Goal: Task Accomplishment & Management: Manage account settings

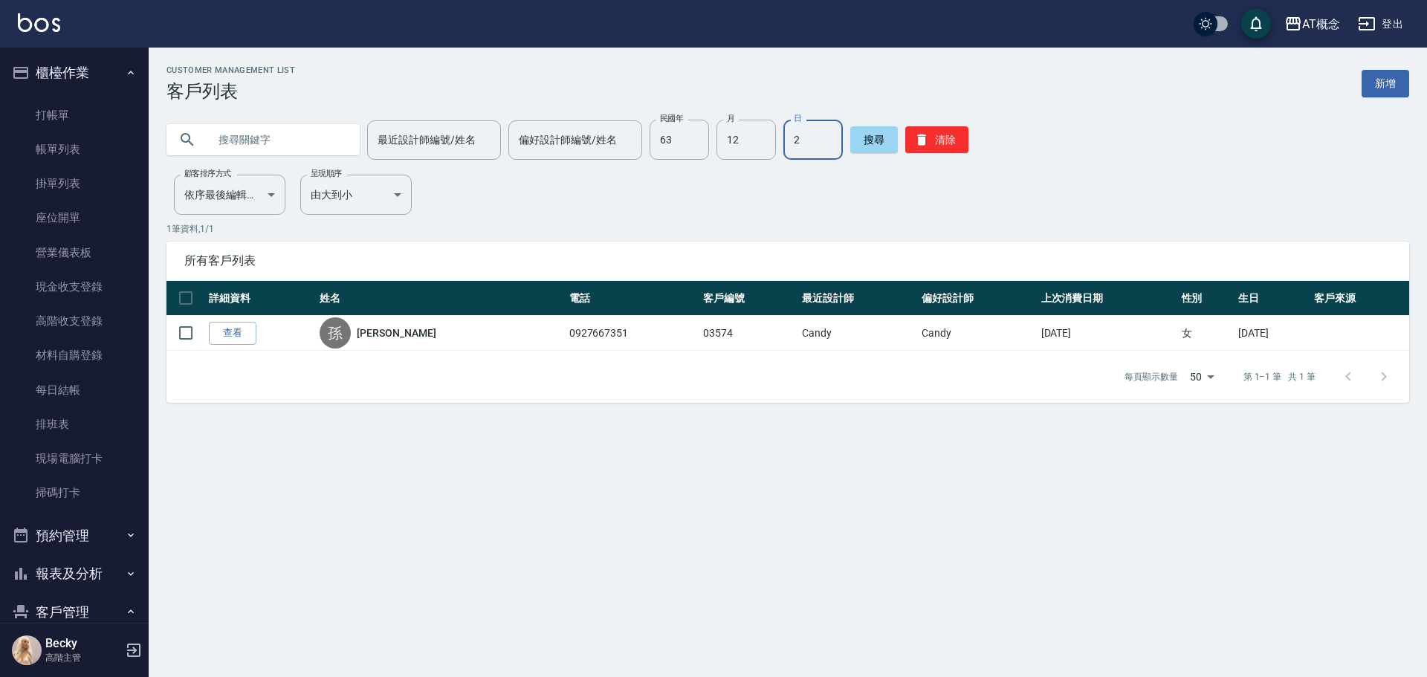
scroll to position [366, 0]
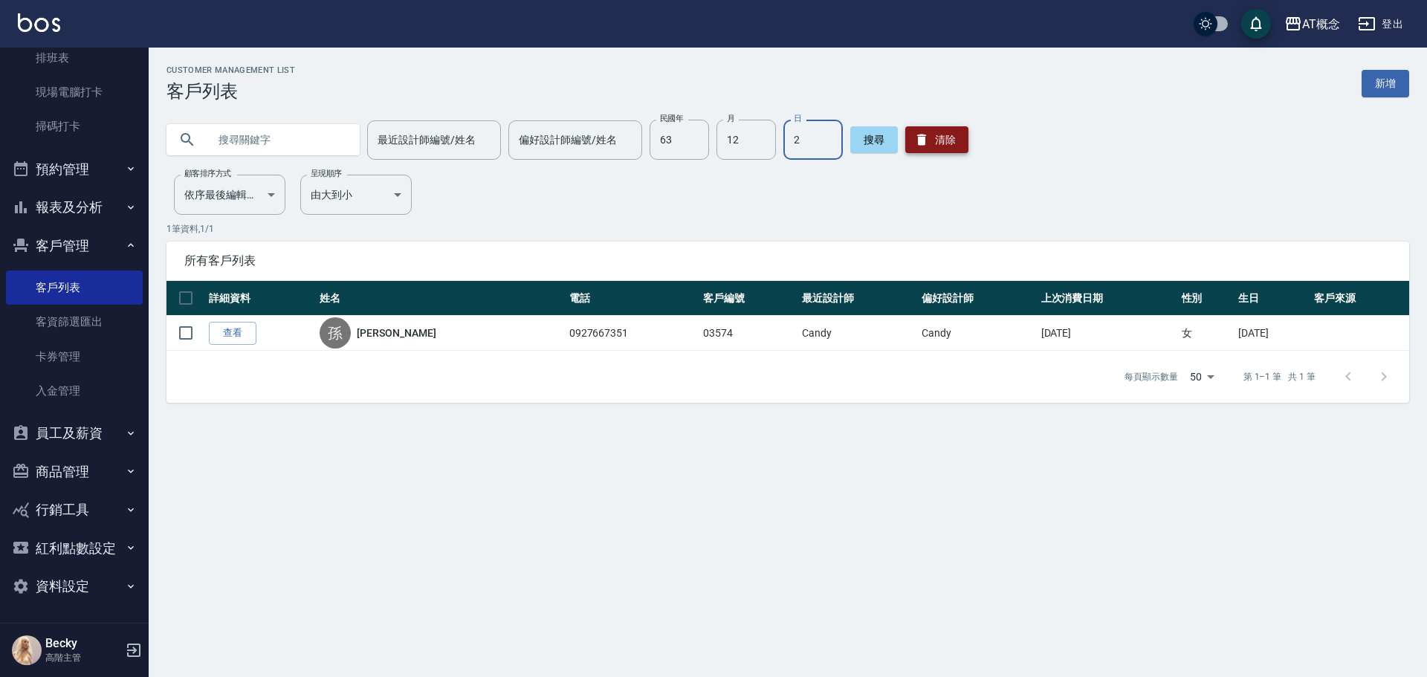
click at [943, 146] on button "清除" at bounding box center [936, 139] width 63 height 27
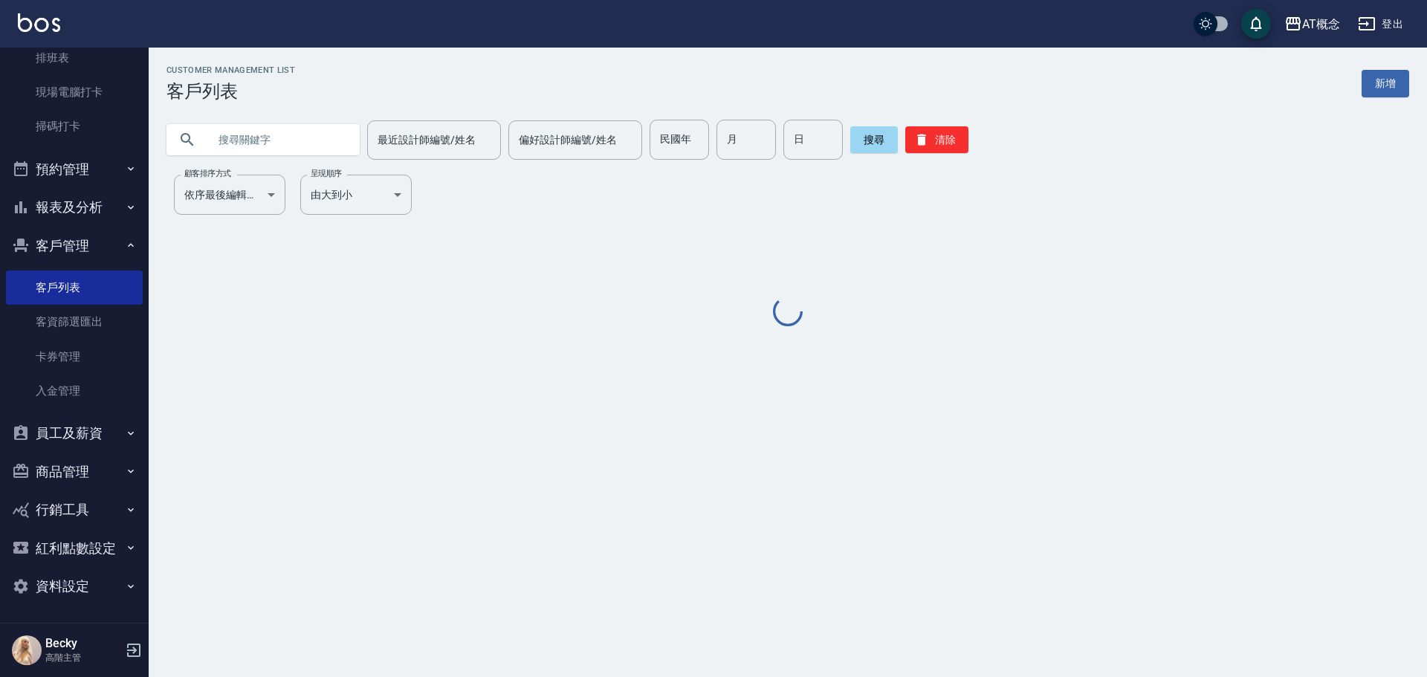
click at [303, 145] on input "text" at bounding box center [278, 140] width 140 height 40
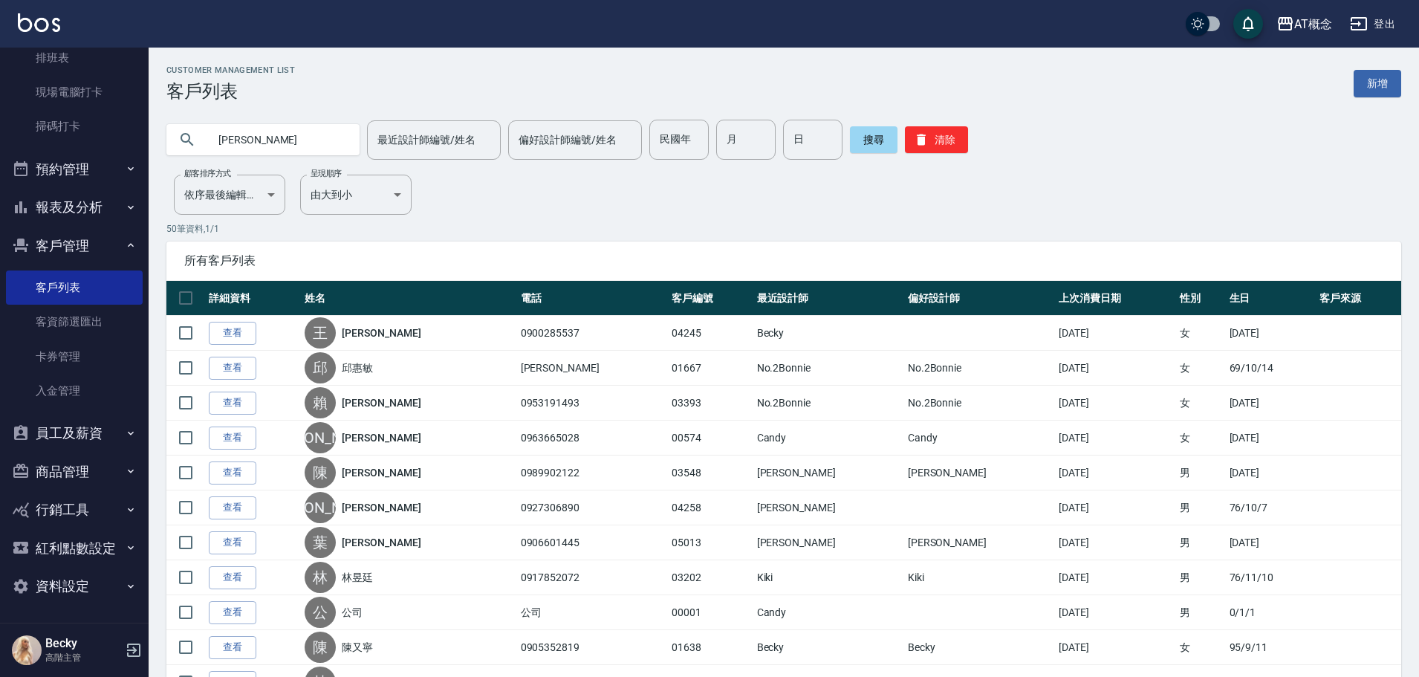
type input "慧怡"
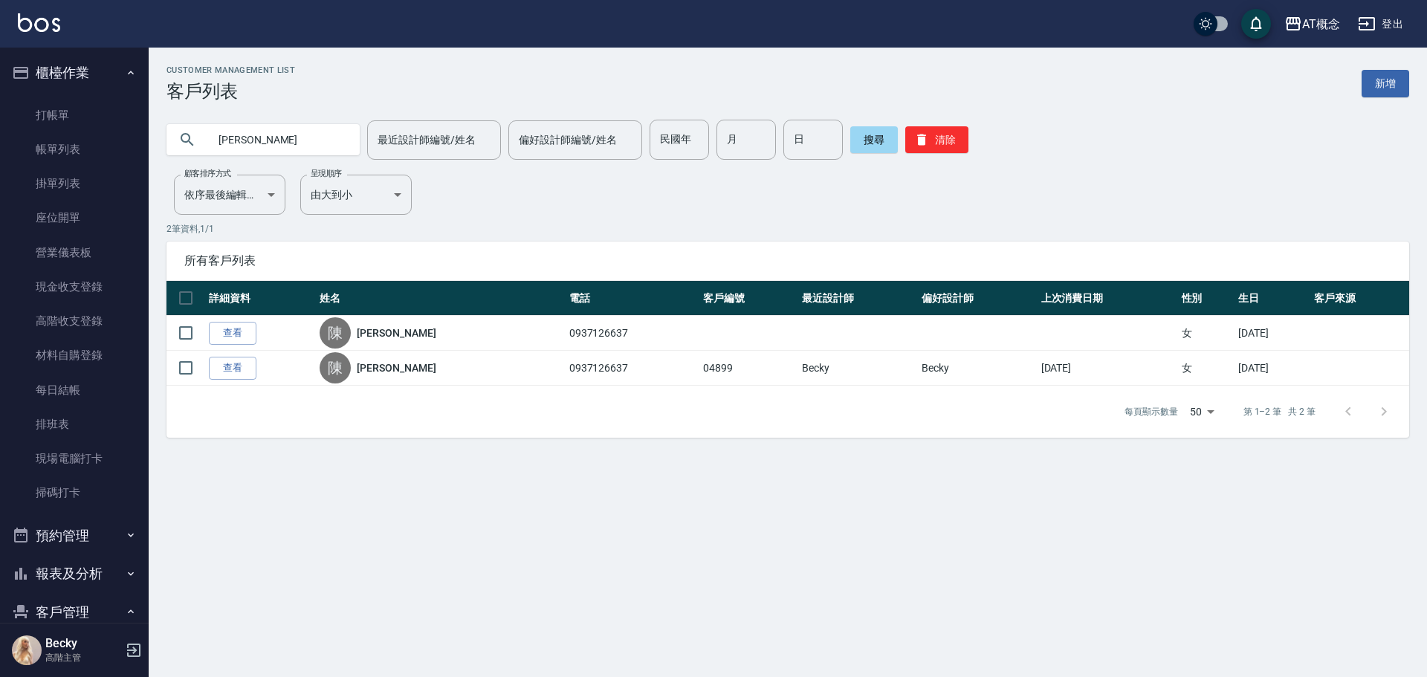
scroll to position [366, 0]
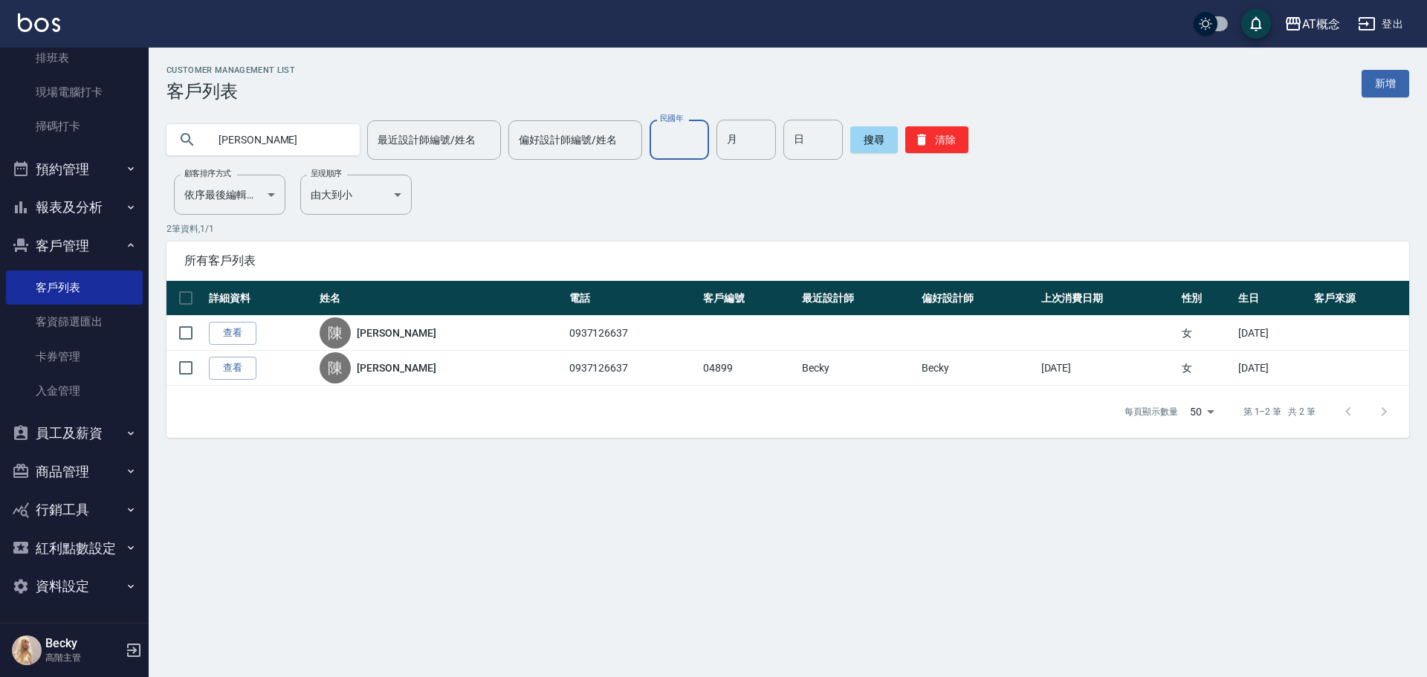
click at [681, 140] on input "民國年" at bounding box center [678, 140] width 59 height 40
drag, startPoint x: 286, startPoint y: 143, endPoint x: 194, endPoint y: 139, distance: 92.3
click at [200, 142] on div "慧怡" at bounding box center [262, 139] width 193 height 31
click at [659, 135] on input "民國年" at bounding box center [678, 140] width 59 height 40
type input "63"
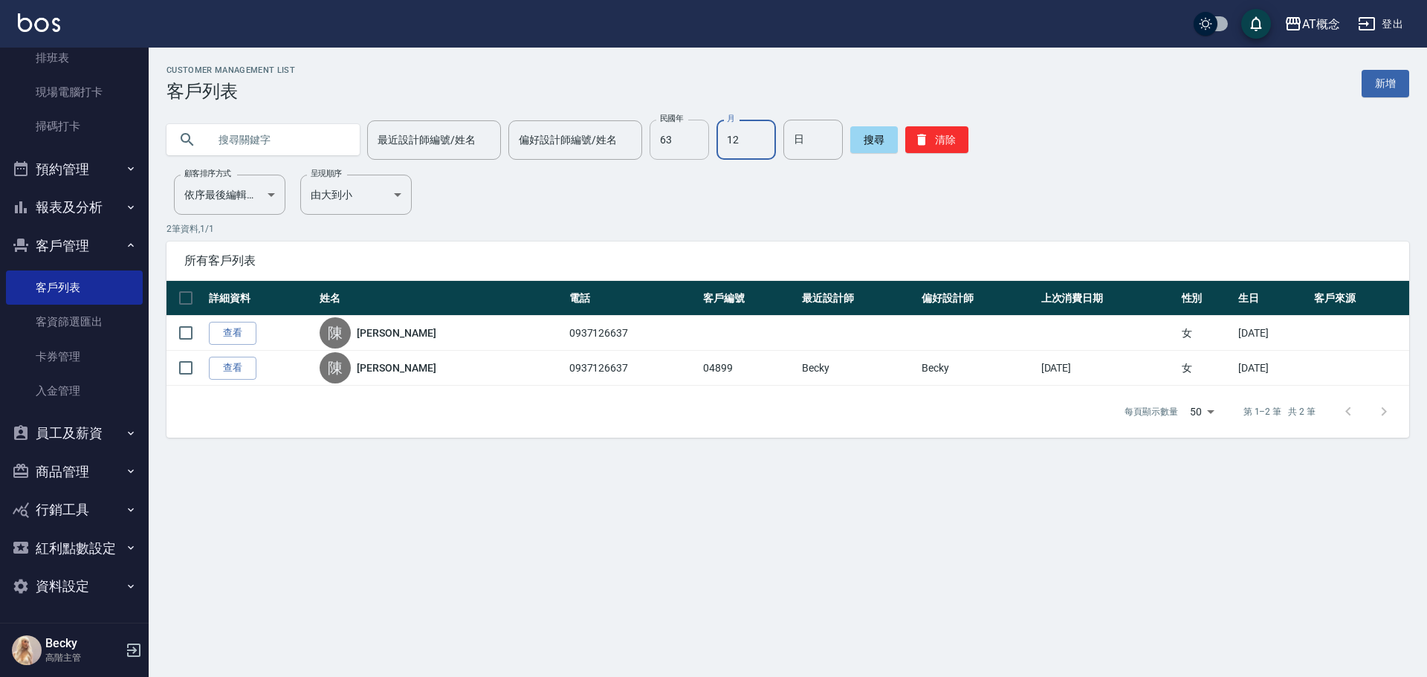
type input "12"
type input "02"
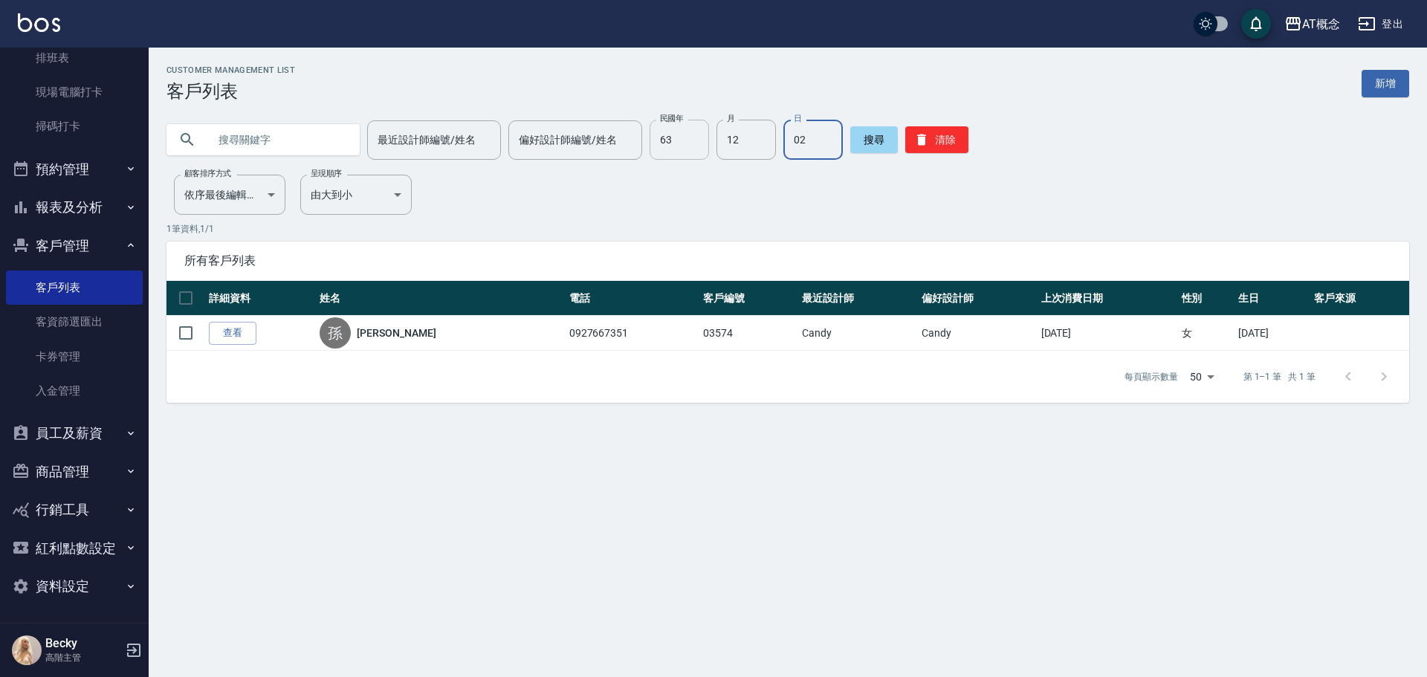
click at [699, 145] on input "63" at bounding box center [678, 140] width 59 height 40
type input "90"
type input "01"
type input "10"
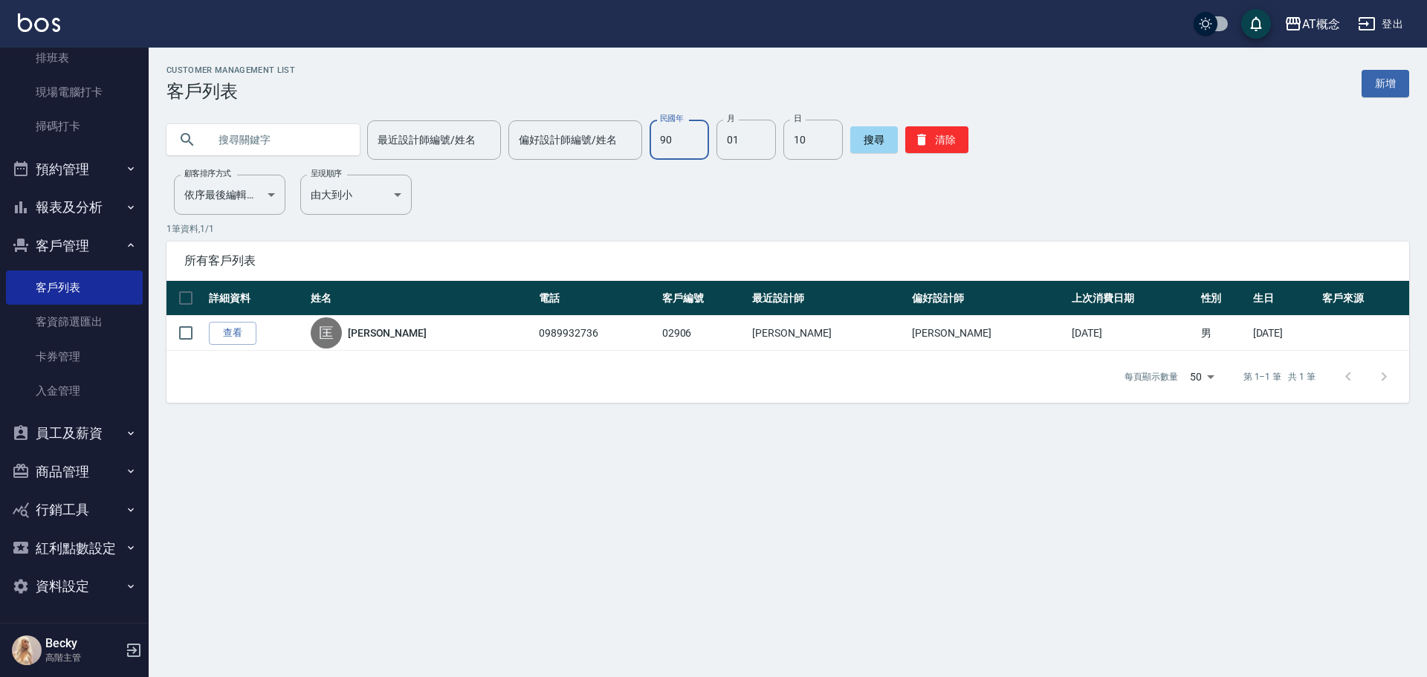
click at [668, 150] on input "90" at bounding box center [678, 140] width 59 height 40
type input "81"
type input "3"
type input "10"
type input "06"
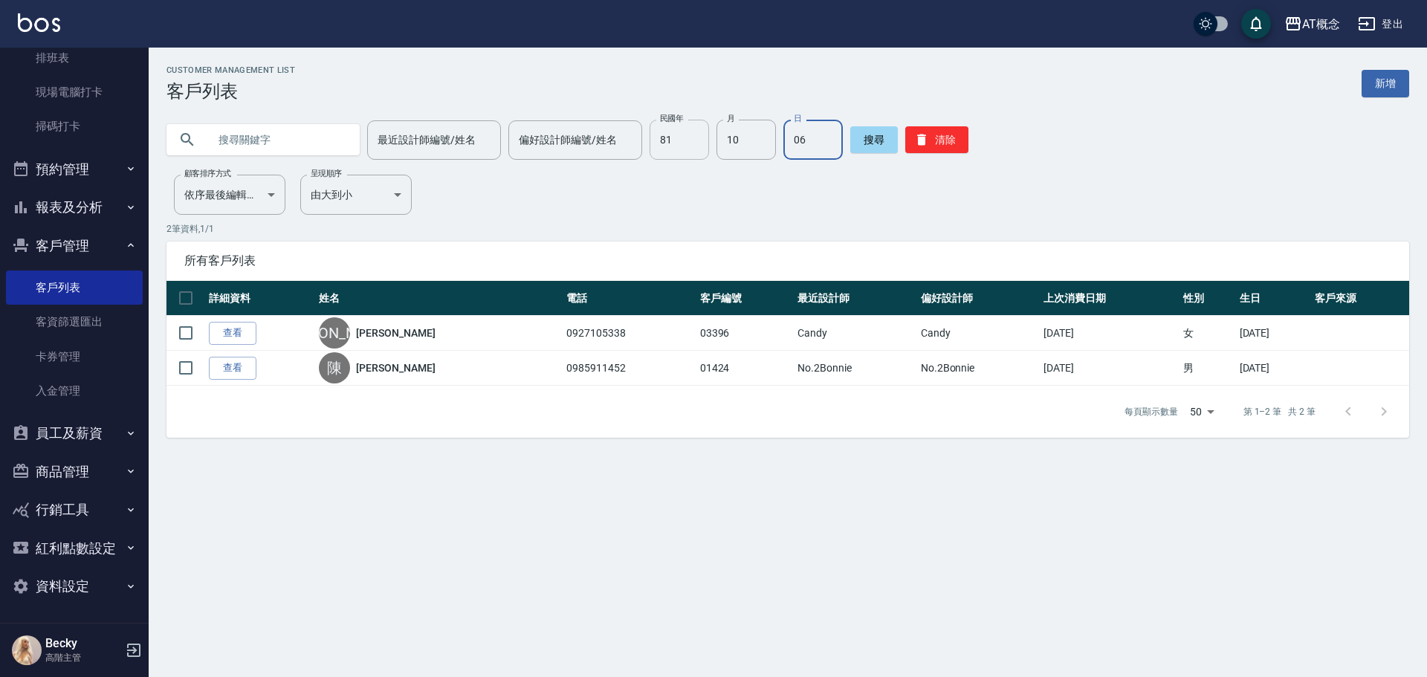
click at [681, 149] on input "81" at bounding box center [678, 140] width 59 height 40
type input "92"
type input "11"
type input "14"
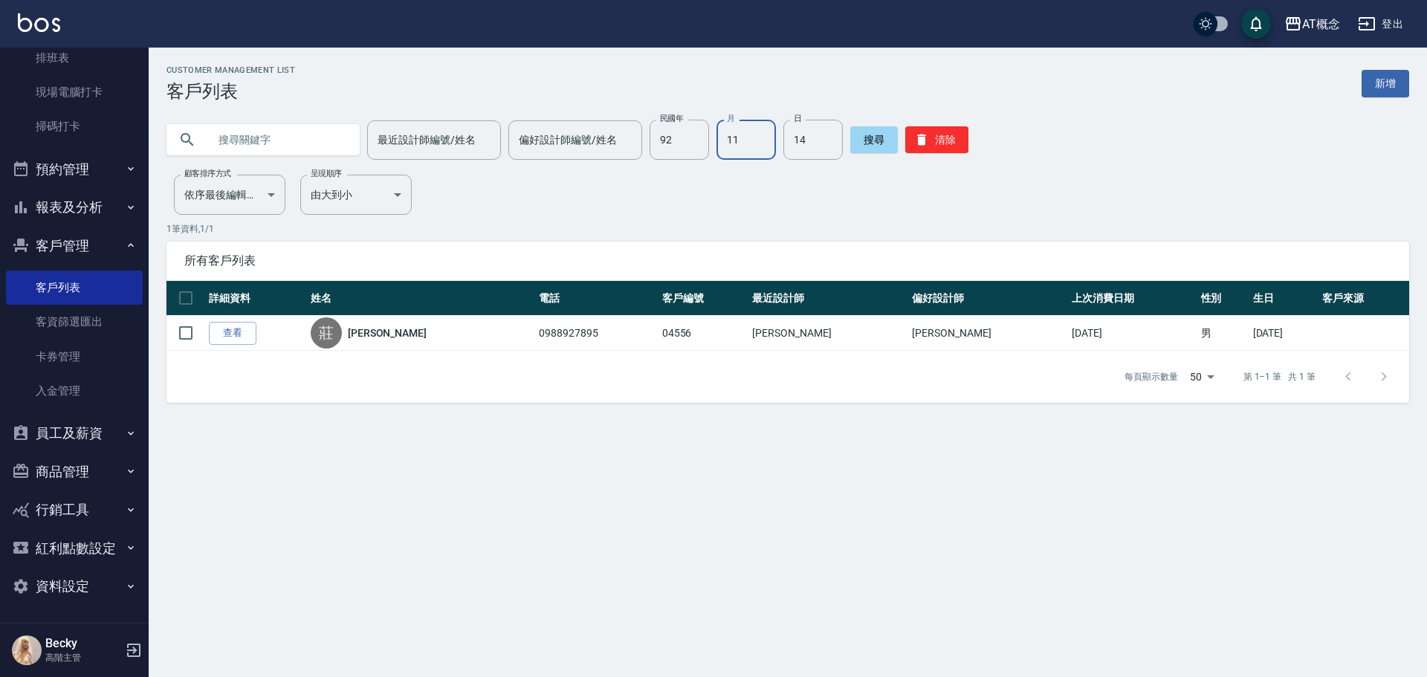
click at [762, 143] on input "11" at bounding box center [745, 140] width 59 height 40
type input "07"
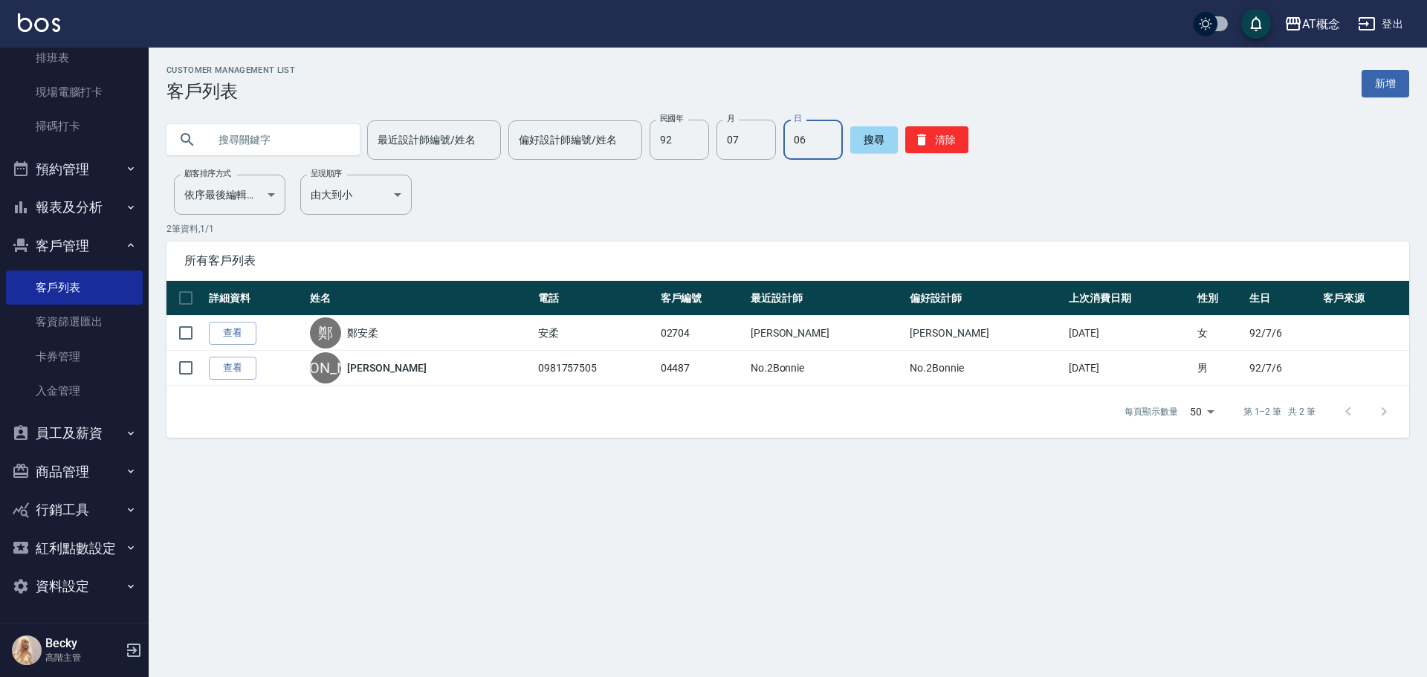
click at [820, 146] on input "06" at bounding box center [812, 140] width 59 height 40
type input "26"
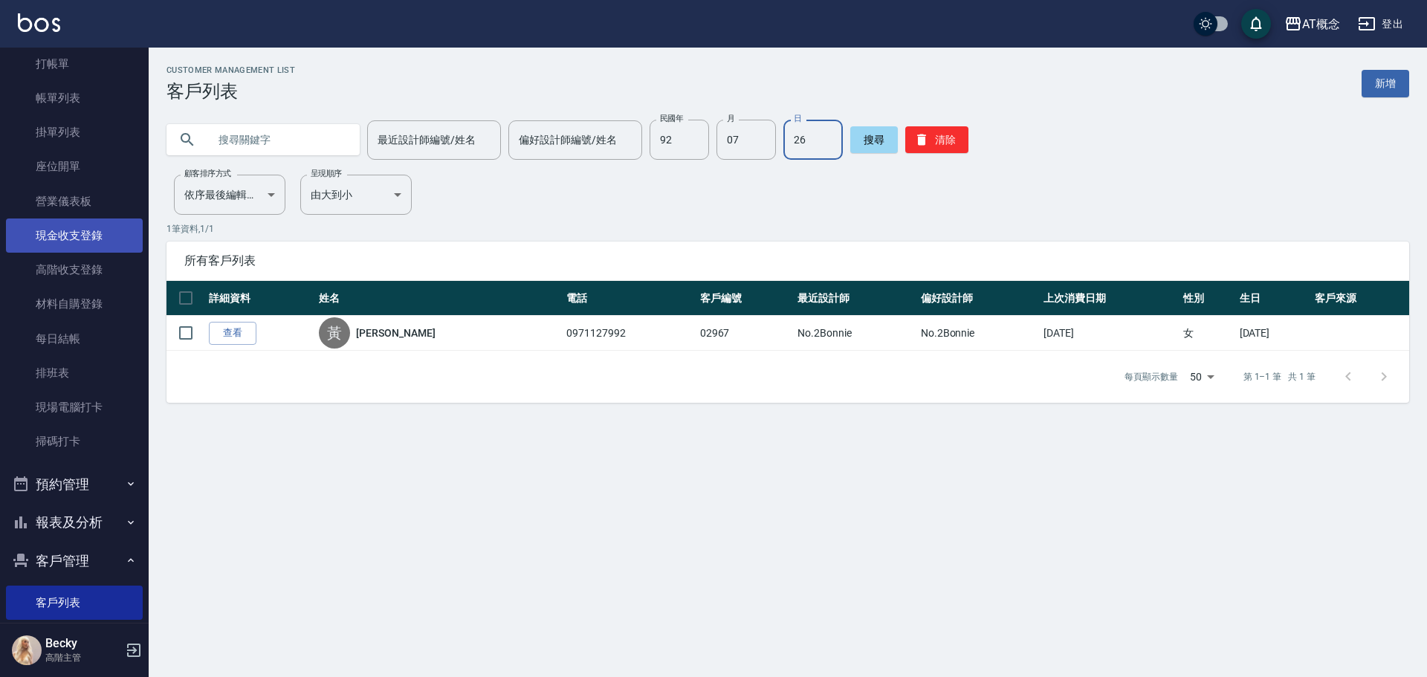
scroll to position [149, 0]
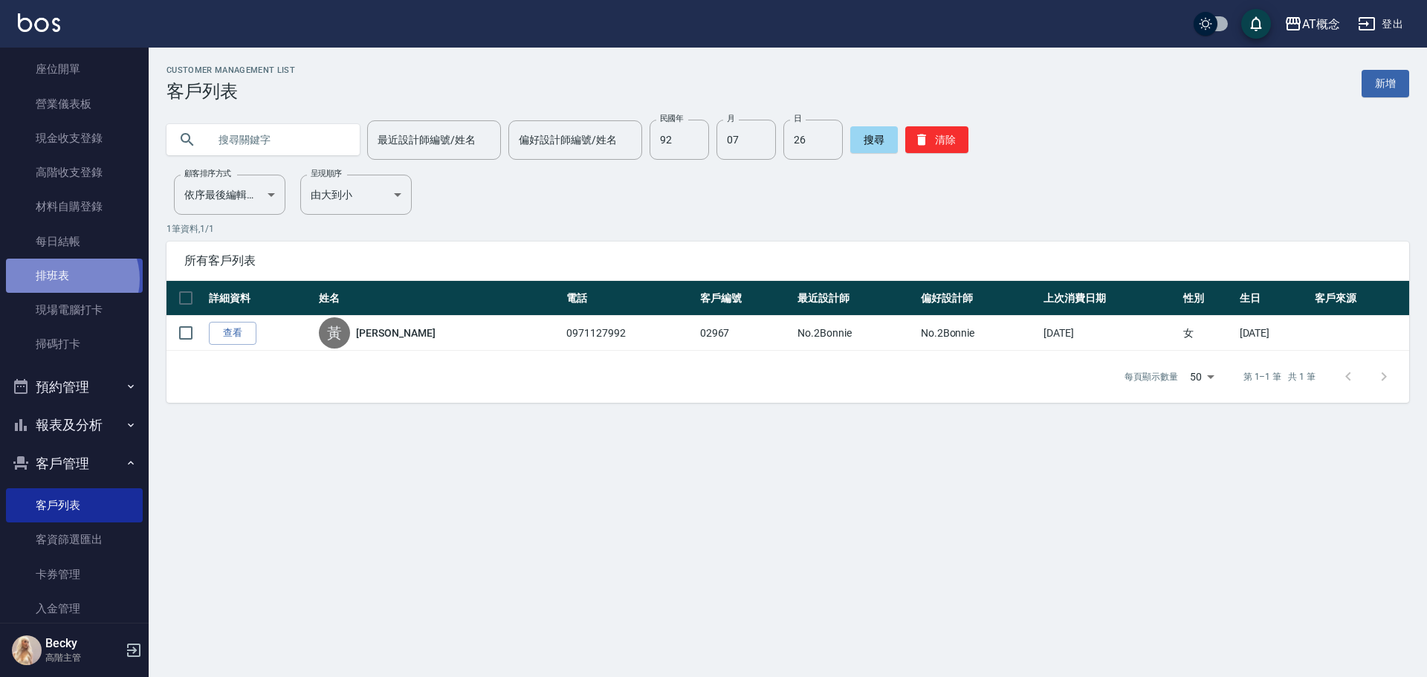
click at [68, 279] on link "排班表" at bounding box center [74, 276] width 137 height 34
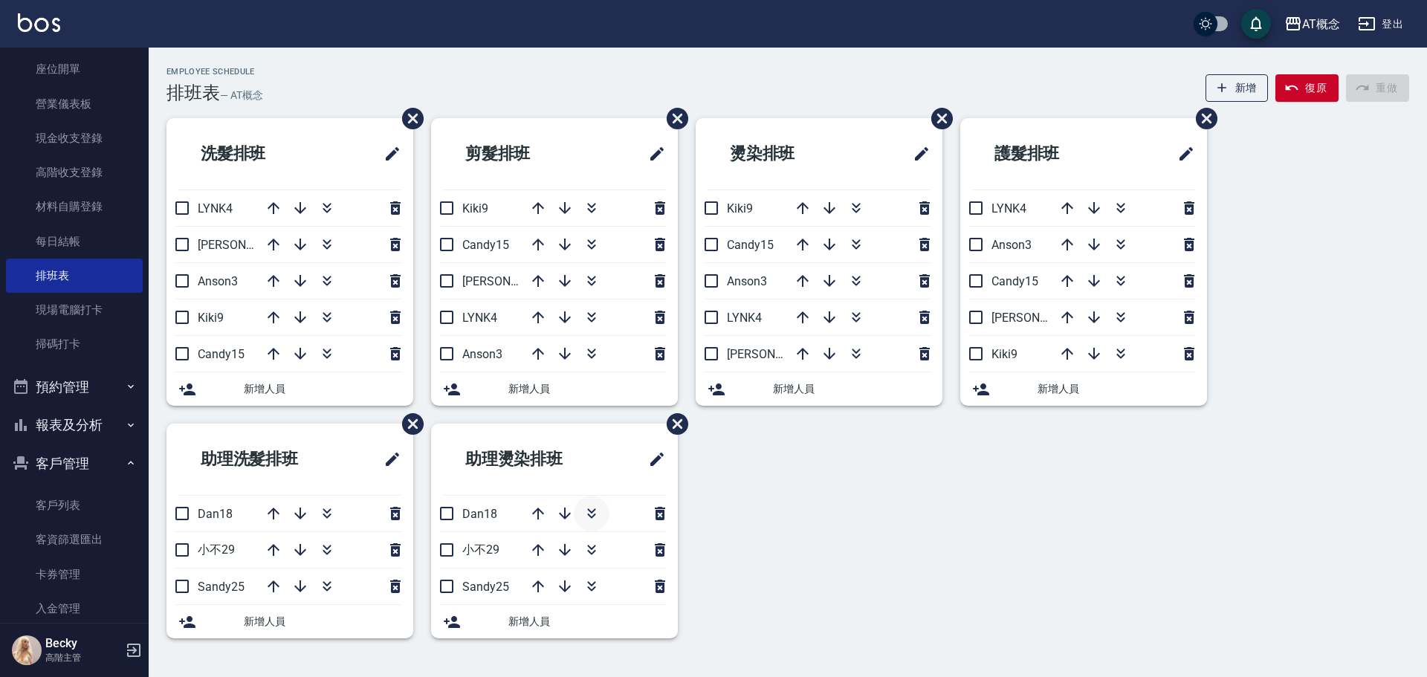
click at [594, 515] on icon "button" at bounding box center [591, 515] width 8 height 5
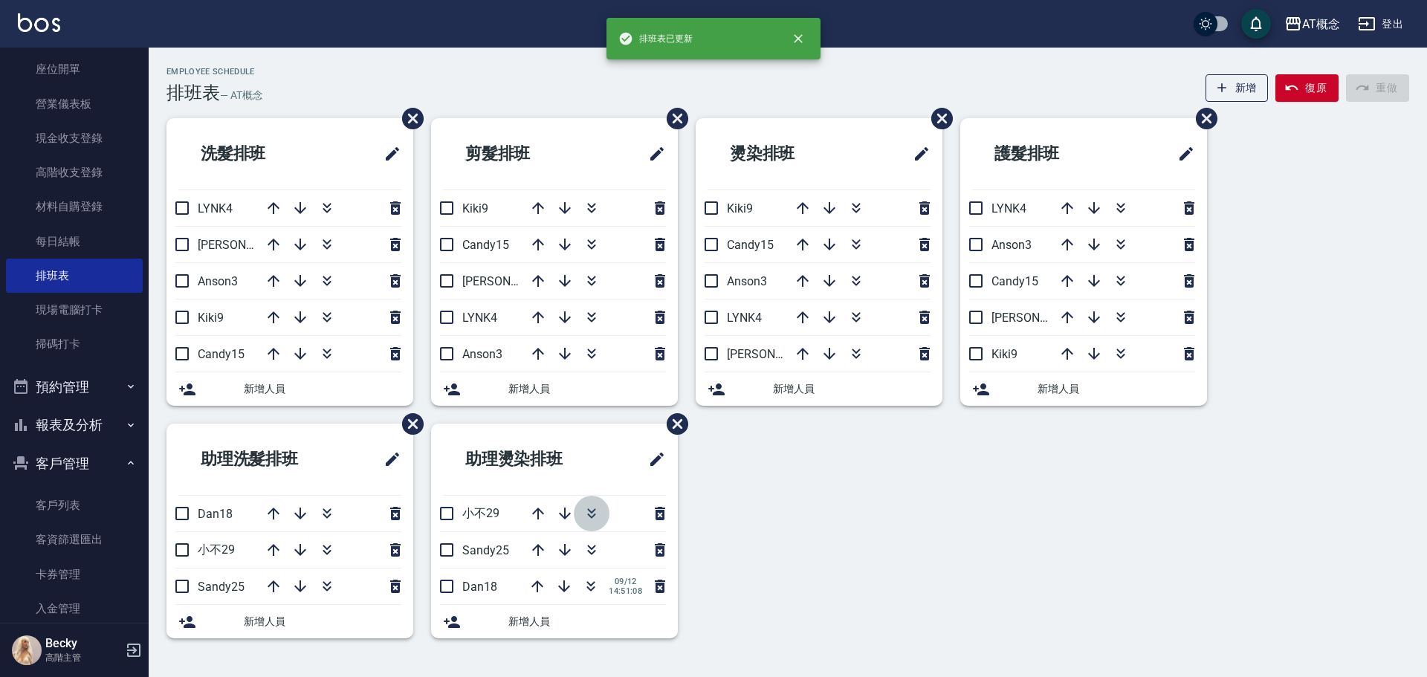
click at [588, 513] on icon "button" at bounding box center [592, 514] width 18 height 18
click at [591, 511] on icon "button" at bounding box center [592, 514] width 18 height 18
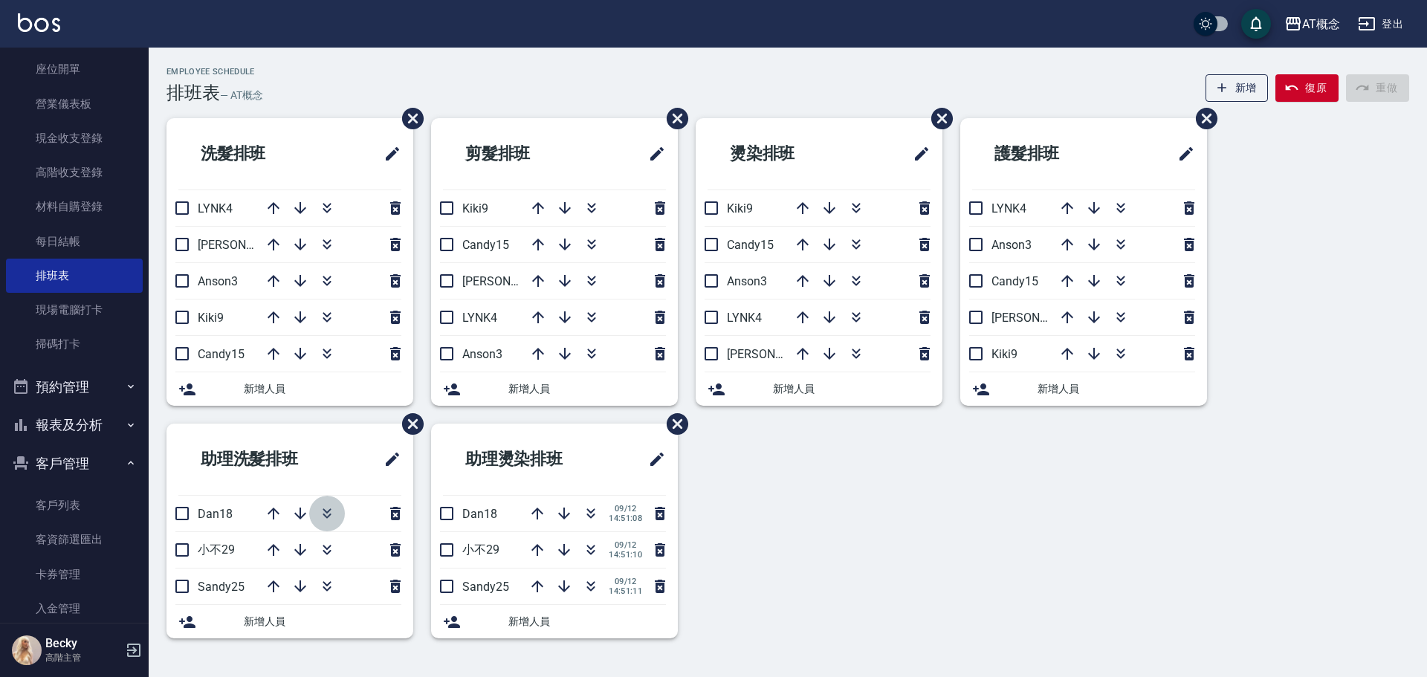
click at [328, 515] on icon "button" at bounding box center [327, 514] width 18 height 18
click at [74, 510] on link "客戶列表" at bounding box center [74, 505] width 137 height 34
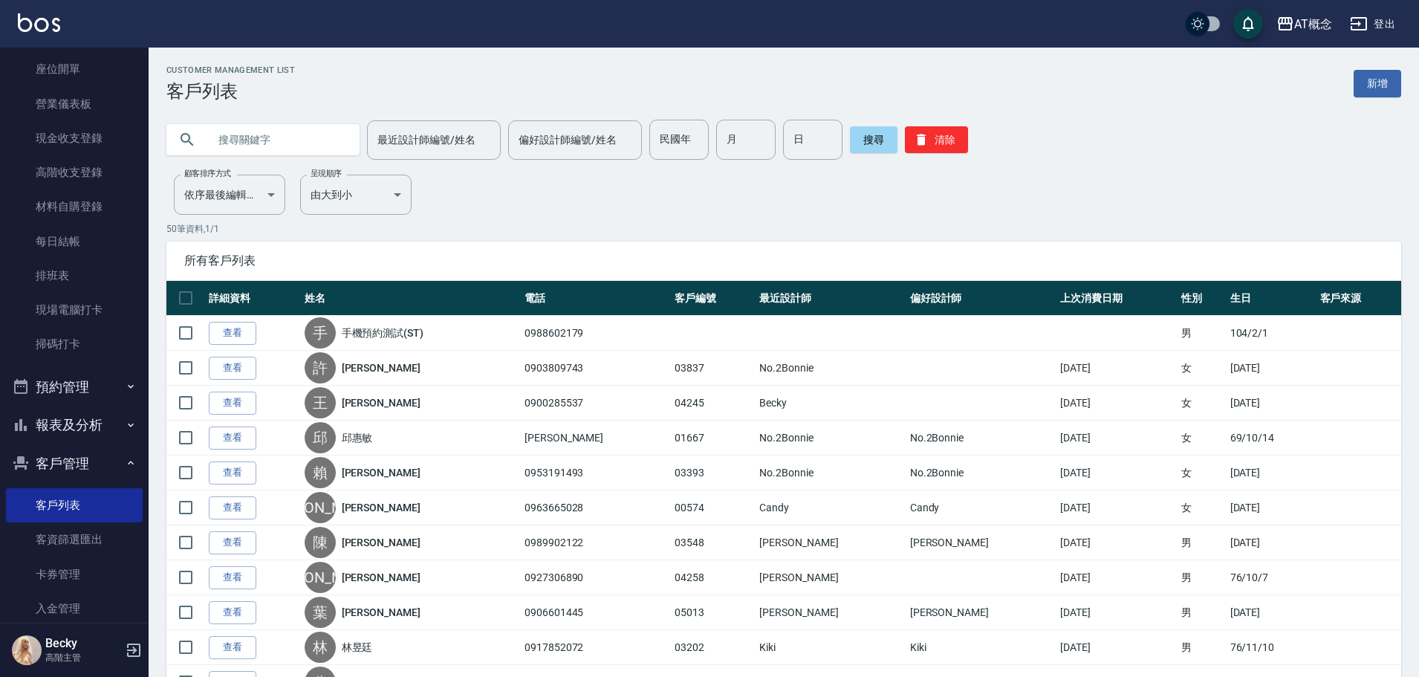
click at [222, 150] on input "text" at bounding box center [278, 140] width 140 height 40
type input "02110"
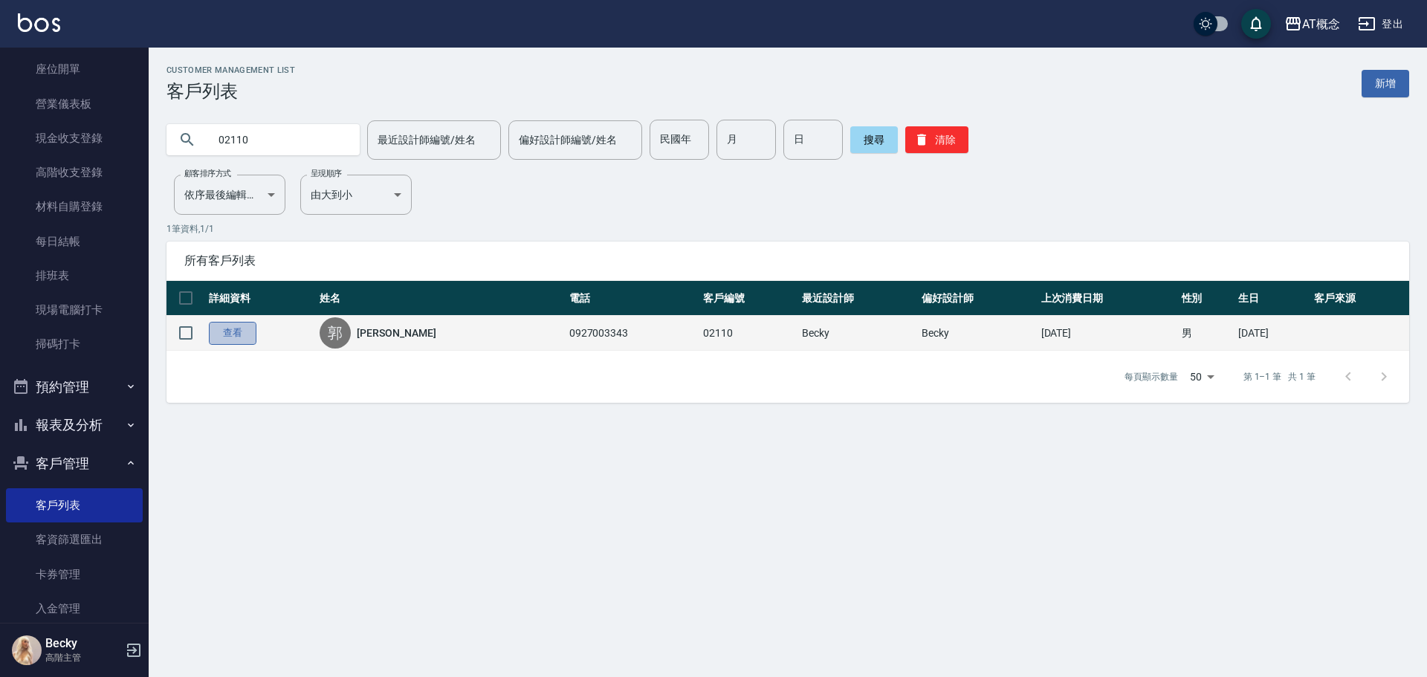
click at [240, 342] on link "查看" at bounding box center [233, 333] width 48 height 23
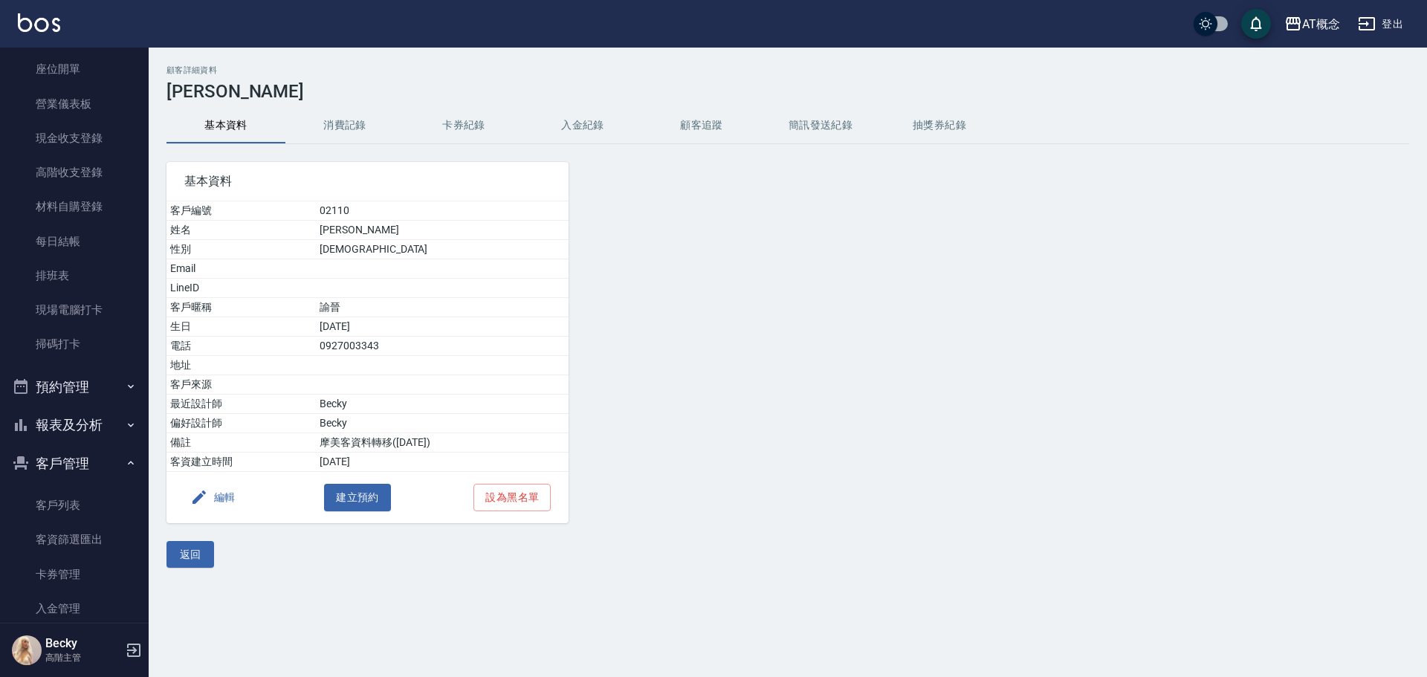
click at [222, 502] on button "編輯" at bounding box center [212, 497] width 57 height 27
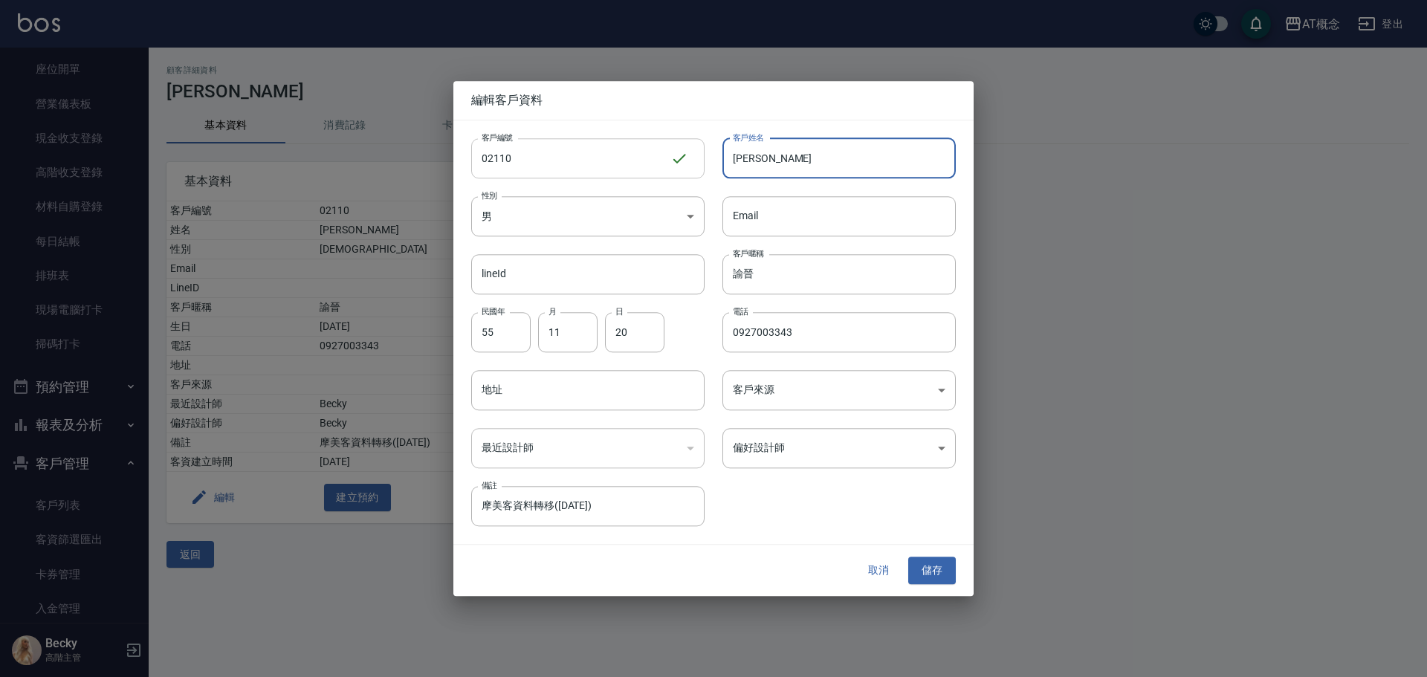
drag, startPoint x: 806, startPoint y: 166, endPoint x: 701, endPoint y: 166, distance: 104.8
click at [701, 166] on div "客戶編號 02110 ​ 客戶編號 客戶姓名 郭諭晉 客戶姓名 性別 男 MALE 性別 Email Email lineId lineId 客戶暱稱 諭晉 …" at bounding box center [704, 323] width 502 height 406
type input "吳東哲"
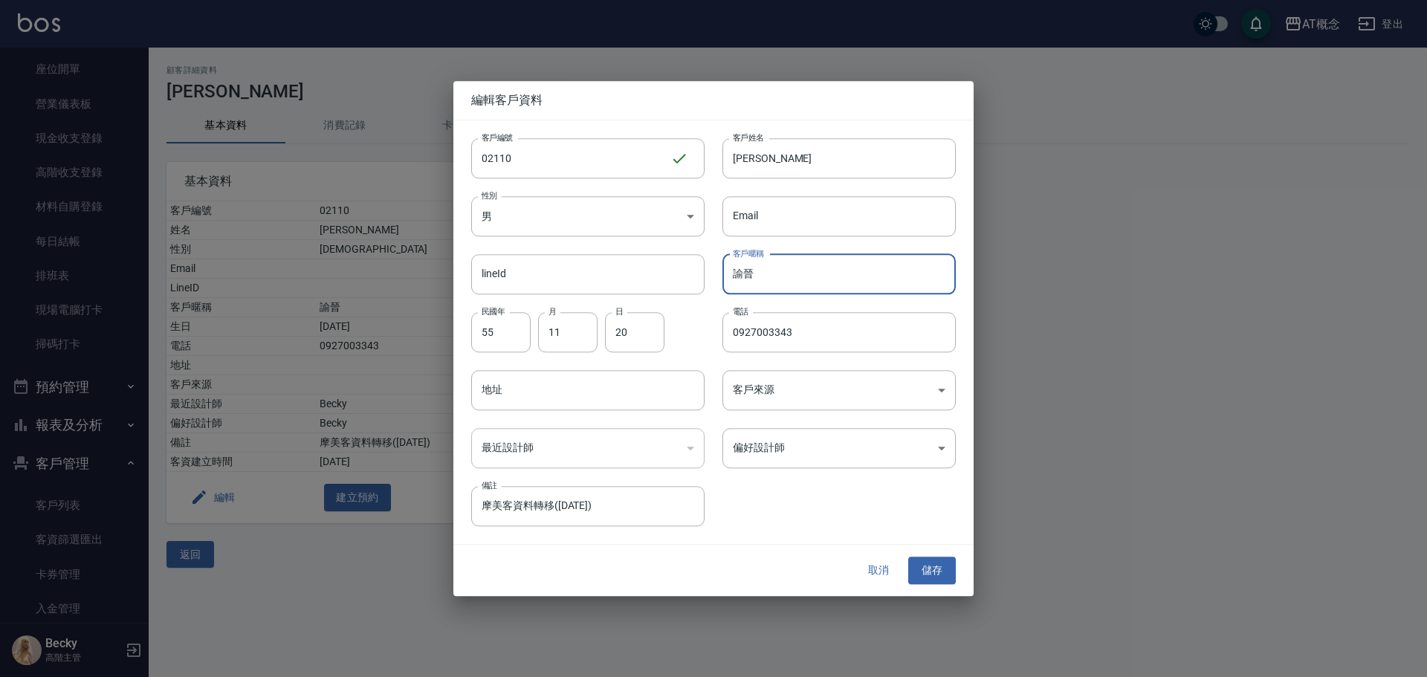
type input "諭"
type input "86"
type input "09"
type input "18"
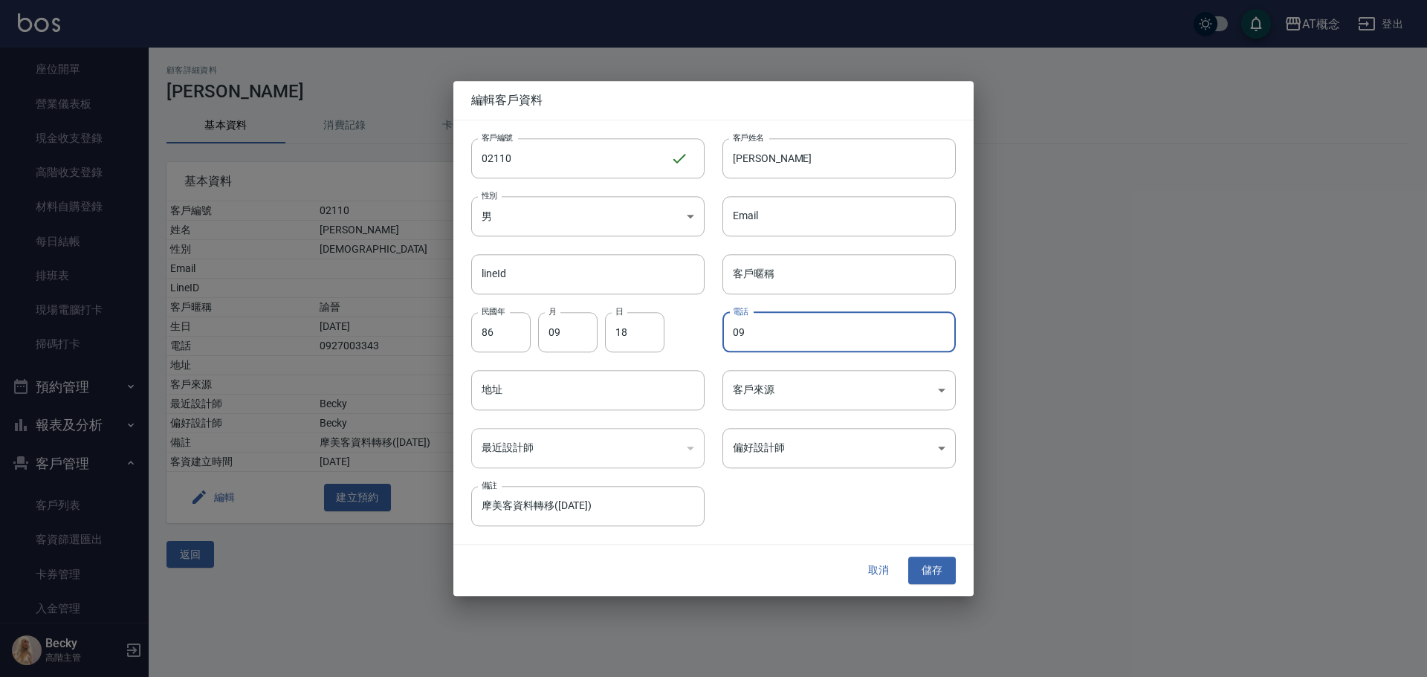
type input "0"
type input "09252873116"
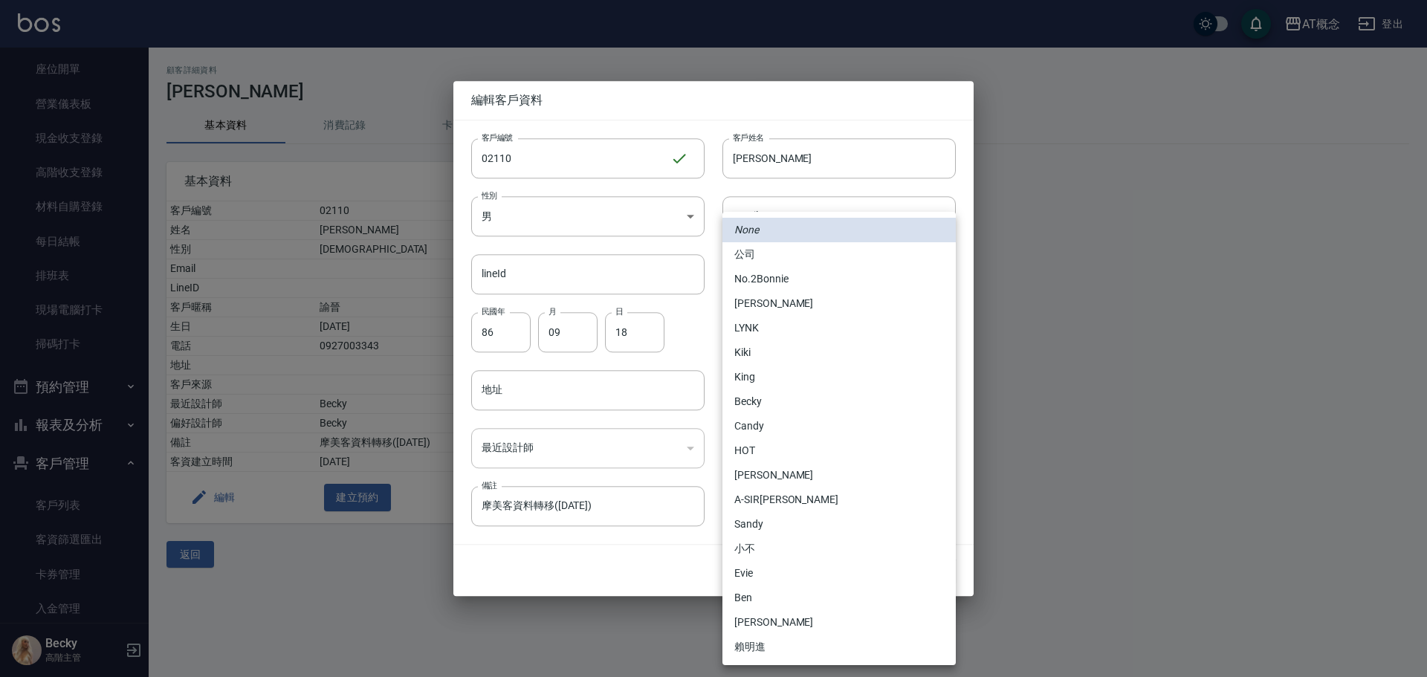
click at [835, 459] on body "AT概念 登出 櫃檯作業 打帳單 帳單列表 掛單列表 座位開單 營業儀表板 現金收支登錄 高階收支登錄 材料自購登錄 每日結帳 排班表 現場電腦打卡 掃碼打卡…" at bounding box center [713, 338] width 1427 height 677
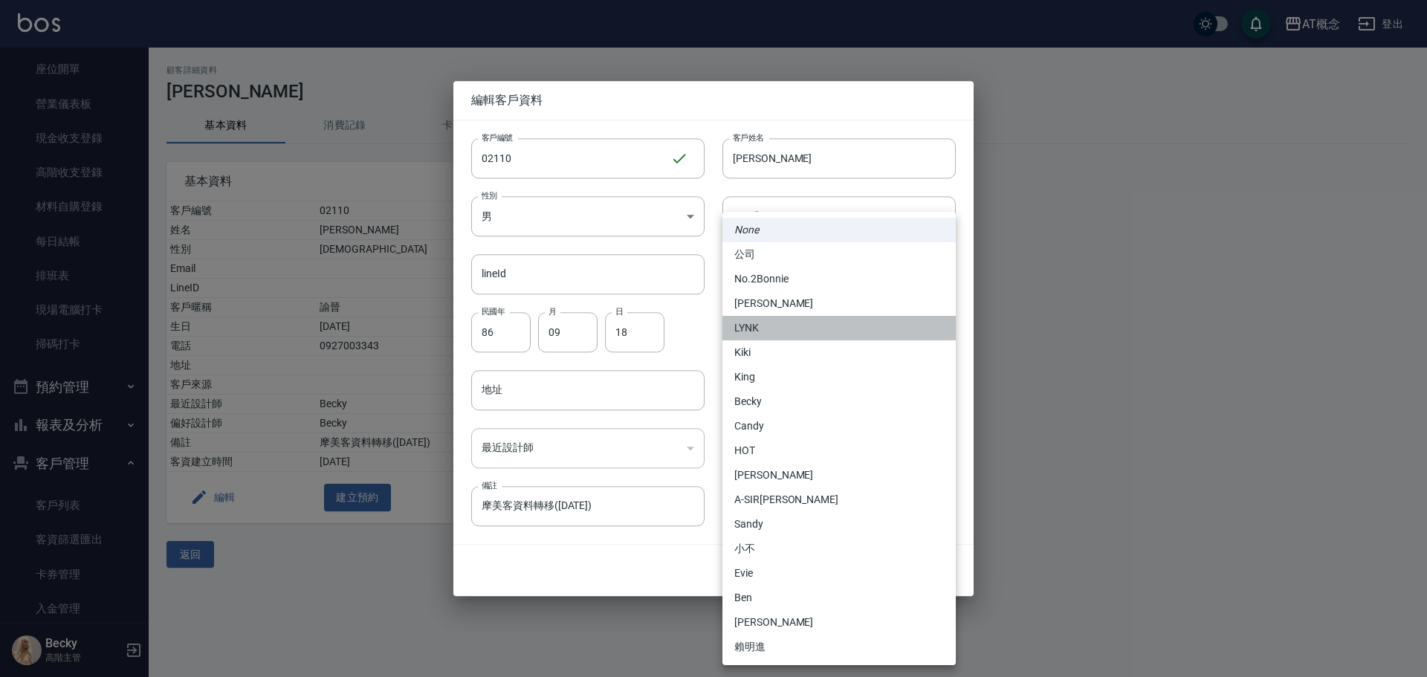
click at [818, 336] on li "LYNK" at bounding box center [838, 328] width 233 height 25
type input "7b760190-a54a-4ce3-a4b8-9dfdebd6f24a"
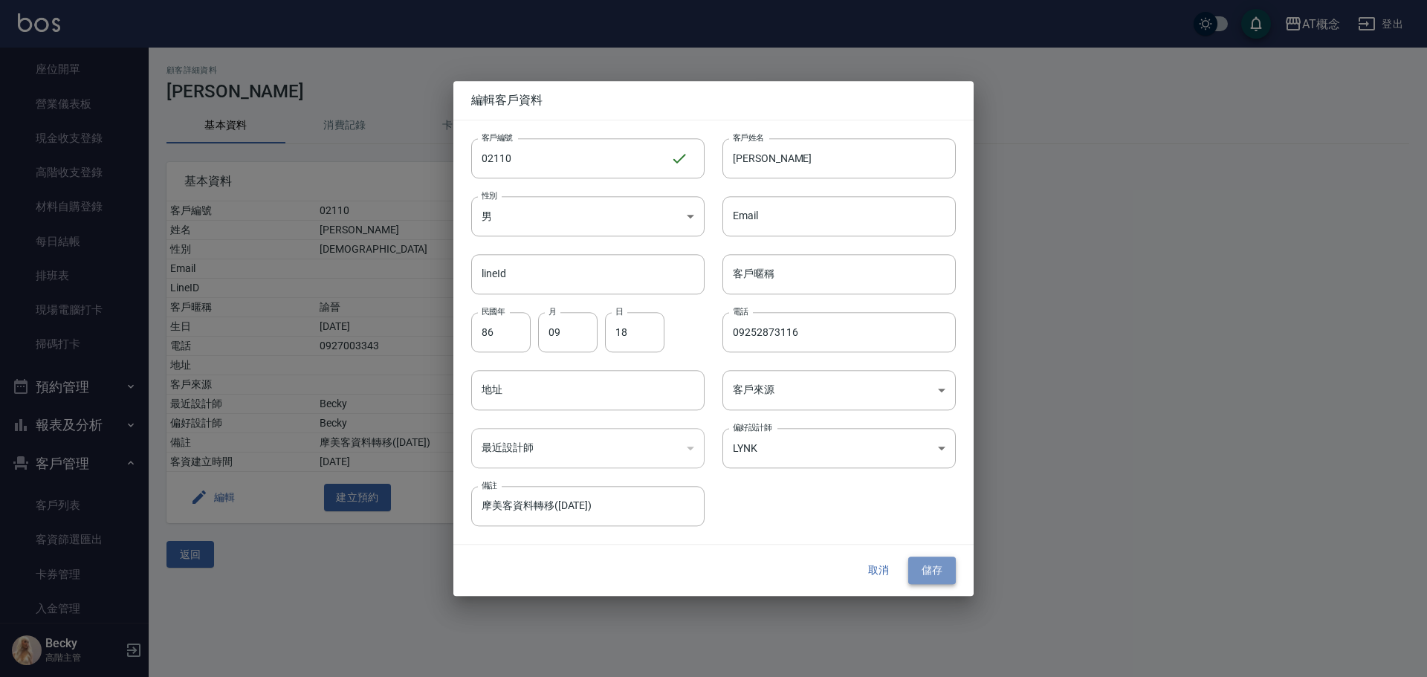
click at [944, 574] on button "儲存" at bounding box center [932, 570] width 48 height 27
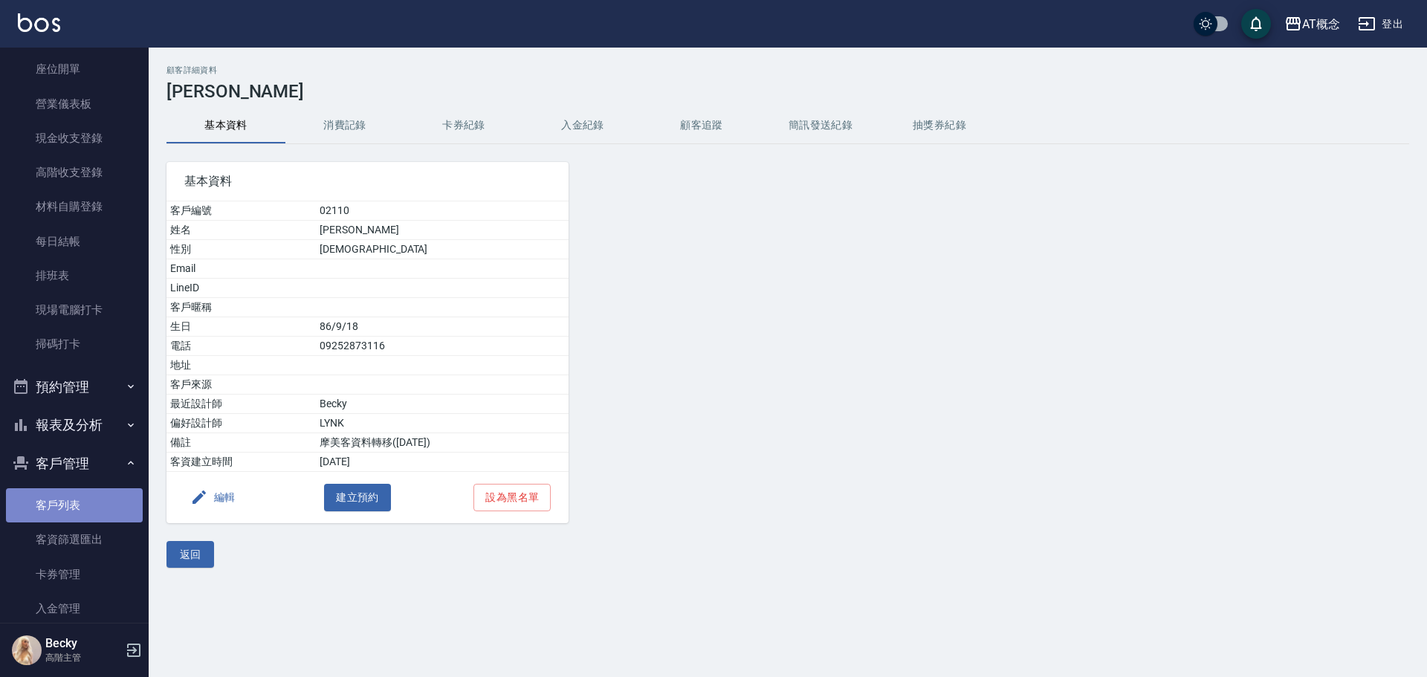
click at [76, 502] on link "客戶列表" at bounding box center [74, 505] width 137 height 34
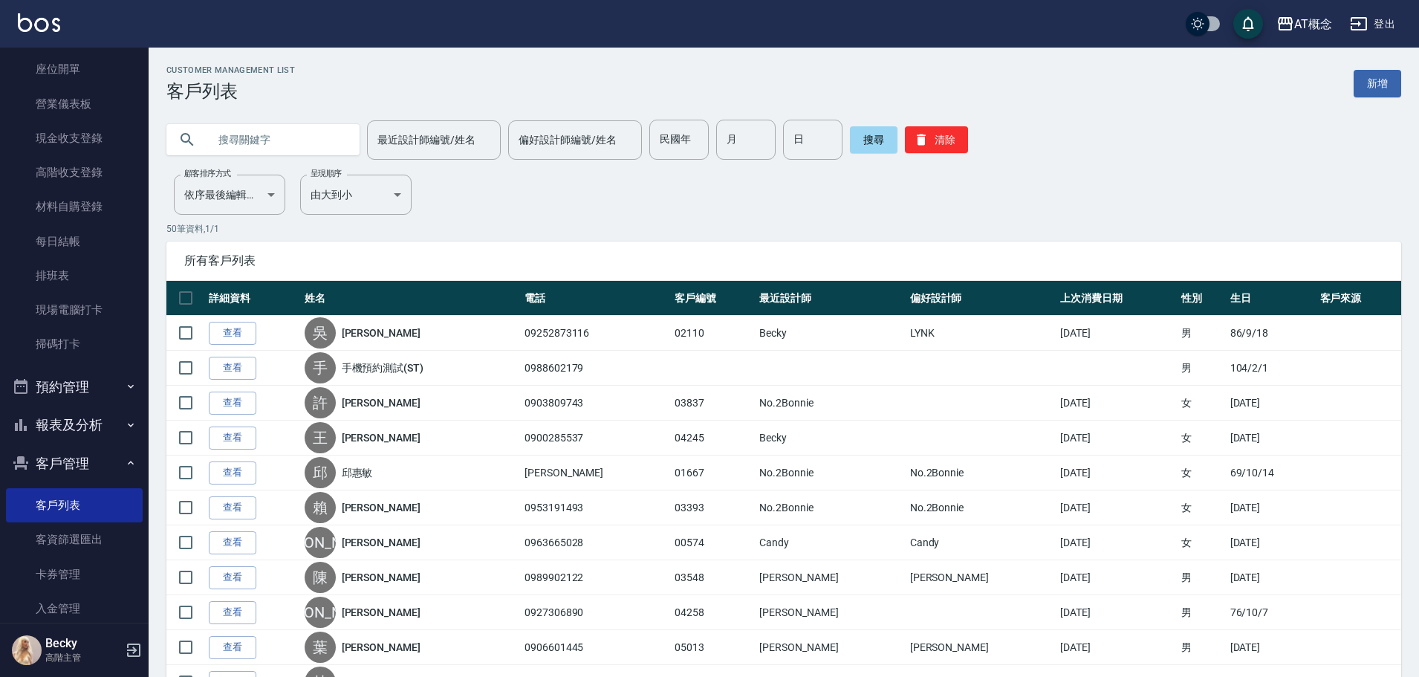
click at [250, 140] on input "text" at bounding box center [278, 140] width 140 height 40
type input "03431"
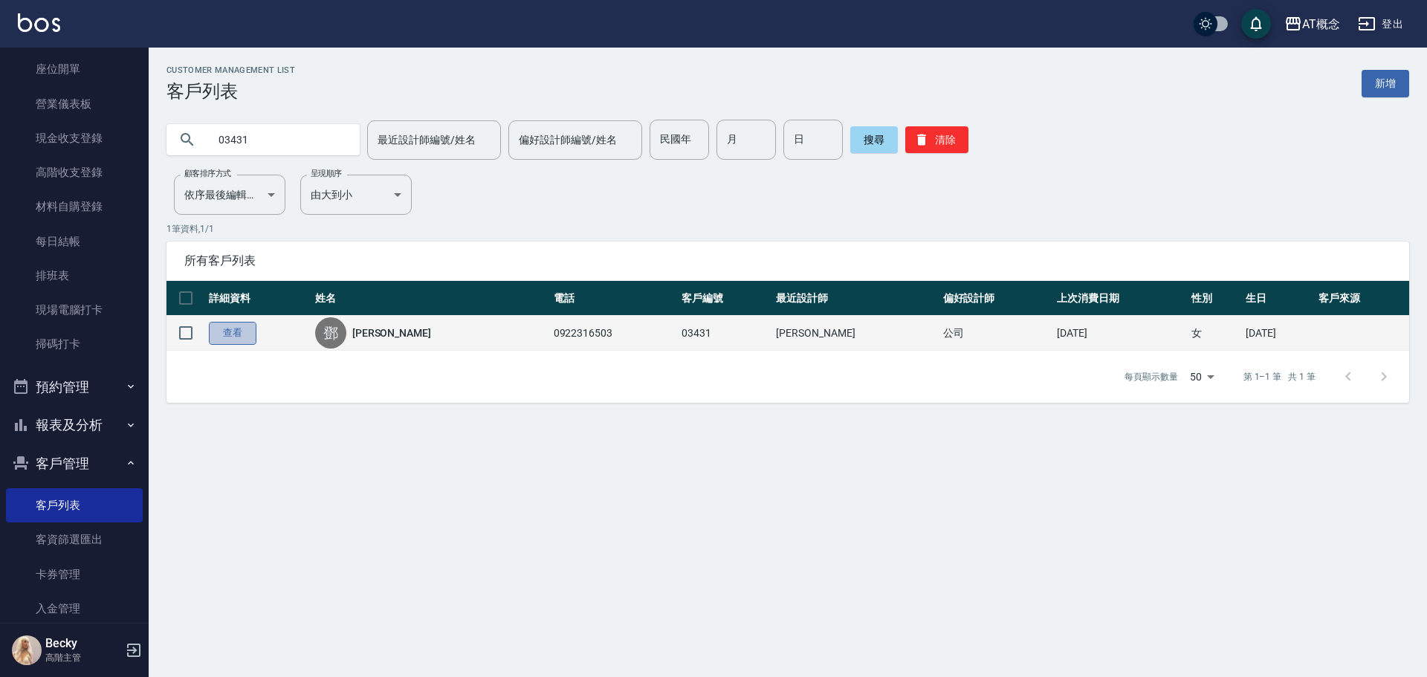
click at [239, 341] on link "查看" at bounding box center [233, 333] width 48 height 23
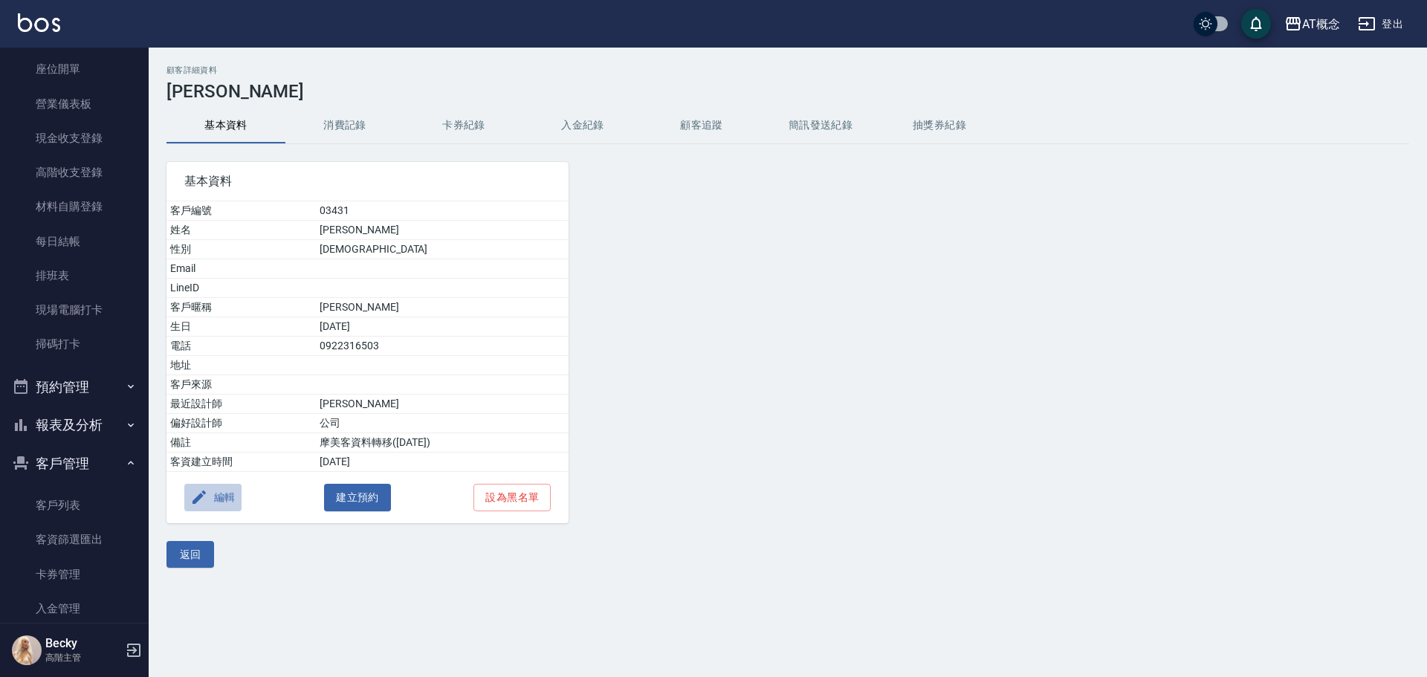
click at [221, 499] on button "編輯" at bounding box center [212, 497] width 57 height 27
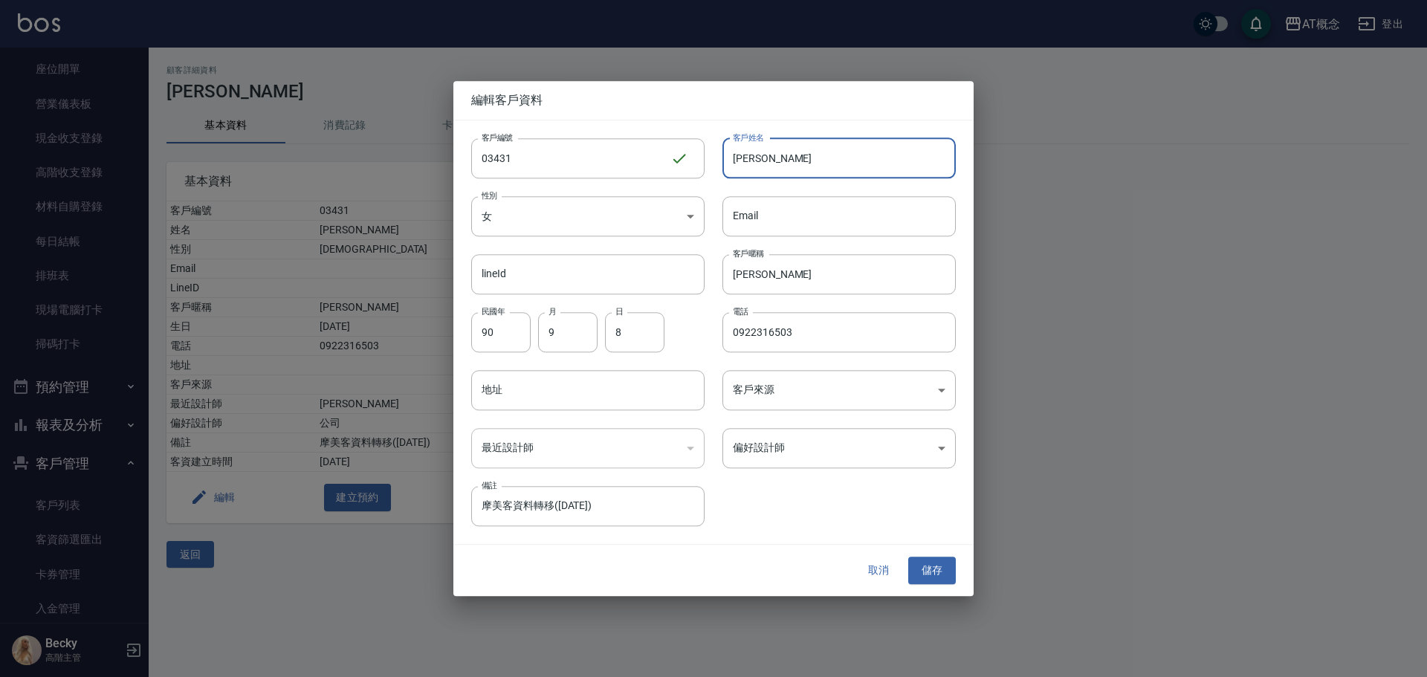
drag, startPoint x: 768, startPoint y: 164, endPoint x: 718, endPoint y: 166, distance: 50.6
click at [729, 166] on input "鄧彥妤" at bounding box center [838, 158] width 233 height 40
type input "劉翔寧"
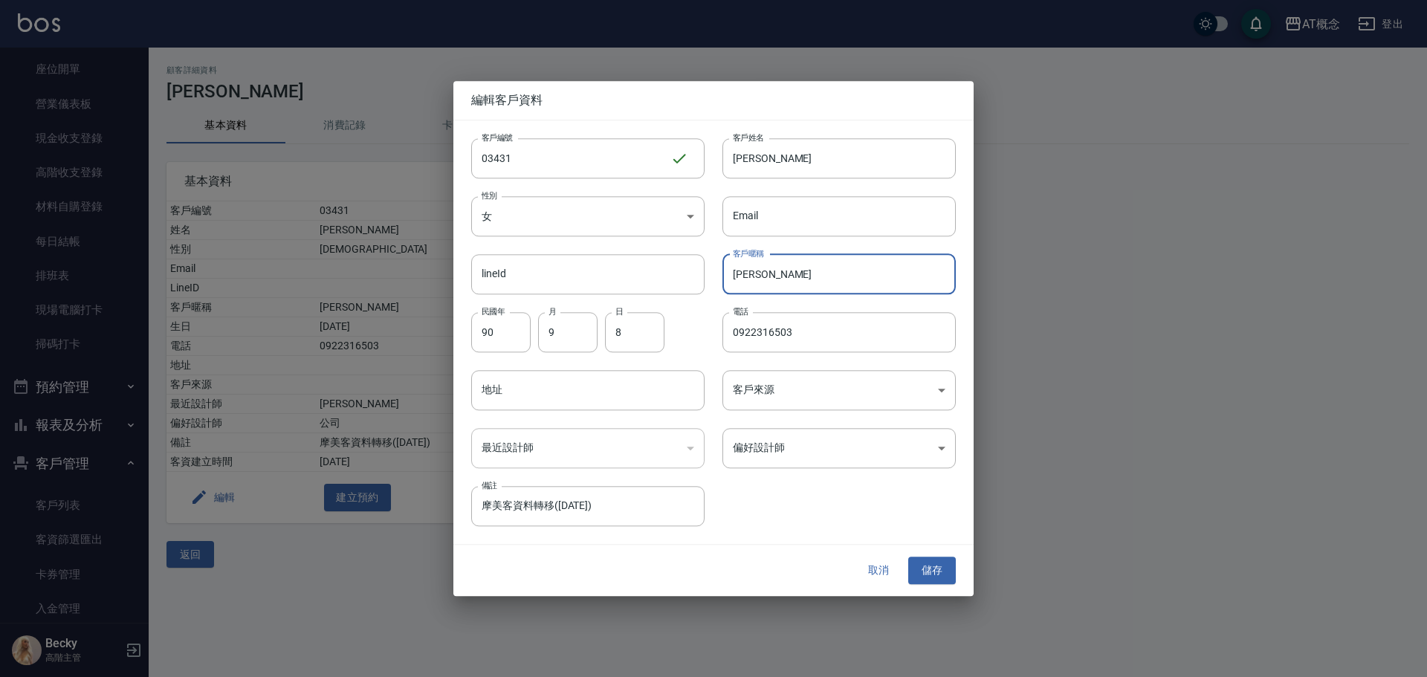
type input "彥"
type input "72"
type input "04"
type input "06"
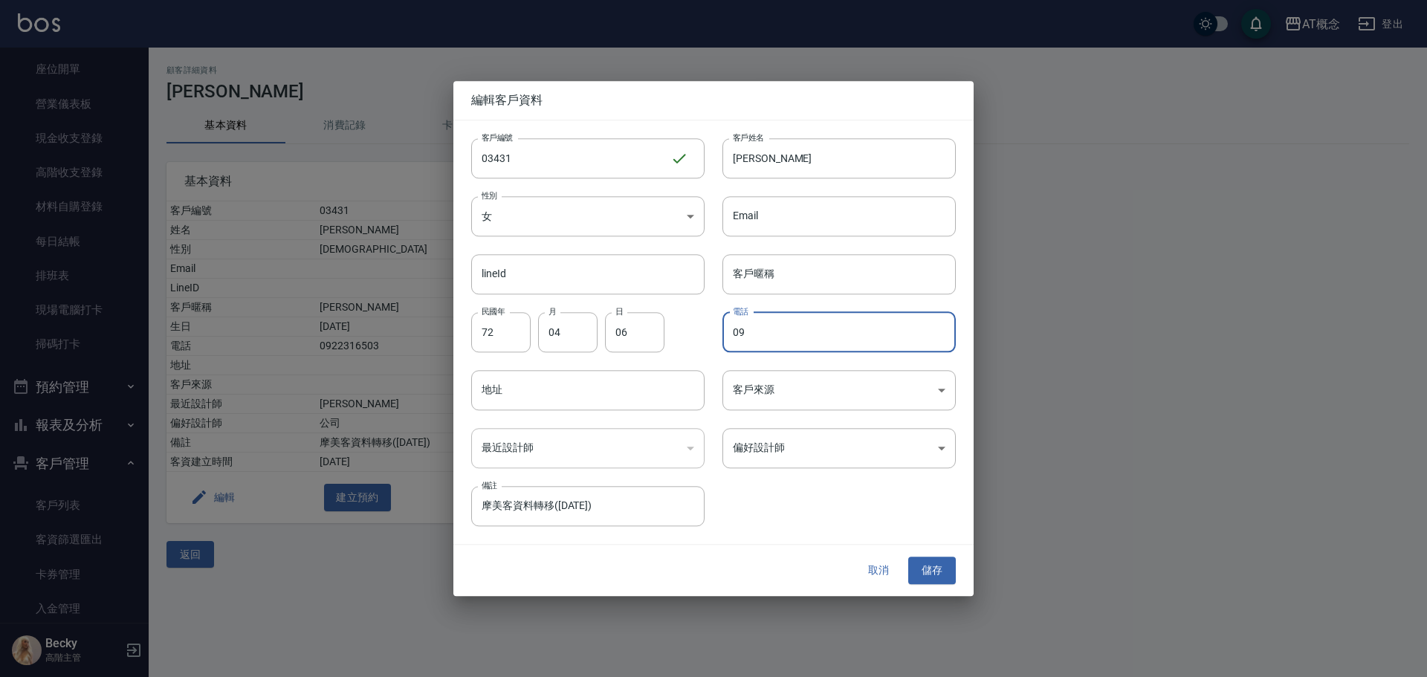
type input "0"
type input "0972785935"
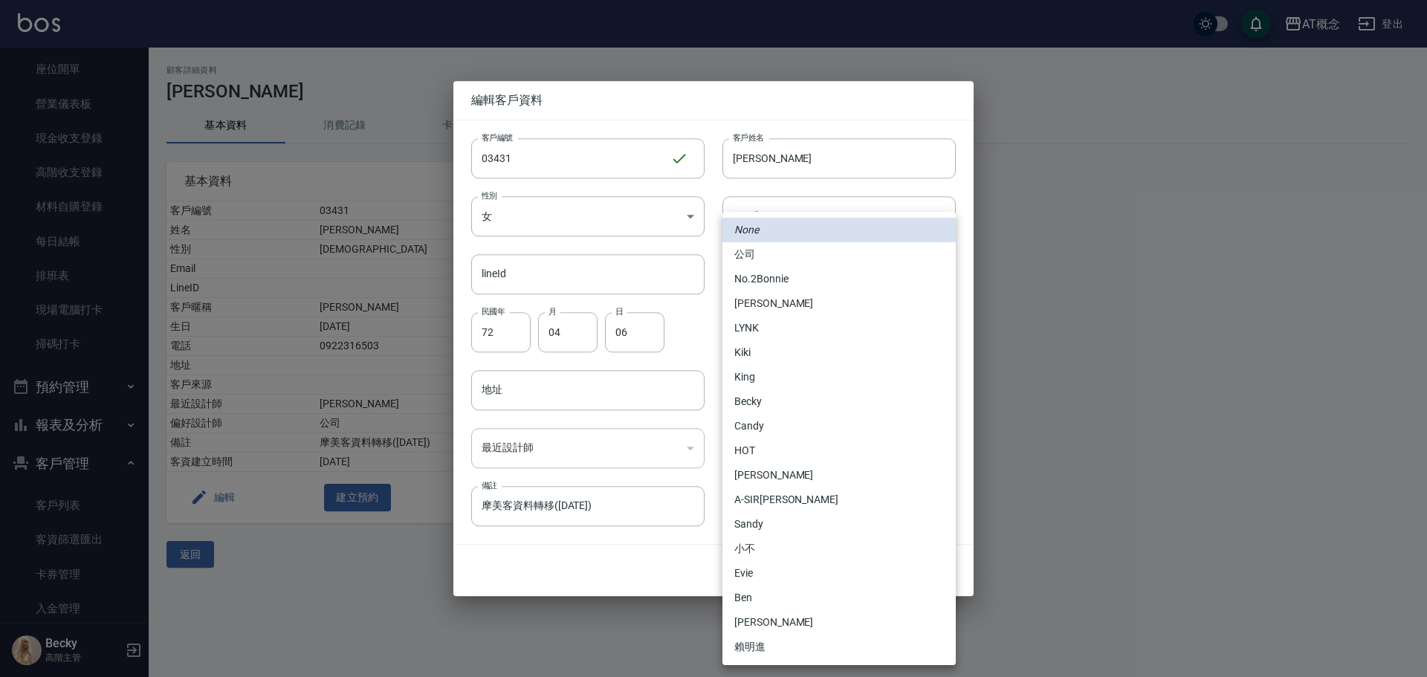
click at [771, 458] on body "AT概念 登出 櫃檯作業 打帳單 帳單列表 掛單列表 座位開單 營業儀表板 現金收支登錄 高階收支登錄 材料自購登錄 每日結帳 排班表 現場電腦打卡 掃碼打卡…" at bounding box center [713, 338] width 1427 height 677
click at [756, 276] on li "No.2Bonnie" at bounding box center [838, 279] width 233 height 25
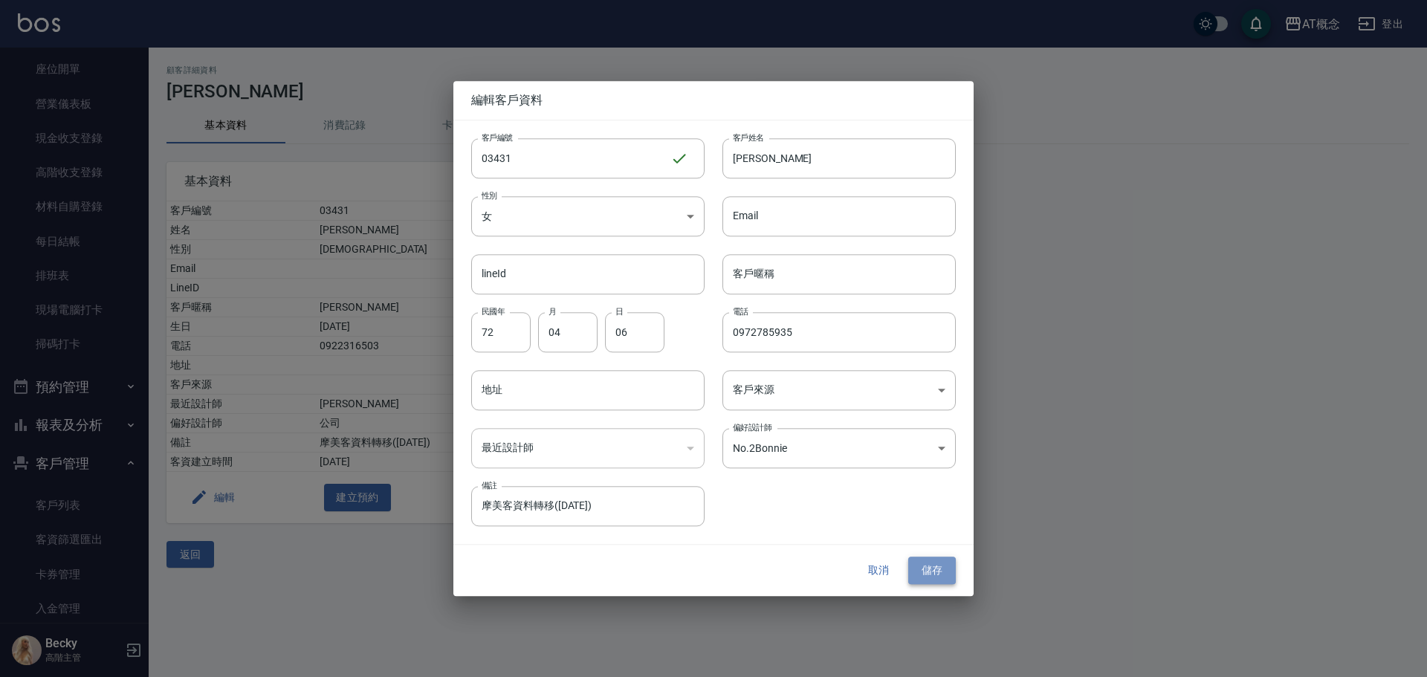
click at [914, 569] on button "儲存" at bounding box center [932, 570] width 48 height 27
type input "loading"
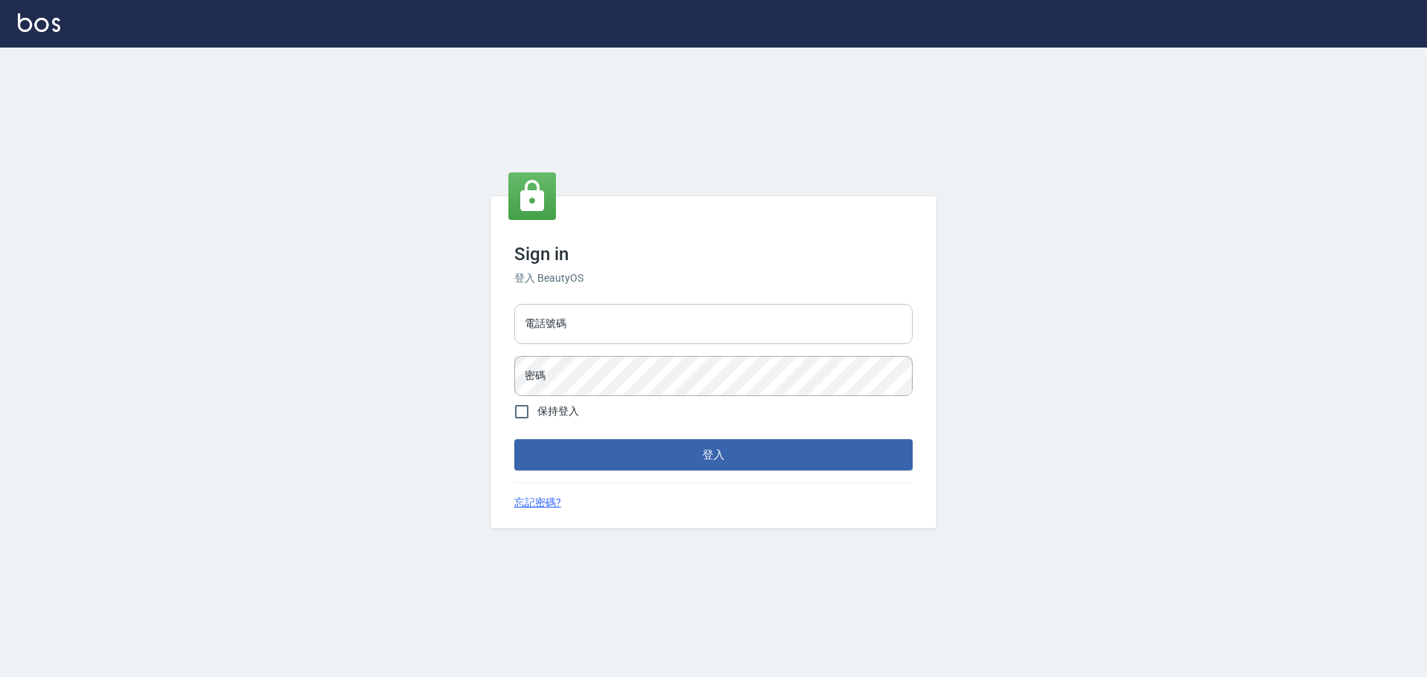
click at [595, 316] on input "電話號碼" at bounding box center [713, 324] width 398 height 40
type input "0916914211"
click at [638, 454] on button "登入" at bounding box center [713, 454] width 398 height 31
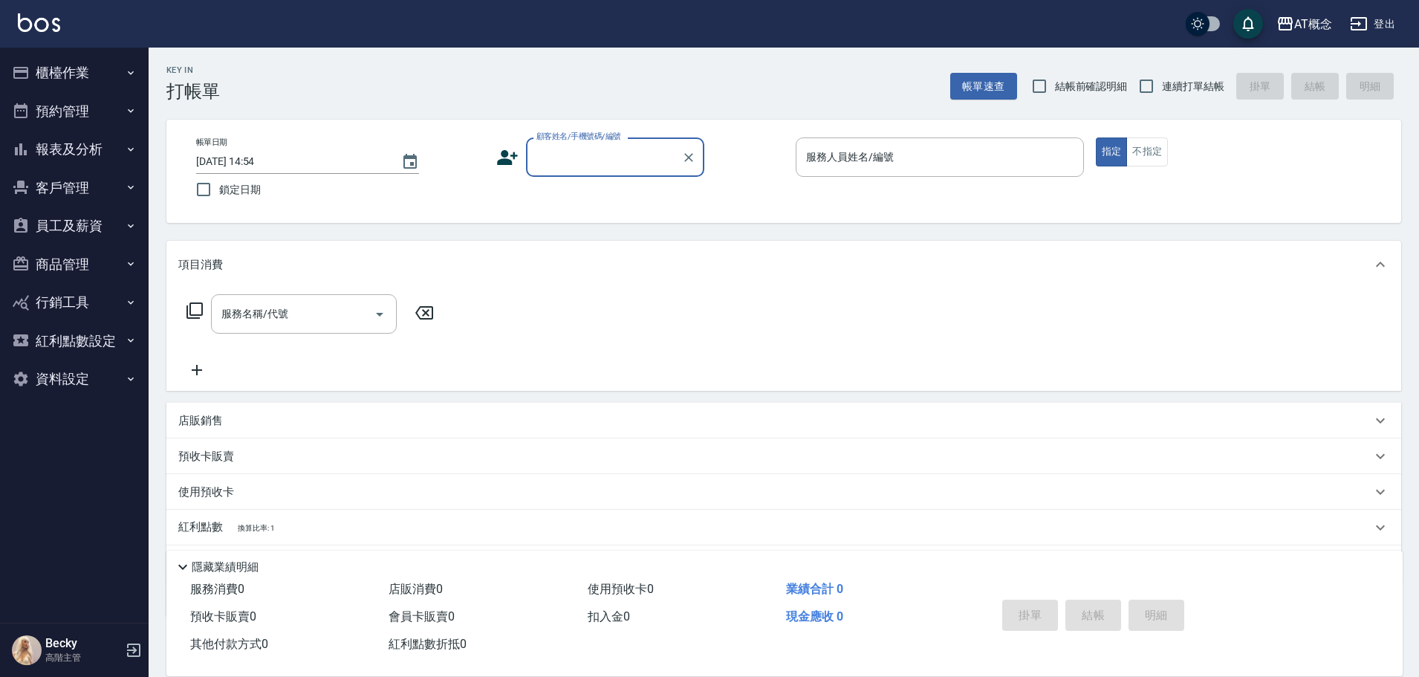
click at [61, 187] on button "客戶管理" at bounding box center [74, 188] width 137 height 39
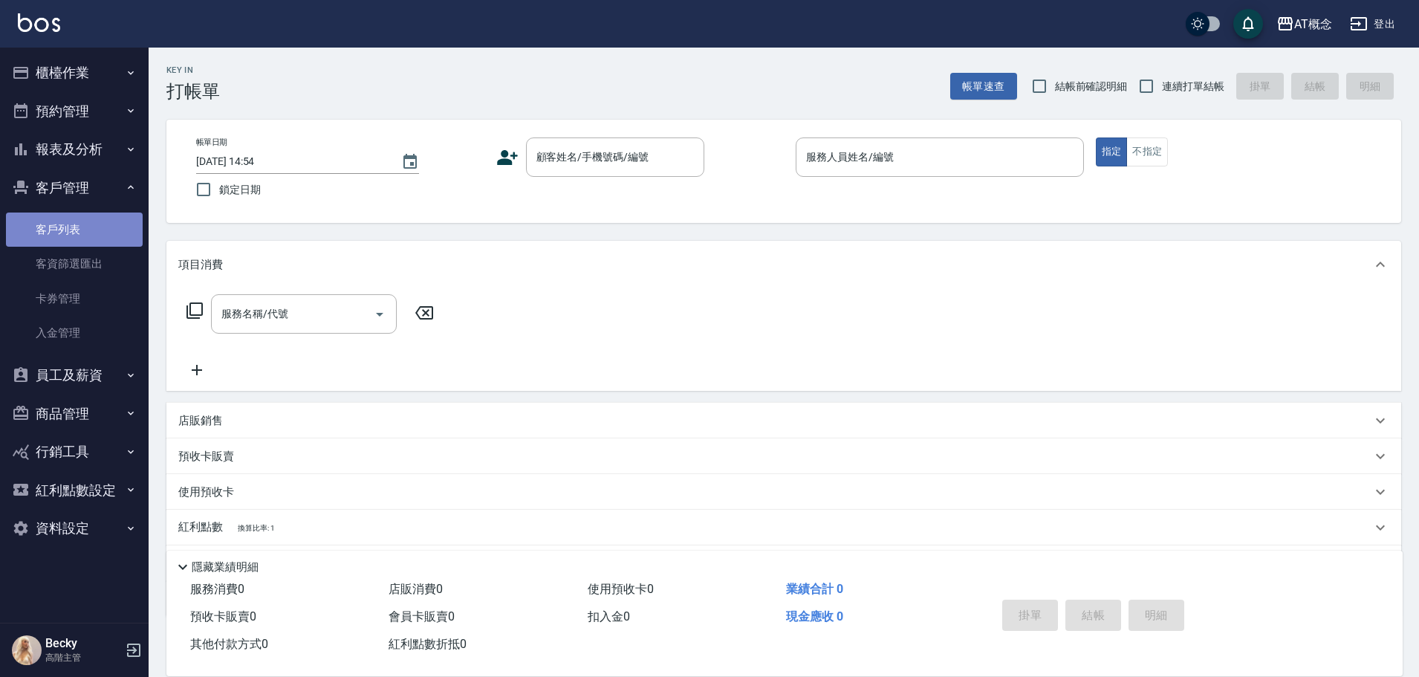
click at [82, 233] on link "客戶列表" at bounding box center [74, 230] width 137 height 34
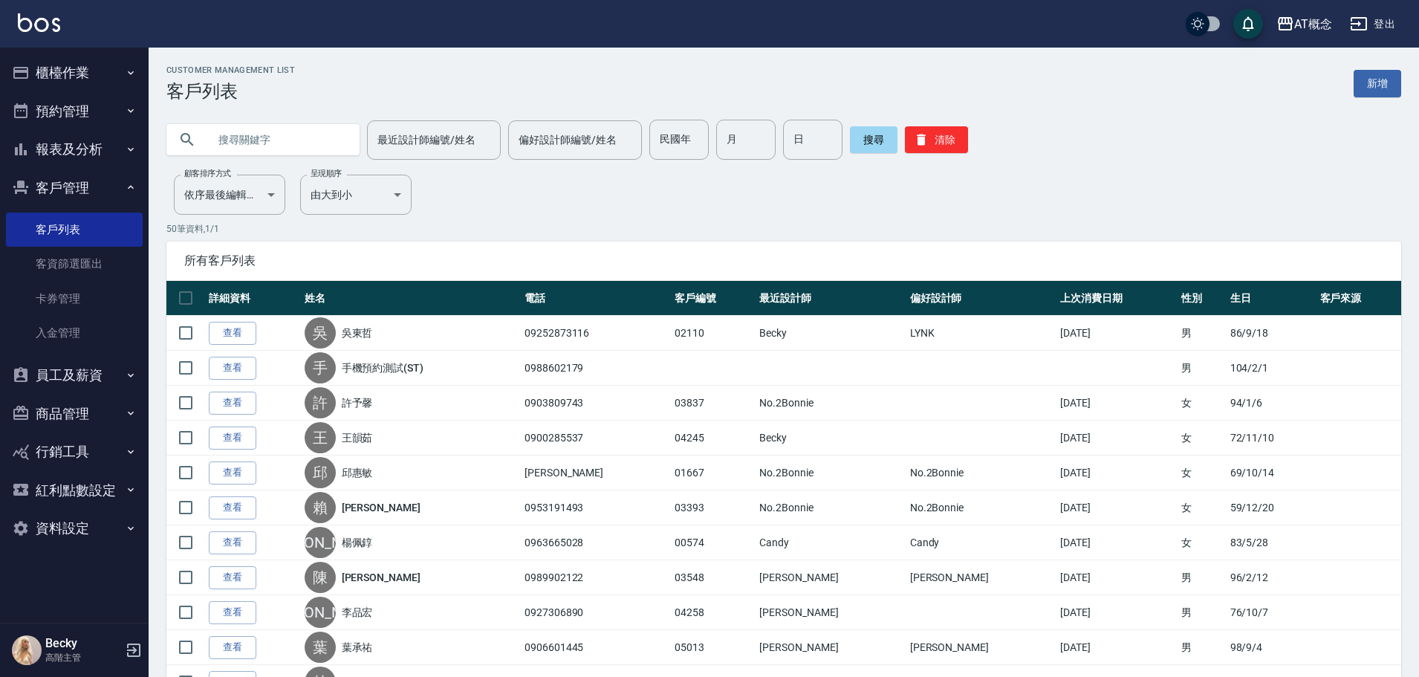
click at [237, 135] on input "text" at bounding box center [278, 140] width 140 height 40
type input "03419"
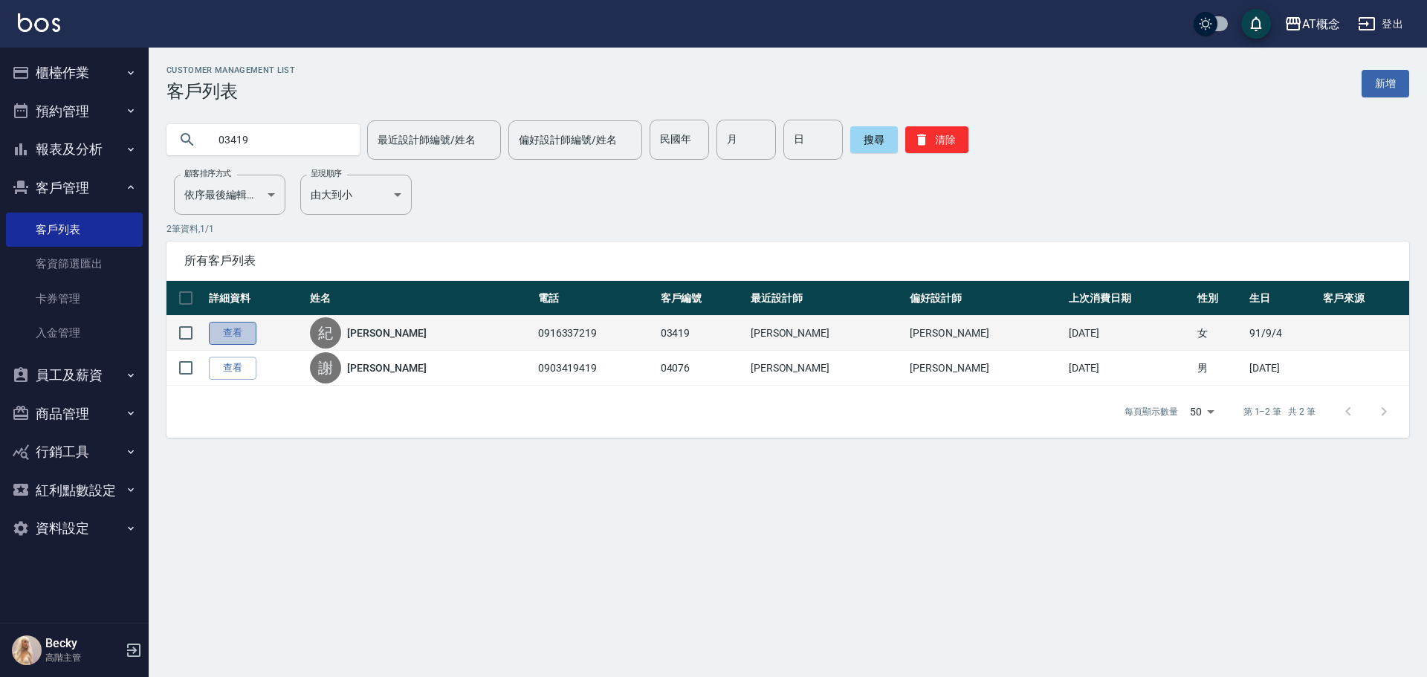
click at [240, 337] on link "查看" at bounding box center [233, 333] width 48 height 23
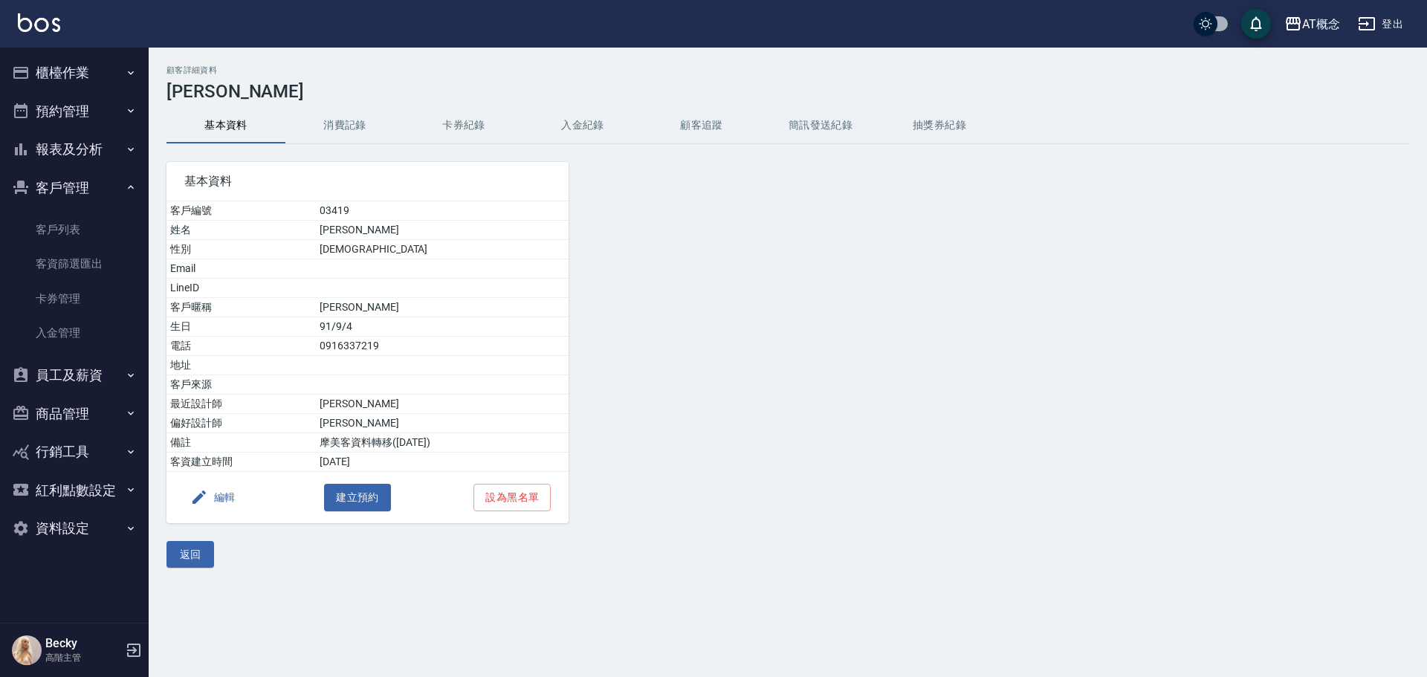
click at [230, 491] on button "編輯" at bounding box center [212, 497] width 57 height 27
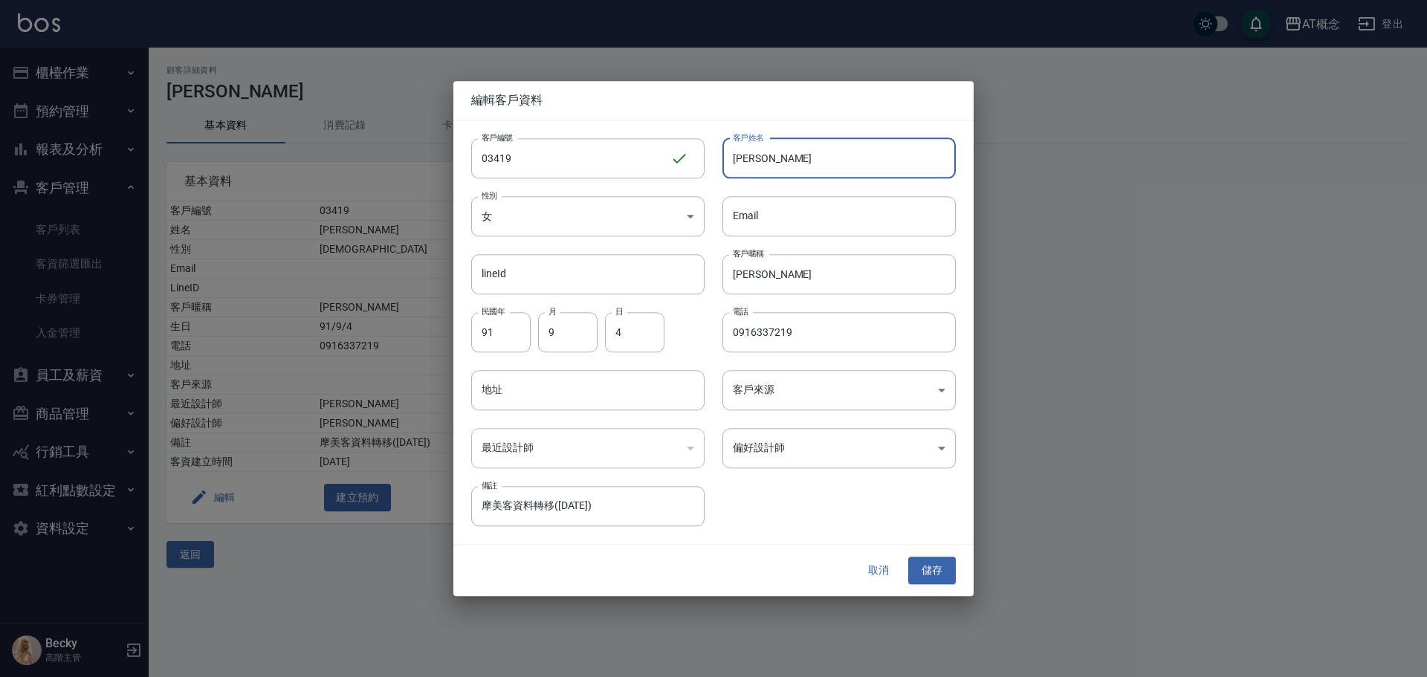
click at [722, 152] on input "紀雁卿" at bounding box center [838, 158] width 233 height 40
drag, startPoint x: 842, startPoint y: 174, endPoint x: 703, endPoint y: 168, distance: 139.1
click at [703, 168] on div "客戶編號 03419 ​ 客戶編號 客戶姓名 紀雁卿 客戶姓名 性別 女 FEMALE 性別 Email Email lineId lineId 客戶暱稱 雁…" at bounding box center [704, 323] width 502 height 406
type input "r"
type input "簡禹翔"
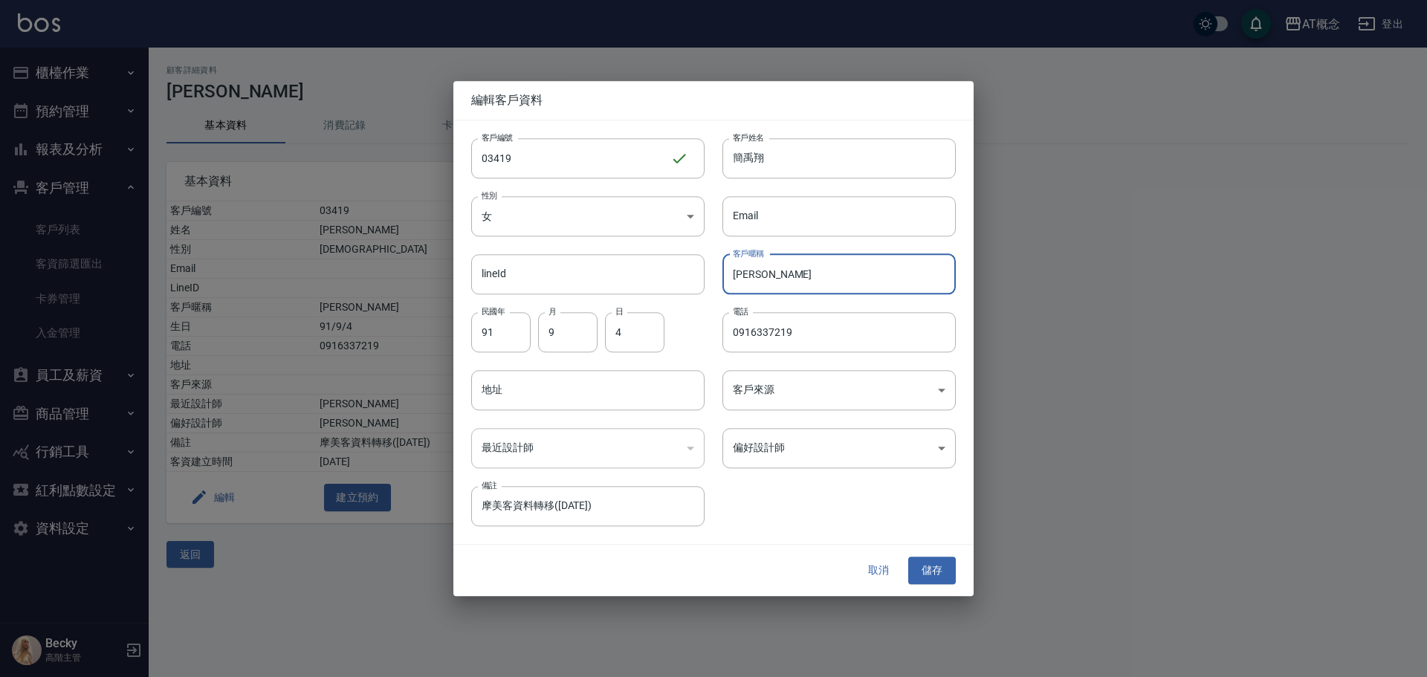
type input "雁"
type input "82"
type input "02"
type input "04"
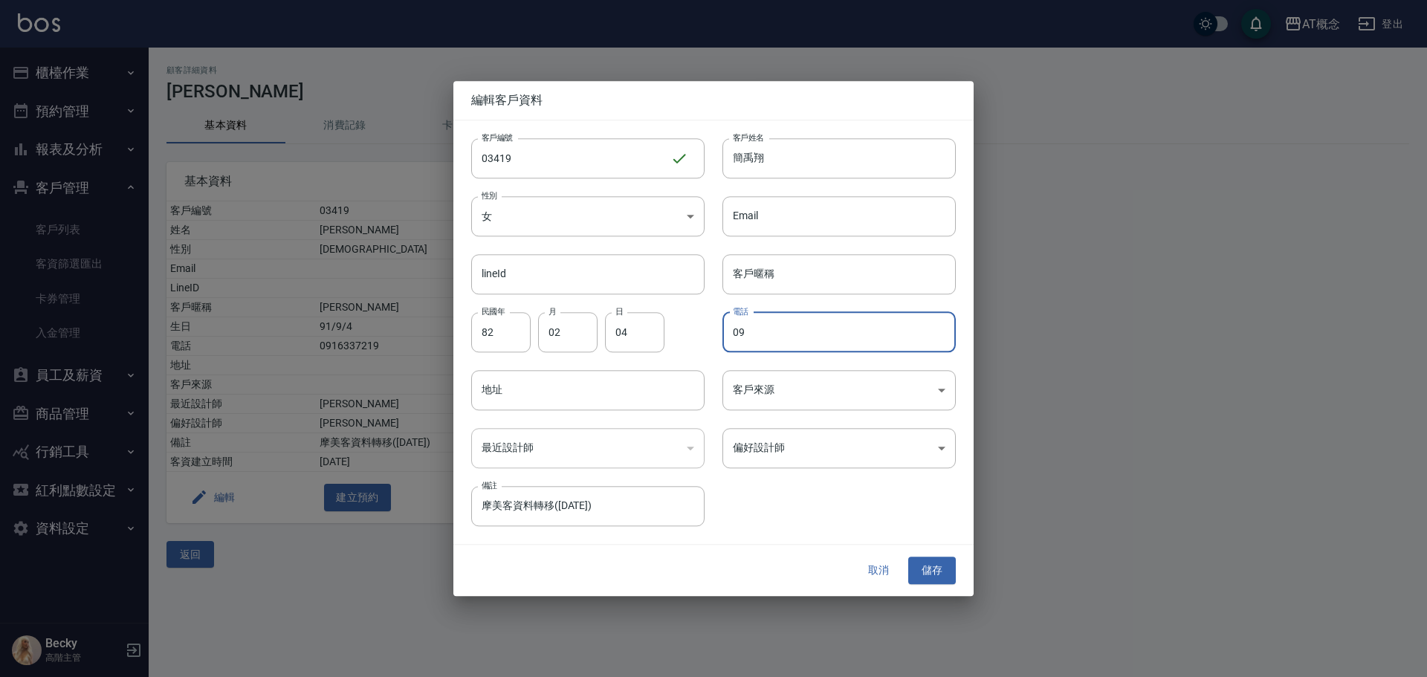
type input "0"
type input "0934311165"
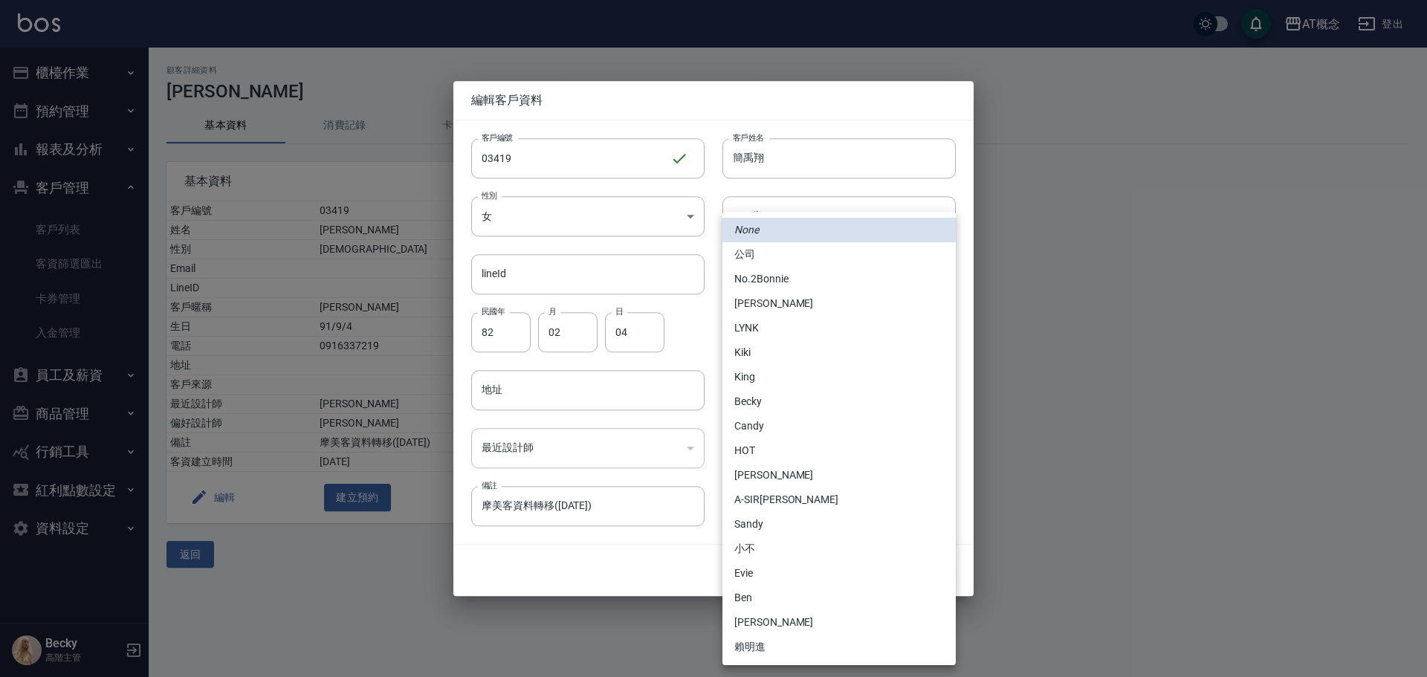
click at [794, 440] on body "AT概念 登出 櫃檯作業 打帳單 帳單列表 掛單列表 座位開單 營業儀表板 現金收支登錄 高階收支登錄 材料自購登錄 每日結帳 排班表 現場電腦打卡 掃碼打卡…" at bounding box center [713, 338] width 1427 height 677
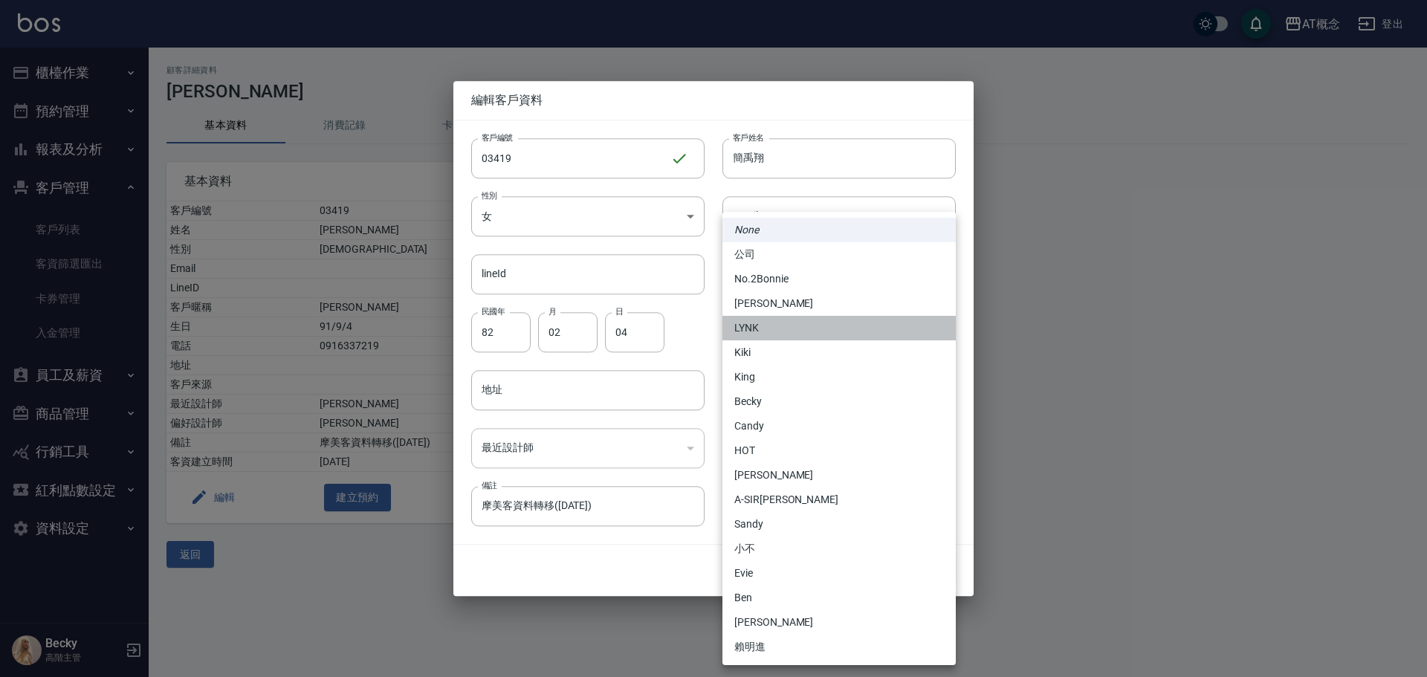
click at [768, 335] on li "LYNK" at bounding box center [838, 328] width 233 height 25
type input "7b760190-a54a-4ce3-a4b8-9dfdebd6f24a"
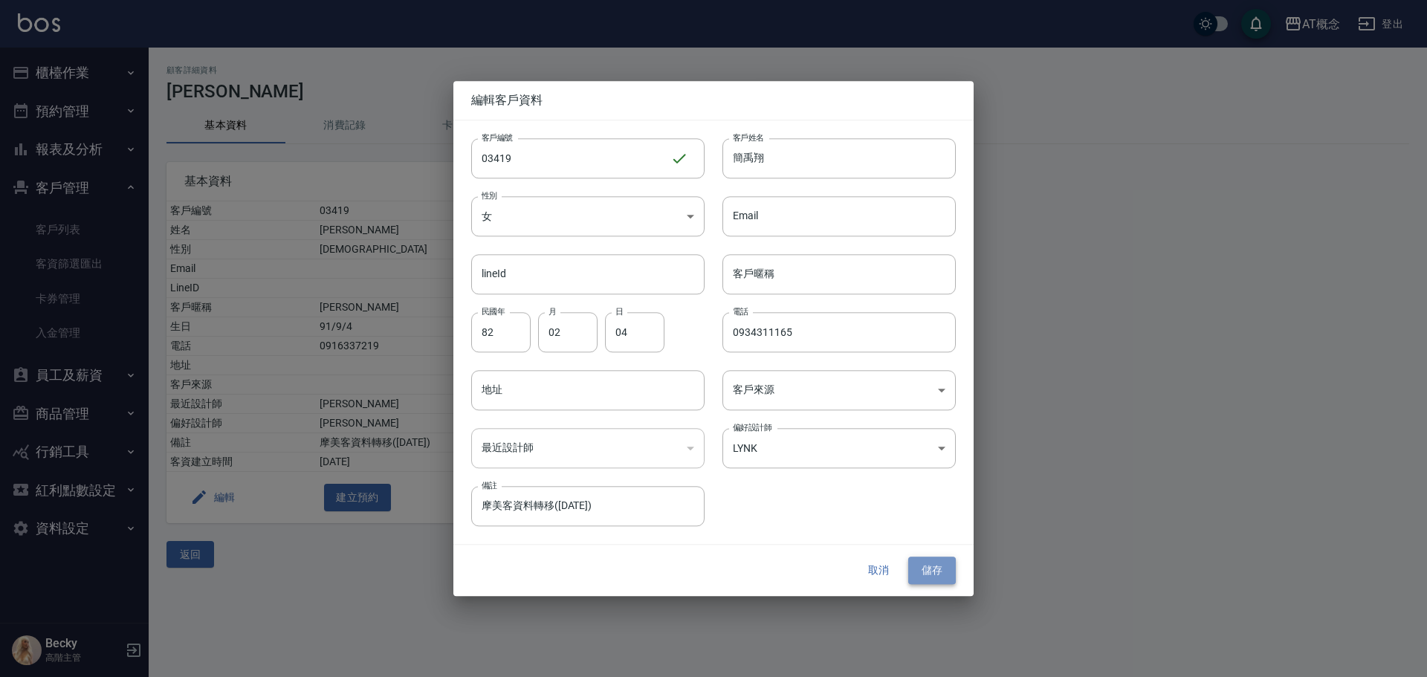
click at [934, 575] on button "儲存" at bounding box center [932, 570] width 48 height 27
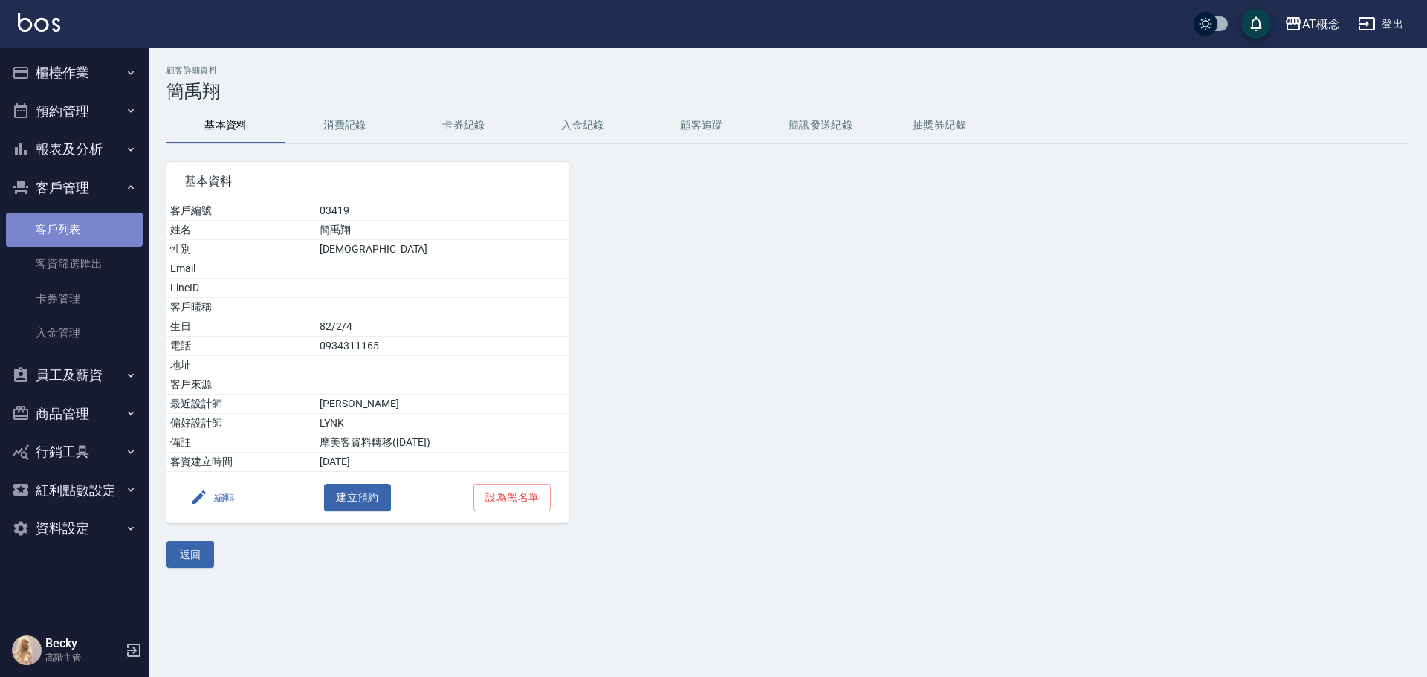
click at [41, 232] on link "客戶列表" at bounding box center [74, 230] width 137 height 34
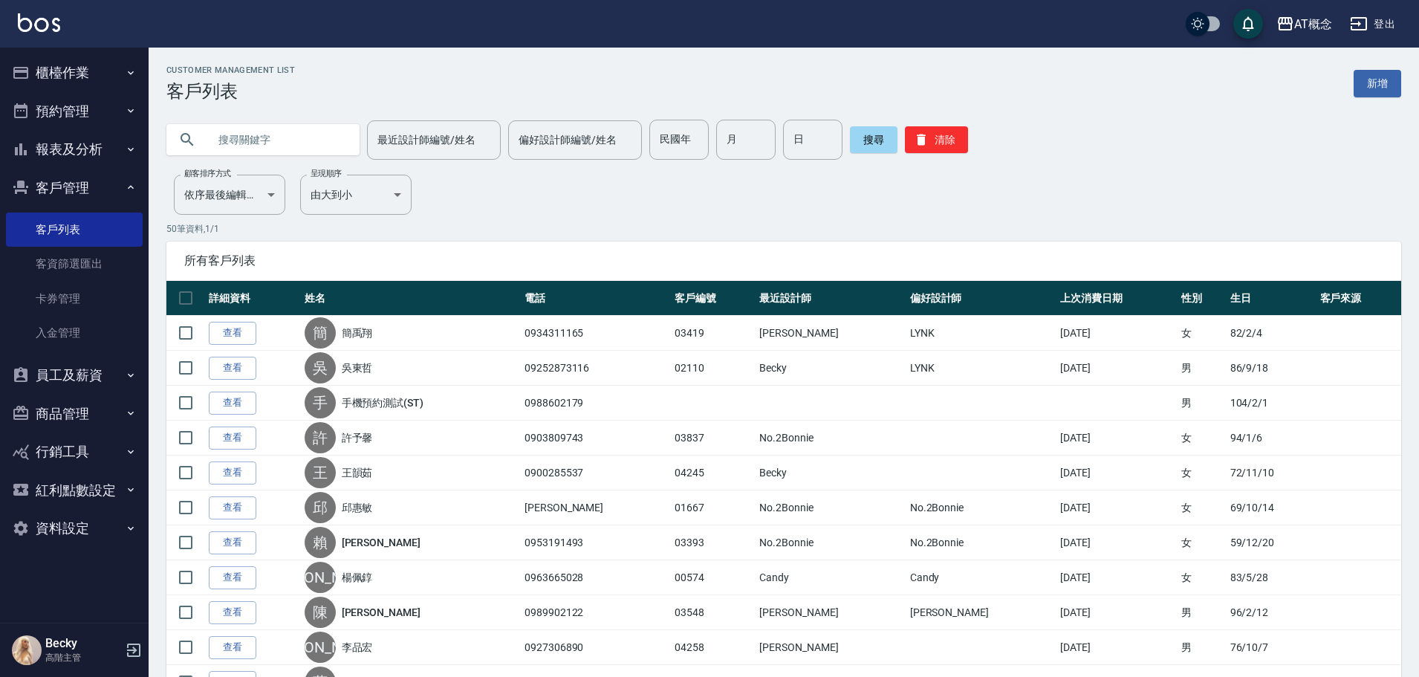
click at [224, 141] on input "text" at bounding box center [278, 140] width 140 height 40
type input "01994"
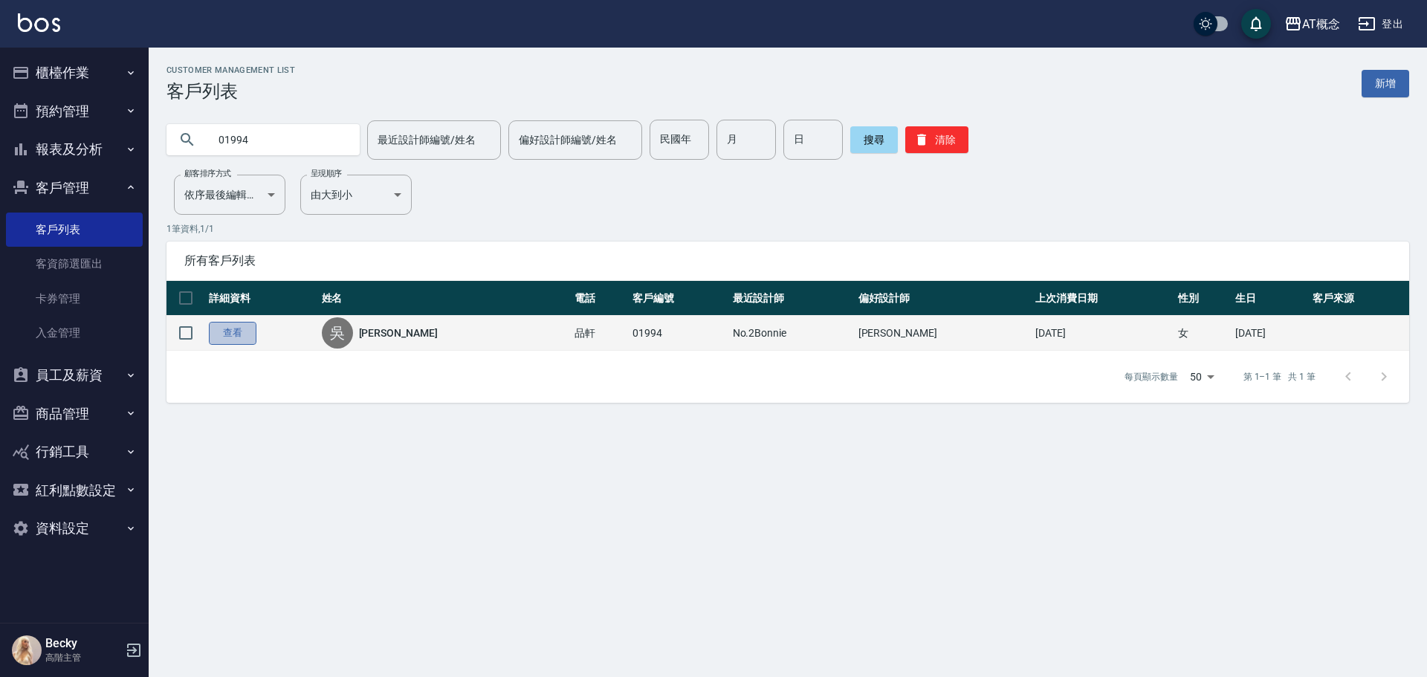
click at [233, 328] on link "查看" at bounding box center [233, 333] width 48 height 23
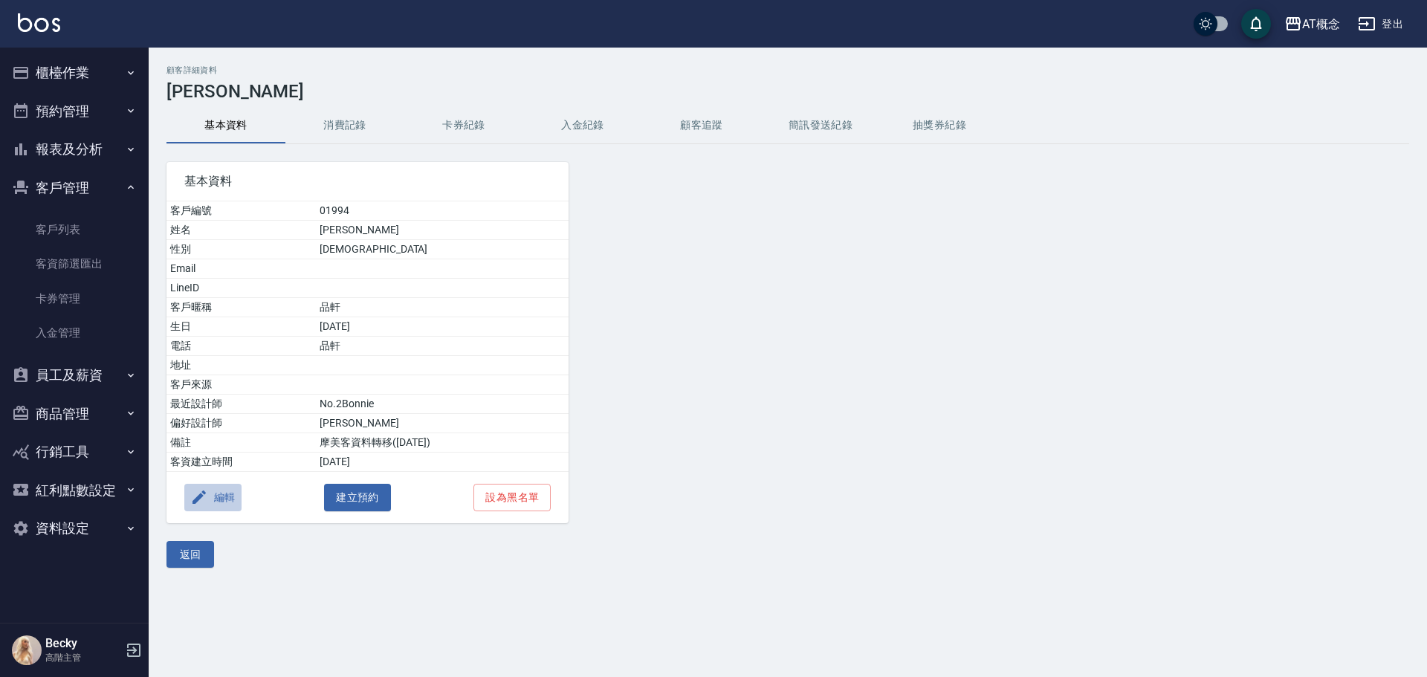
click at [239, 493] on button "編輯" at bounding box center [212, 497] width 57 height 27
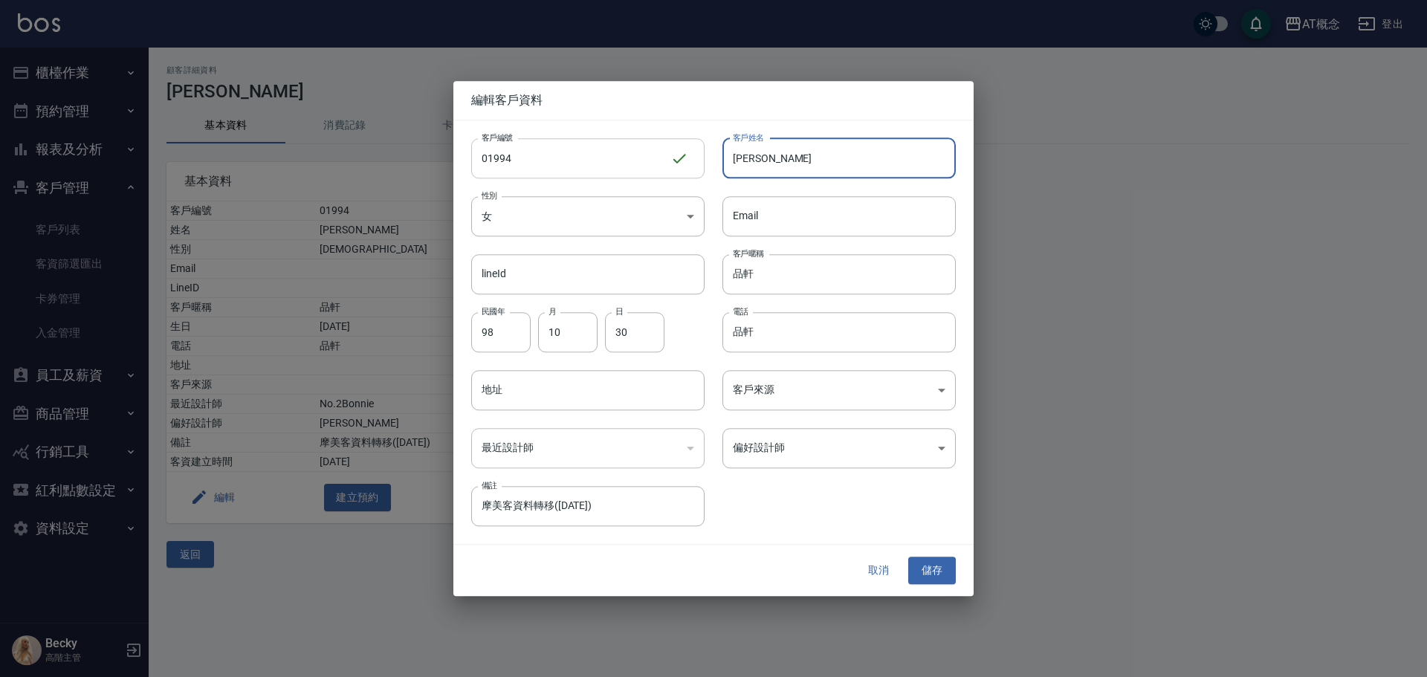
drag, startPoint x: 780, startPoint y: 160, endPoint x: 676, endPoint y: 162, distance: 103.3
click at [676, 161] on div "客戶編號 01994 ​ 客戶編號 客戶姓名 吳品軒 客戶姓名 性別 女 FEMALE 性別 Email Email lineId lineId 客戶暱稱 品…" at bounding box center [704, 323] width 502 height 406
type input "[PERSON_NAME]"
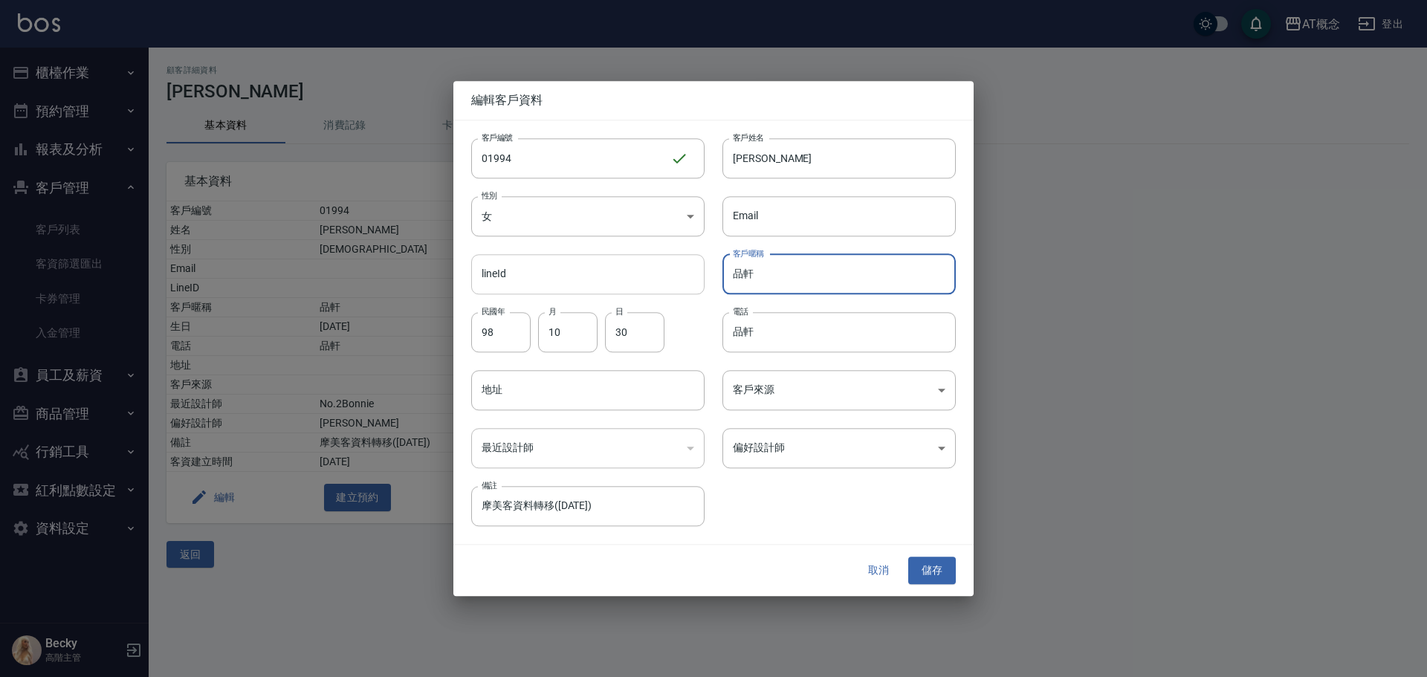
type input "品"
click at [501, 340] on input "98" at bounding box center [500, 332] width 59 height 40
type input "68"
type input "09"
type input "11"
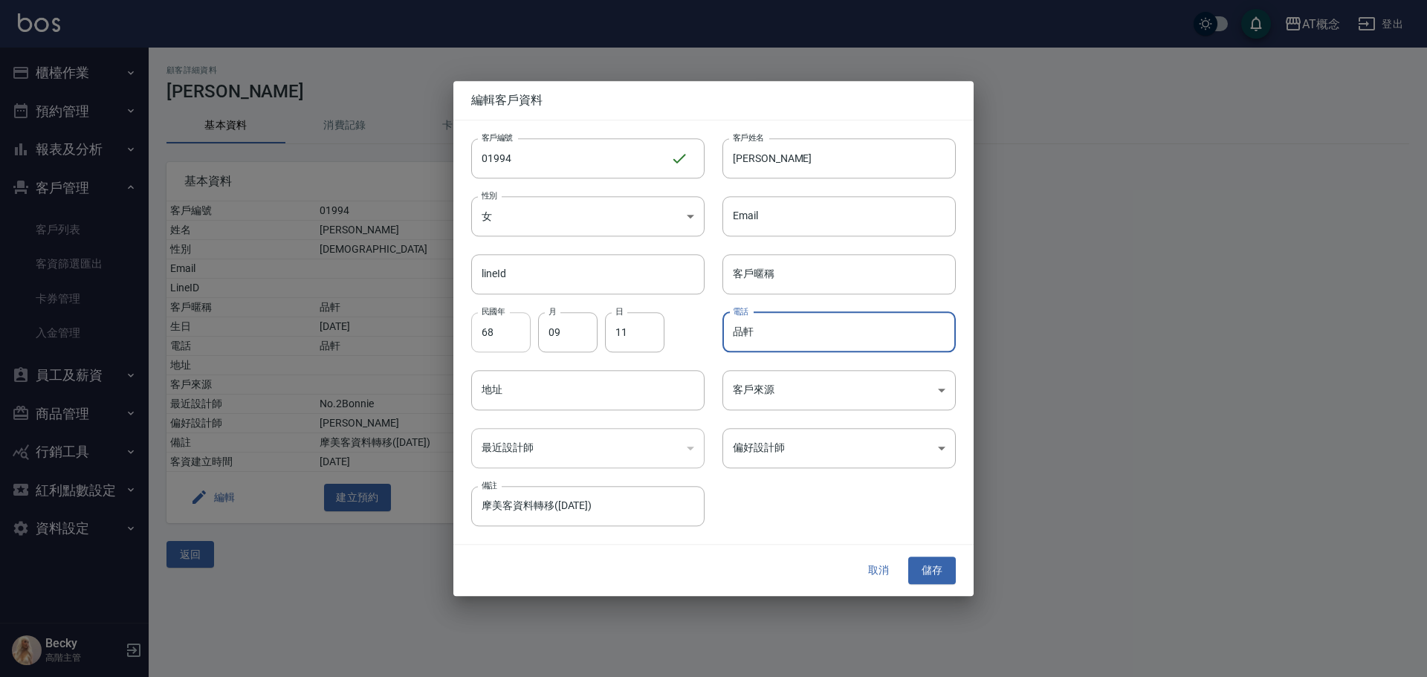
type input "品"
type input "0972836130"
click at [795, 448] on body "AT概念 登出 櫃檯作業 打帳單 帳單列表 掛單列表 座位開單 營業儀表板 現金收支登錄 高階收支登錄 材料自購登錄 每日結帳 排班表 現場電腦打卡 掃碼打卡…" at bounding box center [713, 338] width 1427 height 677
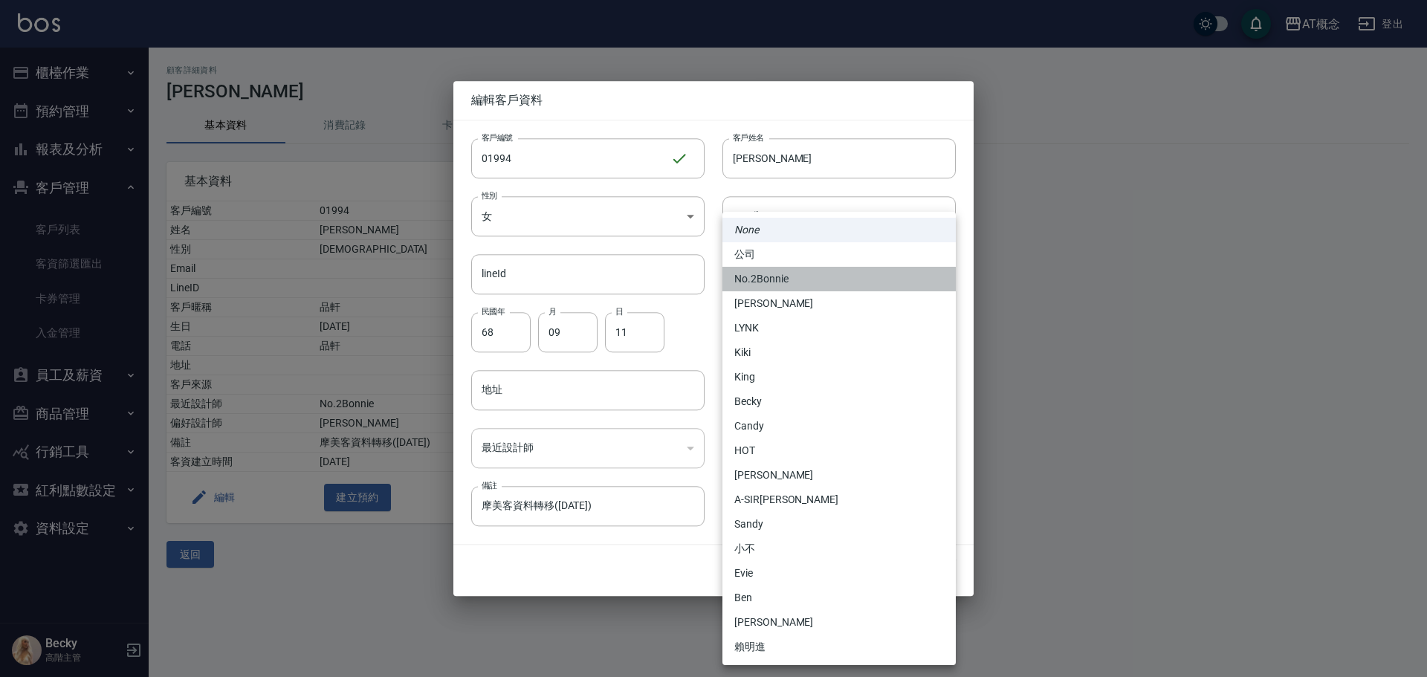
click at [784, 277] on li "No.2Bonnie" at bounding box center [838, 279] width 233 height 25
type input "20abcae0-810e-448a-b26a-bcbab897de4d"
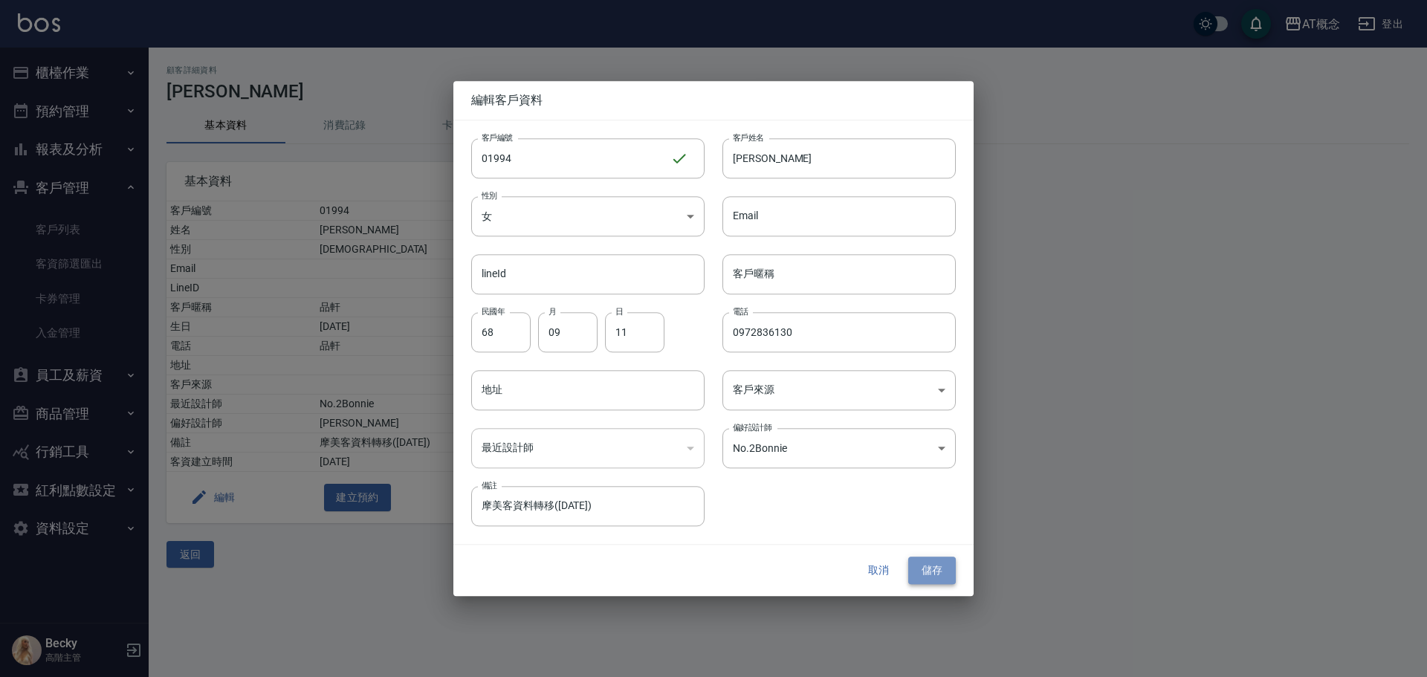
click at [944, 571] on button "儲存" at bounding box center [932, 570] width 48 height 27
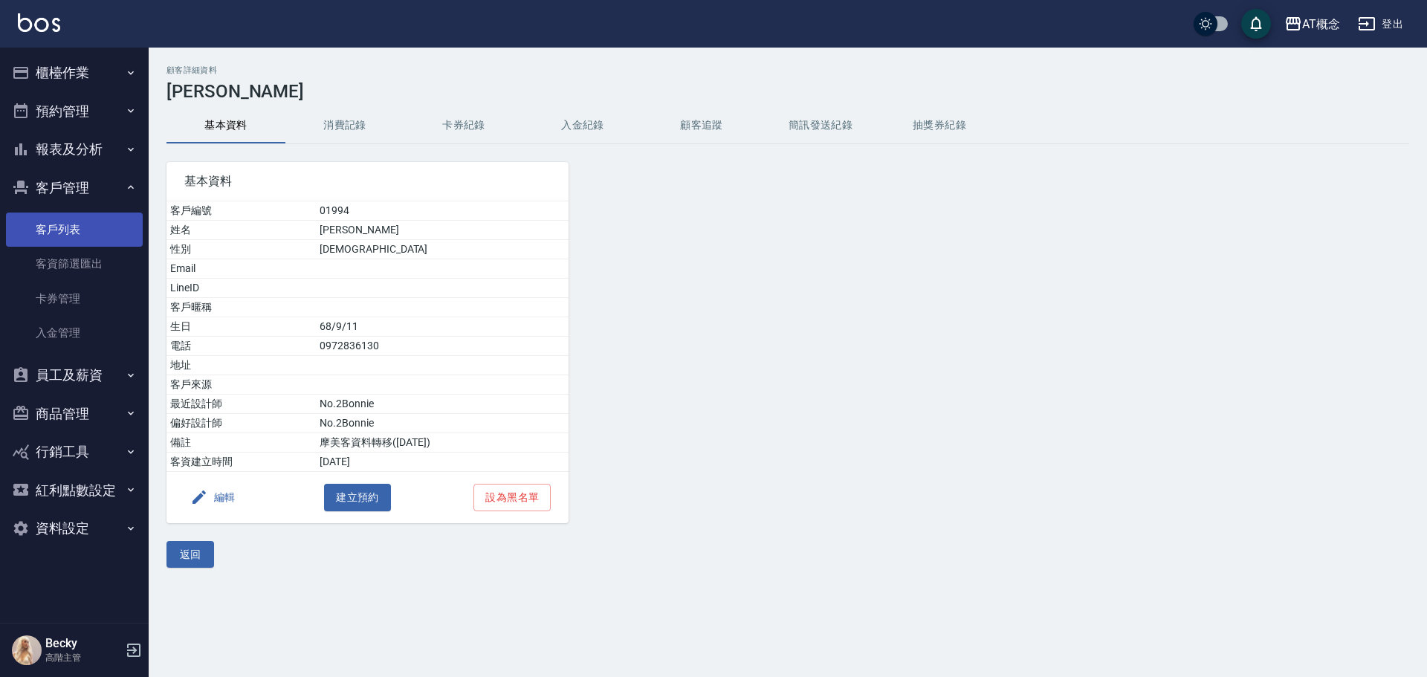
click at [54, 231] on link "客戶列表" at bounding box center [74, 230] width 137 height 34
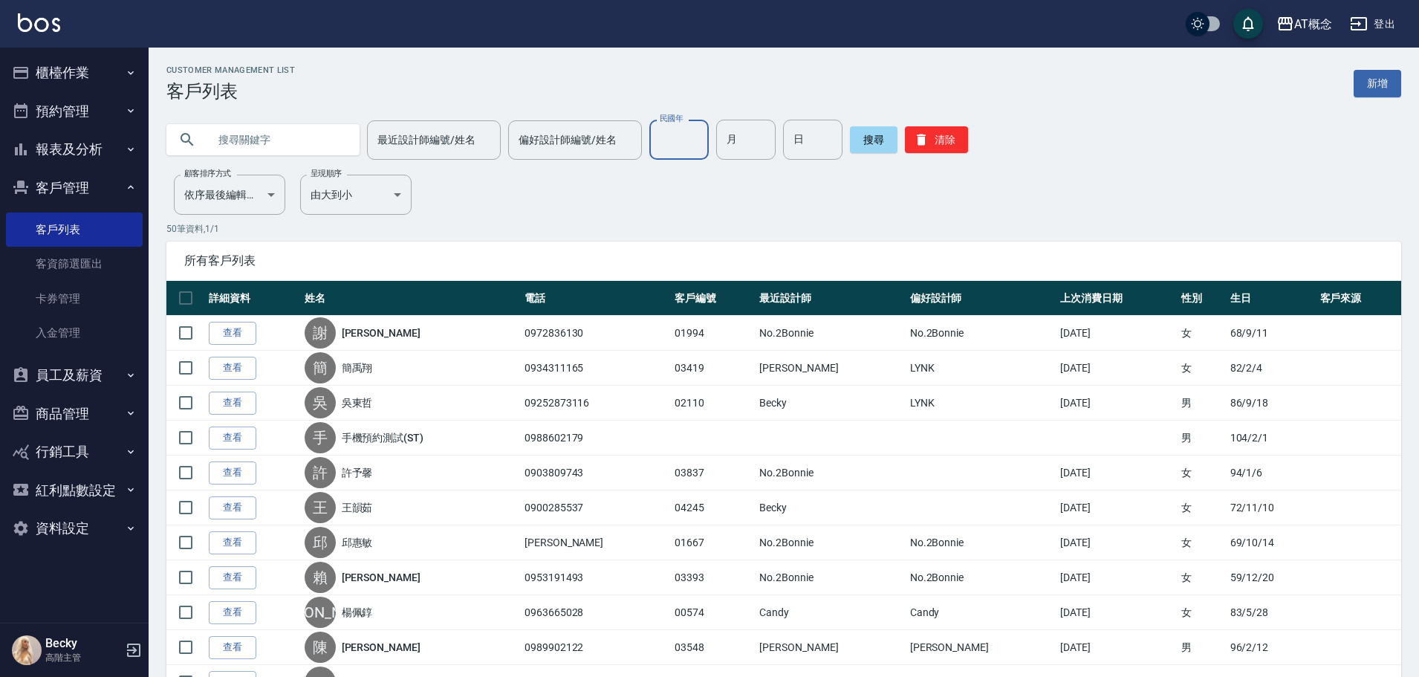
click at [674, 140] on input "民國年" at bounding box center [678, 140] width 59 height 40
type input "90"
type input "08"
type input "13"
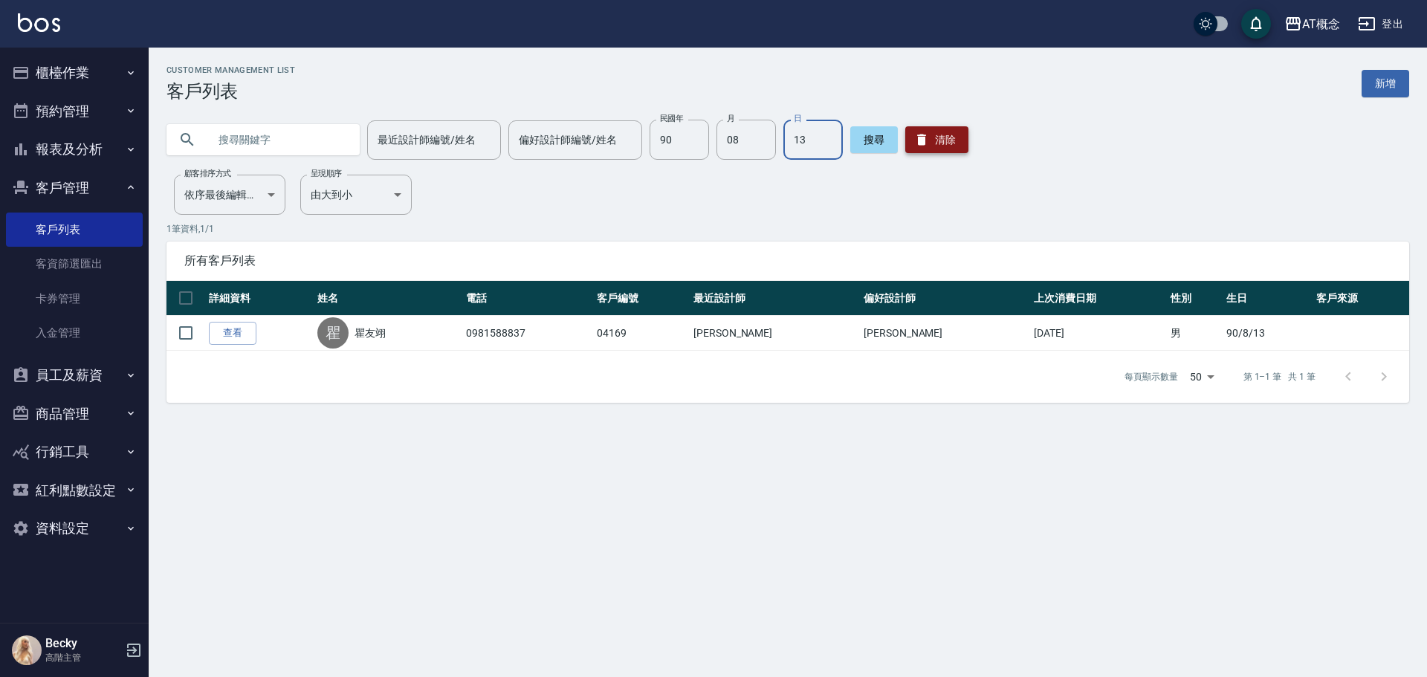
click at [955, 146] on button "清除" at bounding box center [936, 139] width 63 height 27
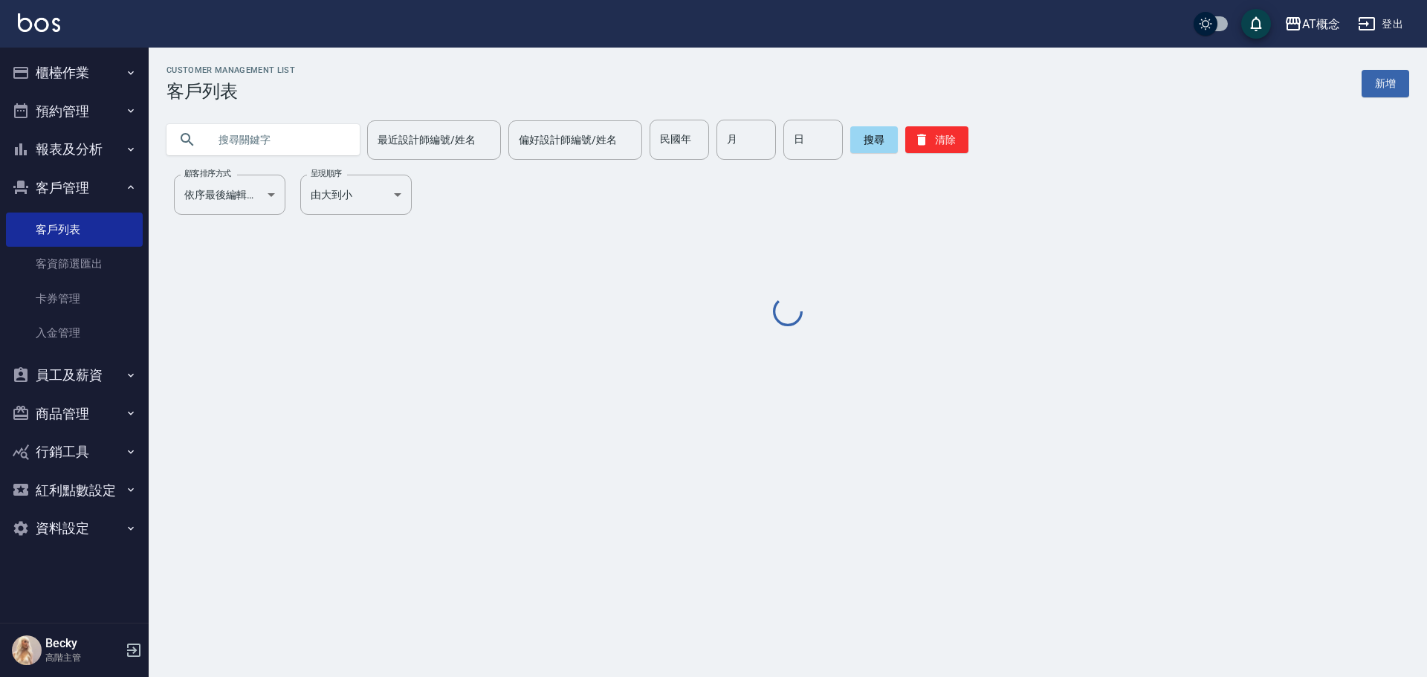
click at [280, 138] on input "text" at bounding box center [278, 140] width 140 height 40
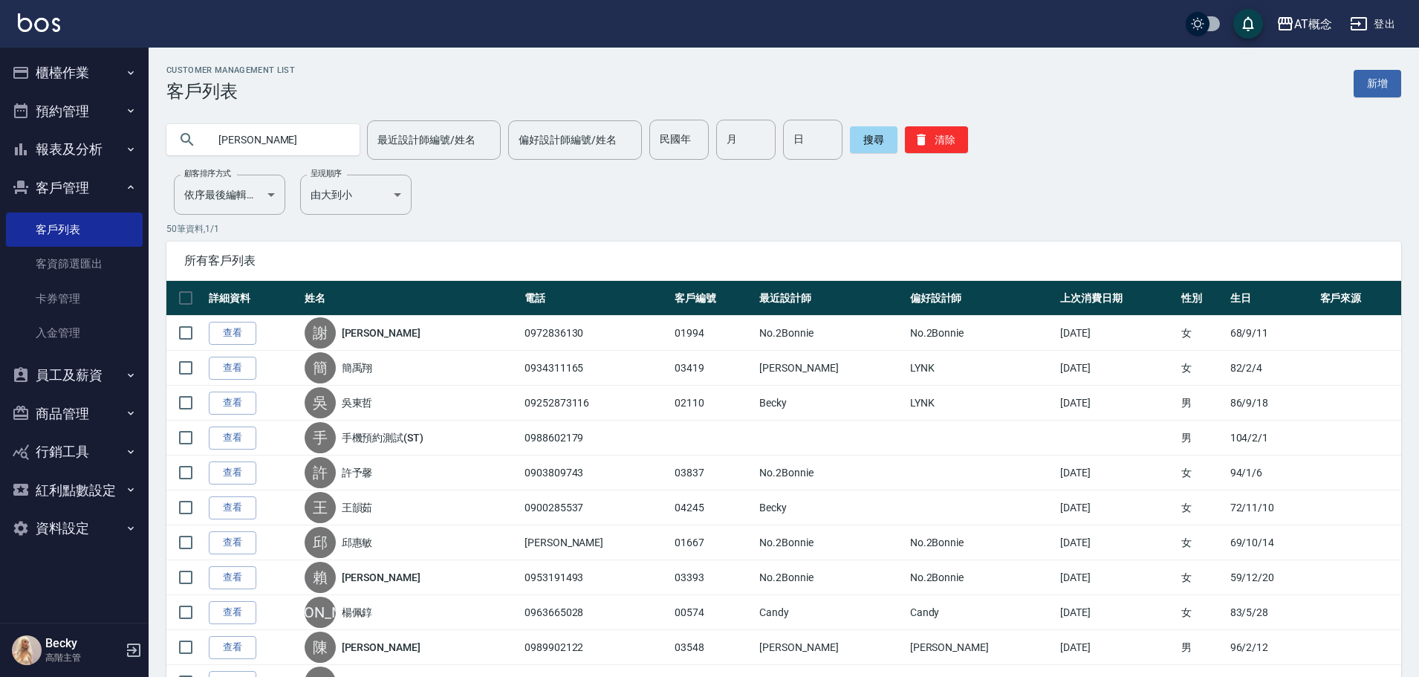
type input "蔓茜"
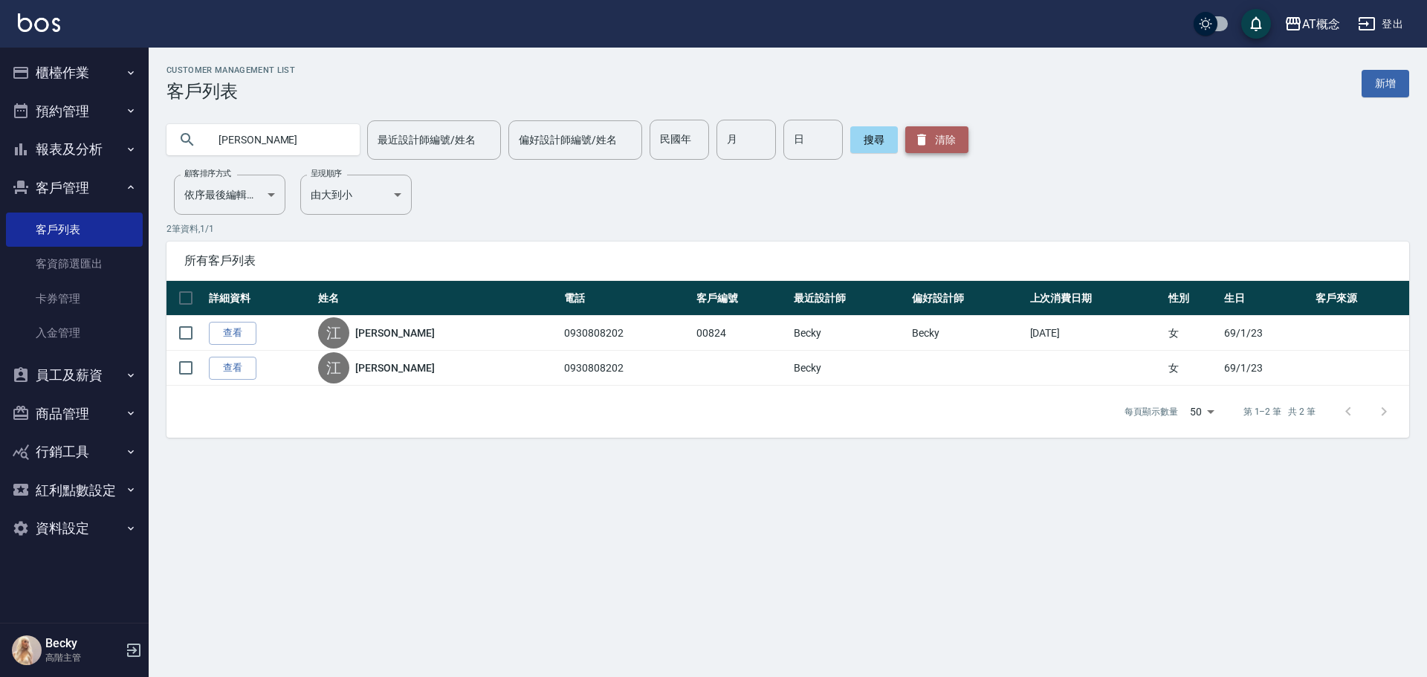
click at [942, 133] on button "清除" at bounding box center [936, 139] width 63 height 27
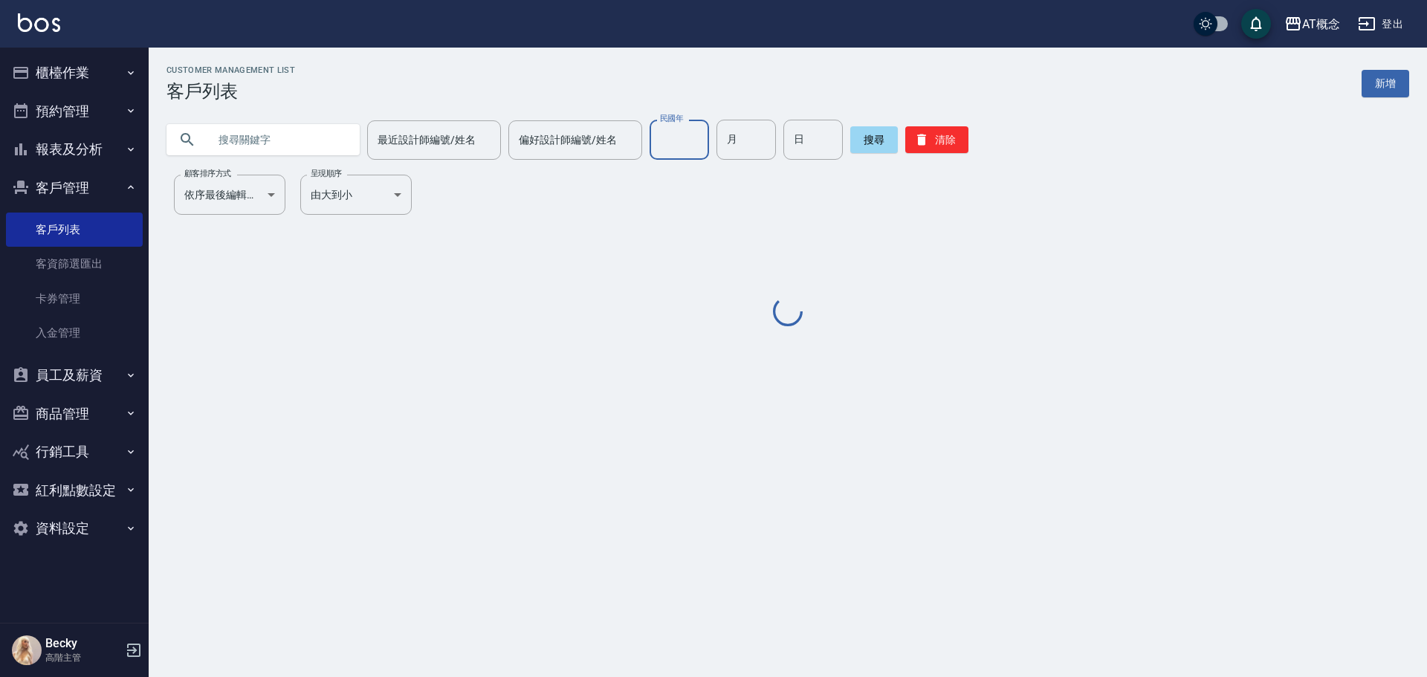
click at [658, 140] on input "民國年" at bounding box center [678, 140] width 59 height 40
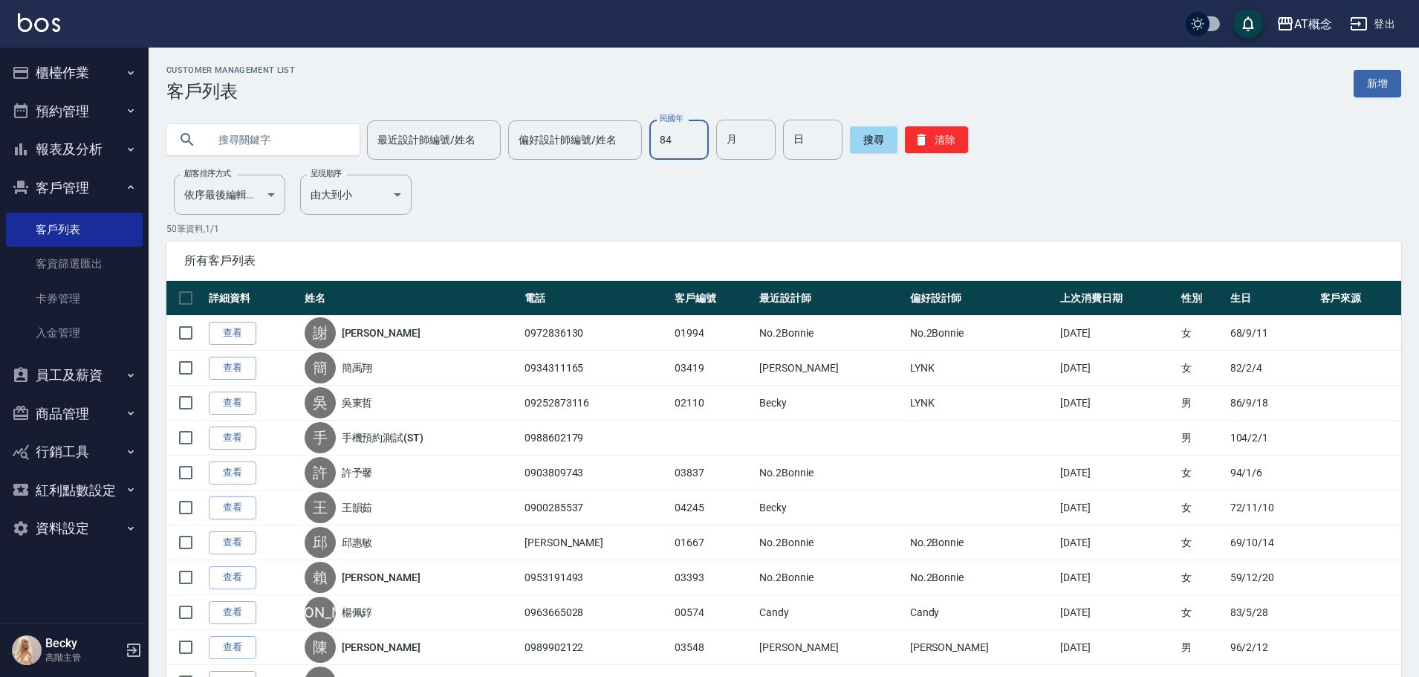
type input "84"
type input "05"
type input "21"
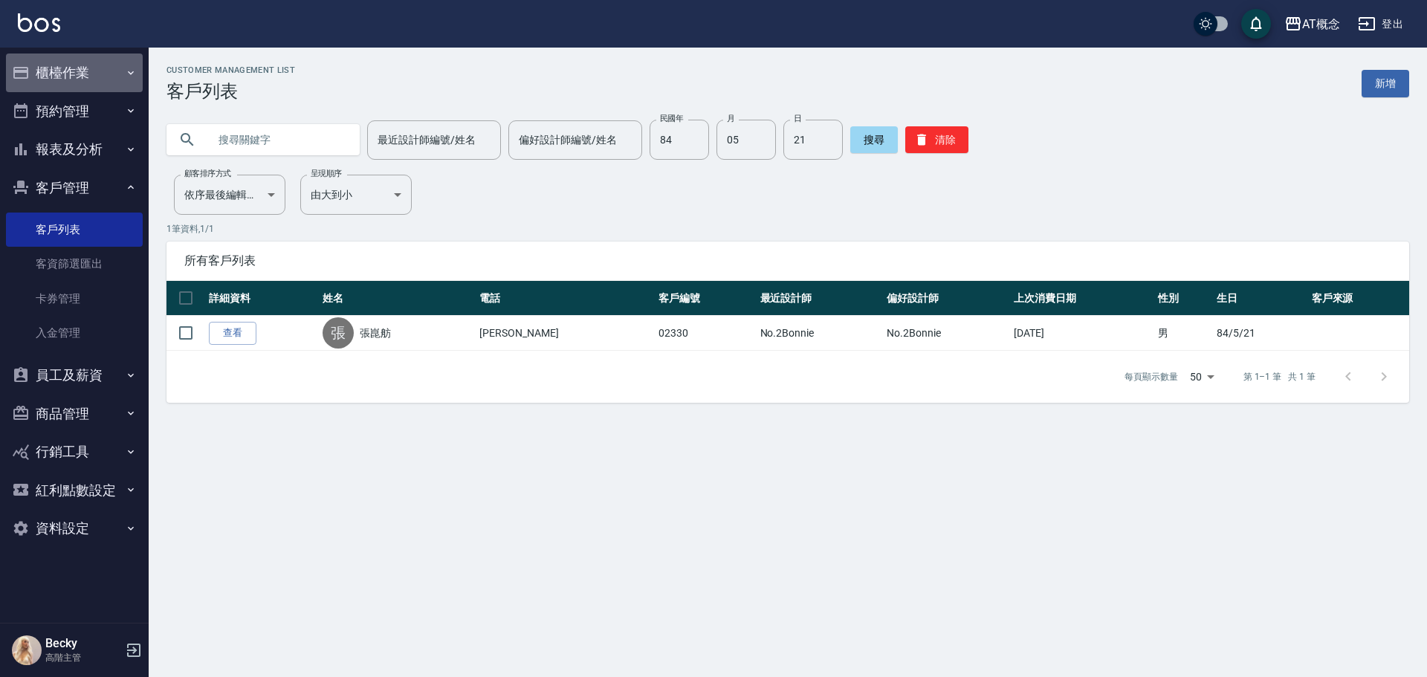
click at [62, 78] on button "櫃檯作業" at bounding box center [74, 73] width 137 height 39
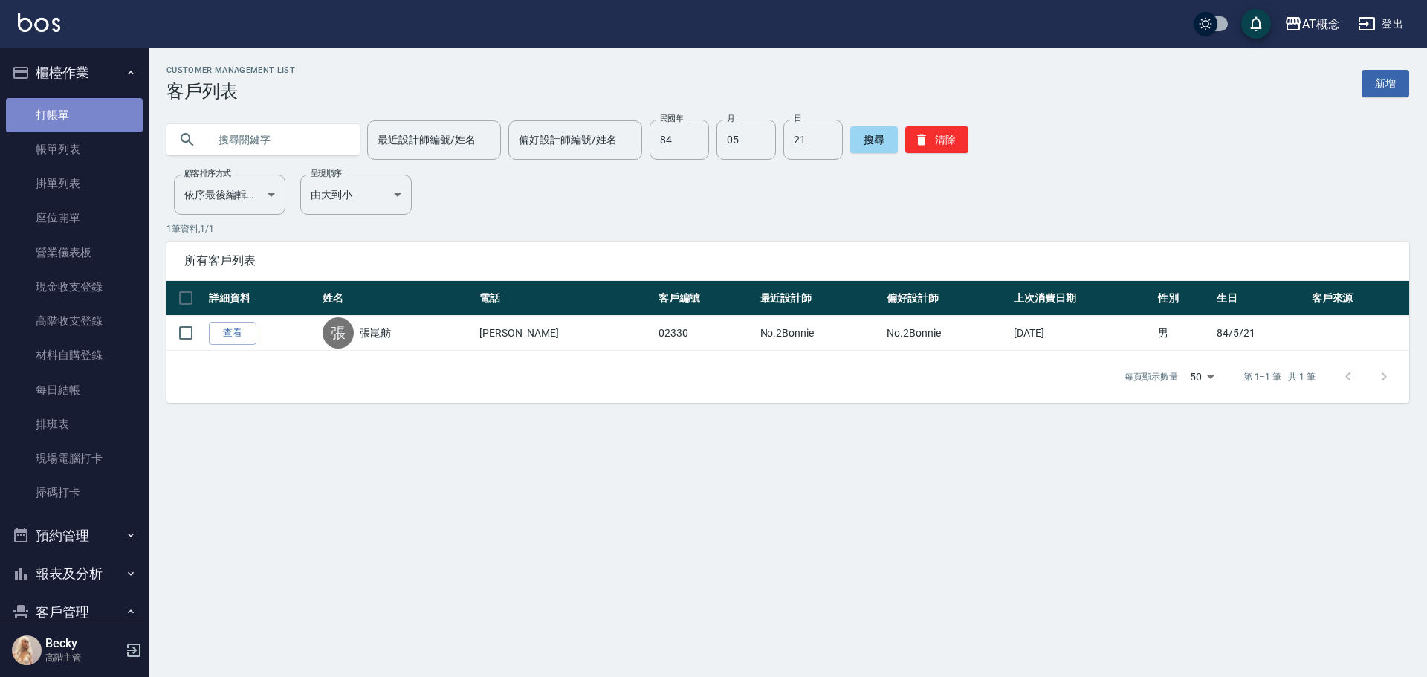
click at [82, 126] on link "打帳單" at bounding box center [74, 115] width 137 height 34
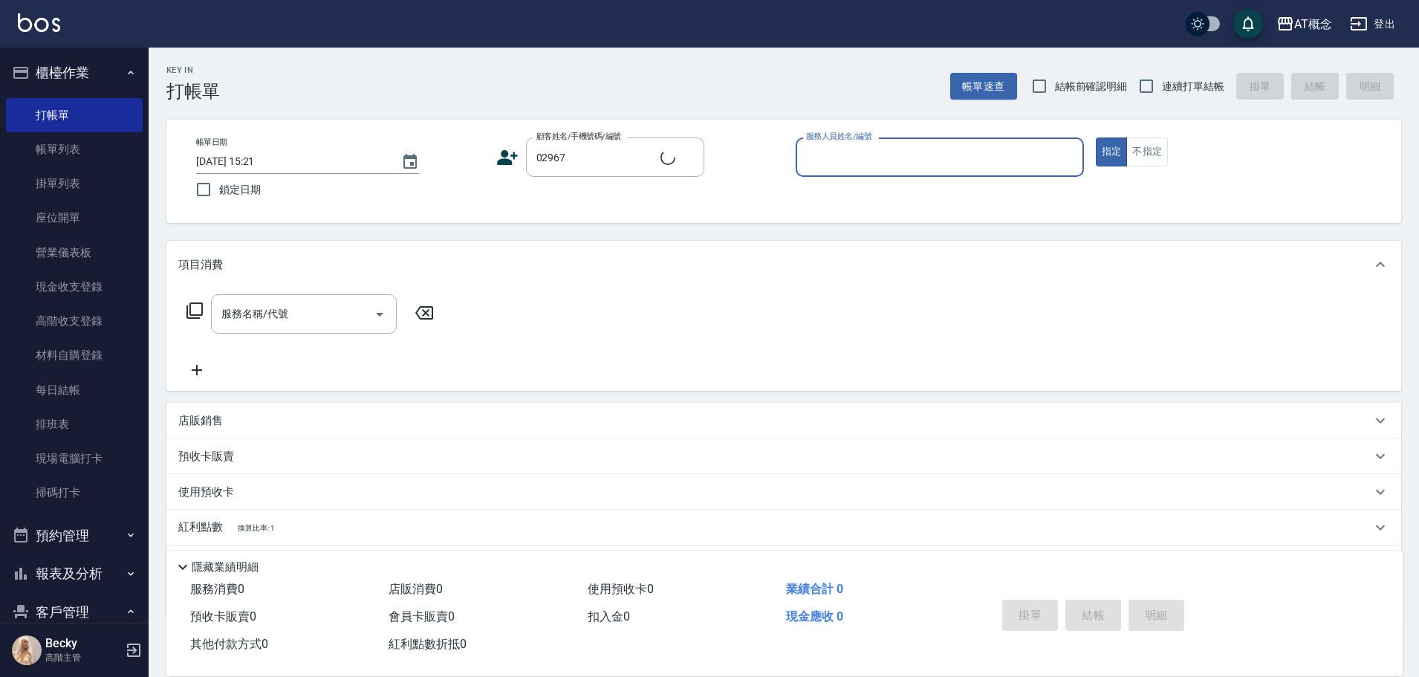
type input "黃柏升/0971127992/02967"
type input "邦妮-2"
click at [1096, 137] on button "指定" at bounding box center [1112, 151] width 32 height 29
type button "true"
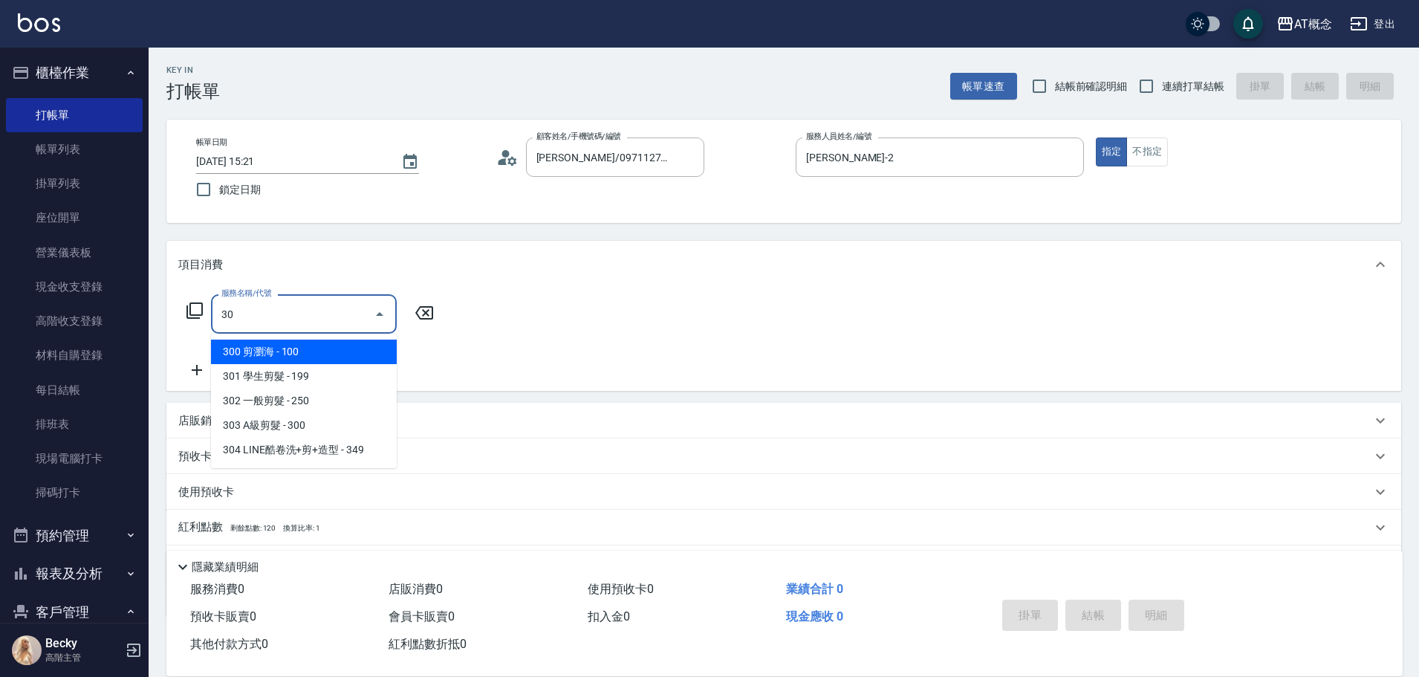
type input "303"
type input "30"
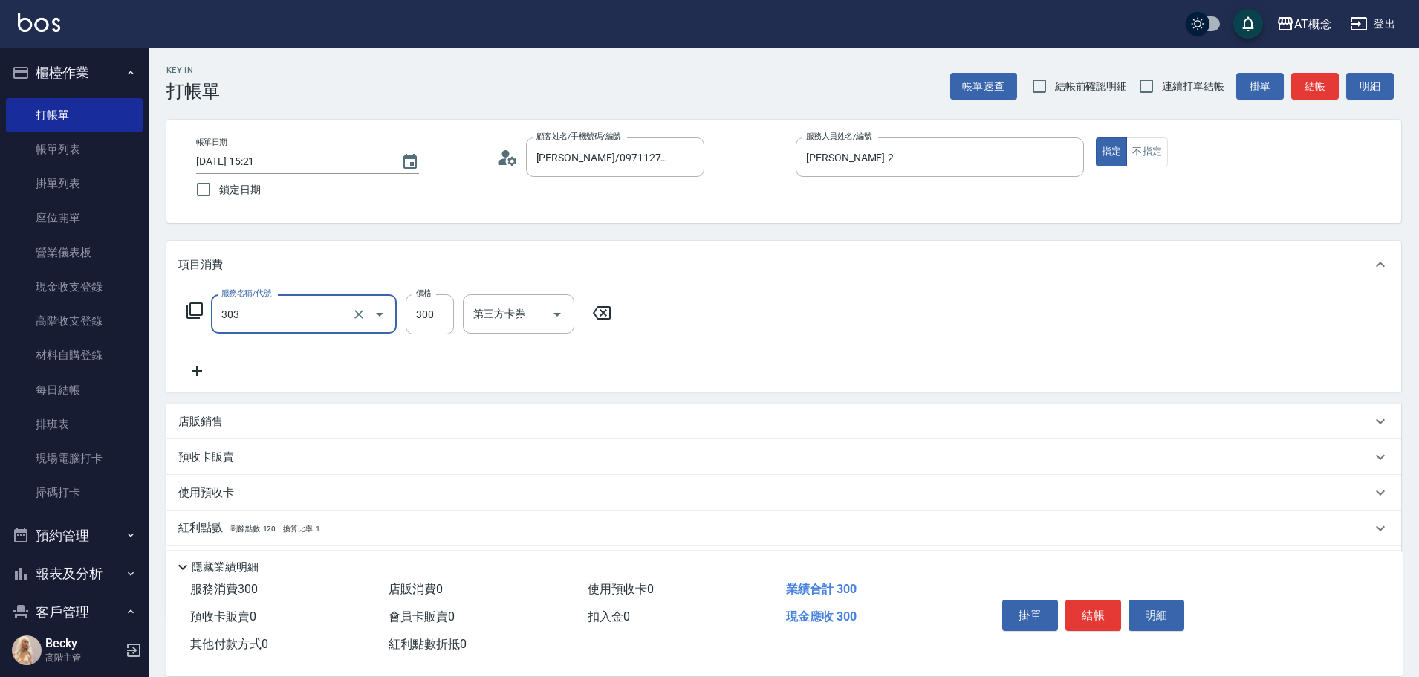
type input "303 A級剪髮(303)"
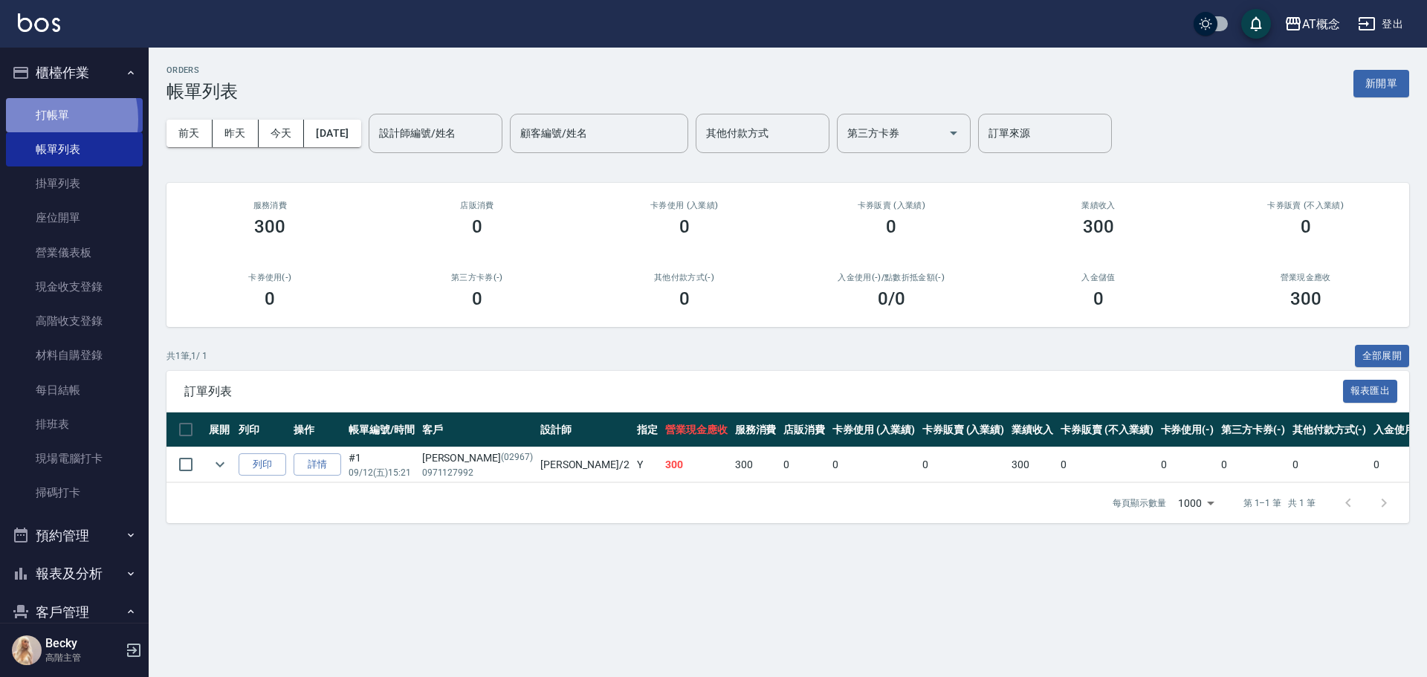
click at [39, 119] on link "打帳單" at bounding box center [74, 115] width 137 height 34
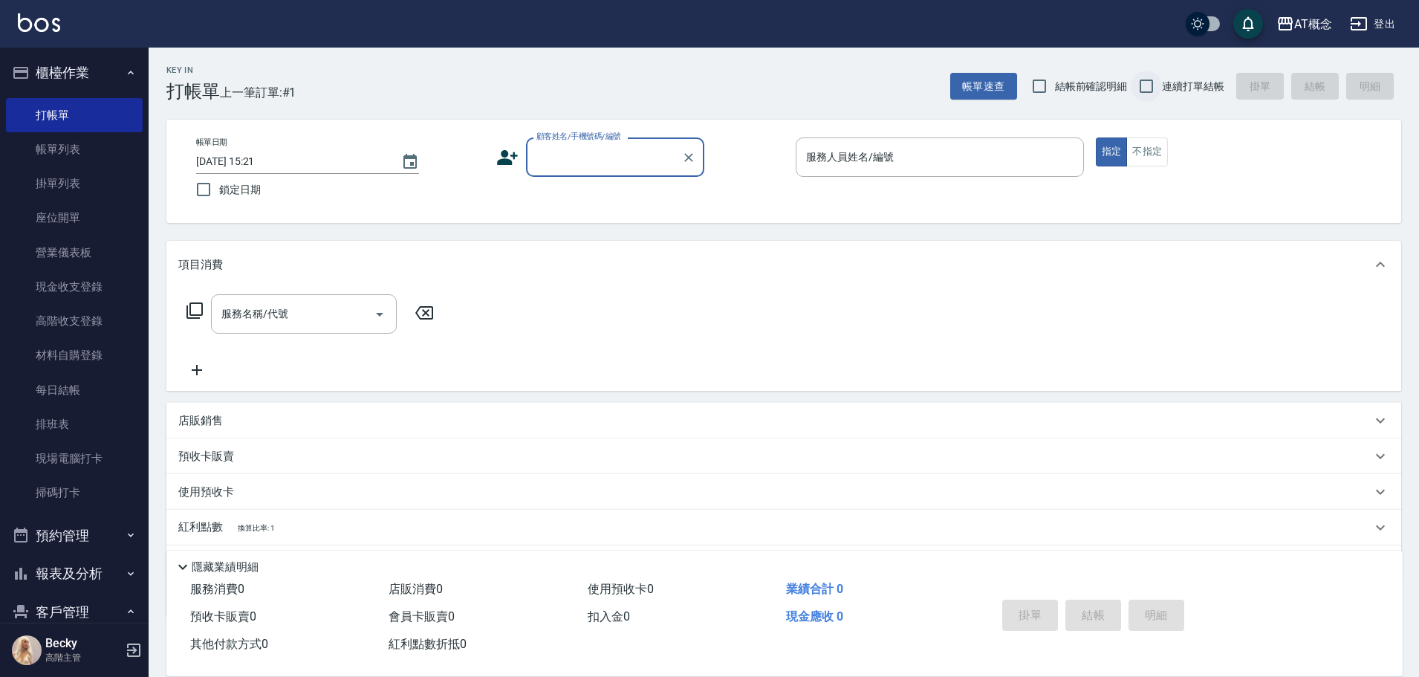
click at [1153, 86] on input "連續打單結帳" at bounding box center [1146, 86] width 31 height 31
checkbox input "true"
click at [605, 158] on input "顧客姓名/手機號碼/編號" at bounding box center [604, 157] width 143 height 26
type input "黃柏升/0971127992/02967"
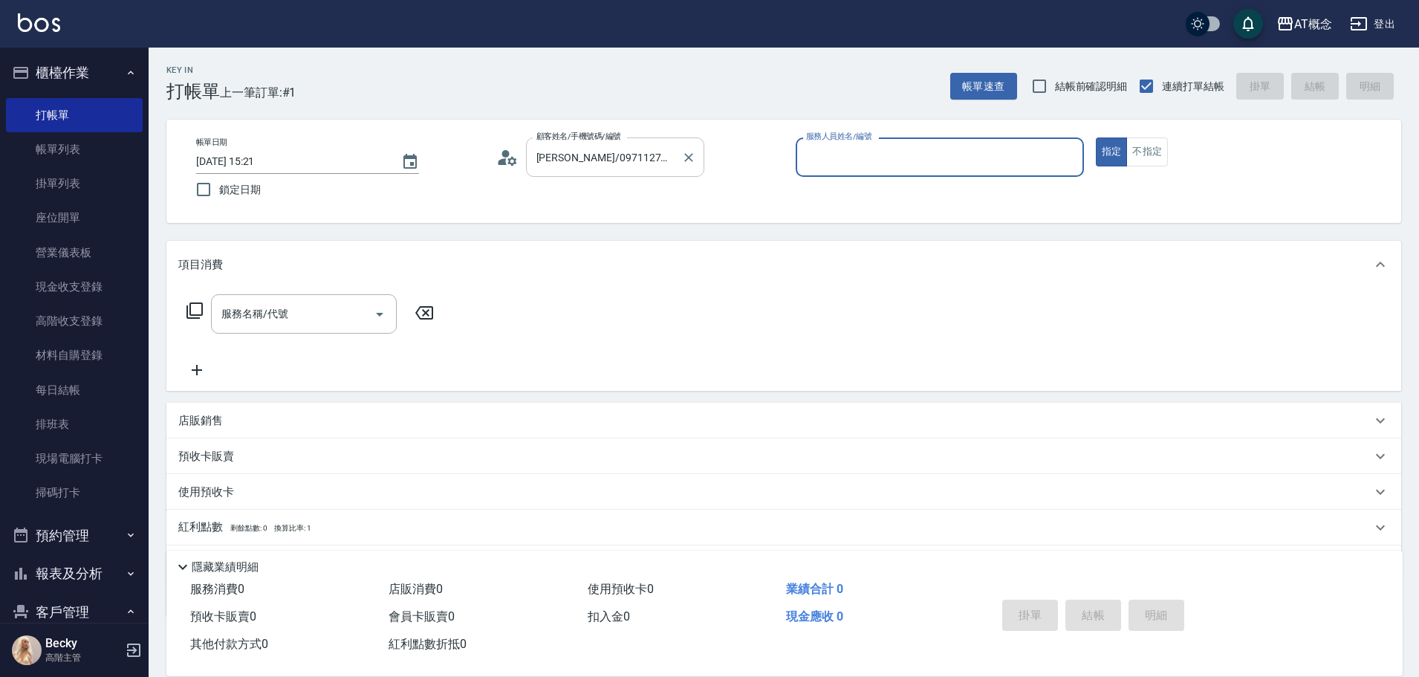
type input "邦妮-2"
click at [1096, 137] on button "指定" at bounding box center [1112, 151] width 32 height 29
type button "true"
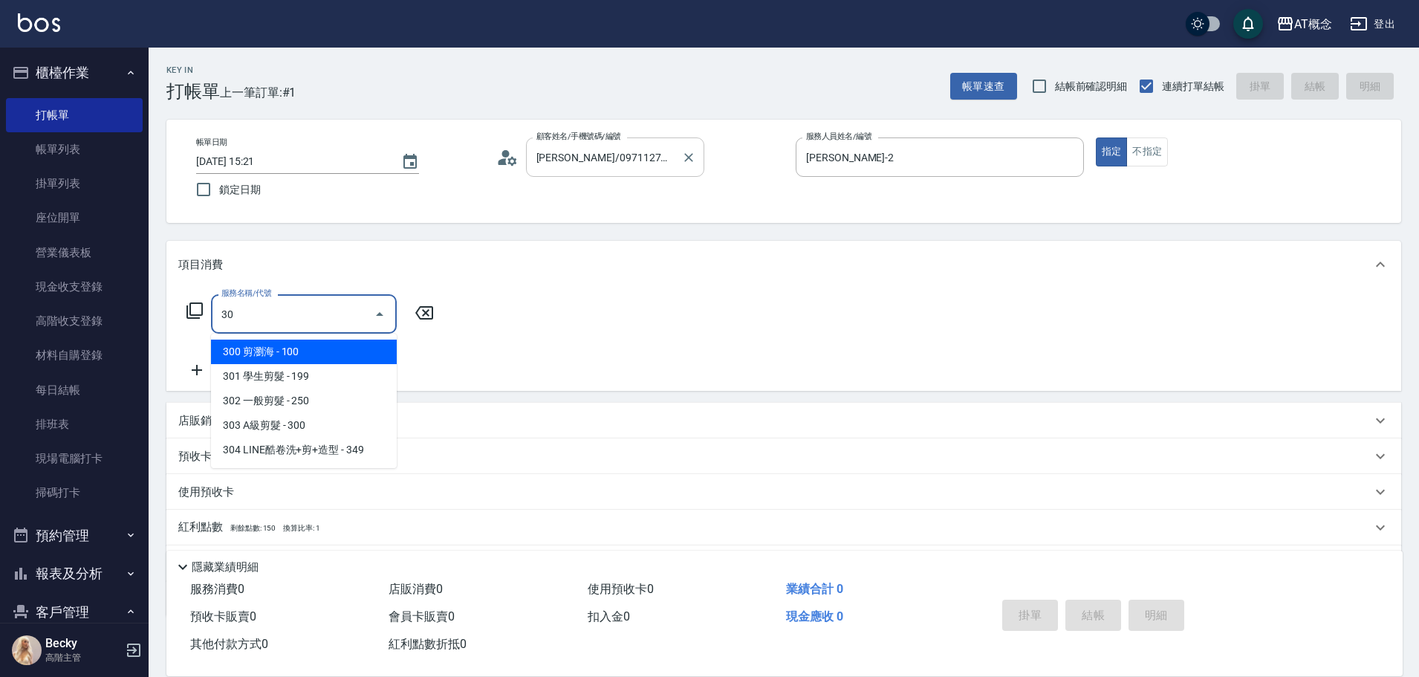
type input "303"
type input "30"
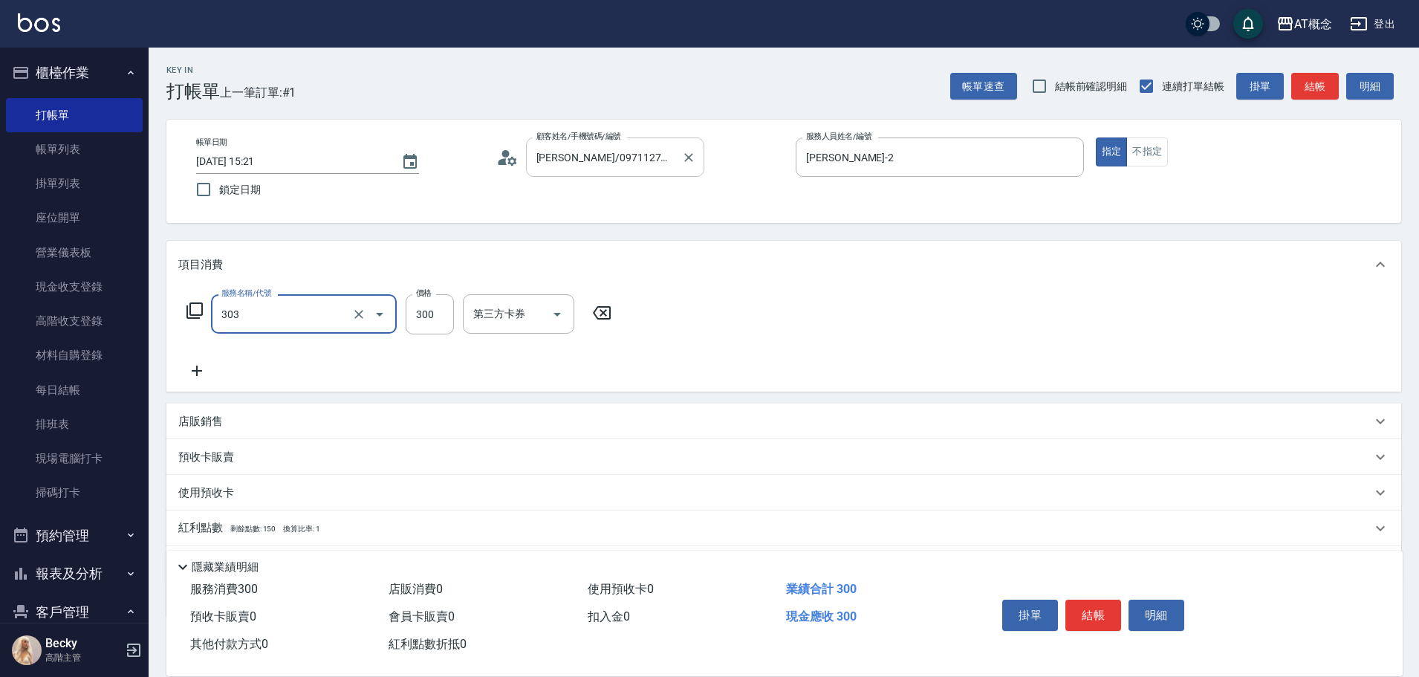
type input "303 A級剪髮(303)"
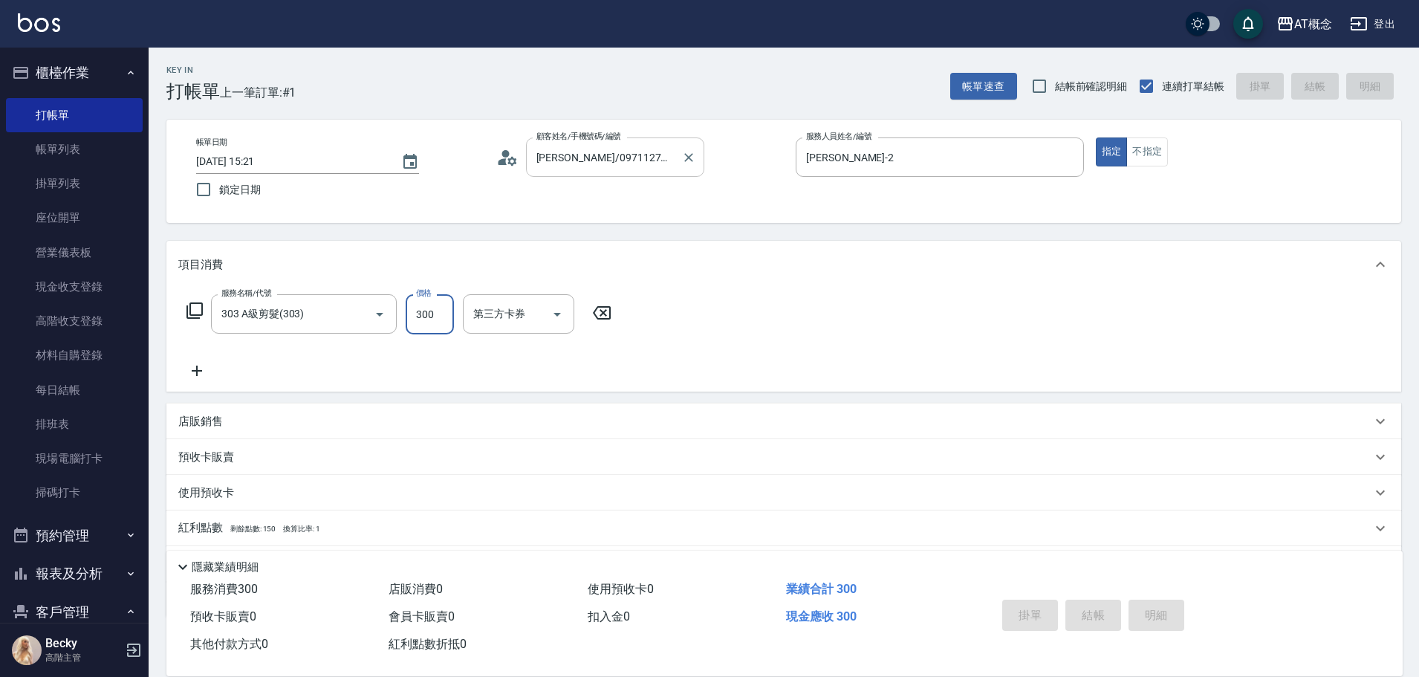
type input "2025/09/12 15:22"
type input "0"
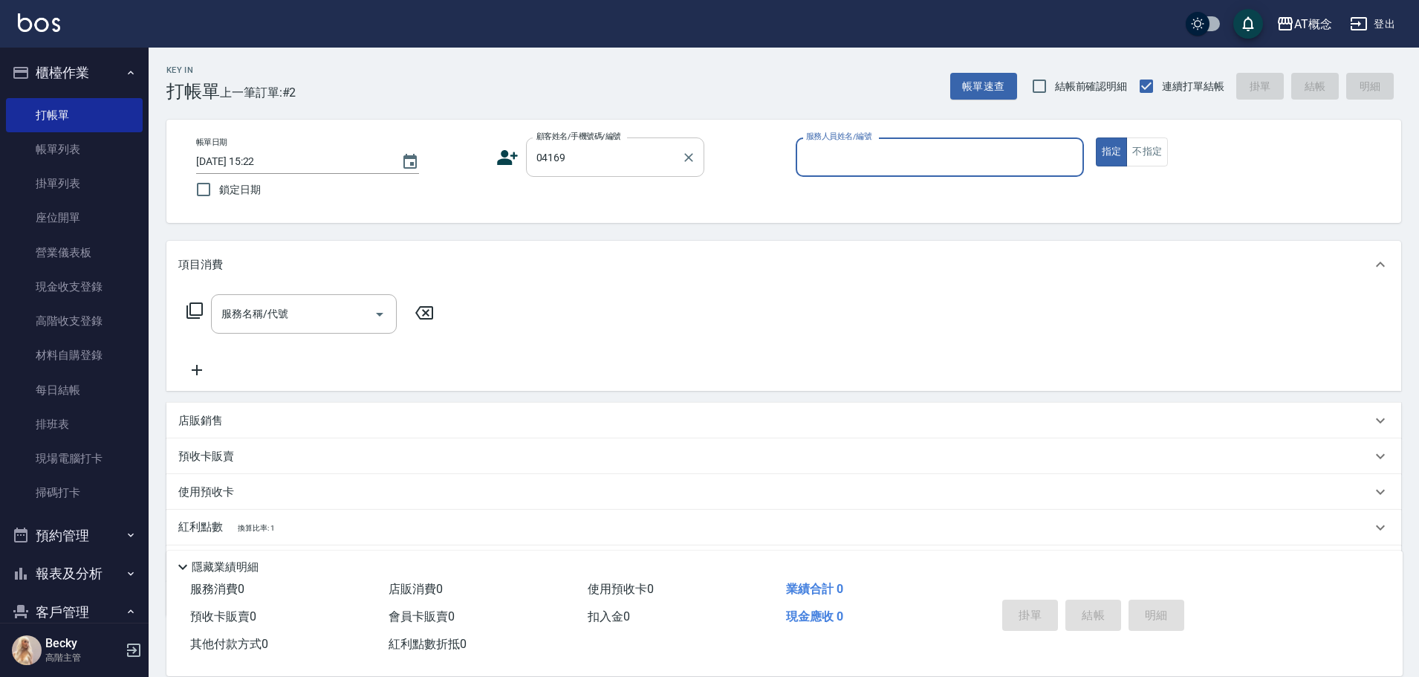
type input "瞿友翊/0981588837/04169"
type input "Anson-3"
click at [1096, 137] on button "指定" at bounding box center [1112, 151] width 32 height 29
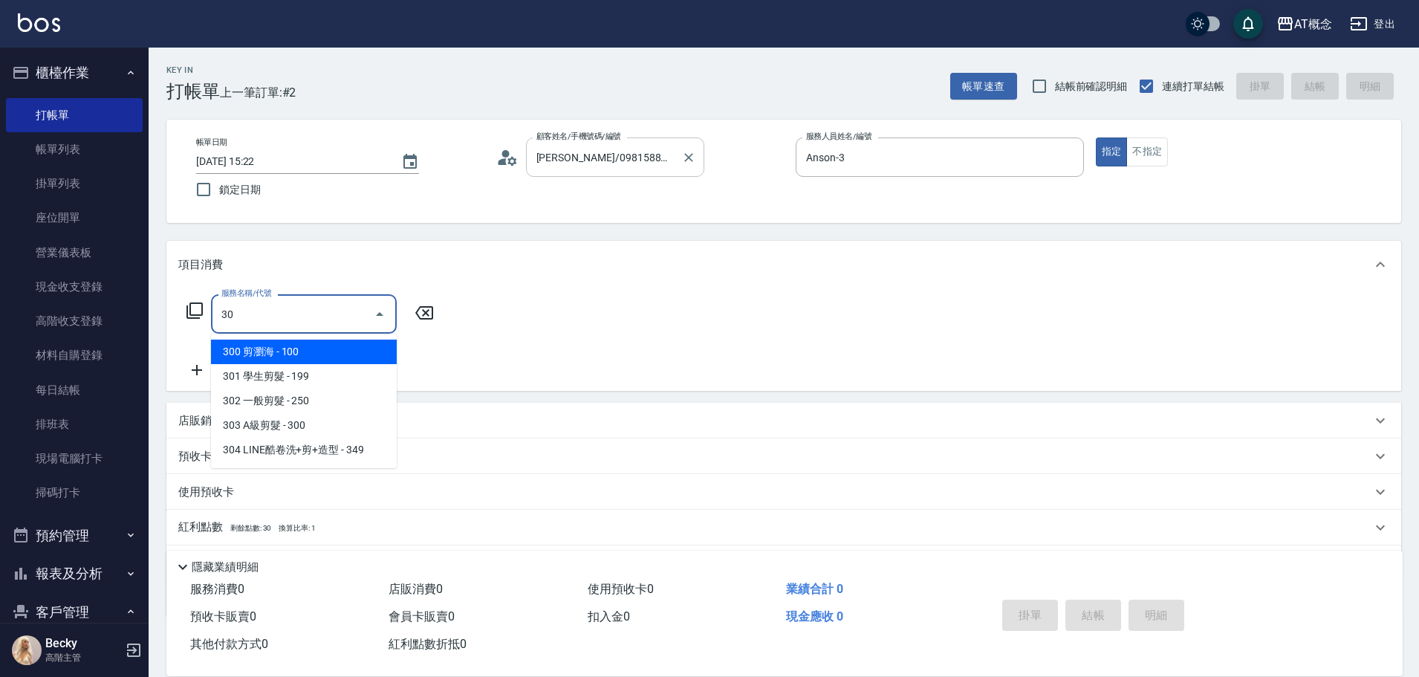
type input "303"
type input "30"
type input "303 A級剪髮(303)"
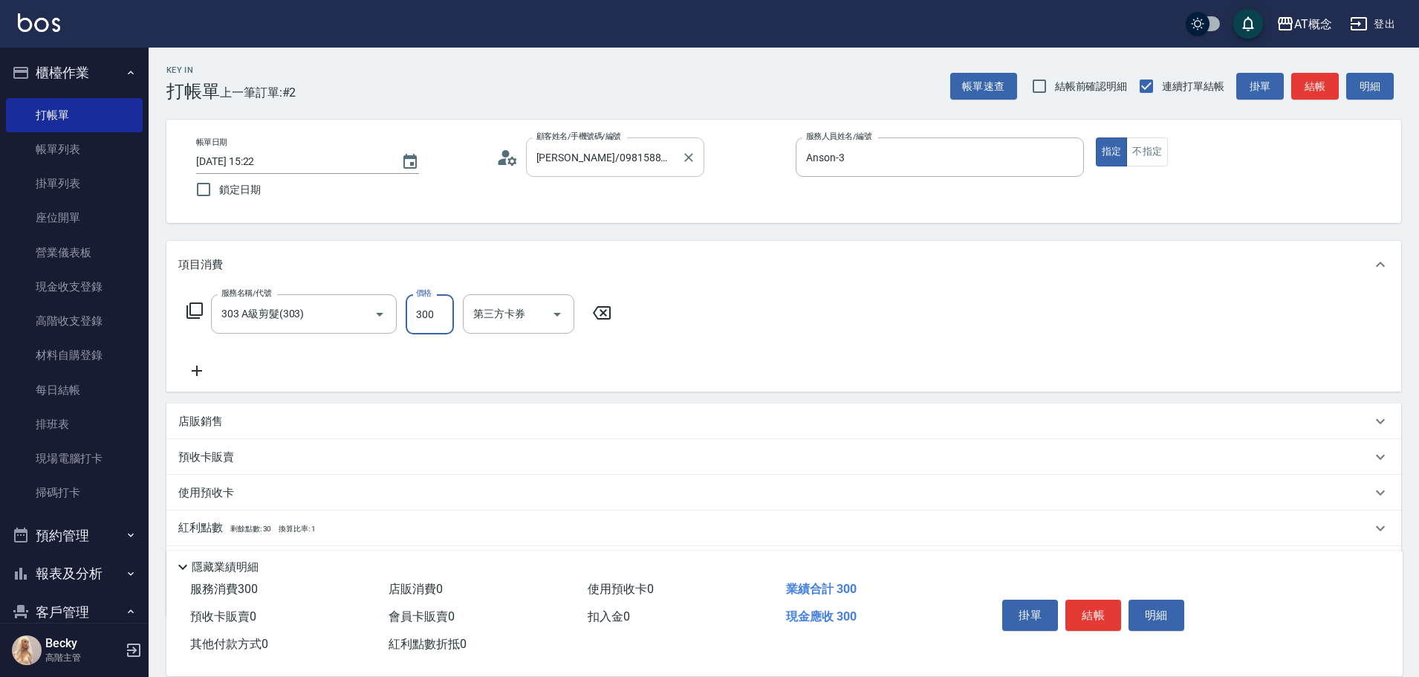
type input "0"
type input "35"
type input "30"
type input "350"
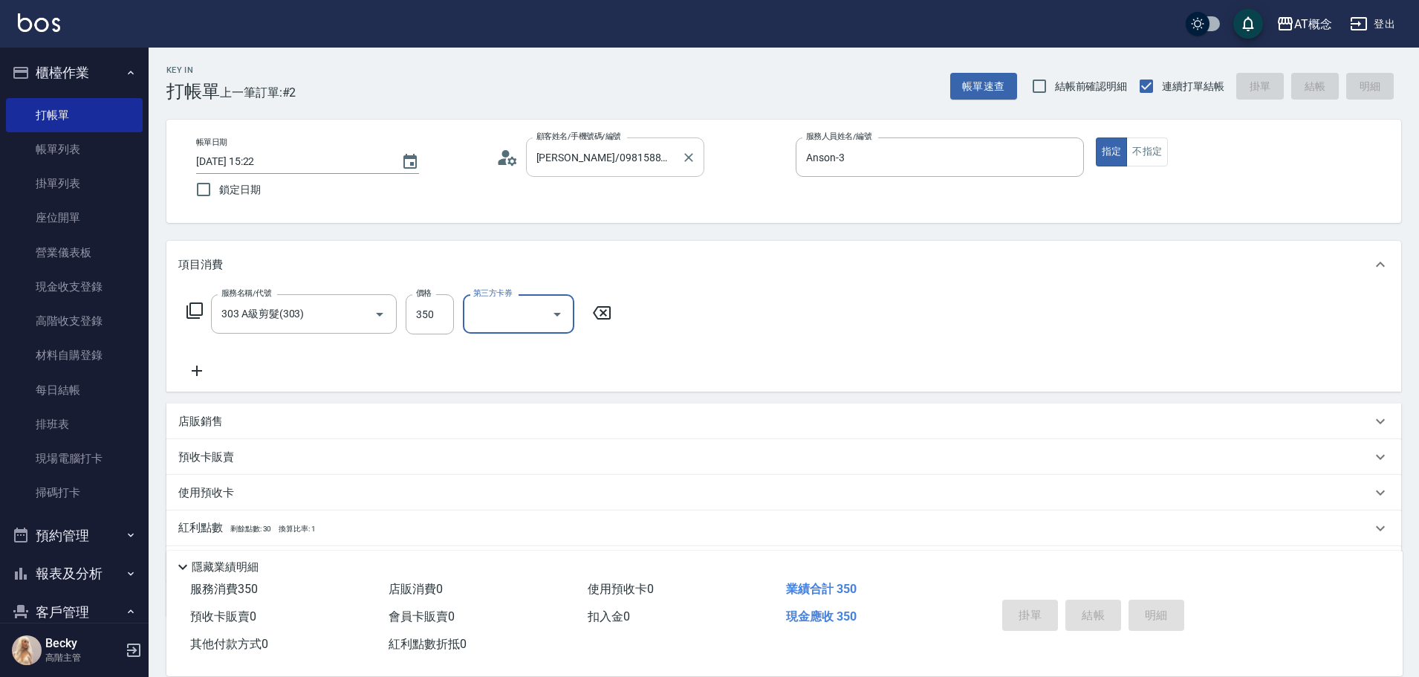
type input "0"
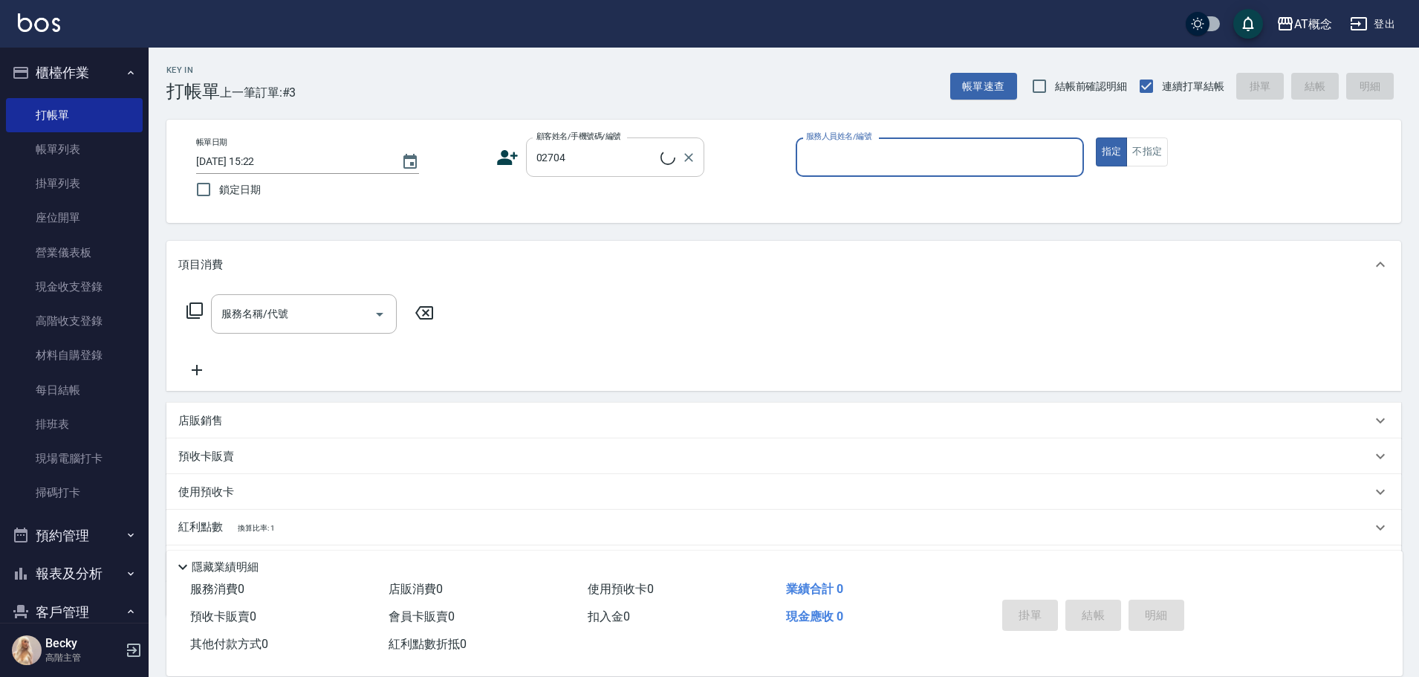
type input "鄭安柔/安柔/02704"
type input "Anson-3"
click at [1096, 137] on button "指定" at bounding box center [1112, 151] width 32 height 29
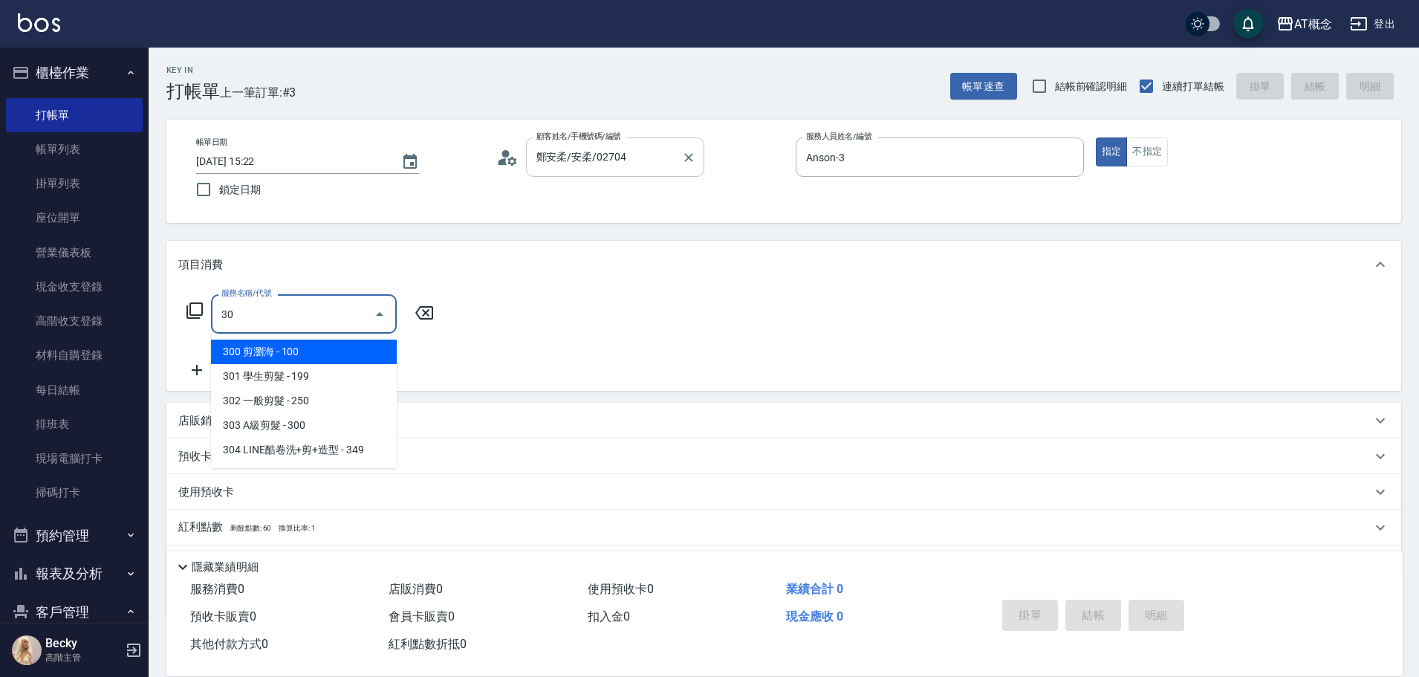
type input "303"
type input "30"
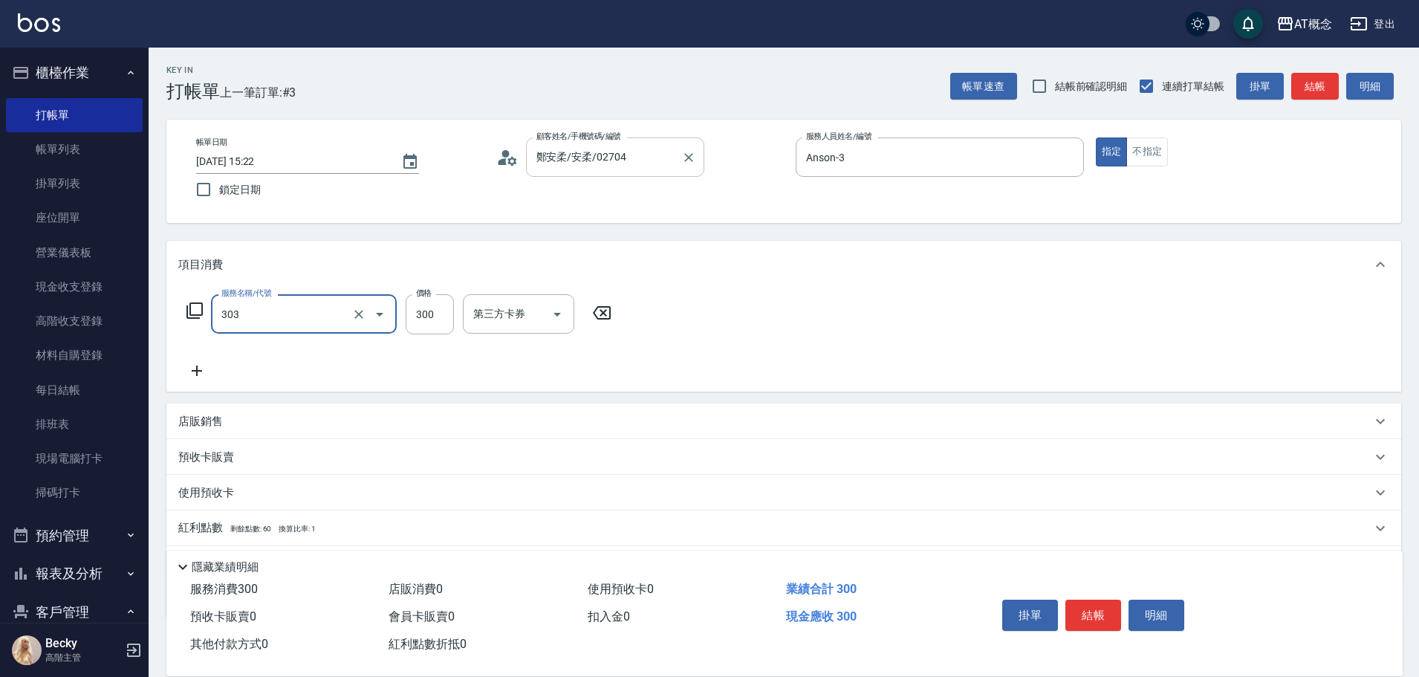
type input "303 A級剪髮(303)"
type input "0"
type input "35"
type input "30"
type input "350"
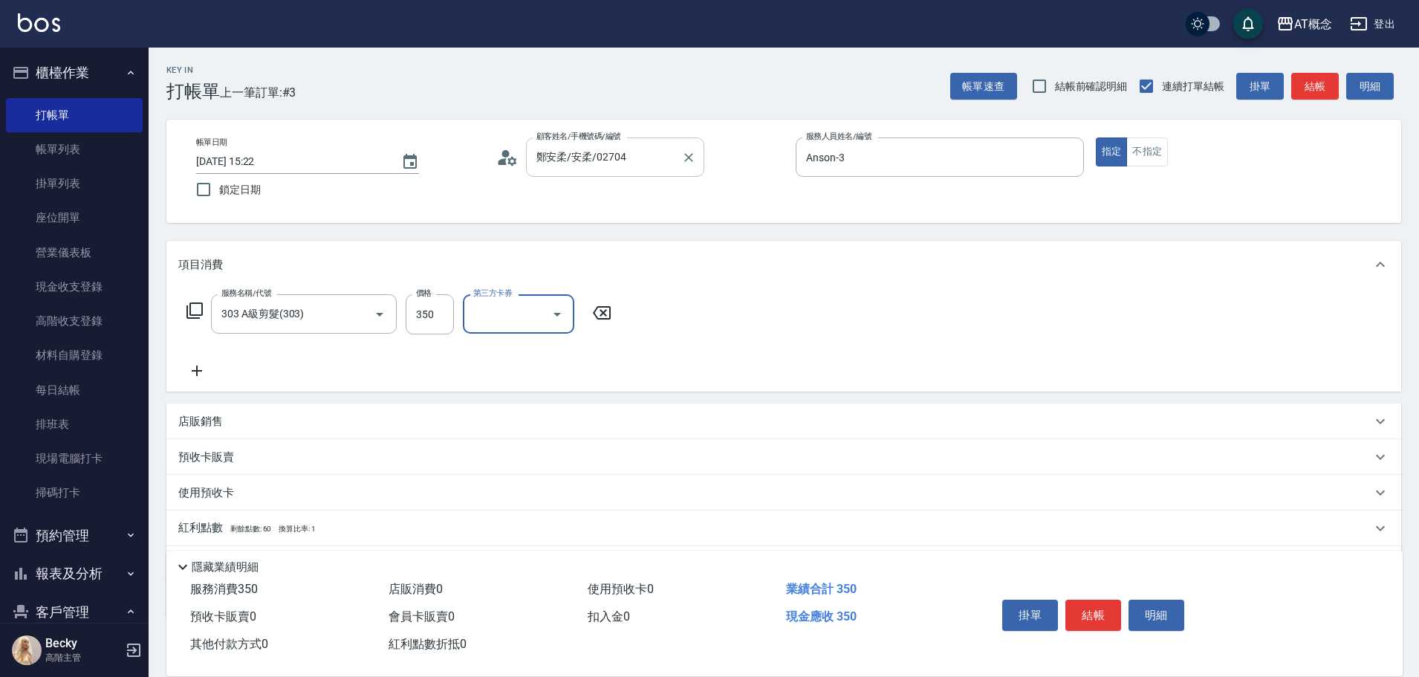
type input "0"
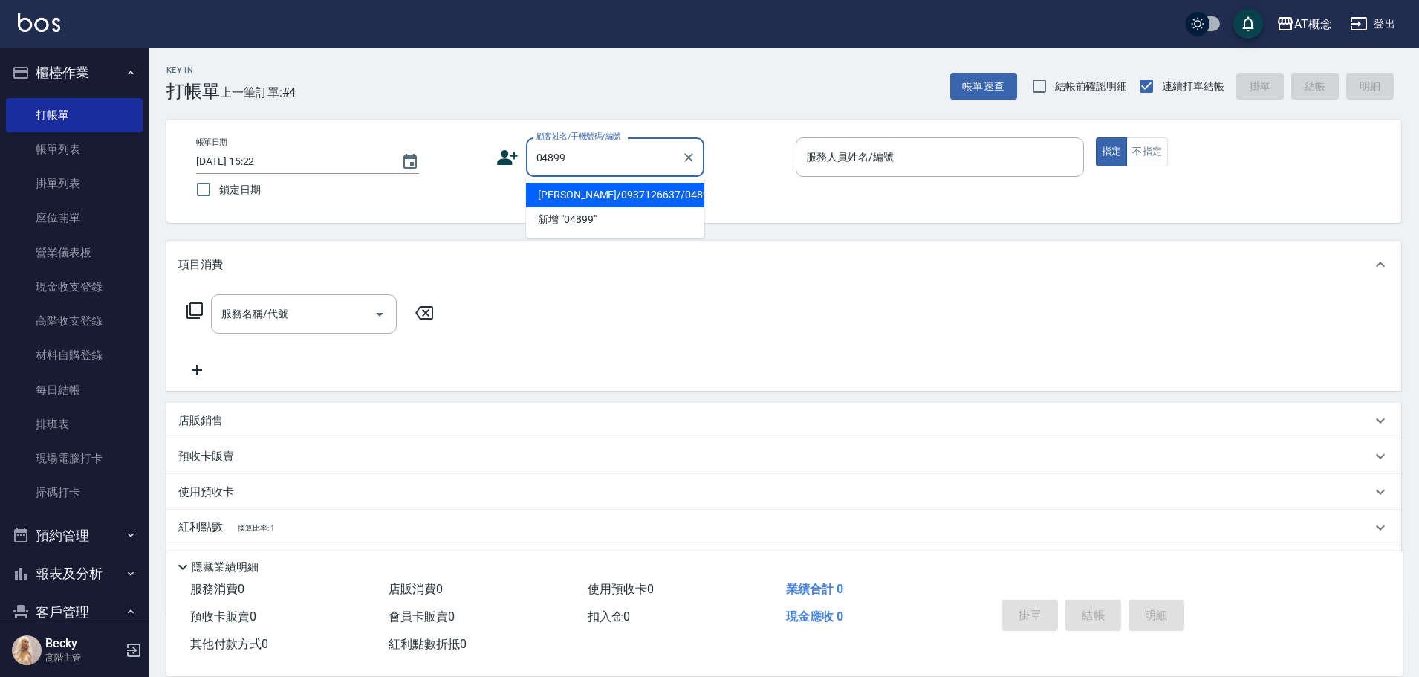
type input "陳慧怡/0937126637/04899"
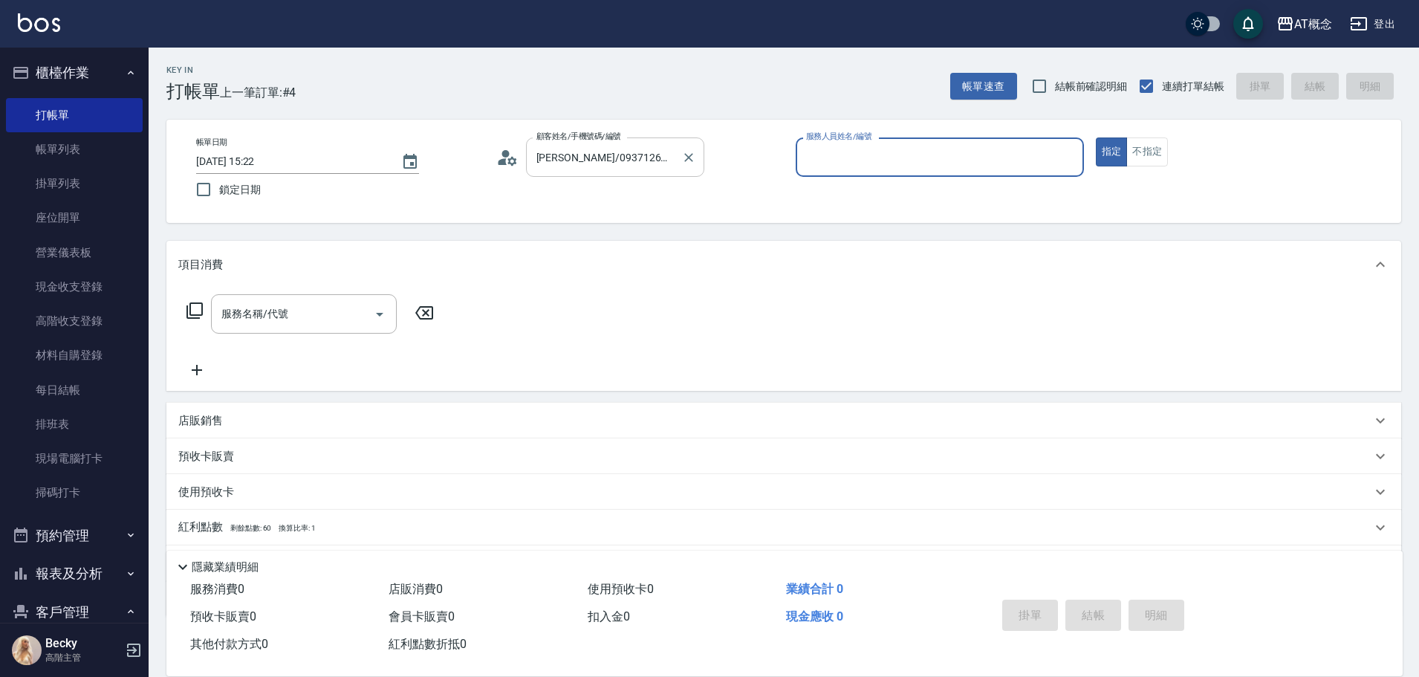
type input "Becky-13"
click at [1096, 137] on button "指定" at bounding box center [1112, 151] width 32 height 29
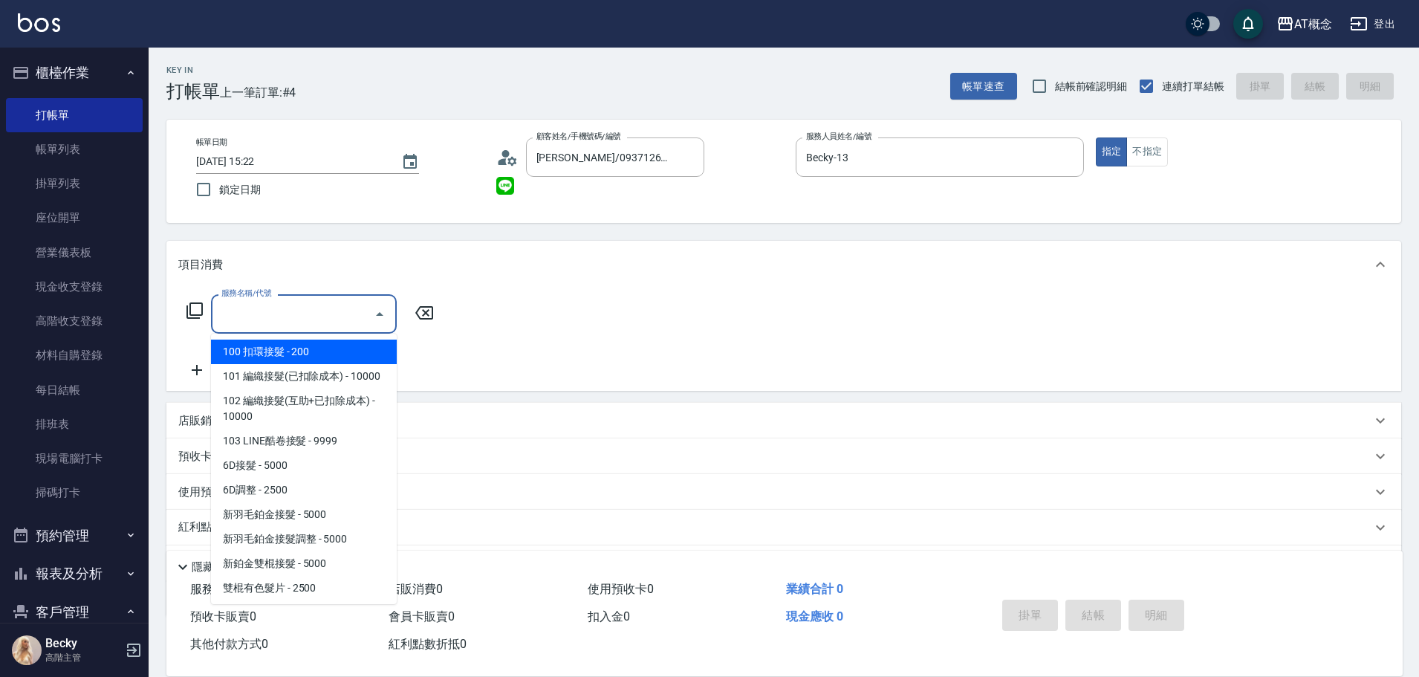
click at [239, 311] on input "服務名稱/代號" at bounding box center [293, 314] width 150 height 26
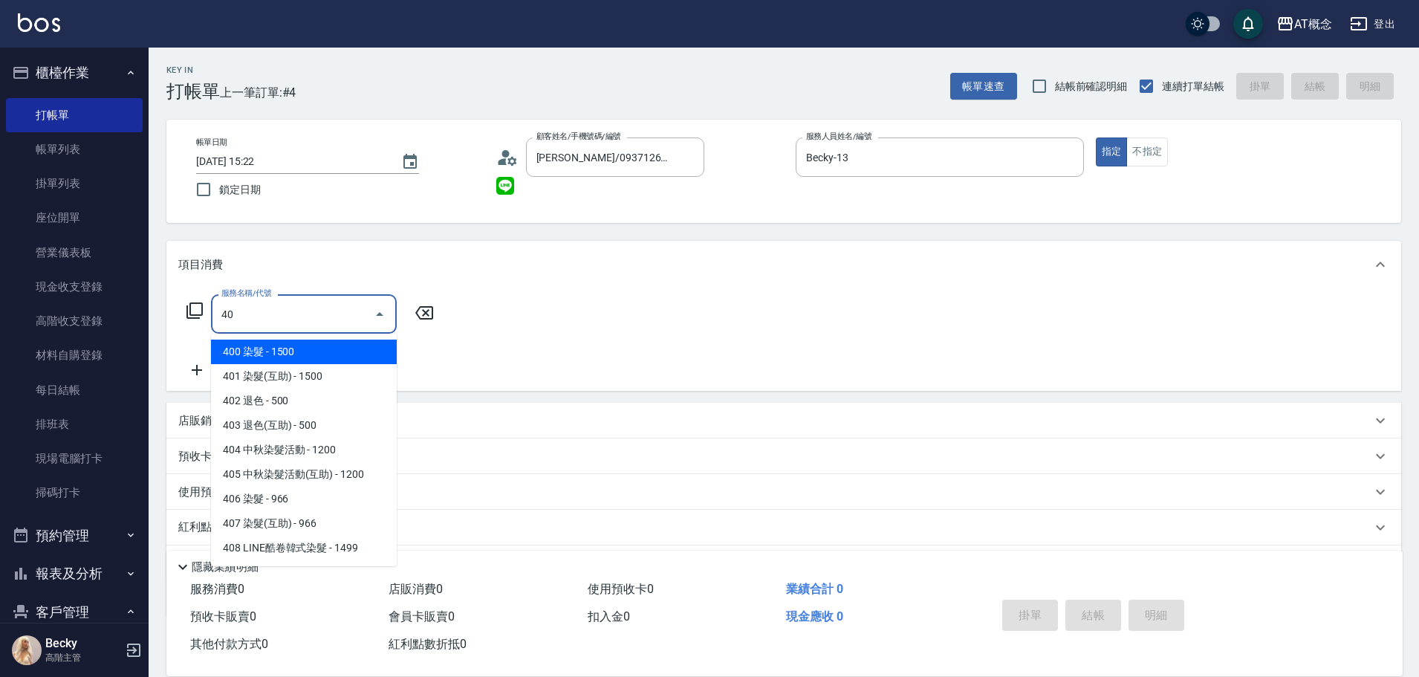
type input "401"
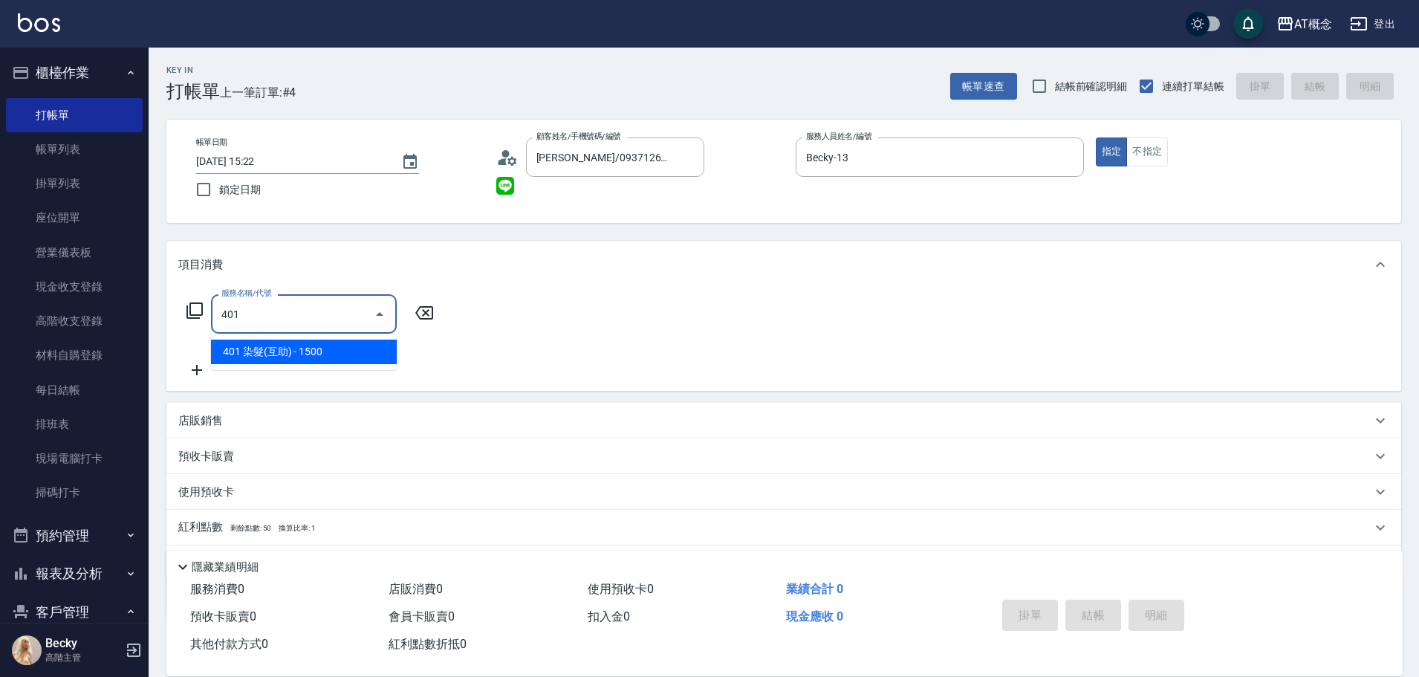
type input "150"
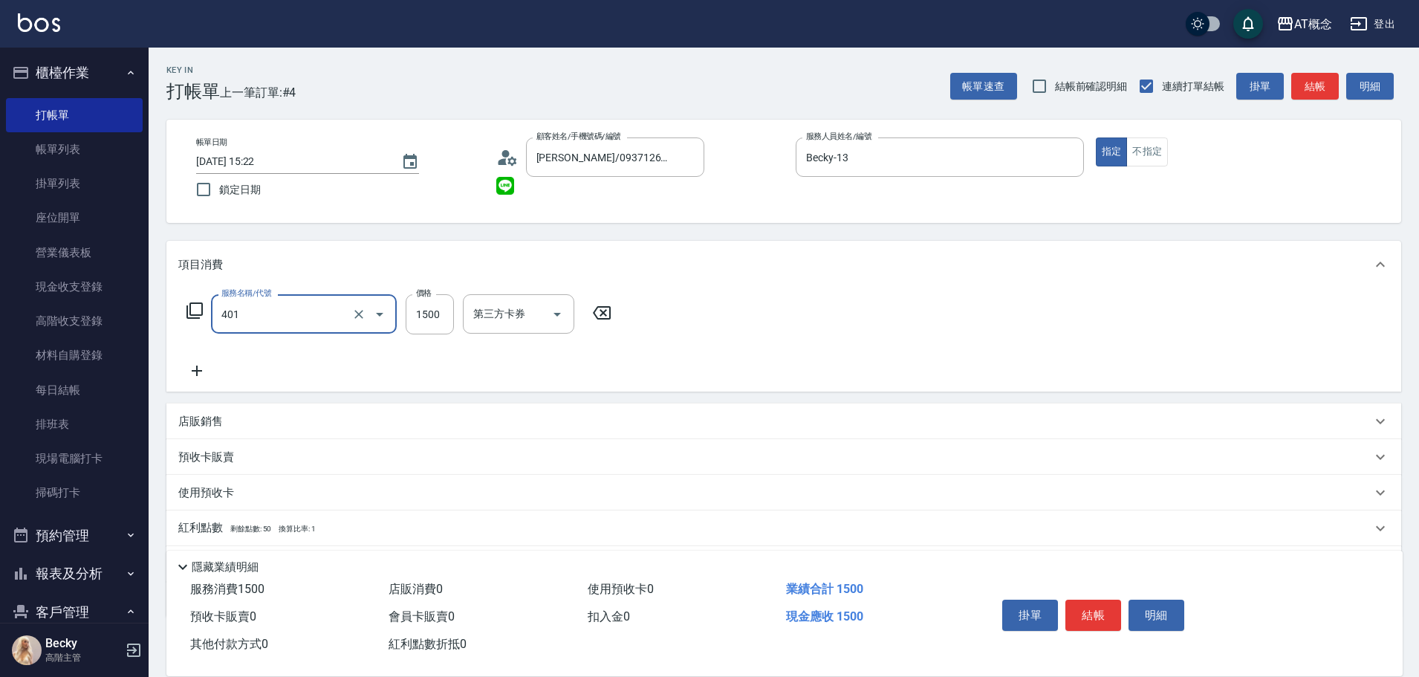
type input "401 染髮(互助)(401)"
type input "0"
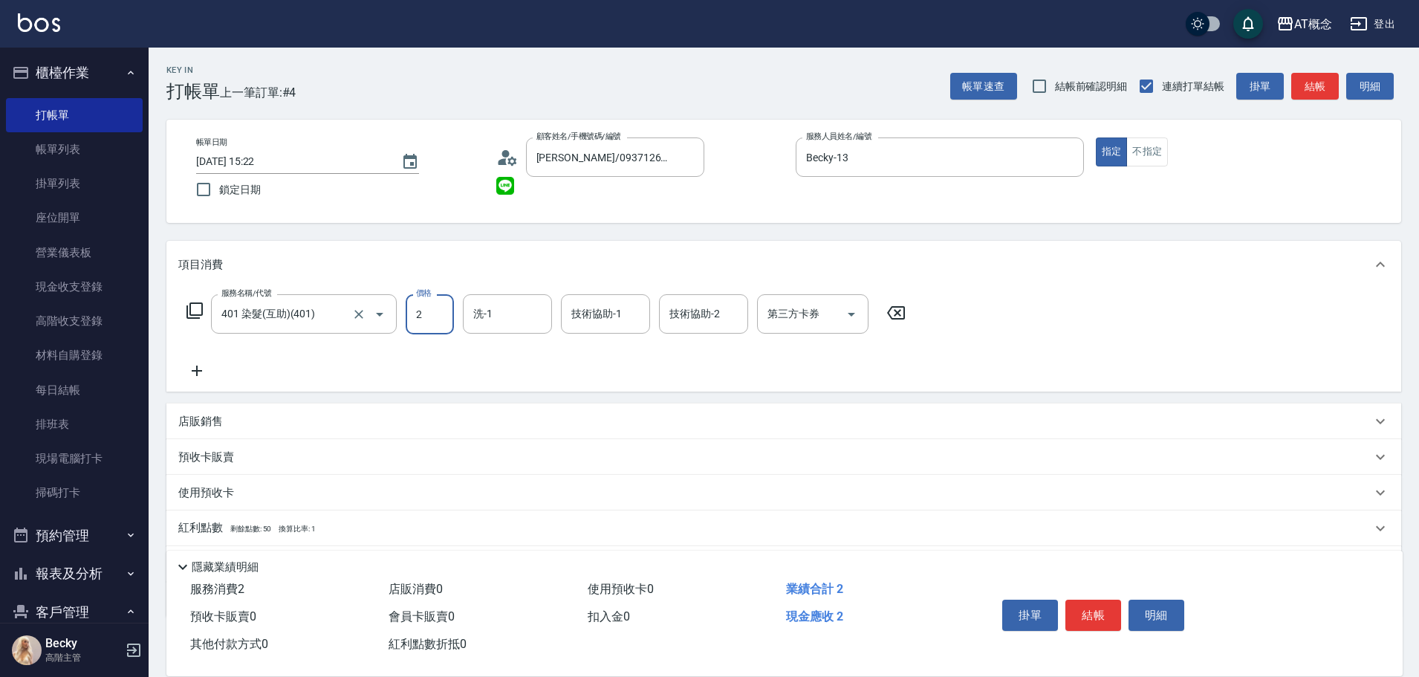
type input "20"
type input "200"
type input "2000"
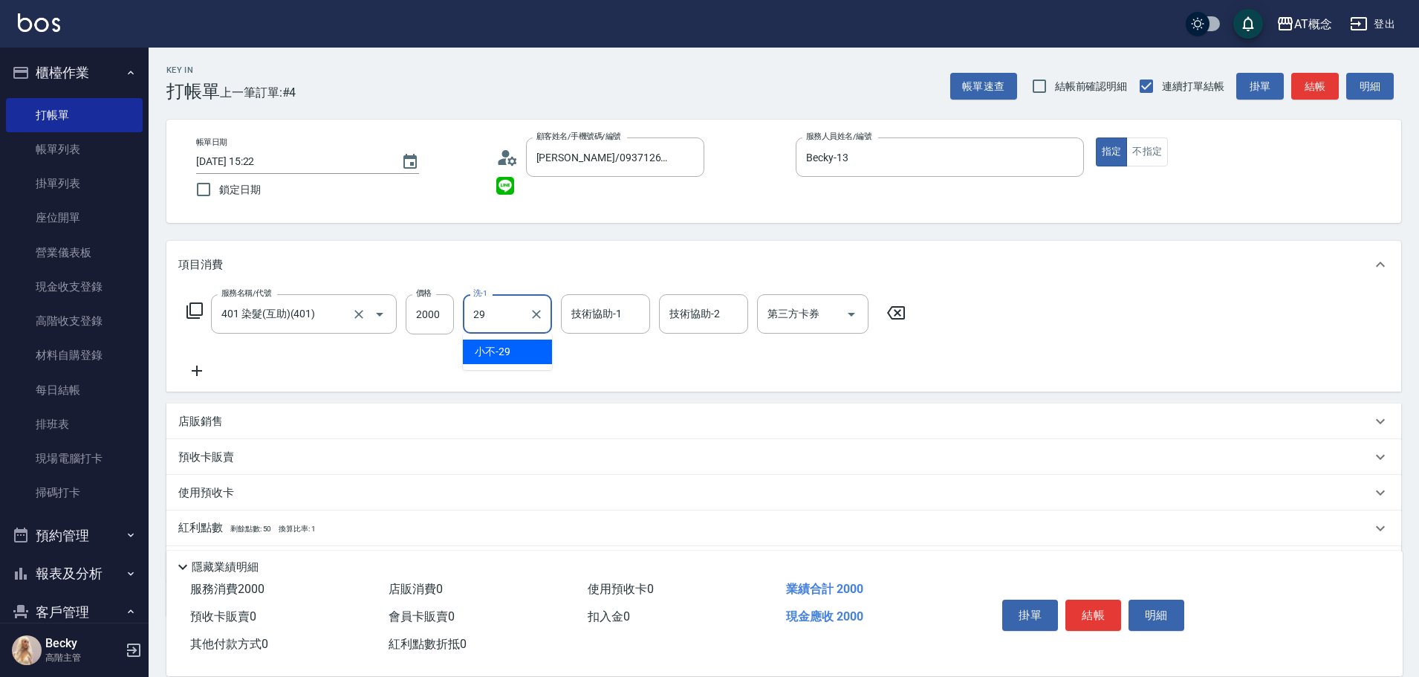
type input "小不-29"
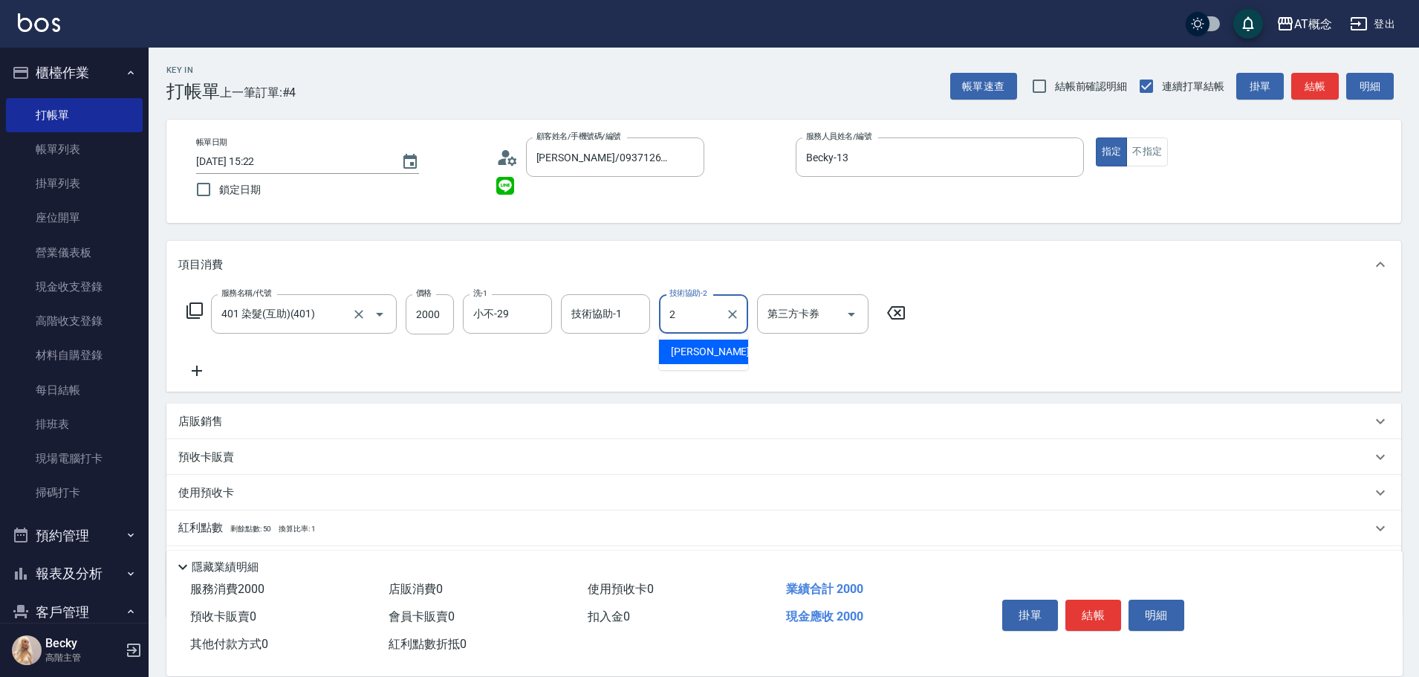
type input "29"
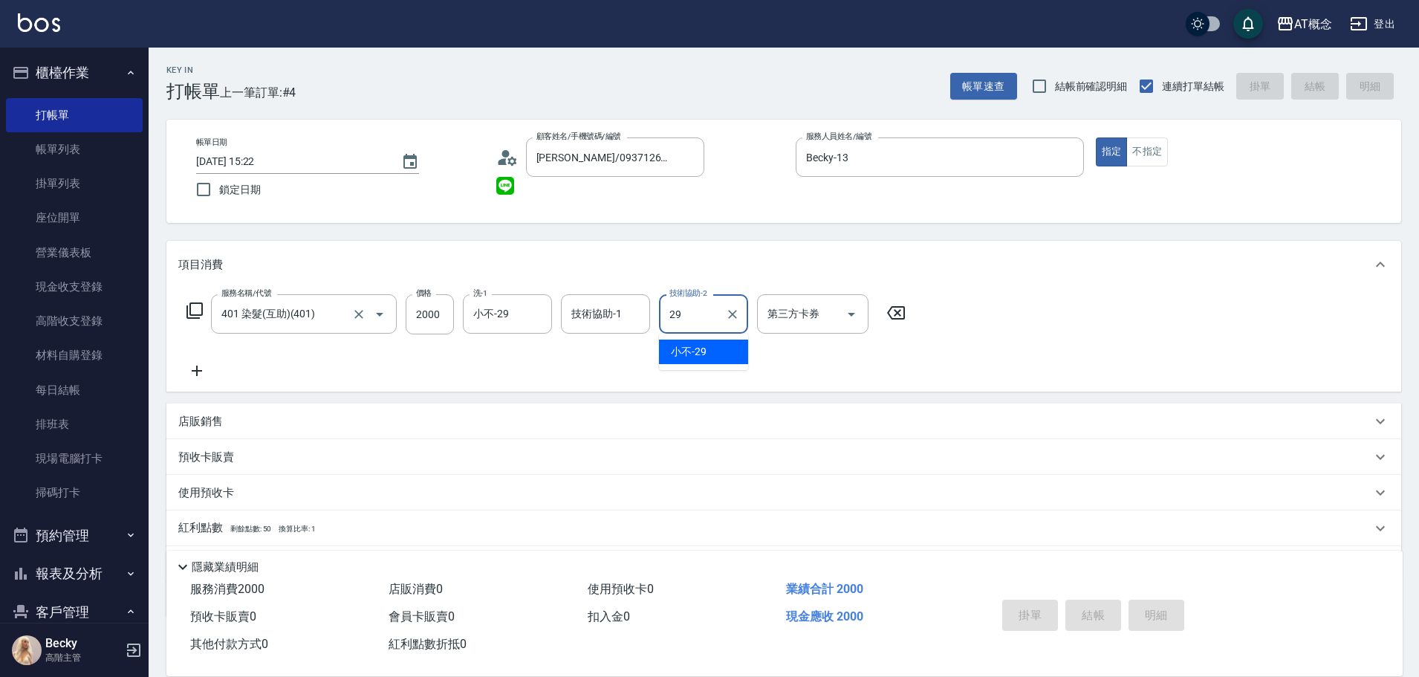
type input "0"
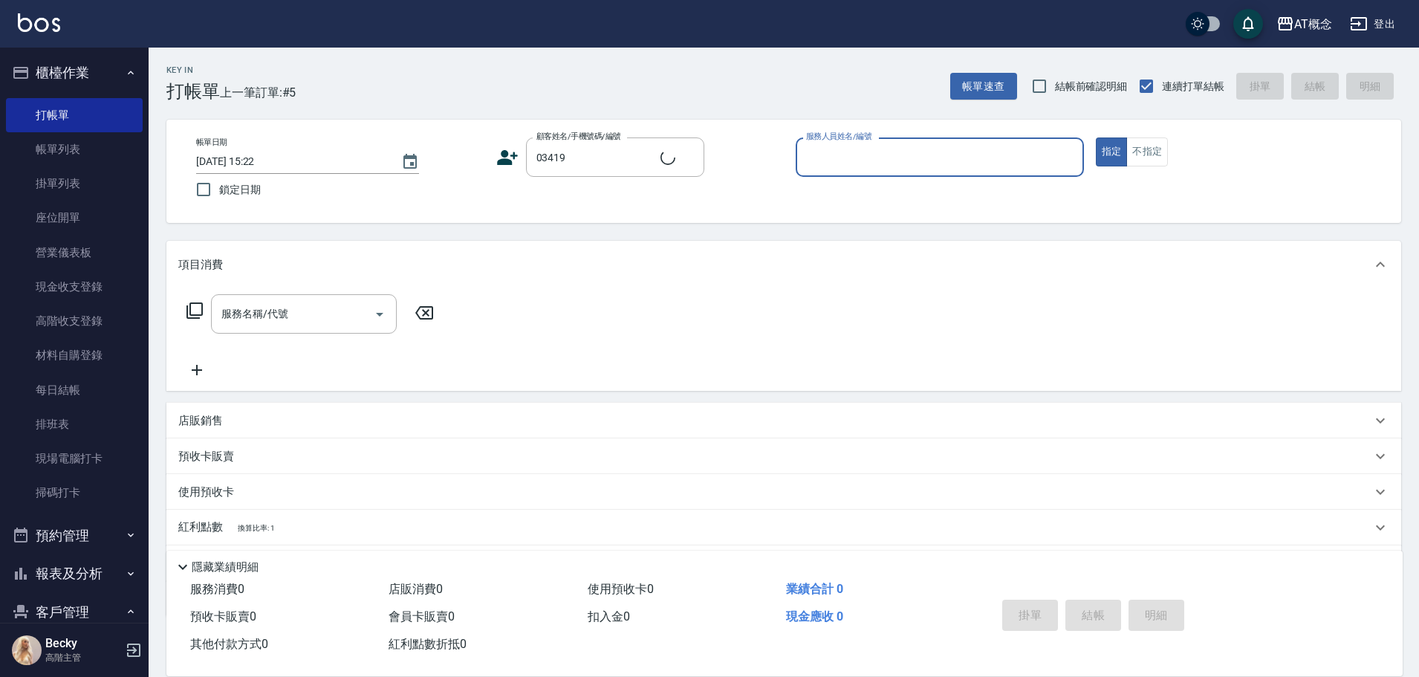
type input "簡禹翔/0934311165/03419"
type input "LYNK-4"
click at [1096, 137] on button "指定" at bounding box center [1112, 151] width 32 height 29
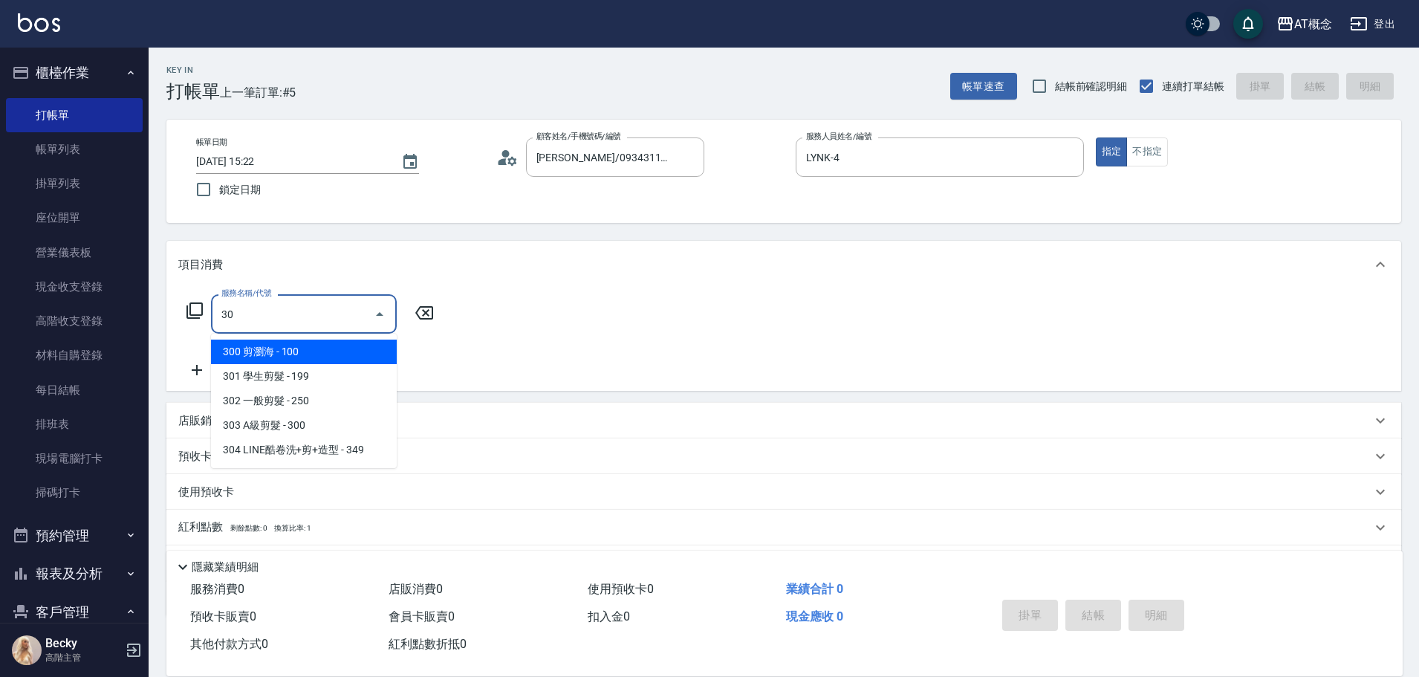
type input "303"
type input "30"
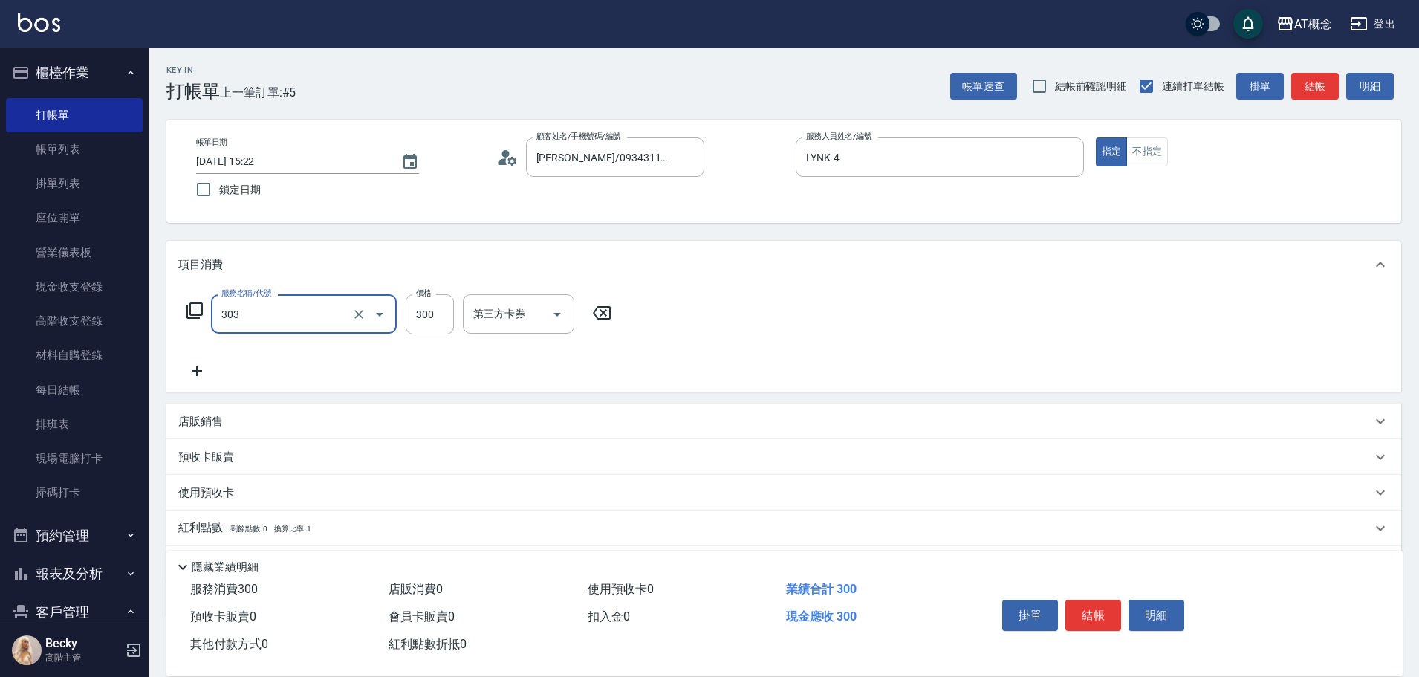
type input "303 A級剪髮(303)"
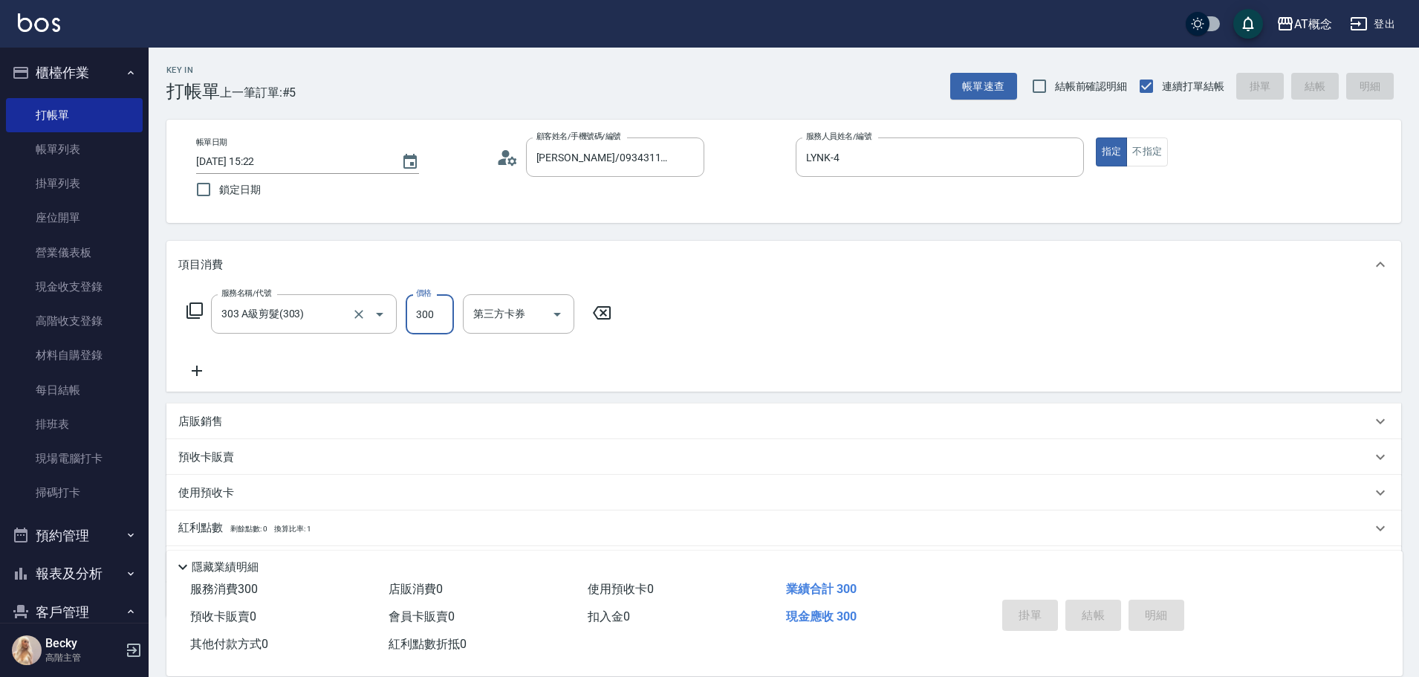
type input "2025/09/12 15:23"
type input "0"
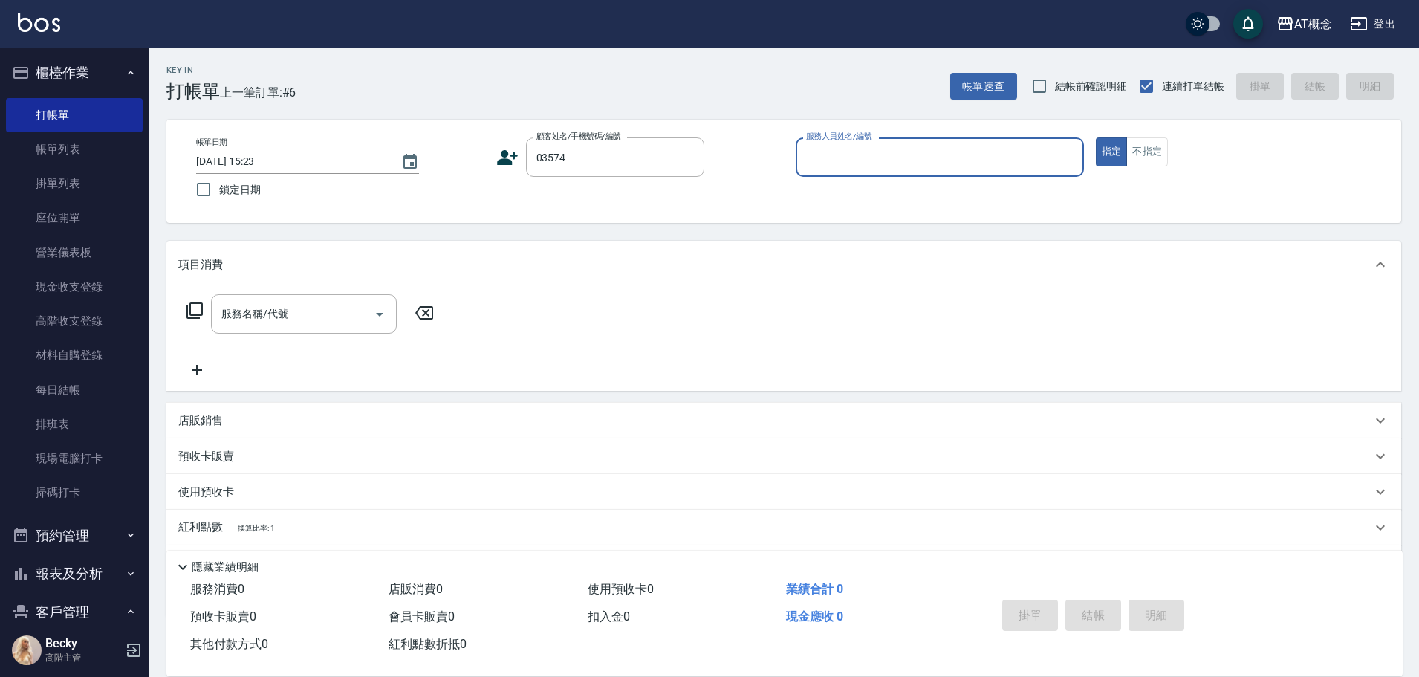
type input "孫霈怡/0927667351/03574"
type input "Candy-15"
click at [1096, 137] on button "指定" at bounding box center [1112, 151] width 32 height 29
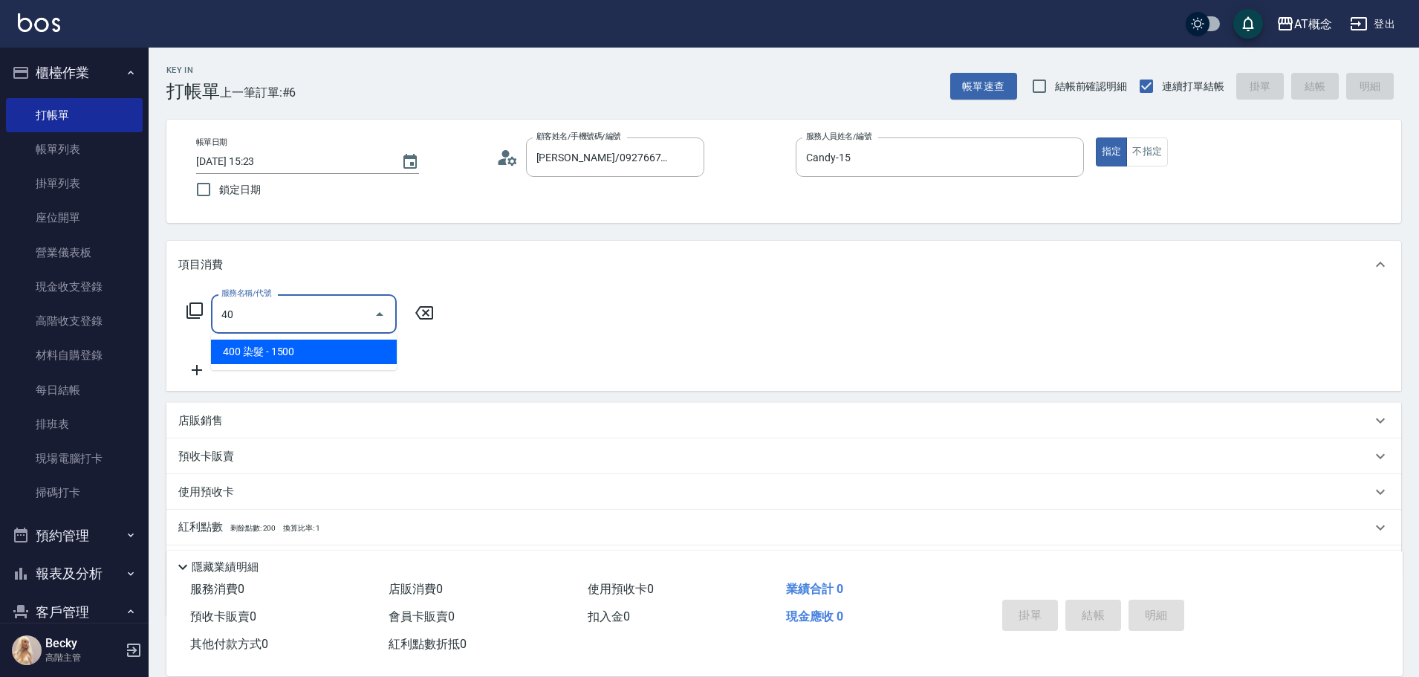
type input "400"
type input "150"
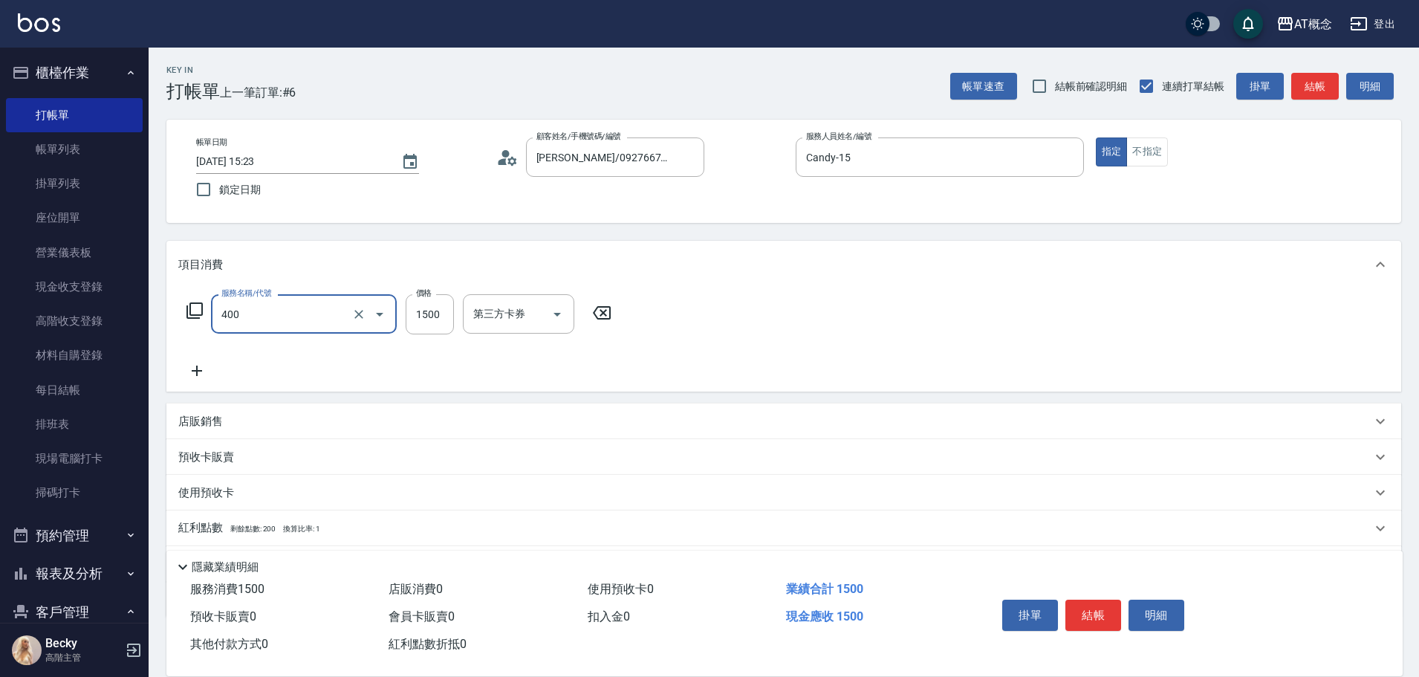
type input "400 染髮(400)"
type input "0"
type input "13"
type input "10"
type input "133"
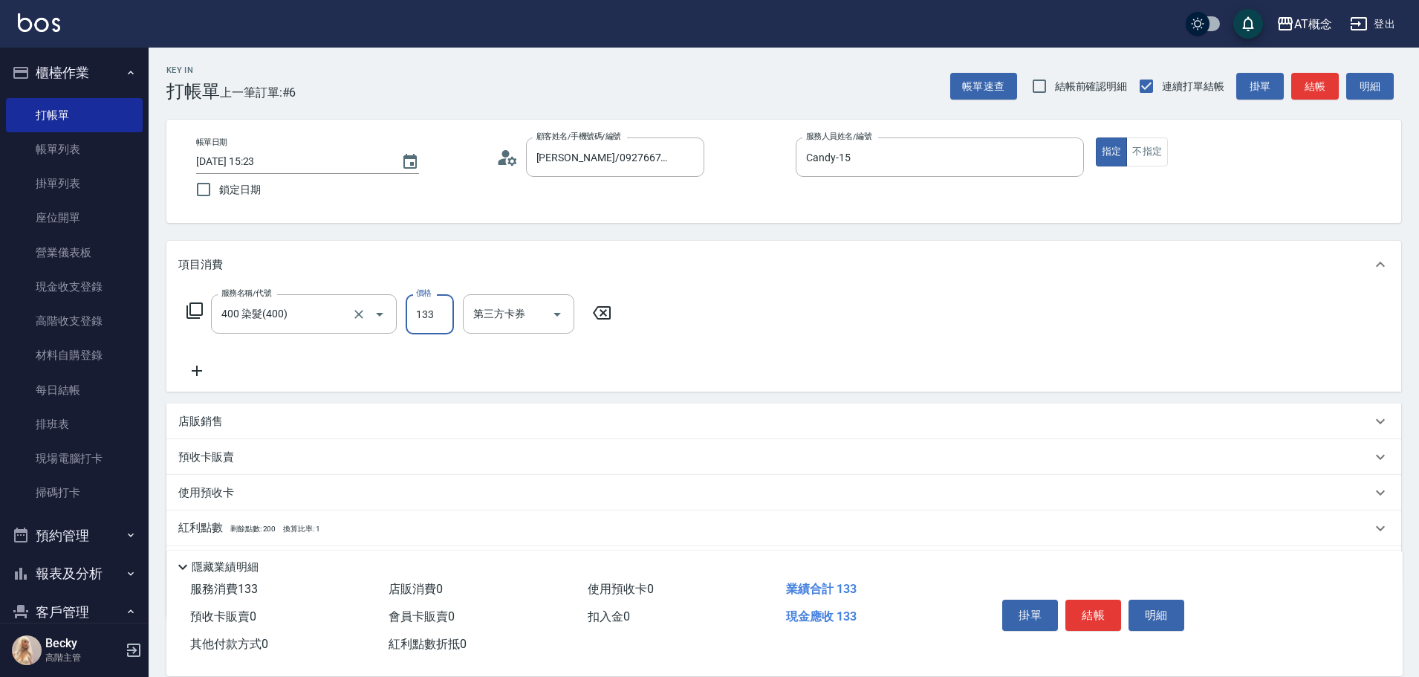
type input "130"
type input "1330"
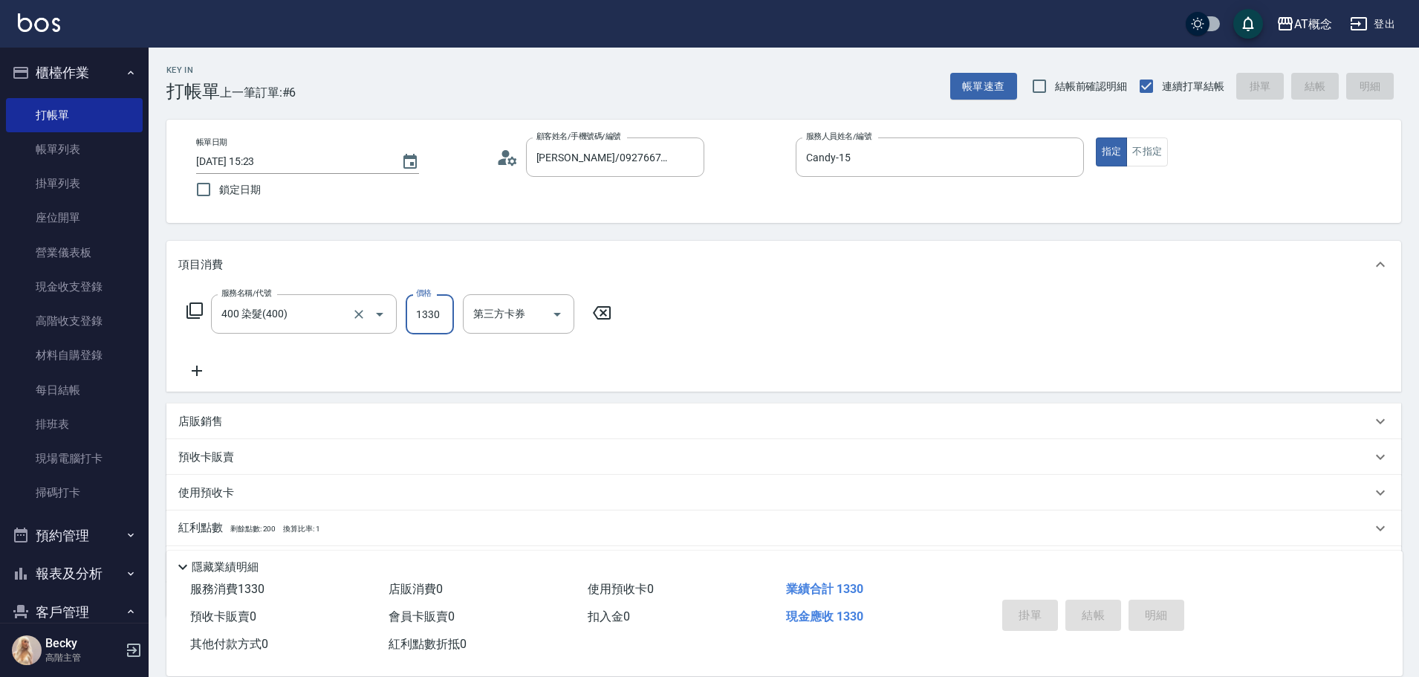
type input "0"
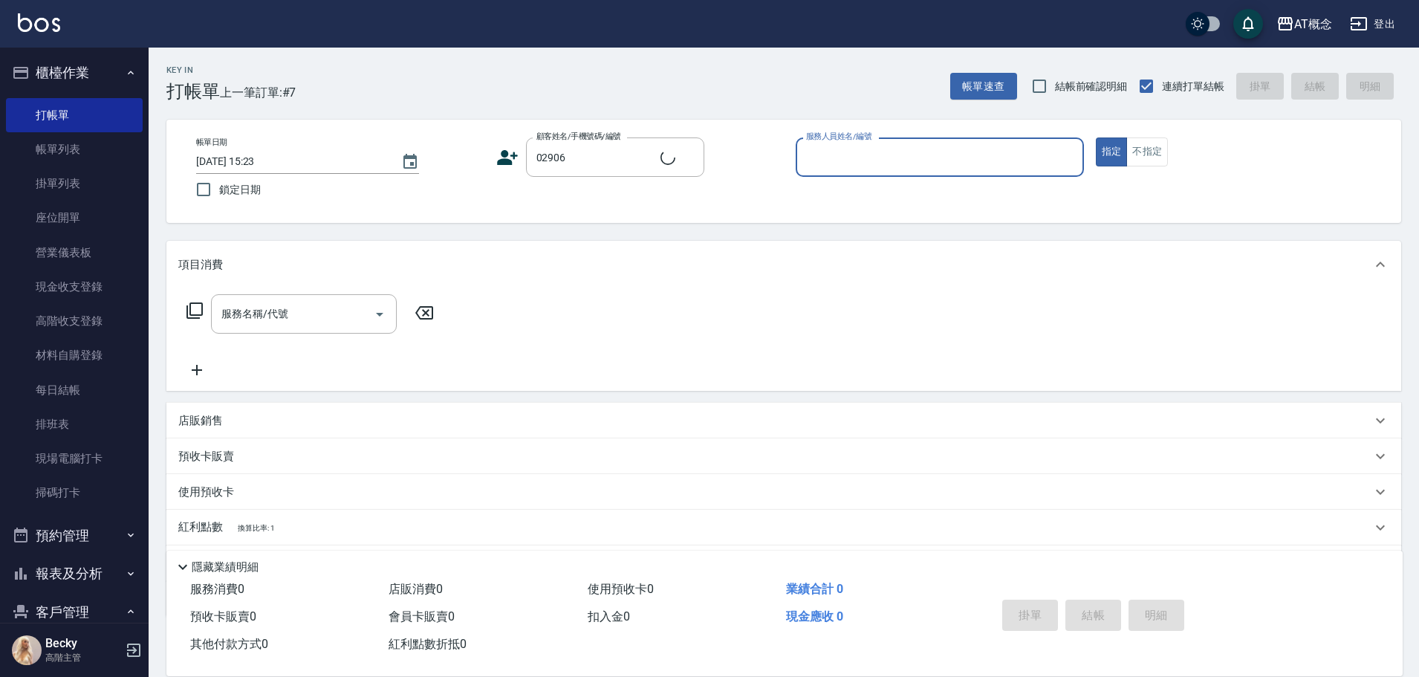
type input "匡俊鴻/0989932736/02906"
type input "Anson-3"
click at [1096, 137] on button "指定" at bounding box center [1112, 151] width 32 height 29
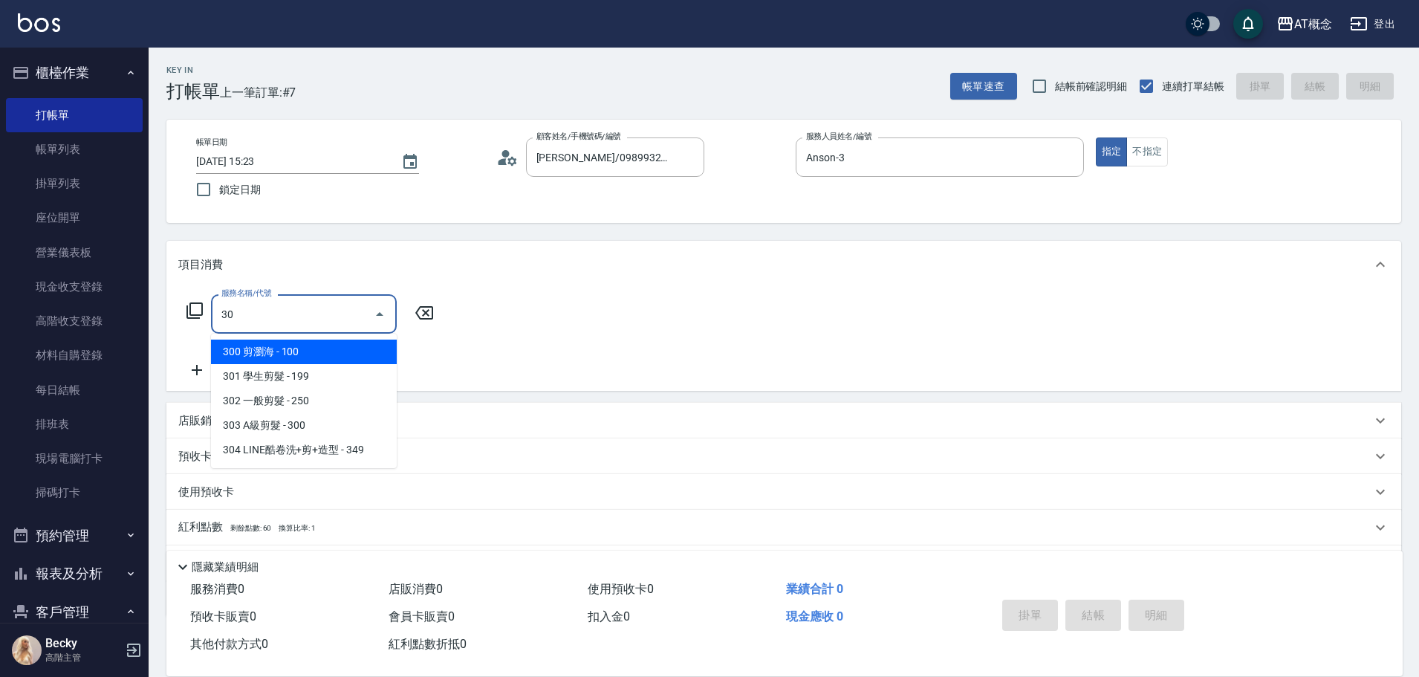
type input "303"
type input "30"
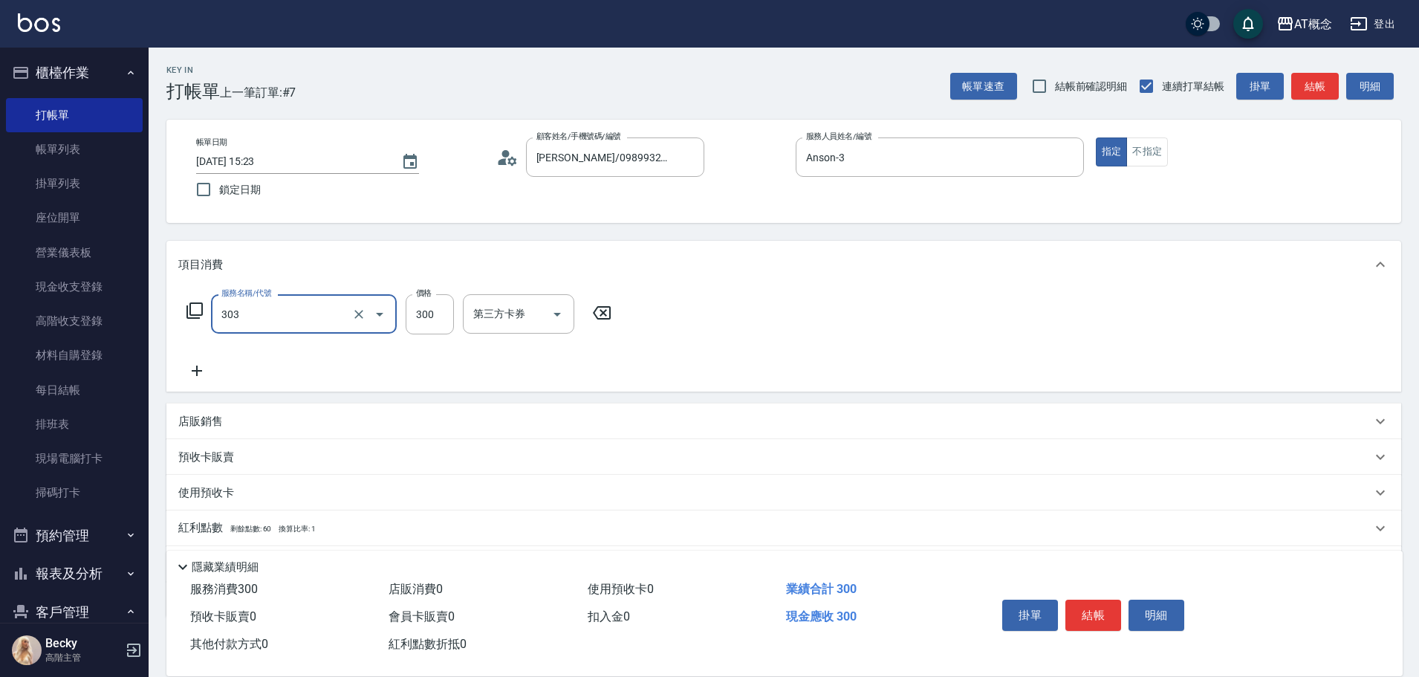
type input "303 A級剪髮(303)"
type input "0"
type input "35"
type input "30"
type input "350"
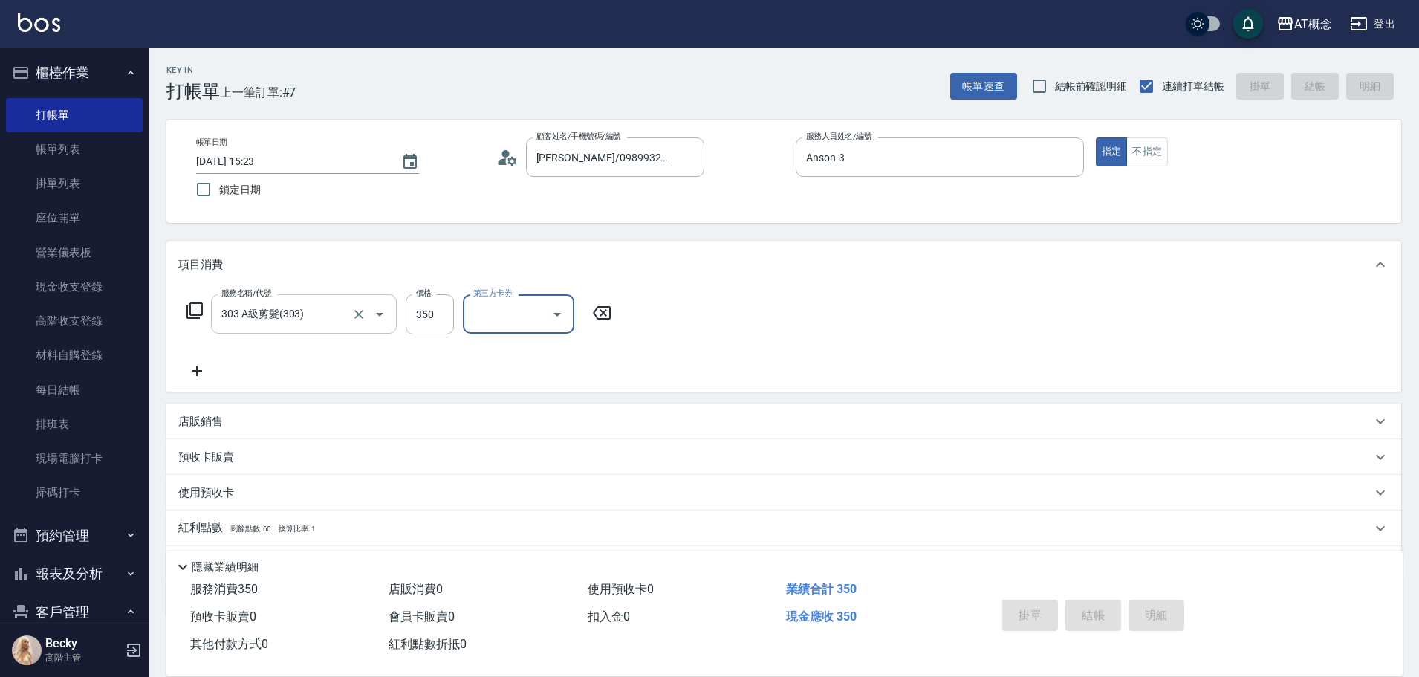
type input "0"
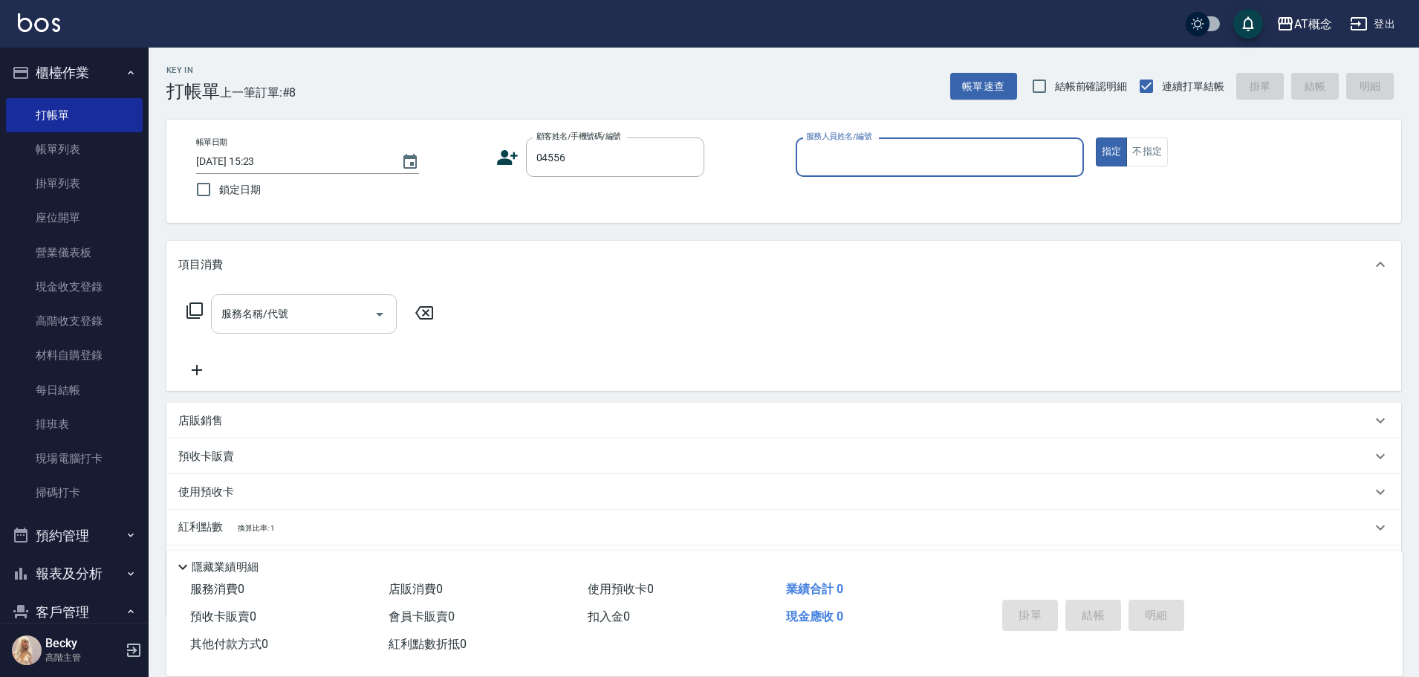
type input "莊柏駿/0988927895/04556"
type input "Anson-3"
click at [1096, 137] on button "指定" at bounding box center [1112, 151] width 32 height 29
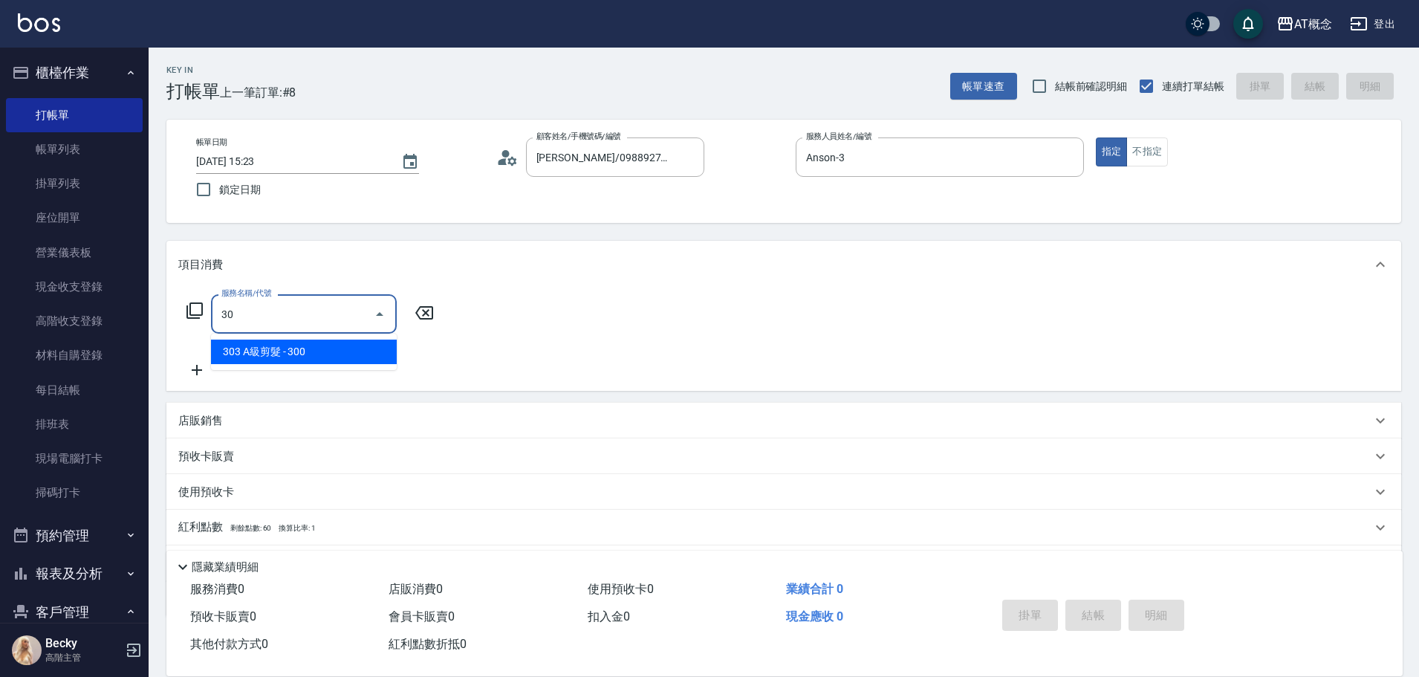
type input "303"
type input "30"
type input "303 A級剪髮(303)"
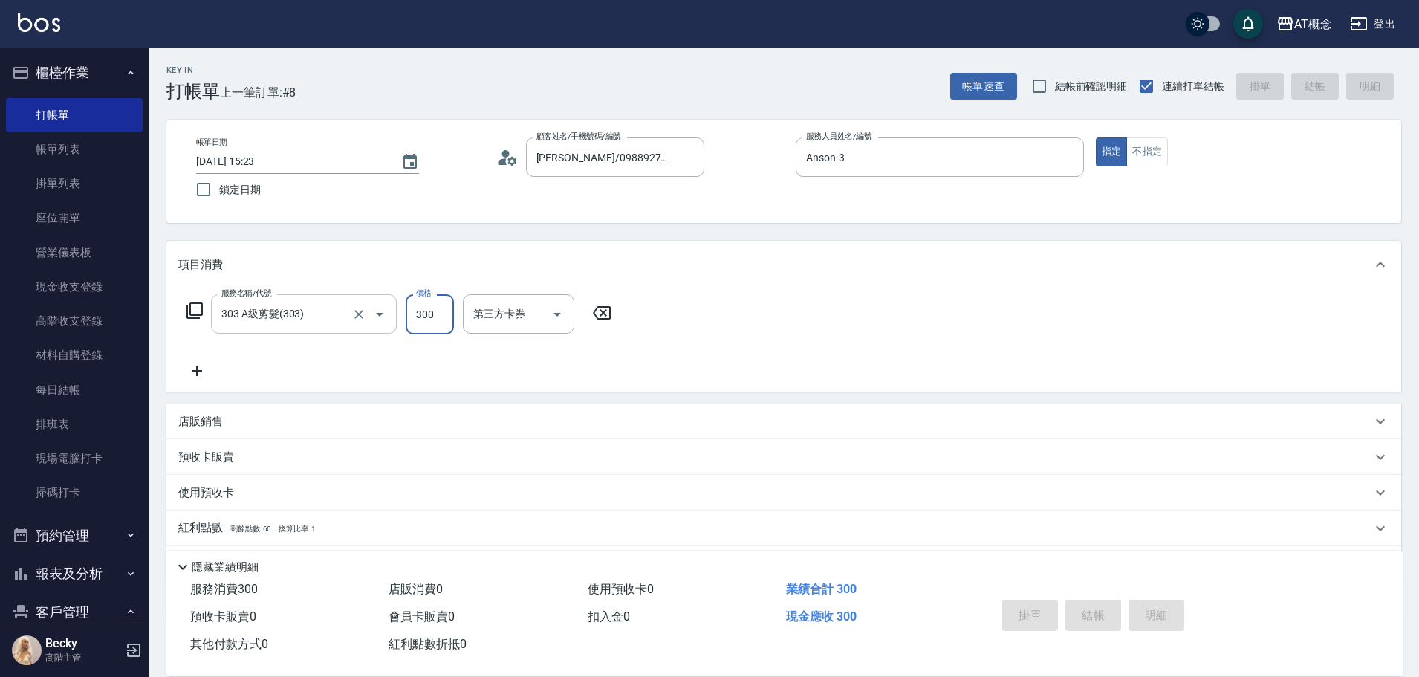
type input "2025/09/12 15:24"
type input "0"
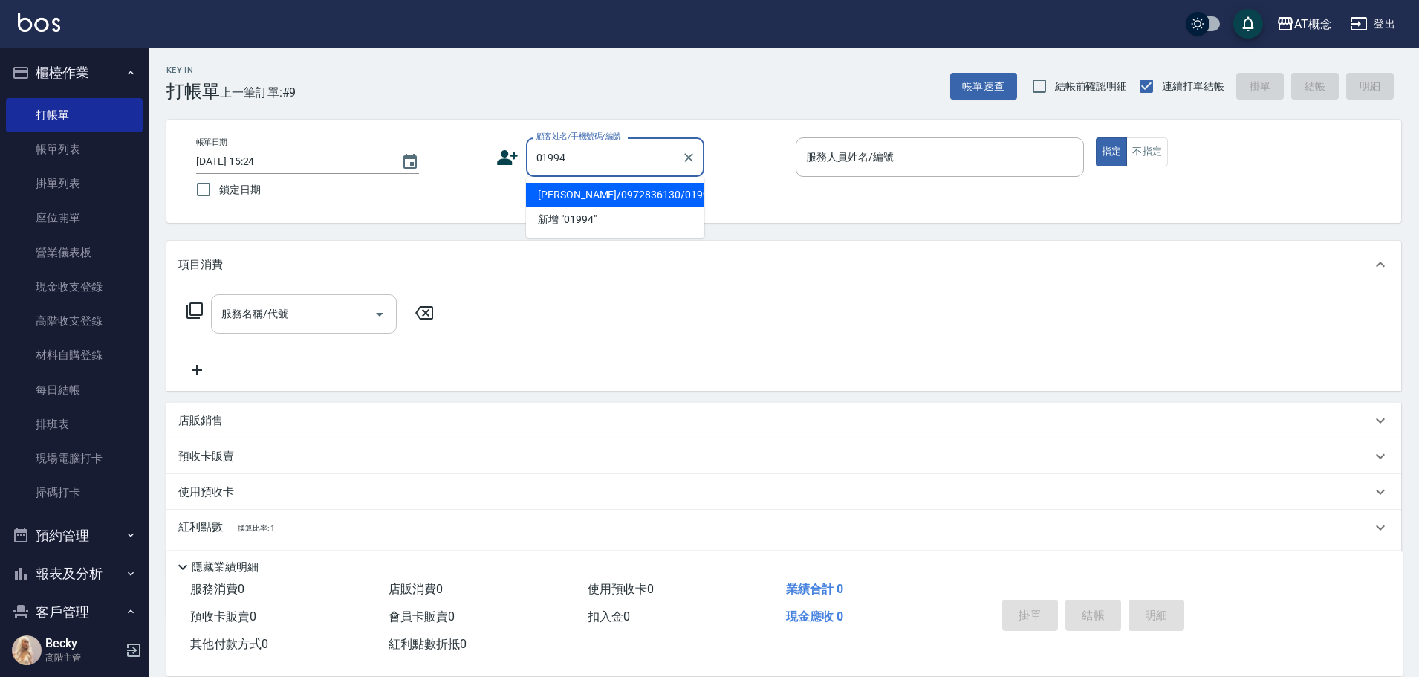
type input "謝玥文/0972836130/01994"
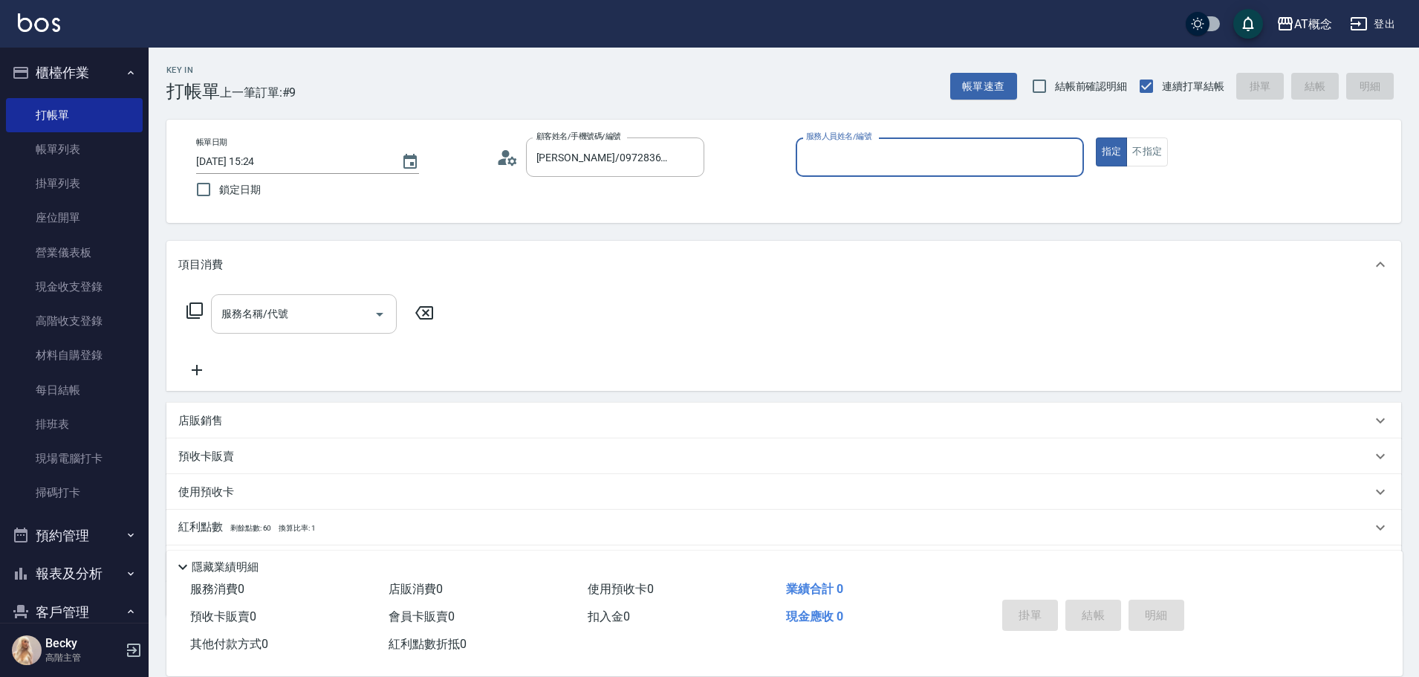
type input "邦妮-2"
click at [1096, 137] on button "指定" at bounding box center [1112, 151] width 32 height 29
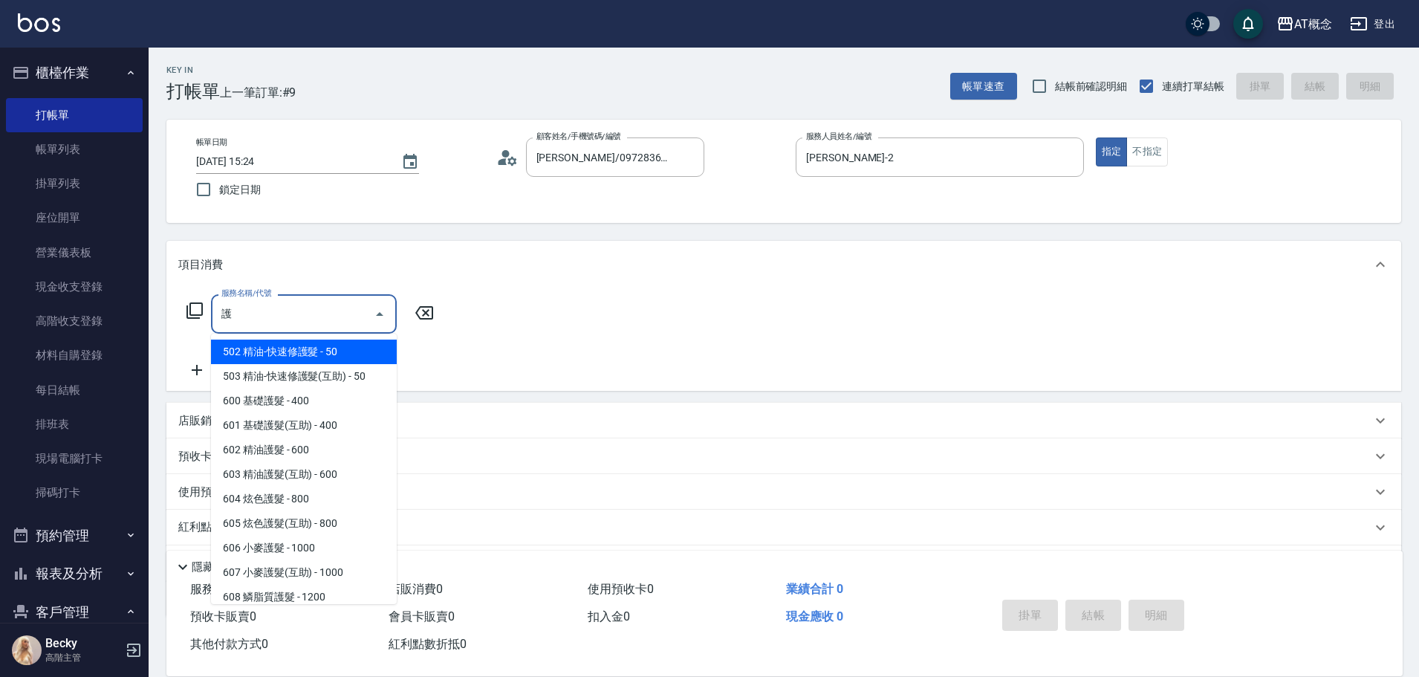
click at [267, 575] on span "607 小麥護髮(互助) - 1000" at bounding box center [304, 572] width 186 height 25
type input "607 小麥護髮(互助)(607)"
type input "100"
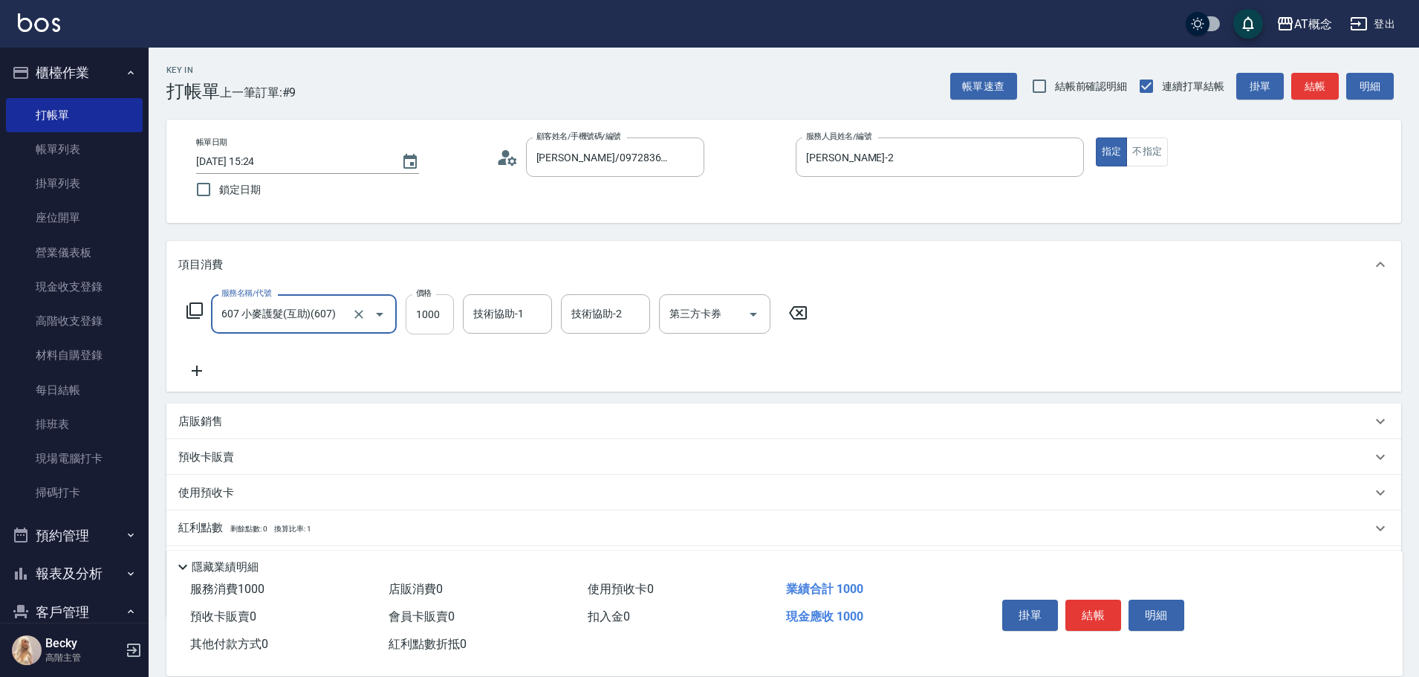
type input "607 小麥護髮(互助)(607)"
click at [418, 325] on input "1000" at bounding box center [430, 314] width 48 height 40
type input "0"
type input "70"
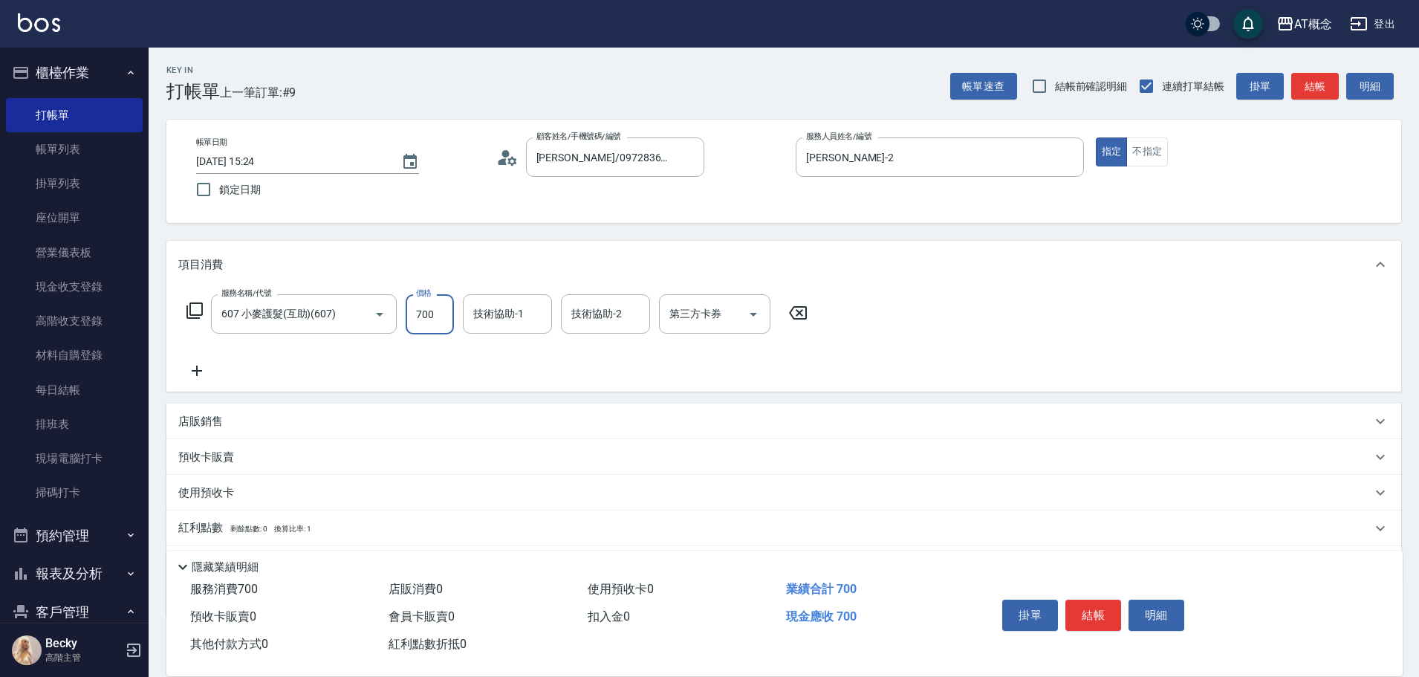
type input "700"
type input "Sandy-25"
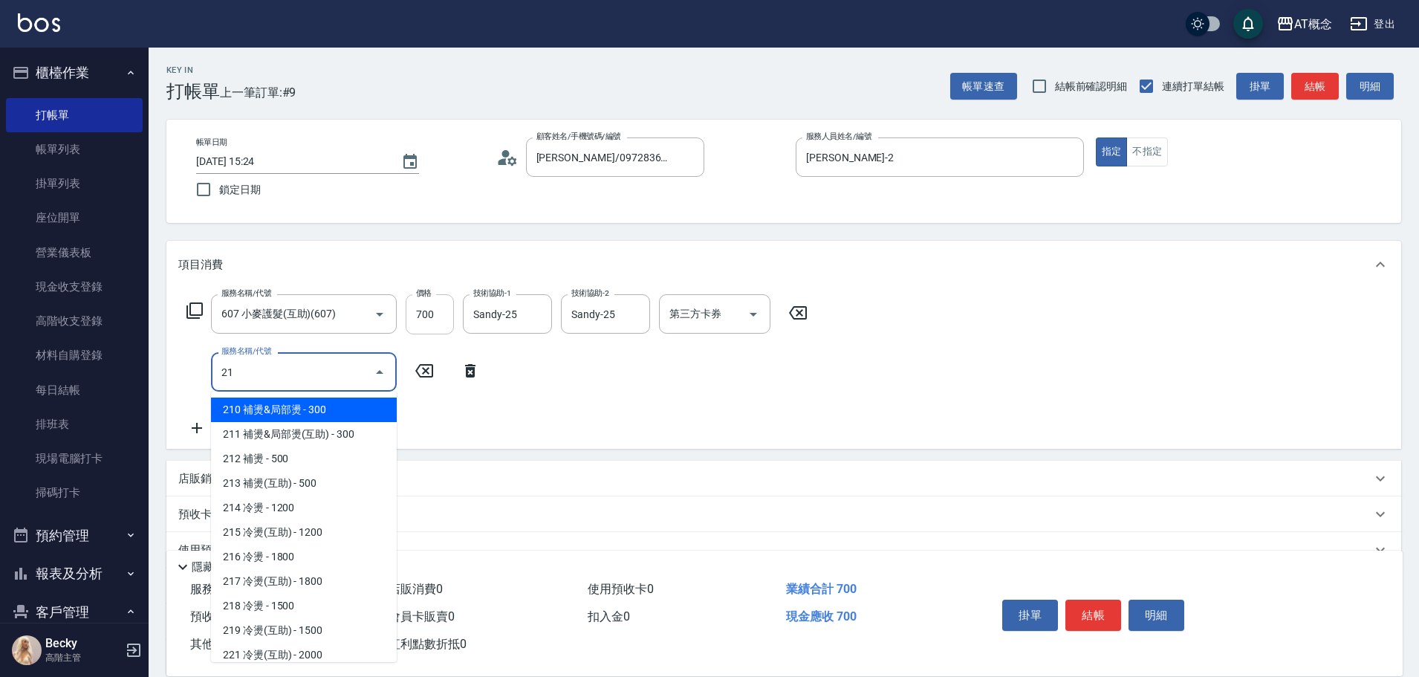
type input "217"
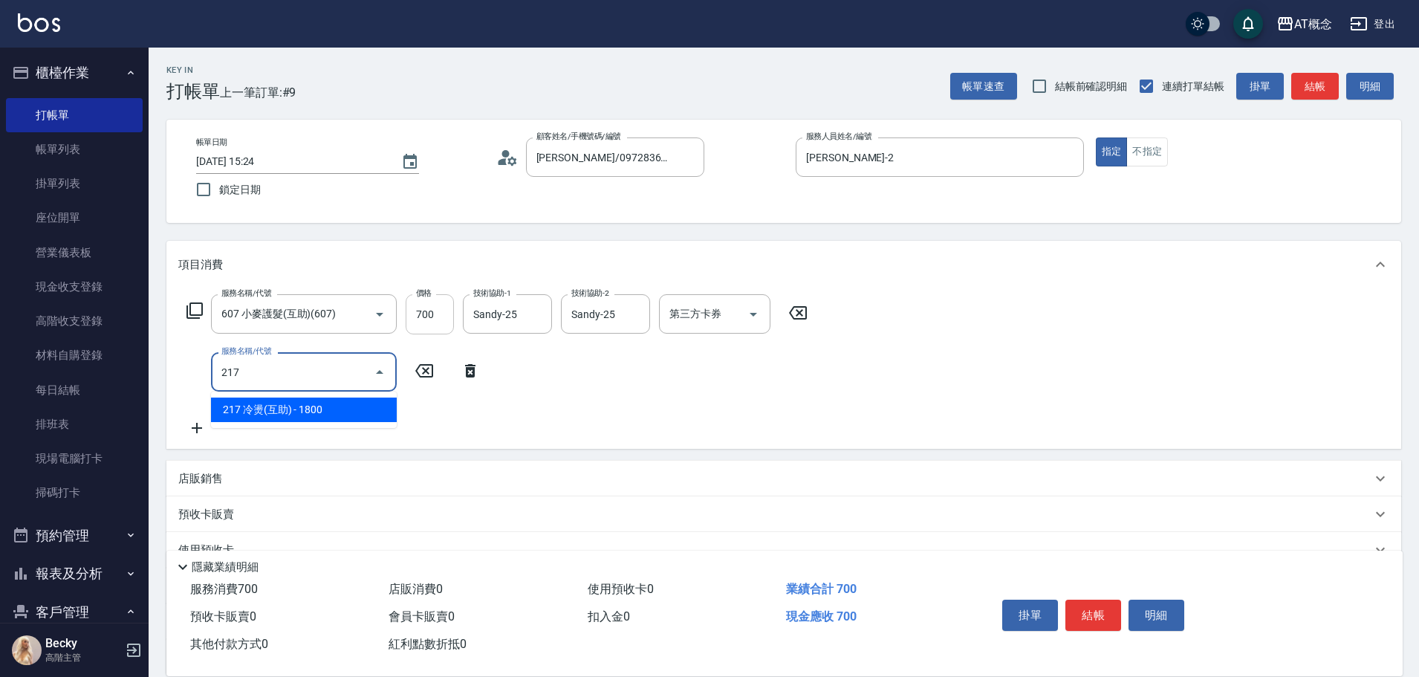
type input "250"
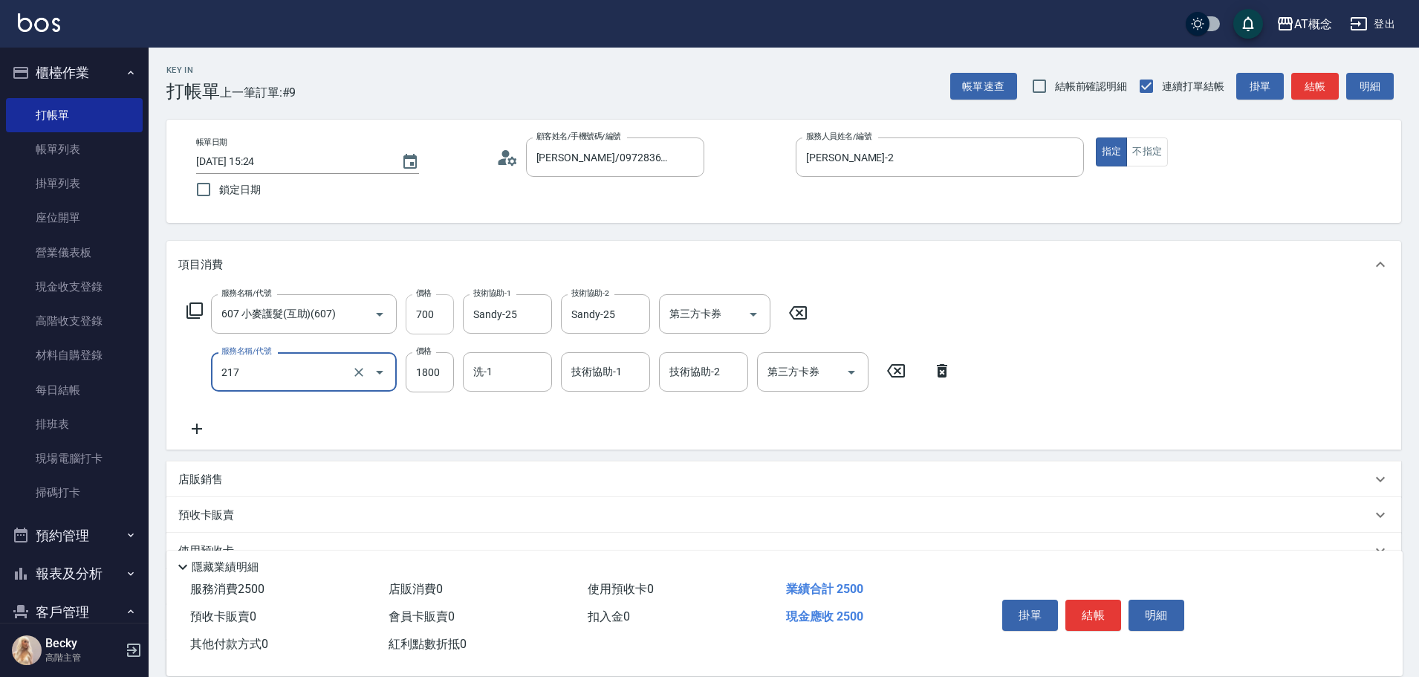
type input "217 冷燙(互助)(217)"
type input "70"
type input "19"
type input "80"
type input "199"
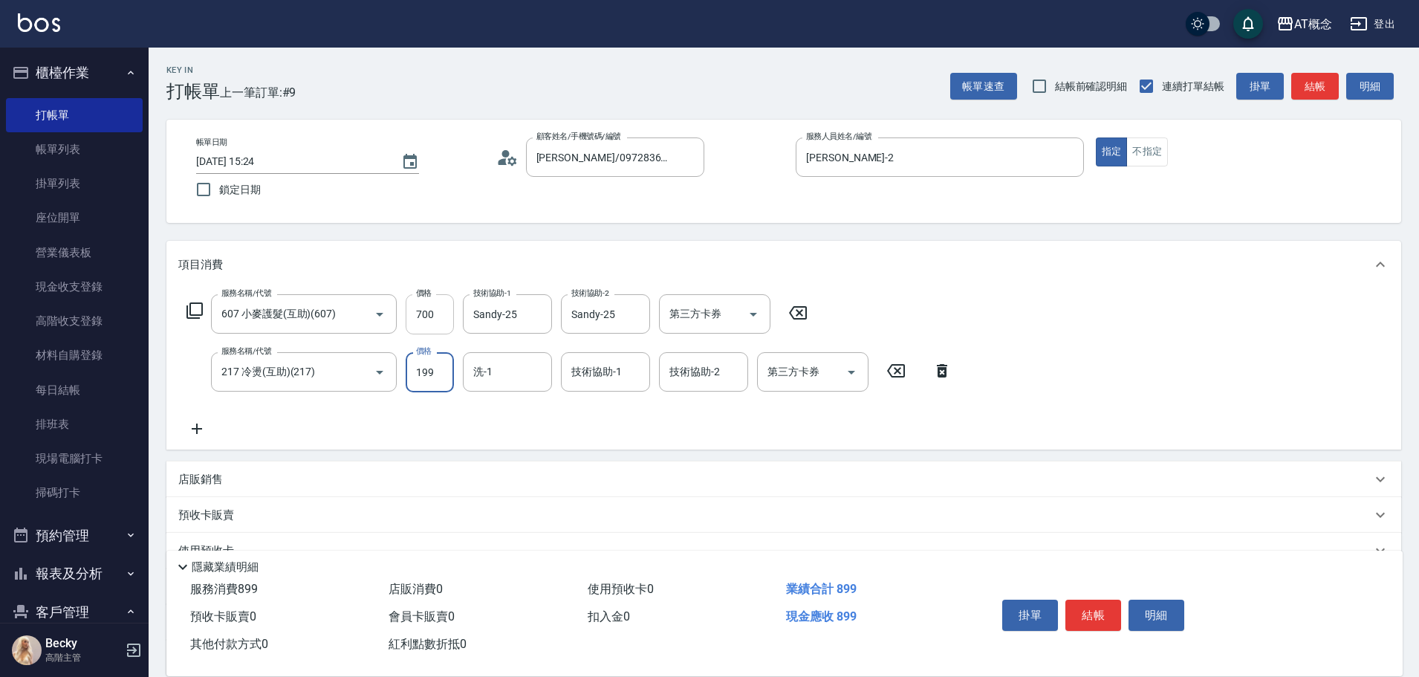
type input "260"
type input "1999"
type input "Dan-18"
type input "18"
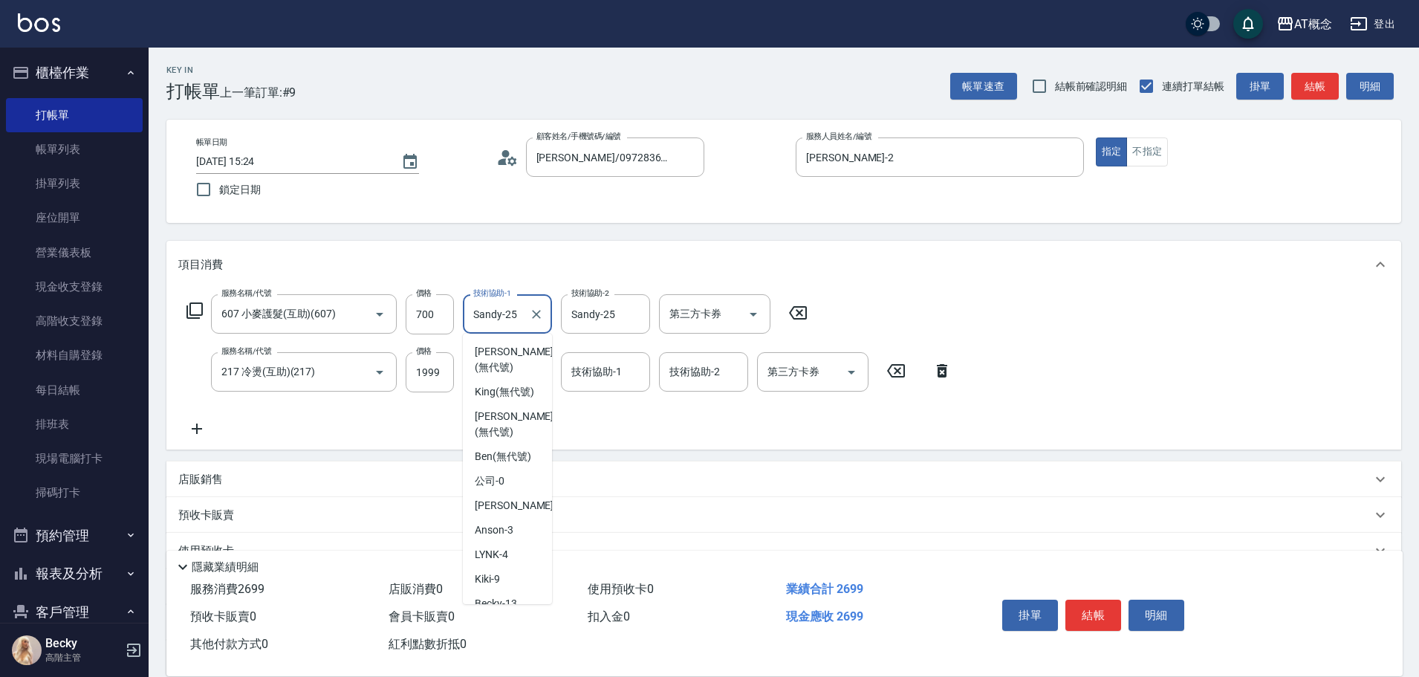
click at [521, 314] on input "Sandy-25" at bounding box center [497, 314] width 54 height 26
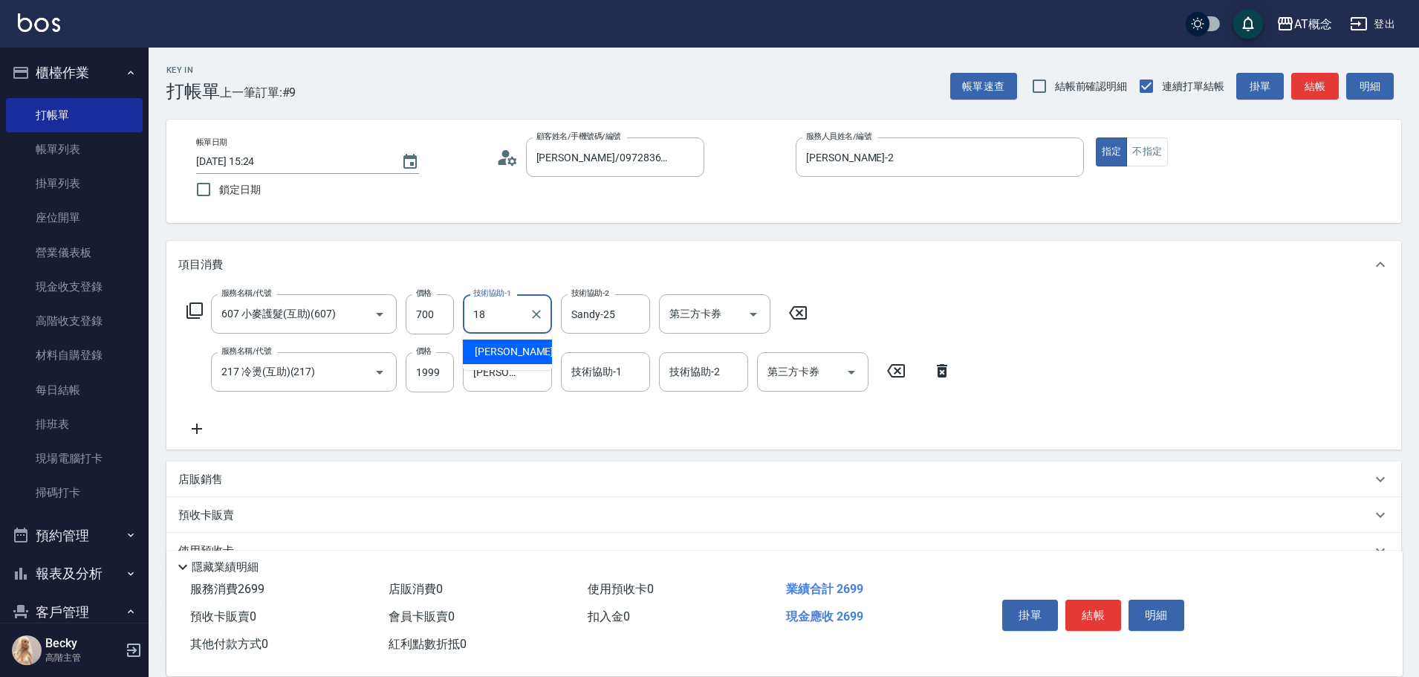
type input "Dan-18"
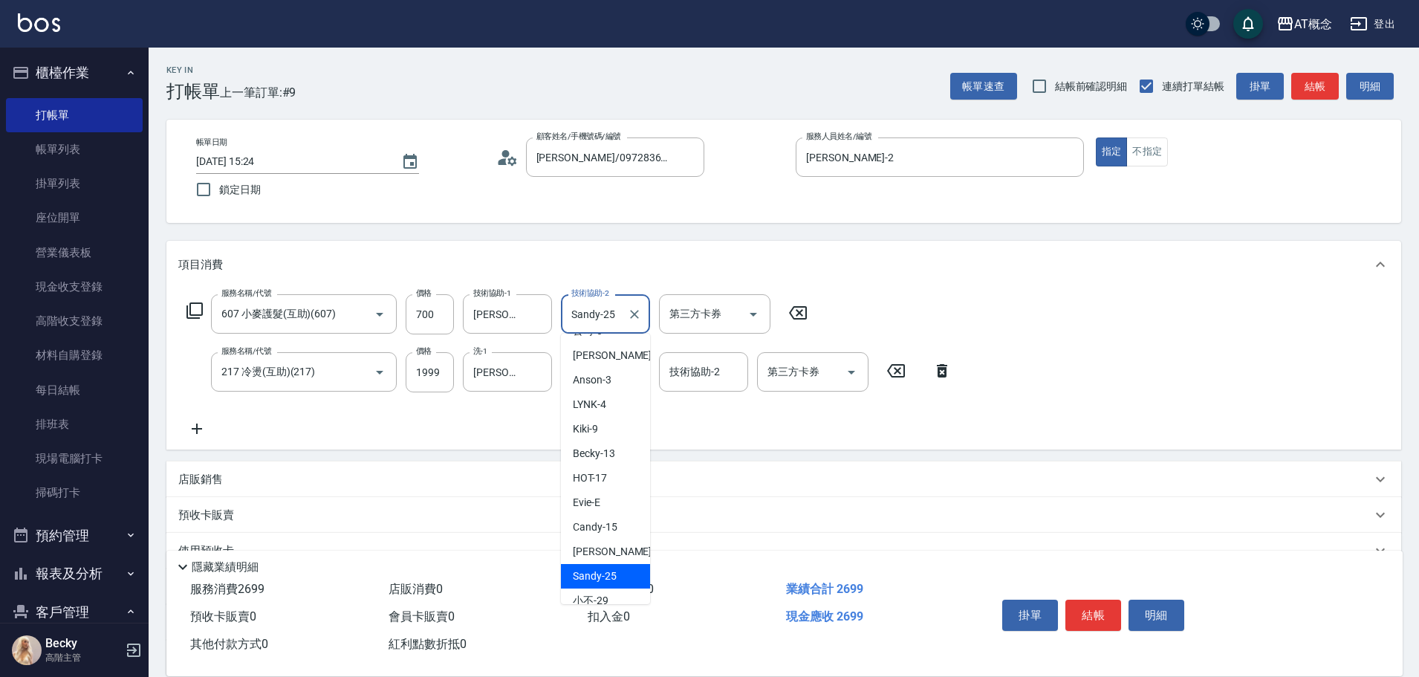
click at [614, 314] on input "Sandy-25" at bounding box center [595, 314] width 54 height 26
click at [615, 317] on input "Sandy-25" at bounding box center [595, 314] width 54 height 26
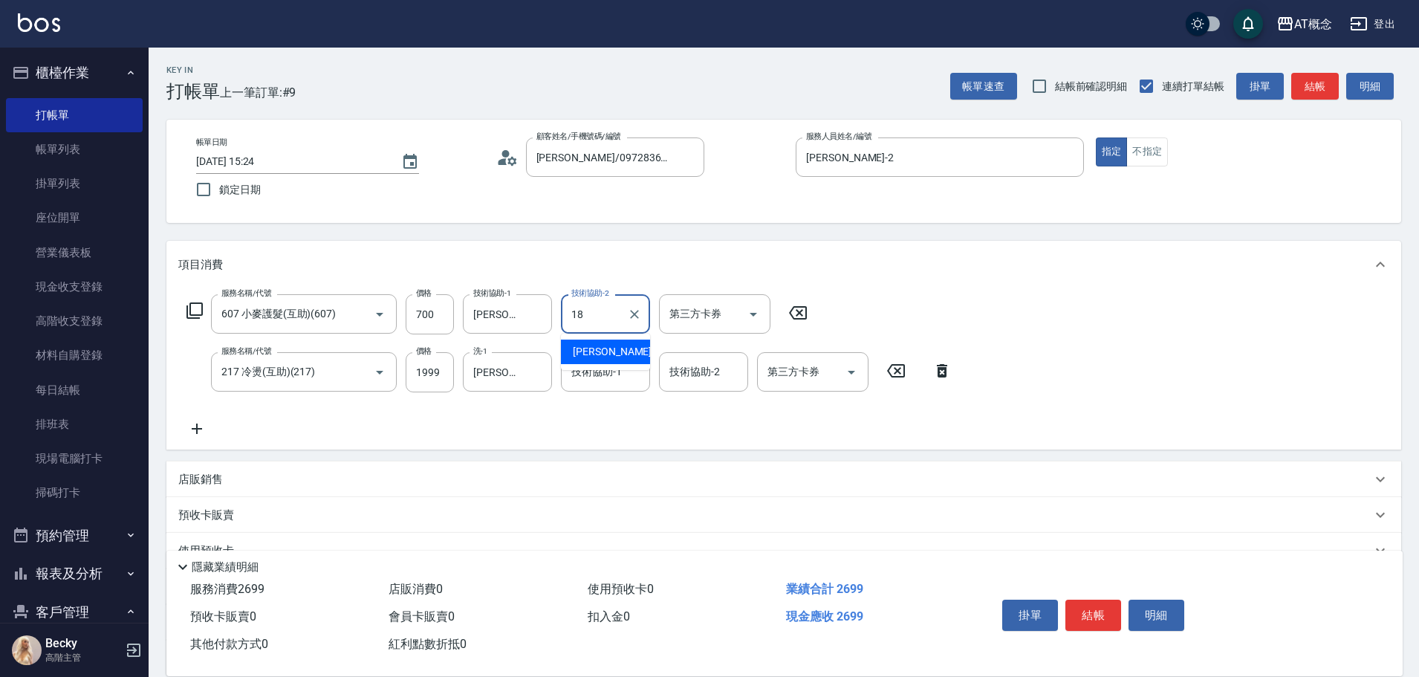
type input "Dan-18"
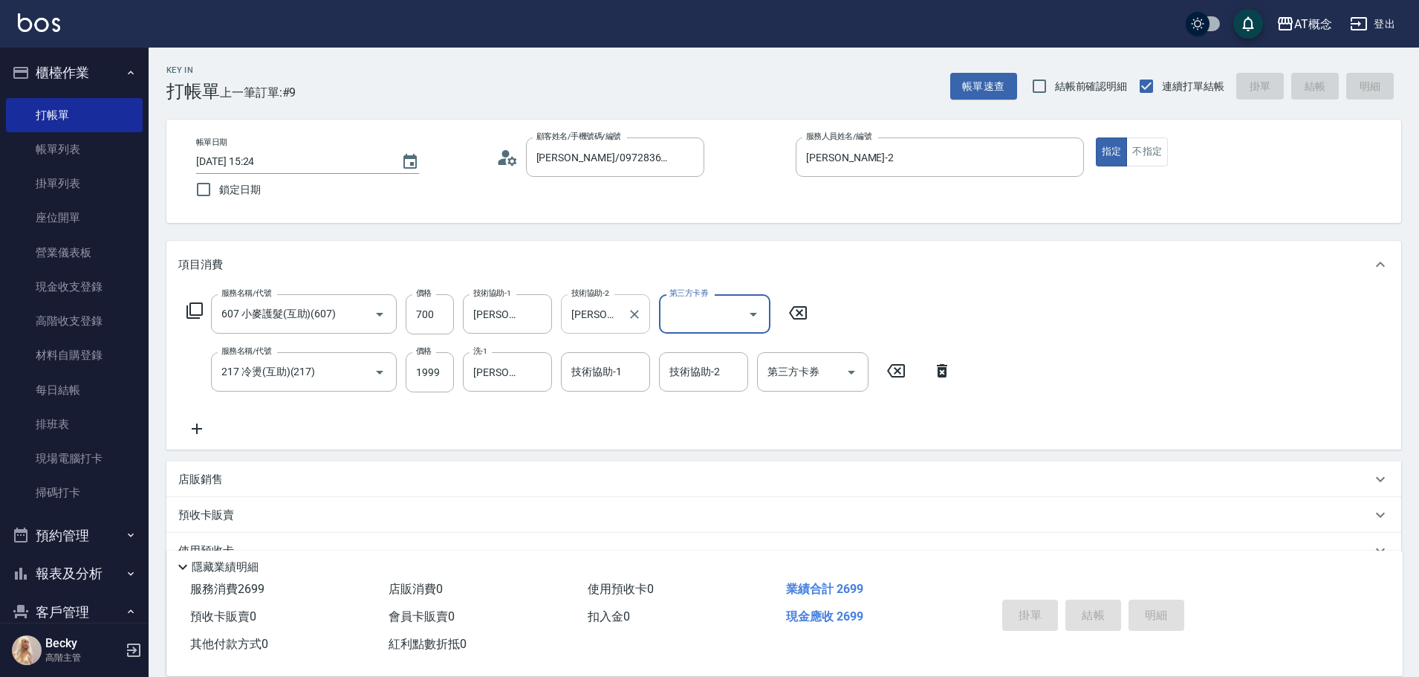
type input "2025/09/12 15:25"
type input "0"
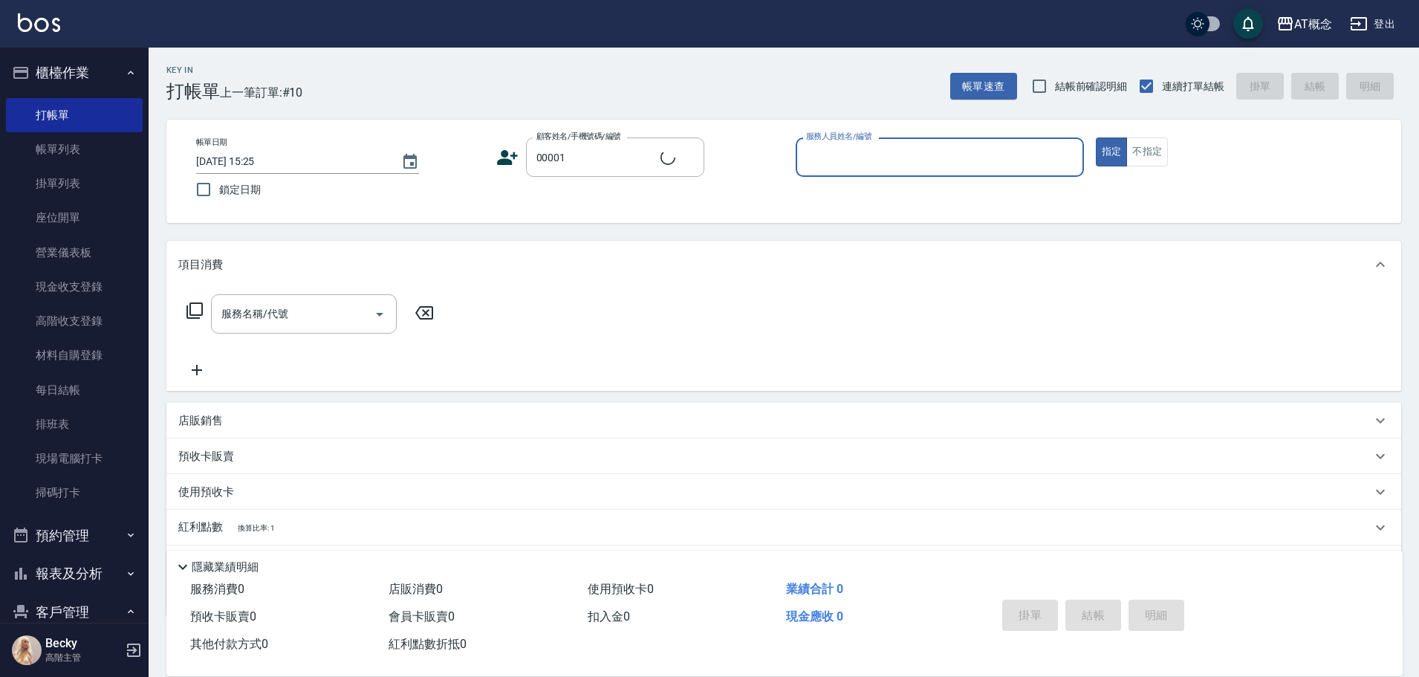
type input "公司/公司/00001"
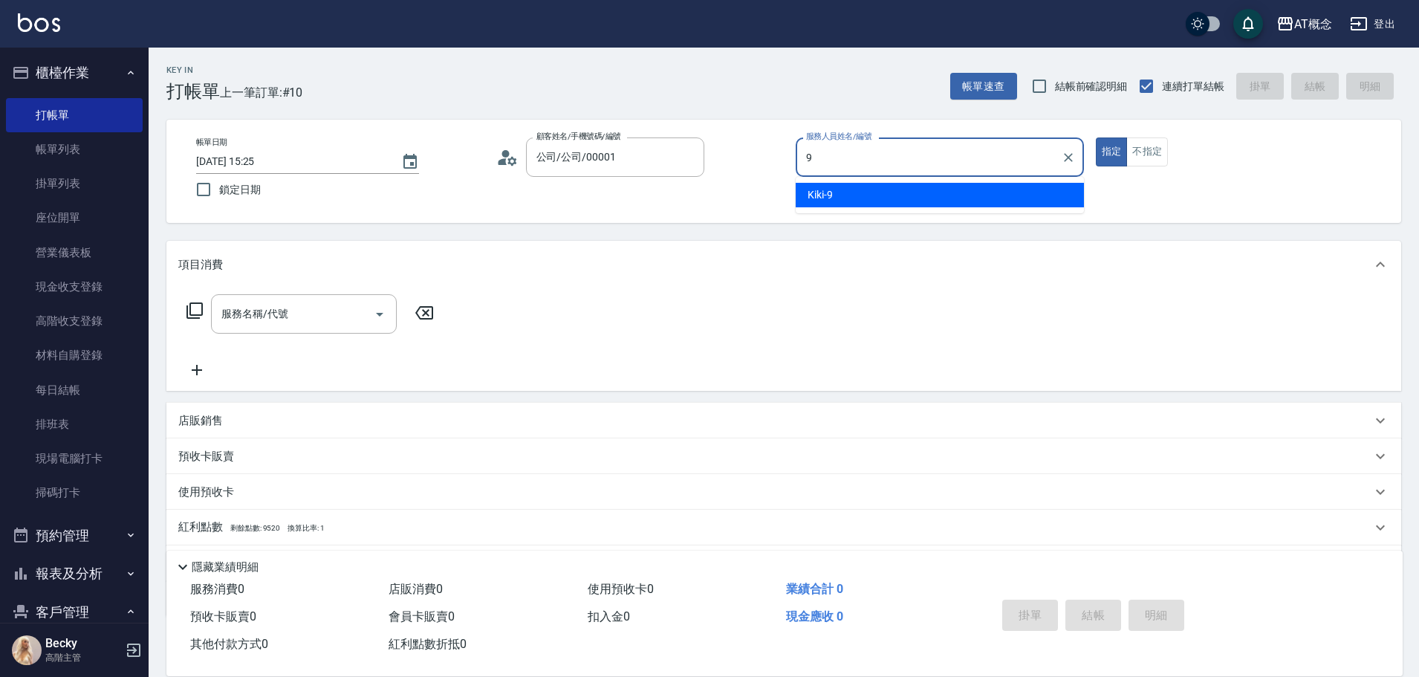
type input "Kiki-9"
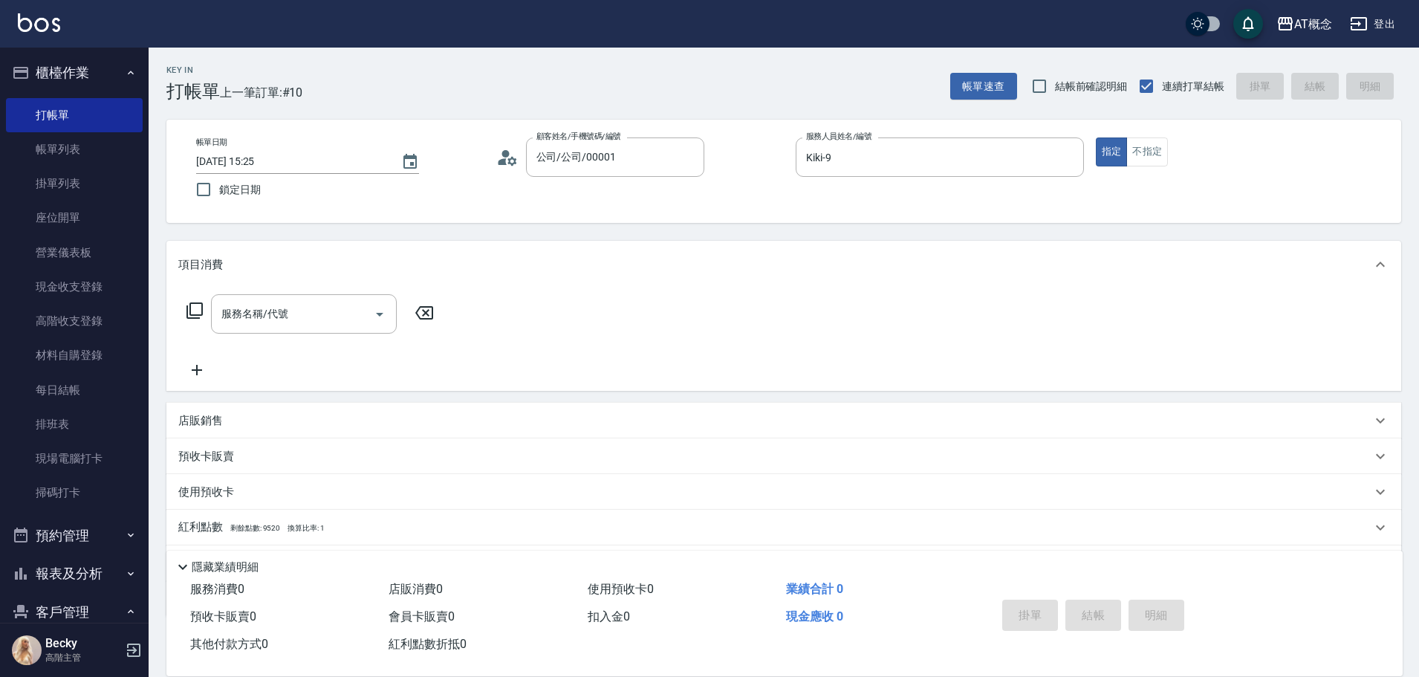
click at [195, 308] on icon at bounding box center [195, 311] width 18 height 18
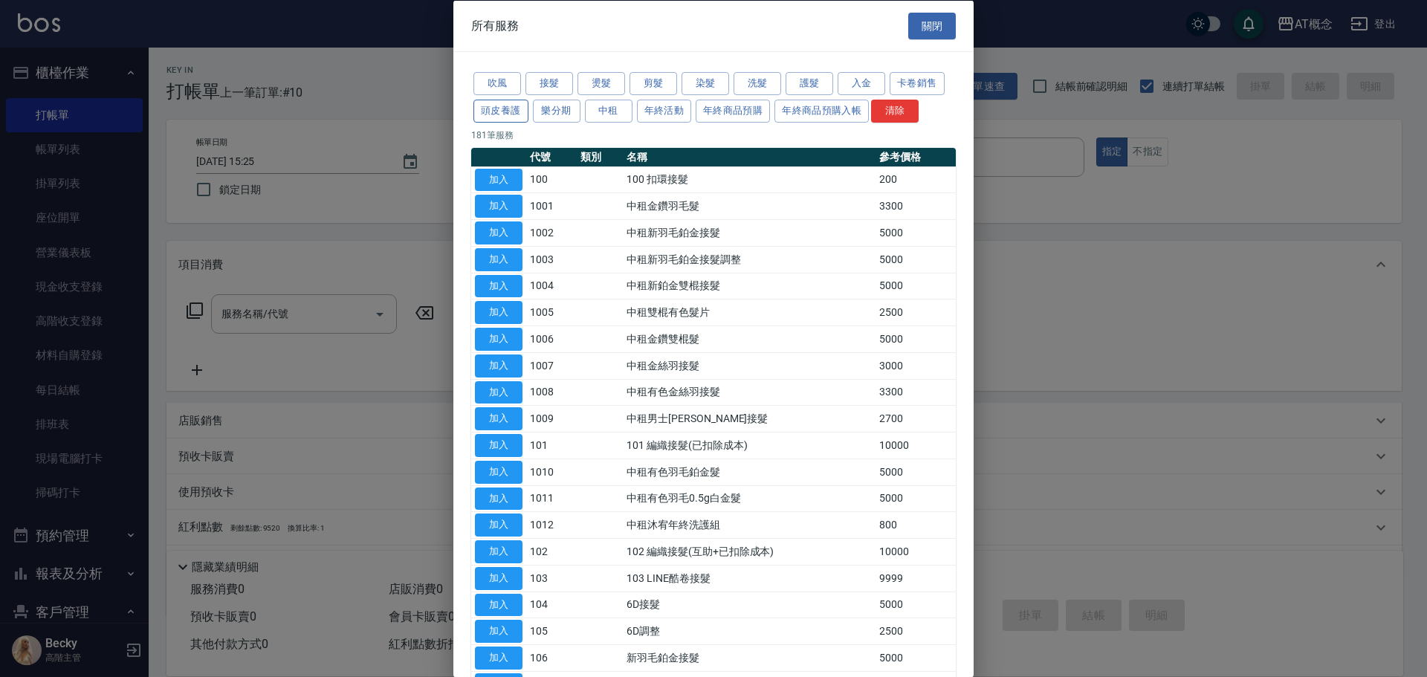
click at [508, 110] on button "頭皮養護" at bounding box center [500, 110] width 55 height 23
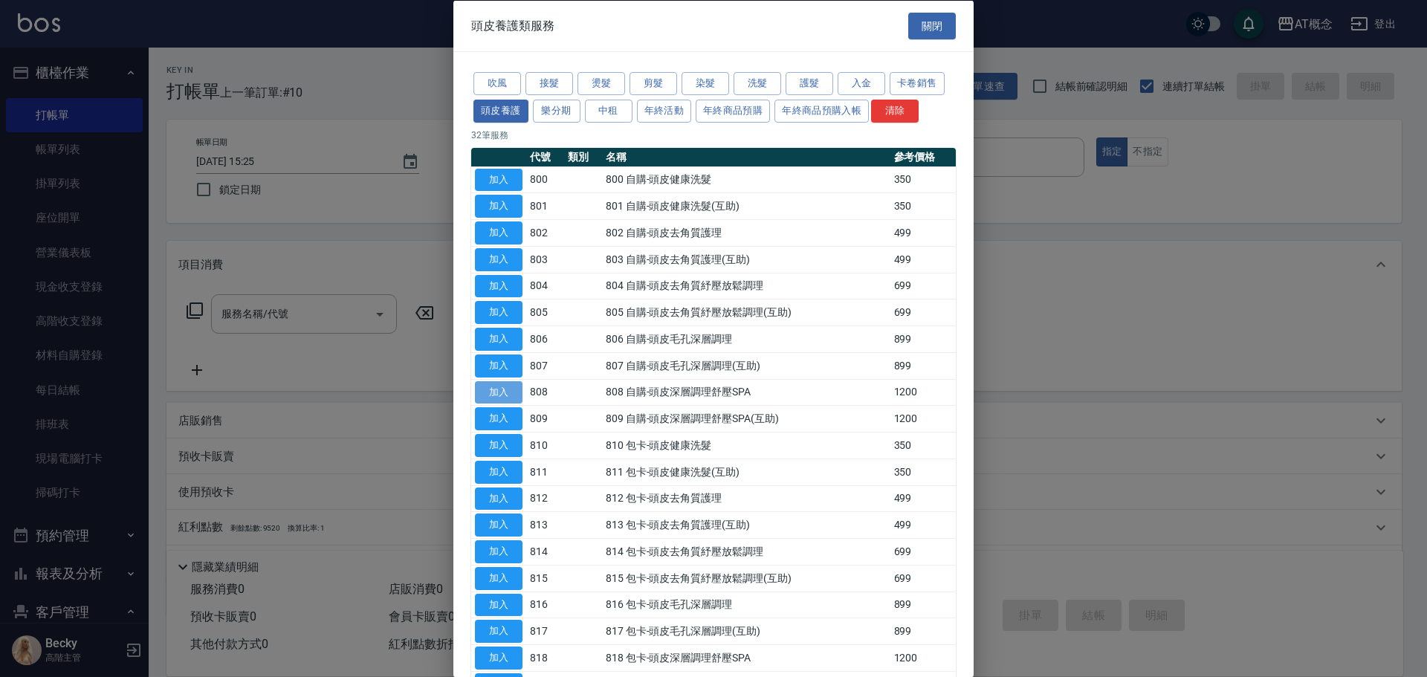
click at [504, 395] on button "加入" at bounding box center [499, 391] width 48 height 23
type input "808 自購-頭皮深層調理舒壓SPA(808)"
type input "120"
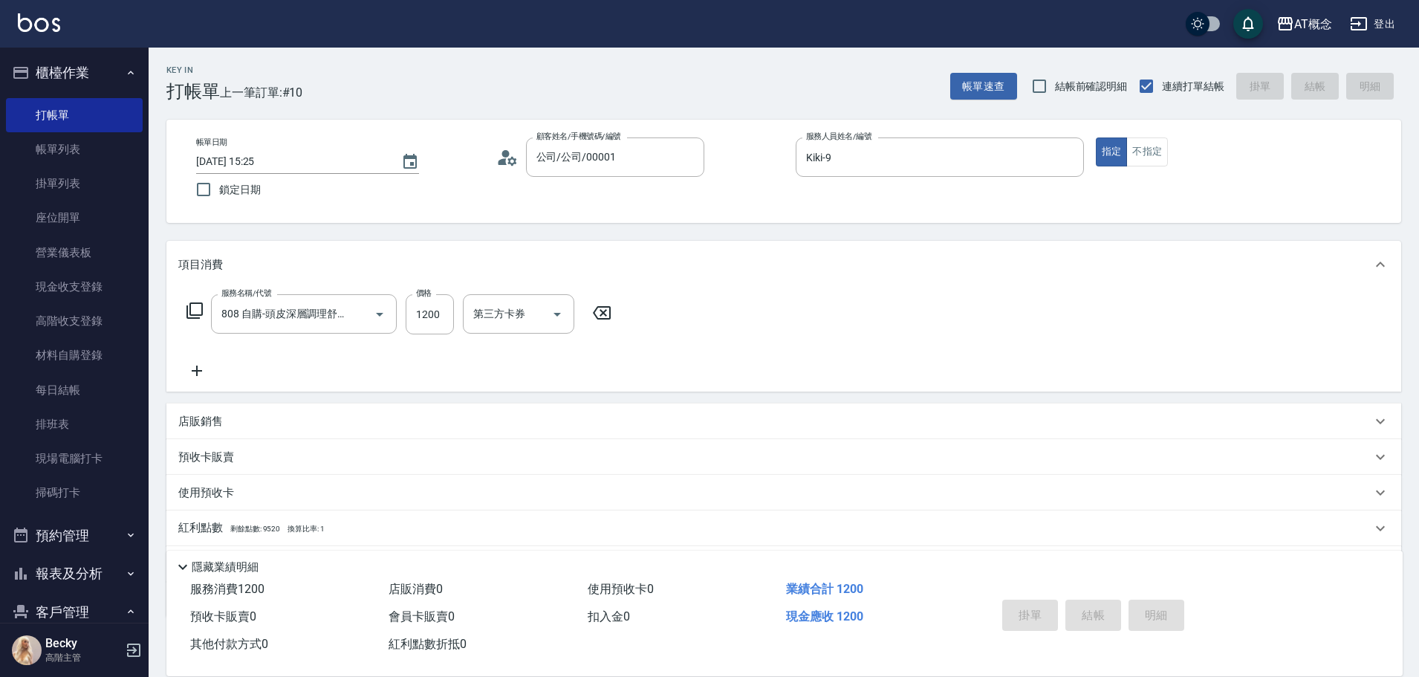
type input "2025/09/12 15:26"
type input "0"
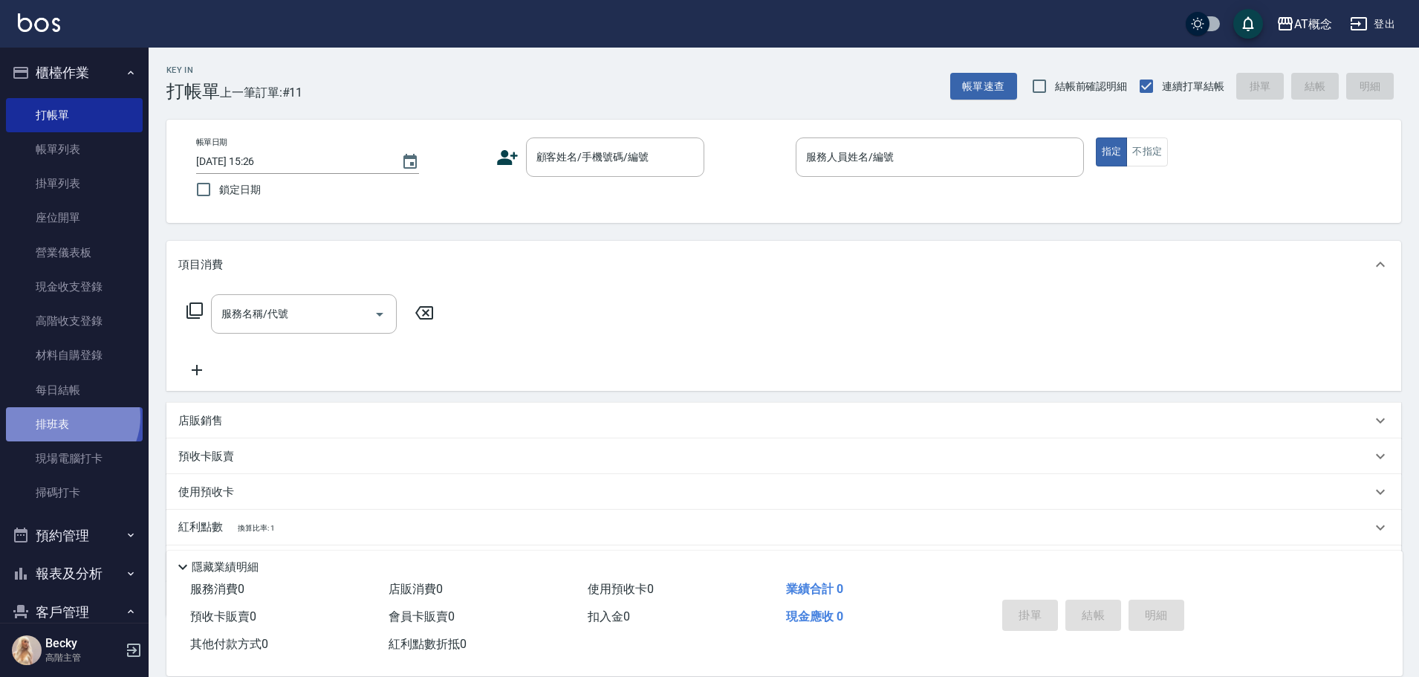
click at [68, 417] on link "排班表" at bounding box center [74, 424] width 137 height 34
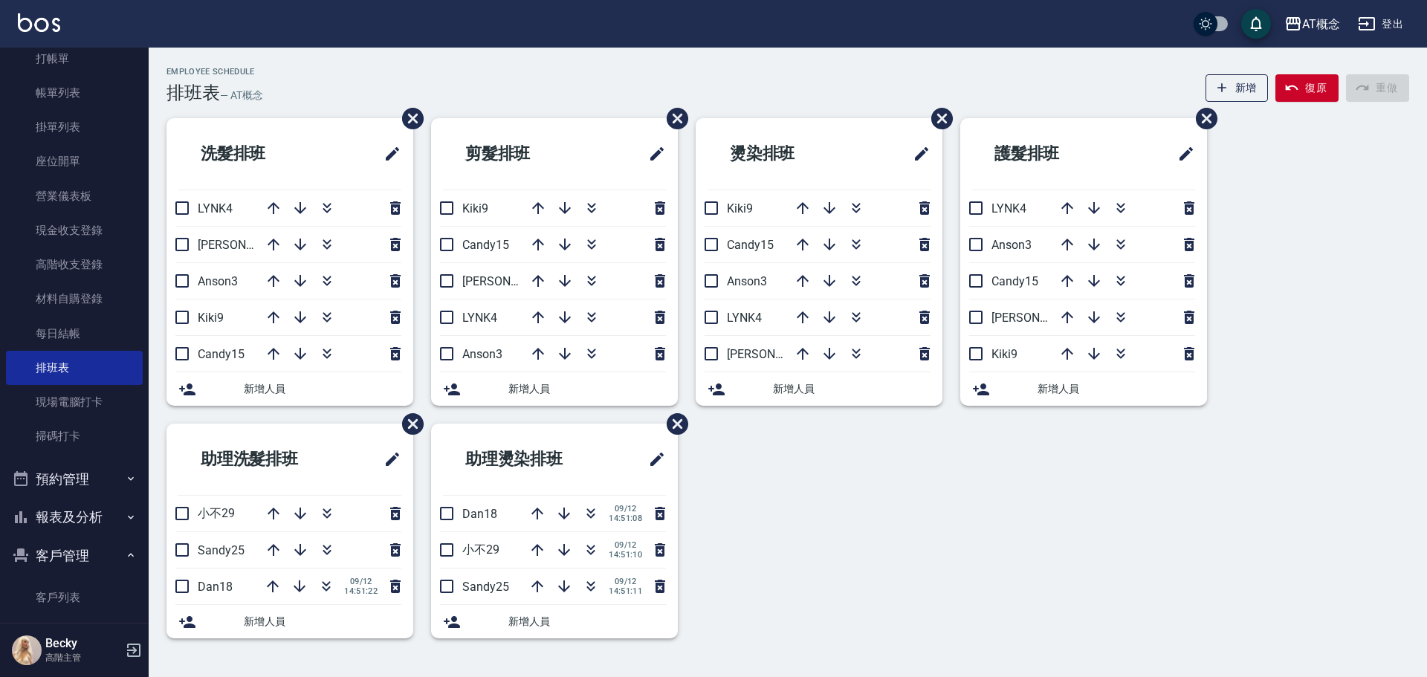
scroll to position [149, 0]
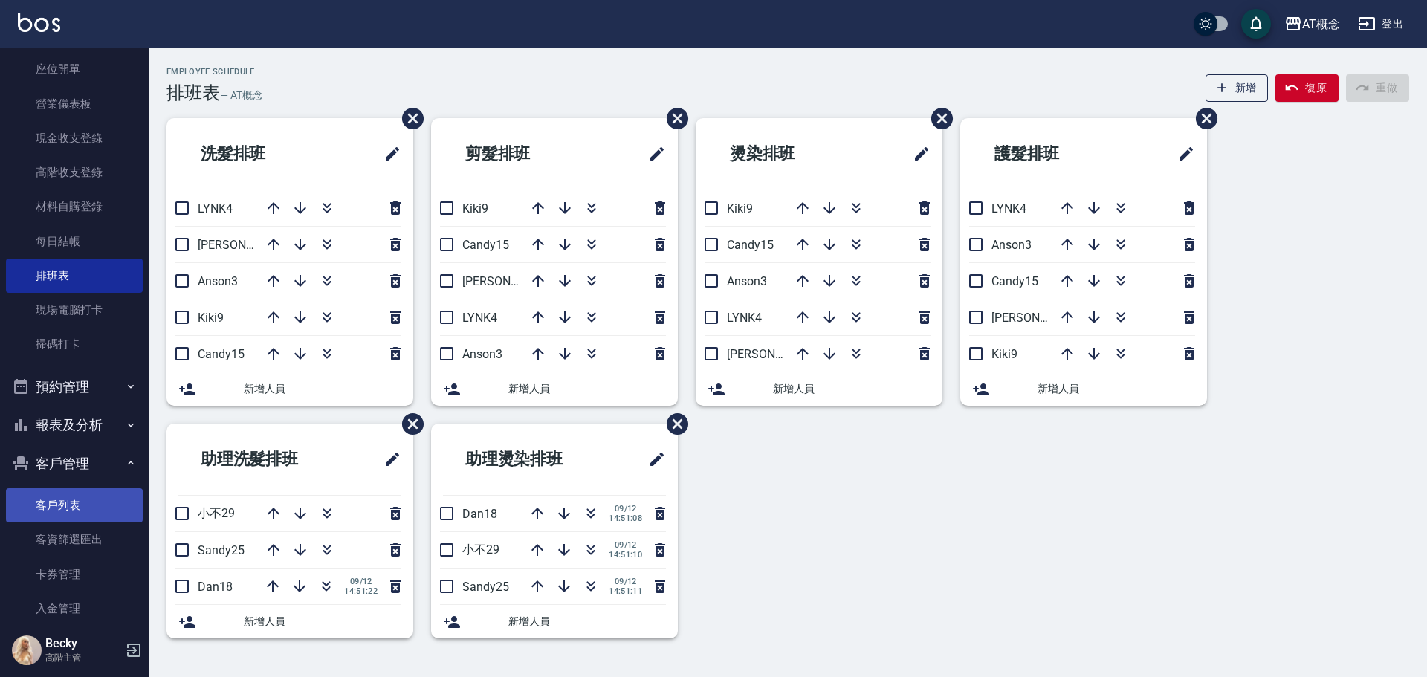
click at [65, 516] on link "客戶列表" at bounding box center [74, 505] width 137 height 34
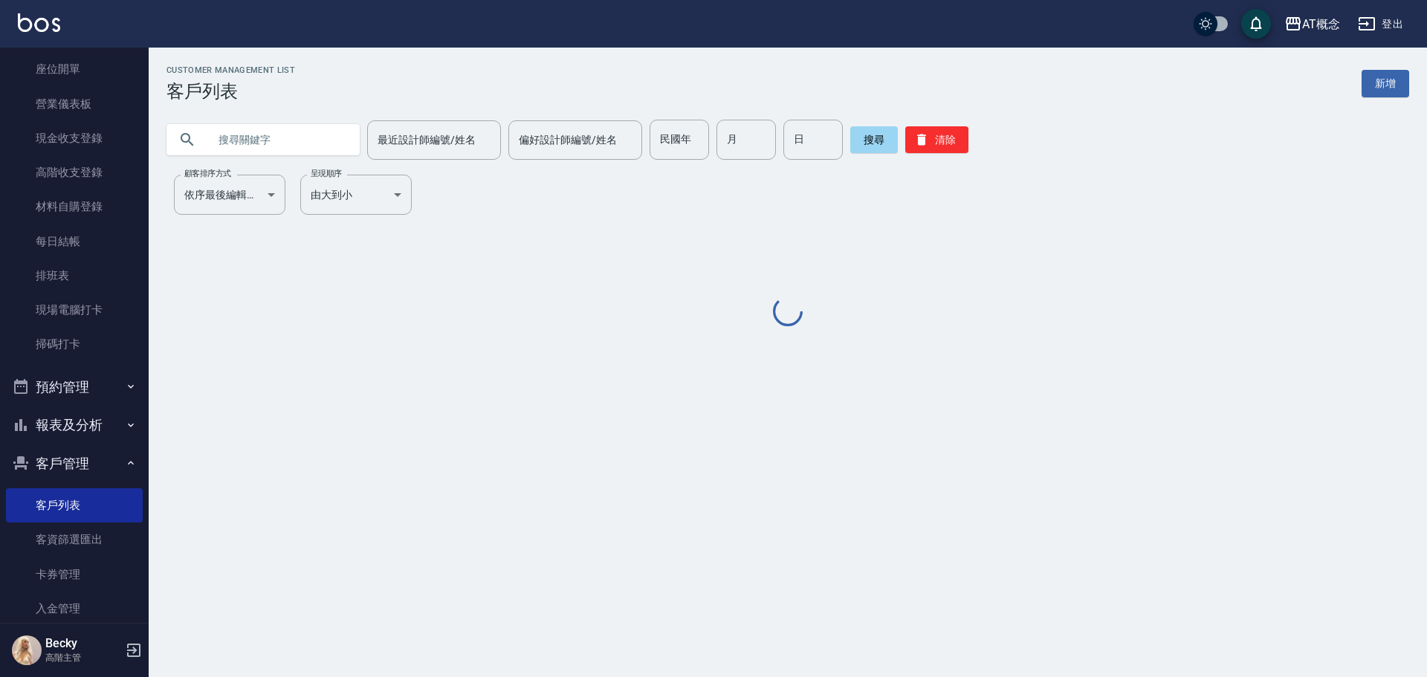
click at [259, 145] on input "text" at bounding box center [278, 140] width 140 height 40
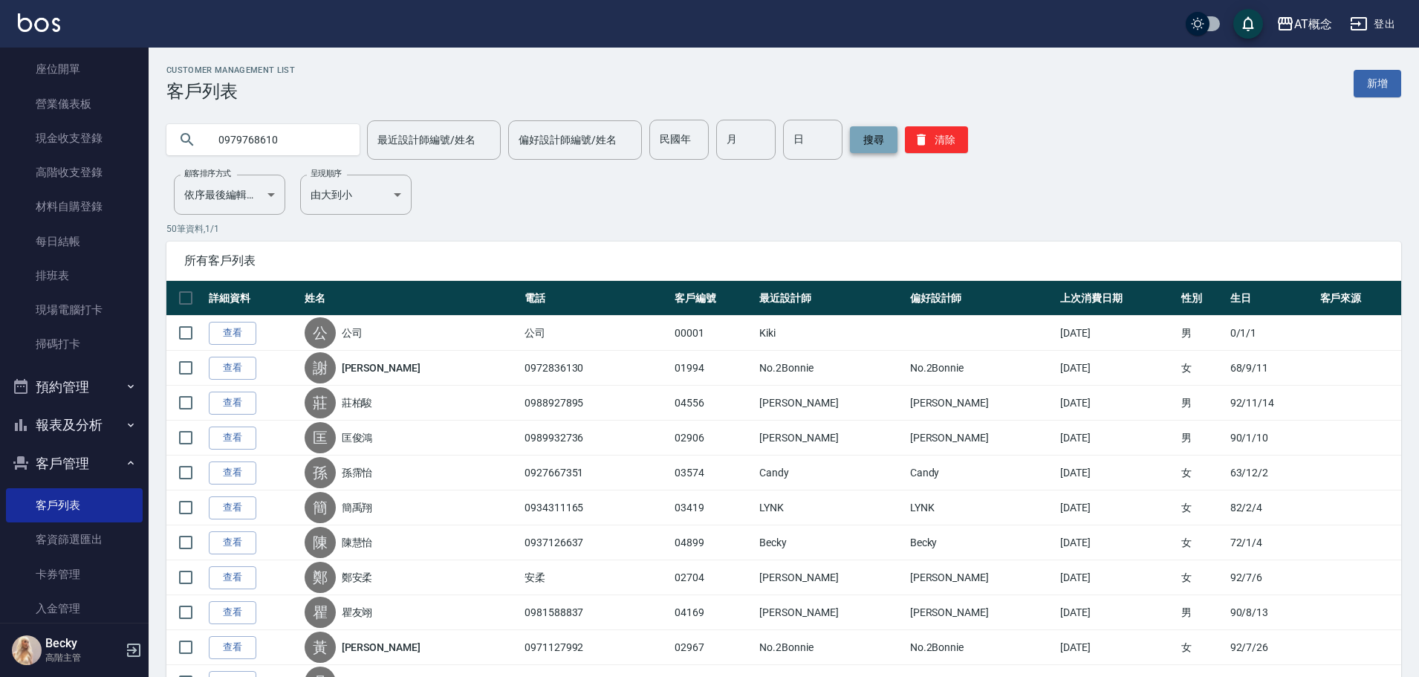
type input "0979768610"
click at [869, 143] on button "搜尋" at bounding box center [874, 139] width 48 height 27
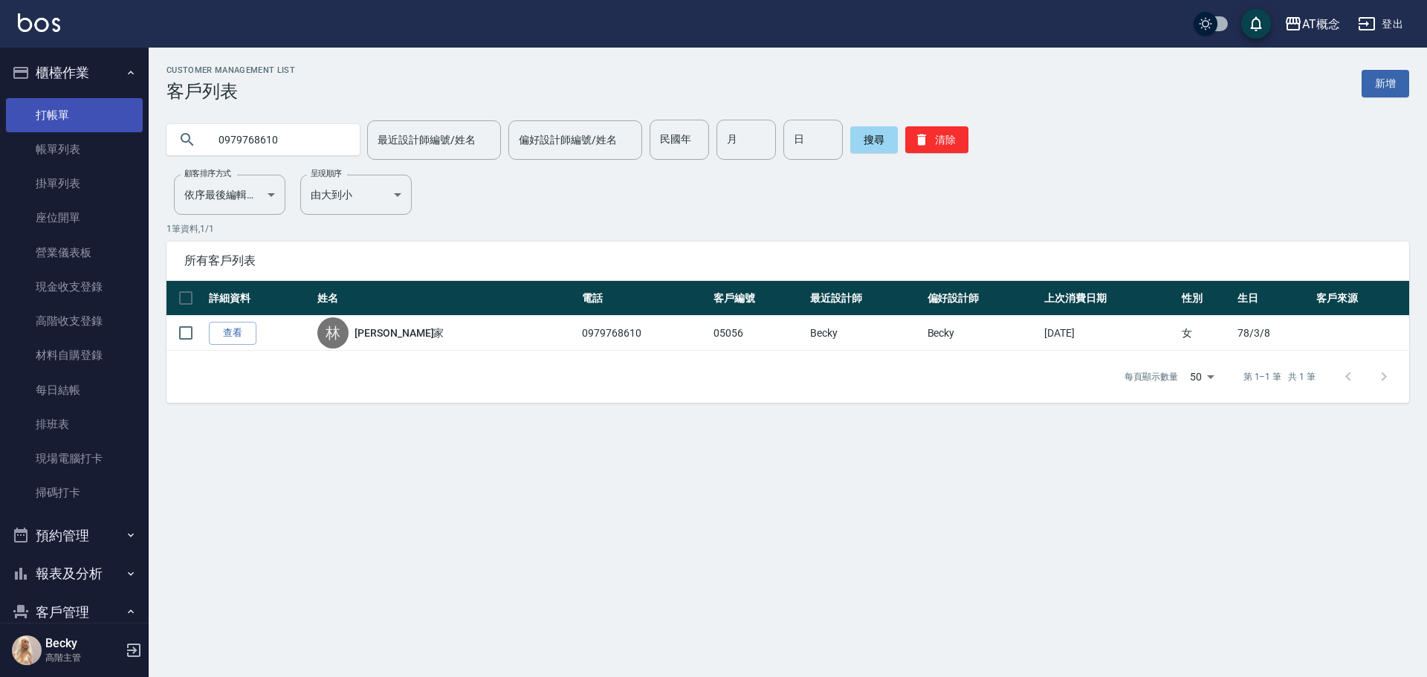
click at [61, 124] on link "打帳單" at bounding box center [74, 115] width 137 height 34
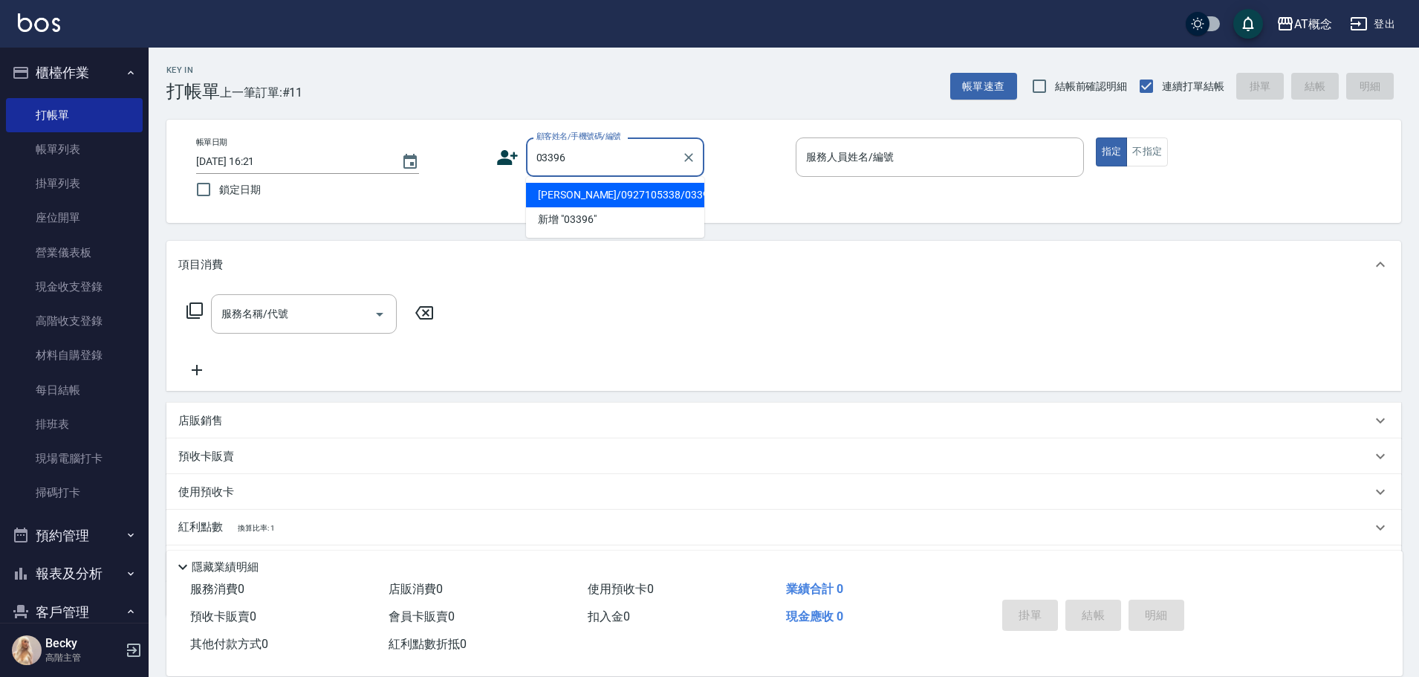
type input "李姍儒/0927105338/03396"
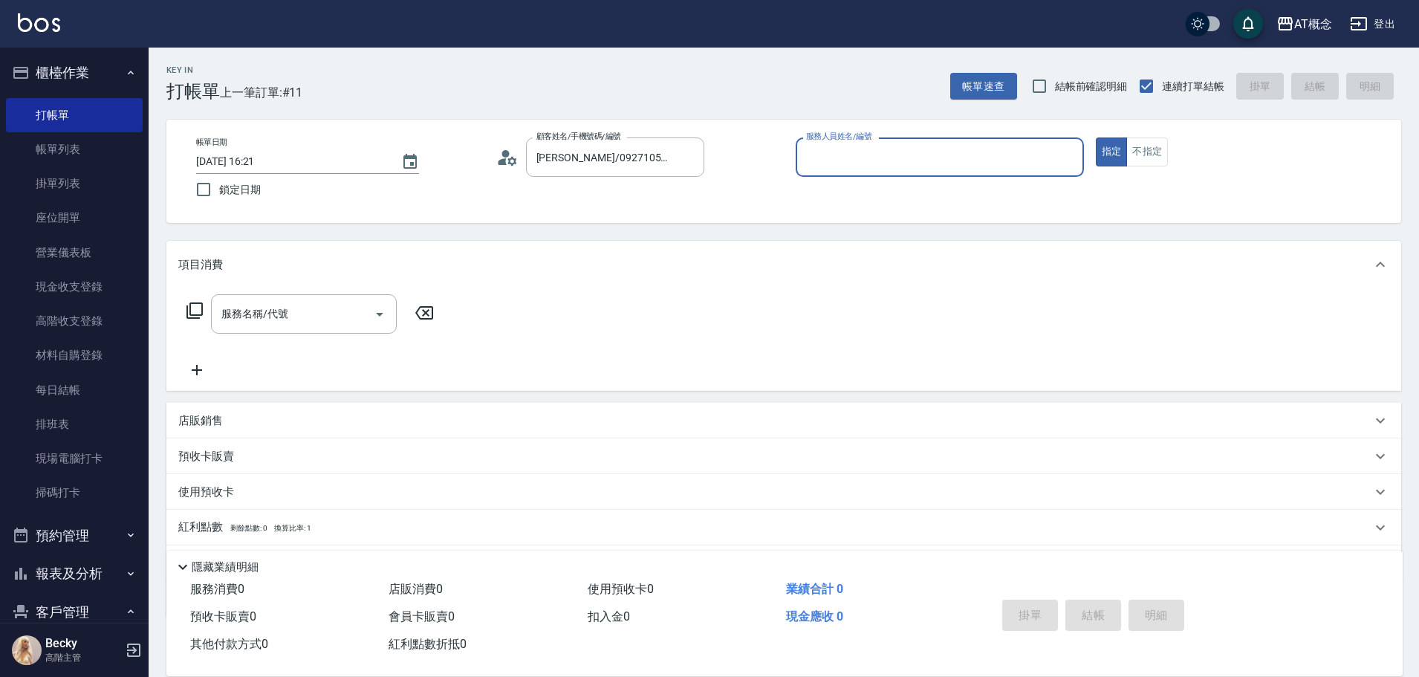
type input "Candy-15"
click at [1096, 137] on button "指定" at bounding box center [1112, 151] width 32 height 29
type button "true"
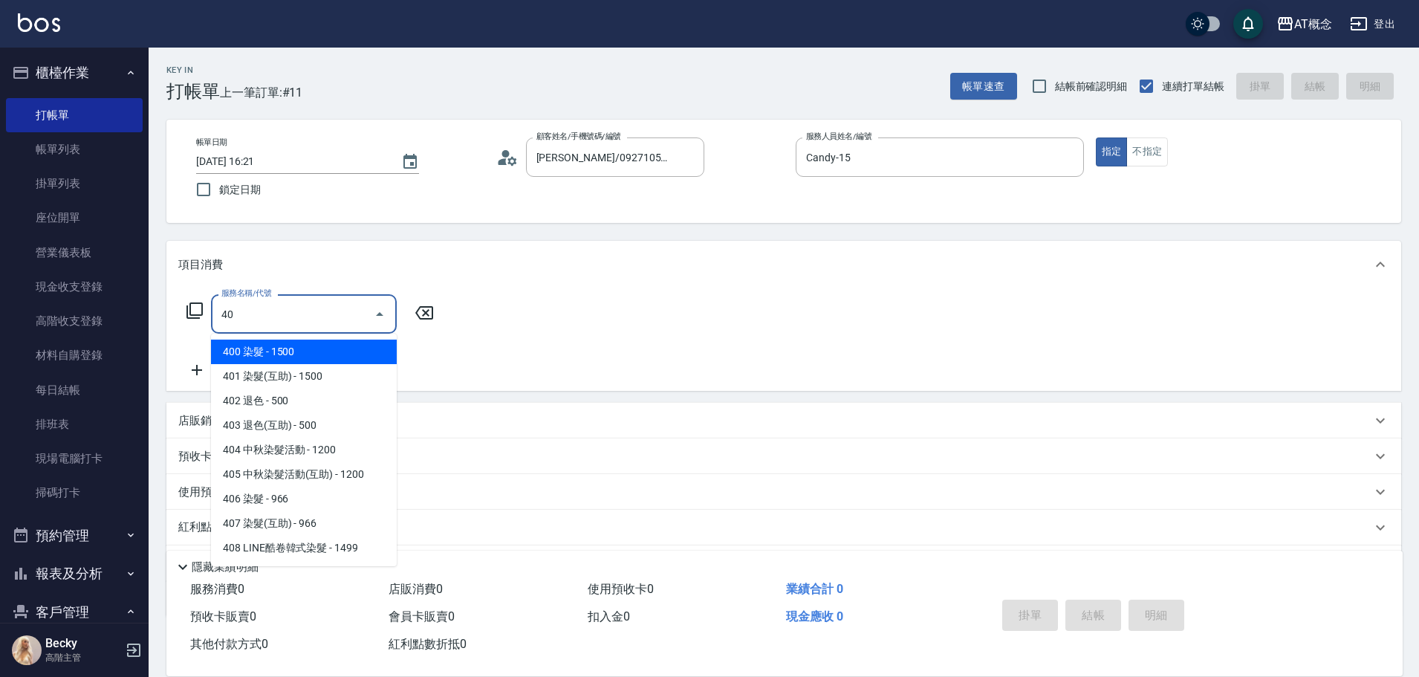
type input "400"
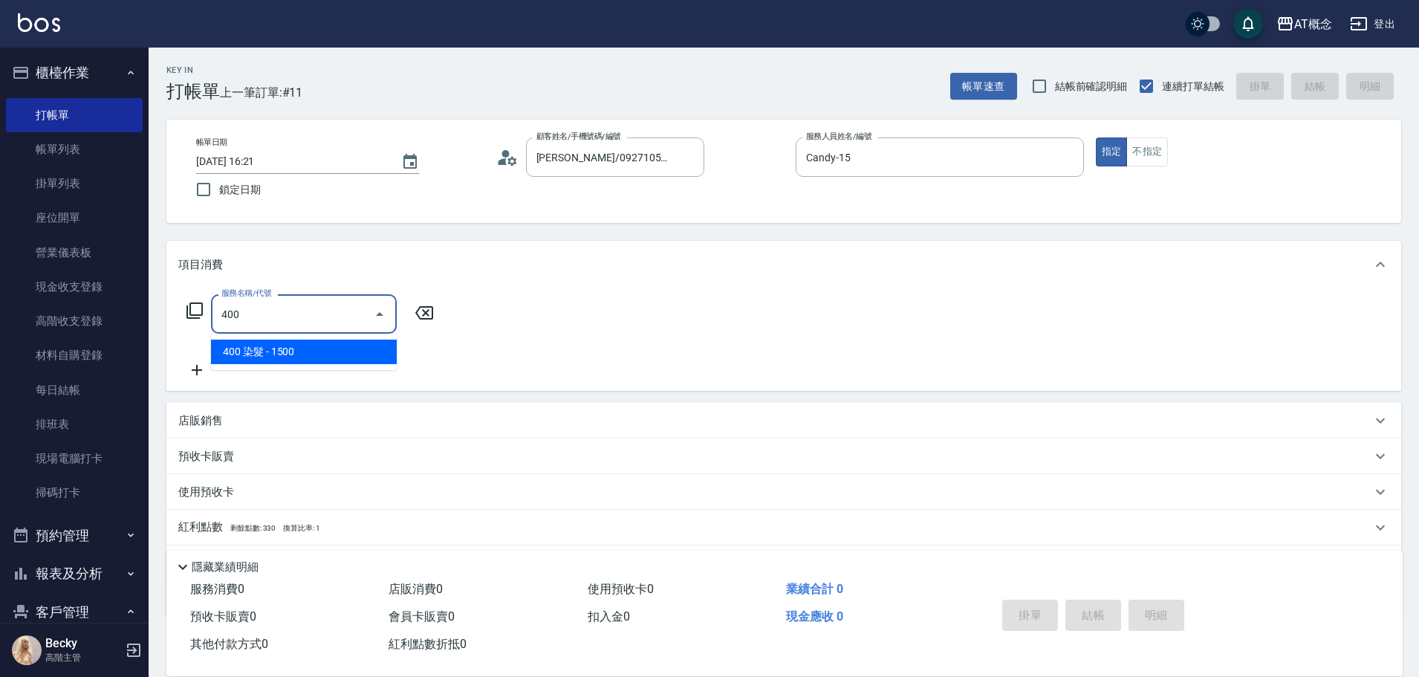
type input "150"
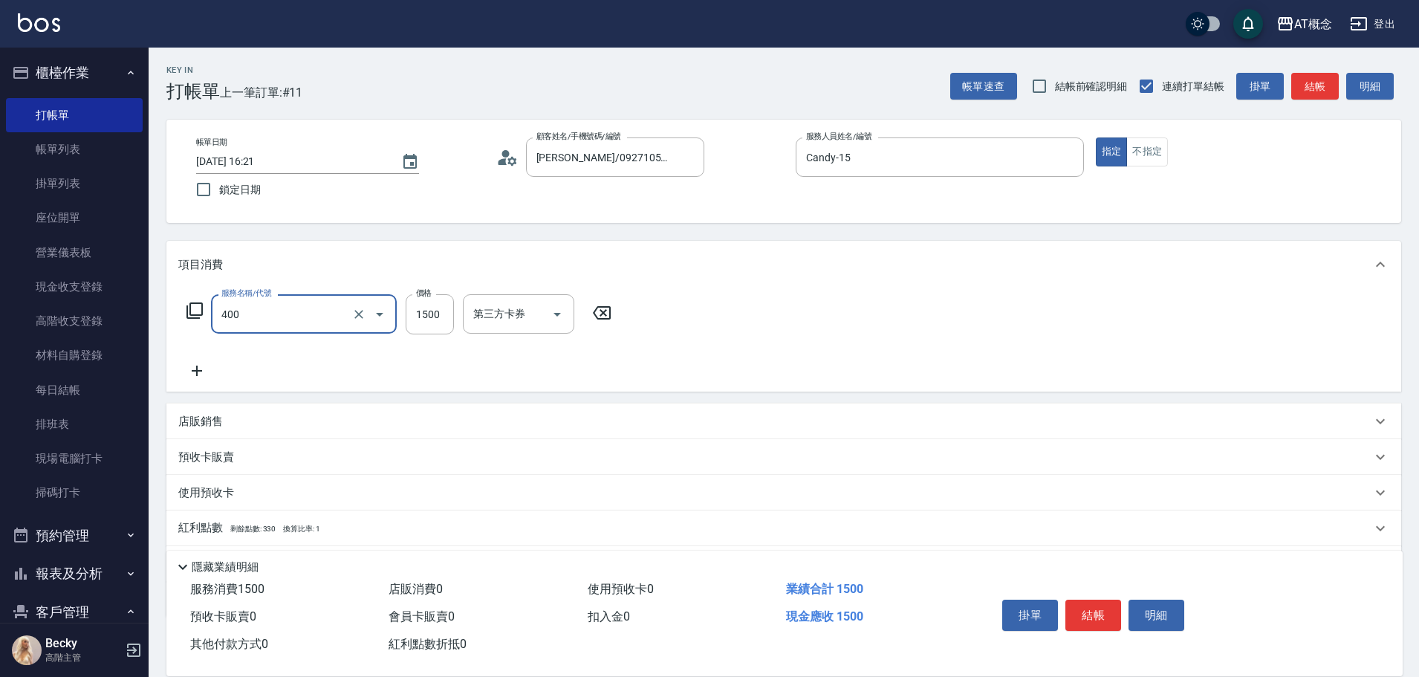
type input "400 染髮(400)"
type input "0"
type input "27"
type input "20"
type input "279"
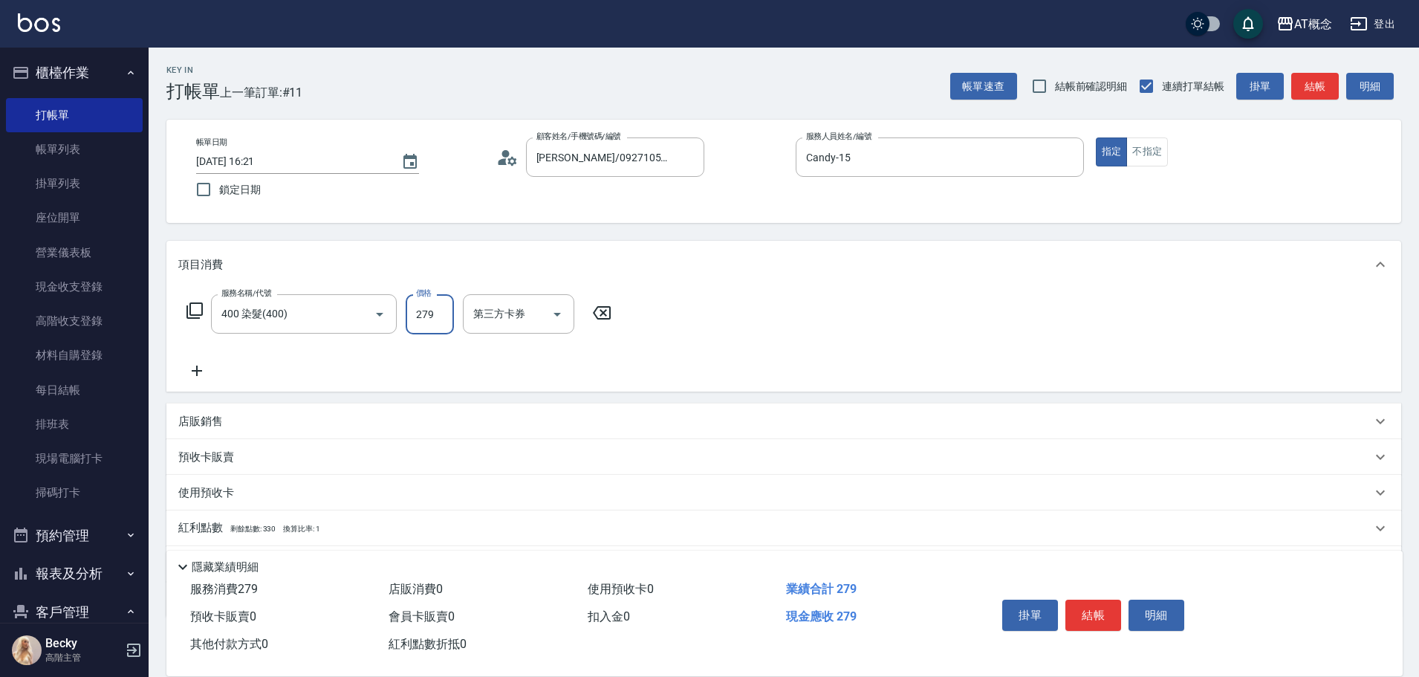
type input "270"
type input "2799"
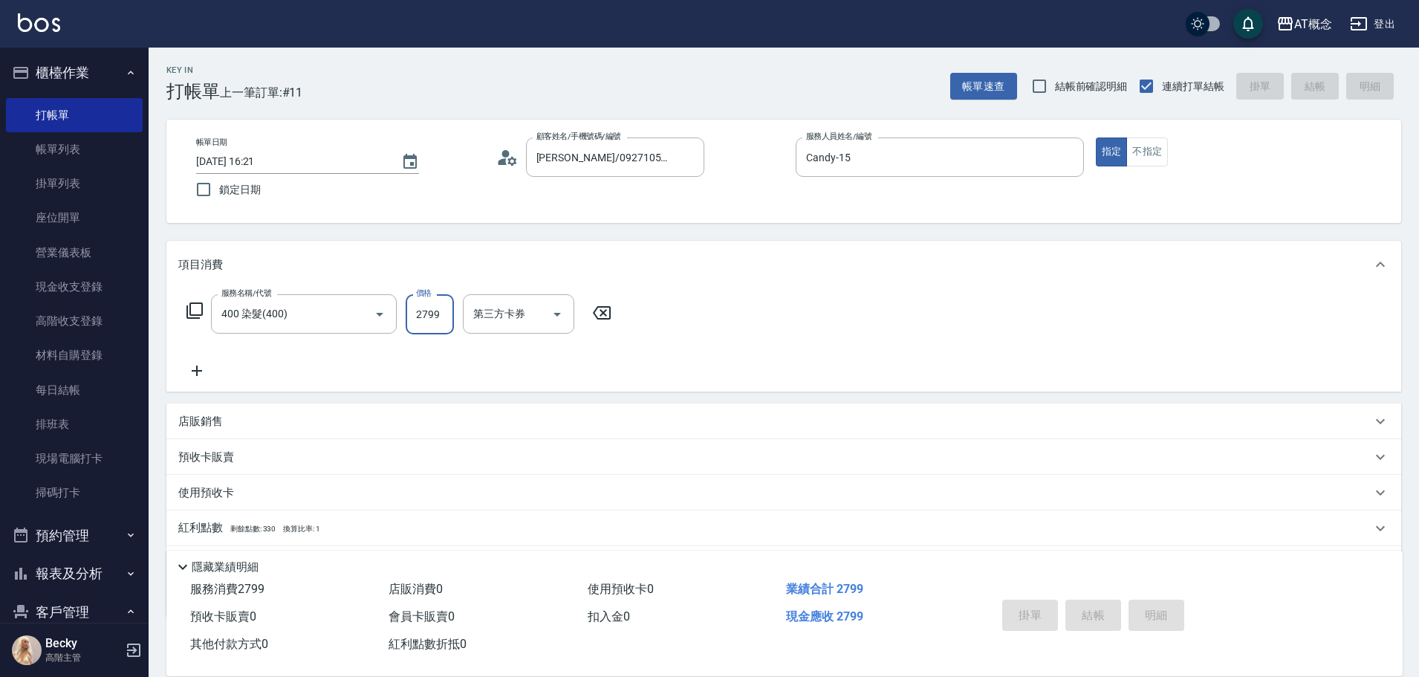
type input "0"
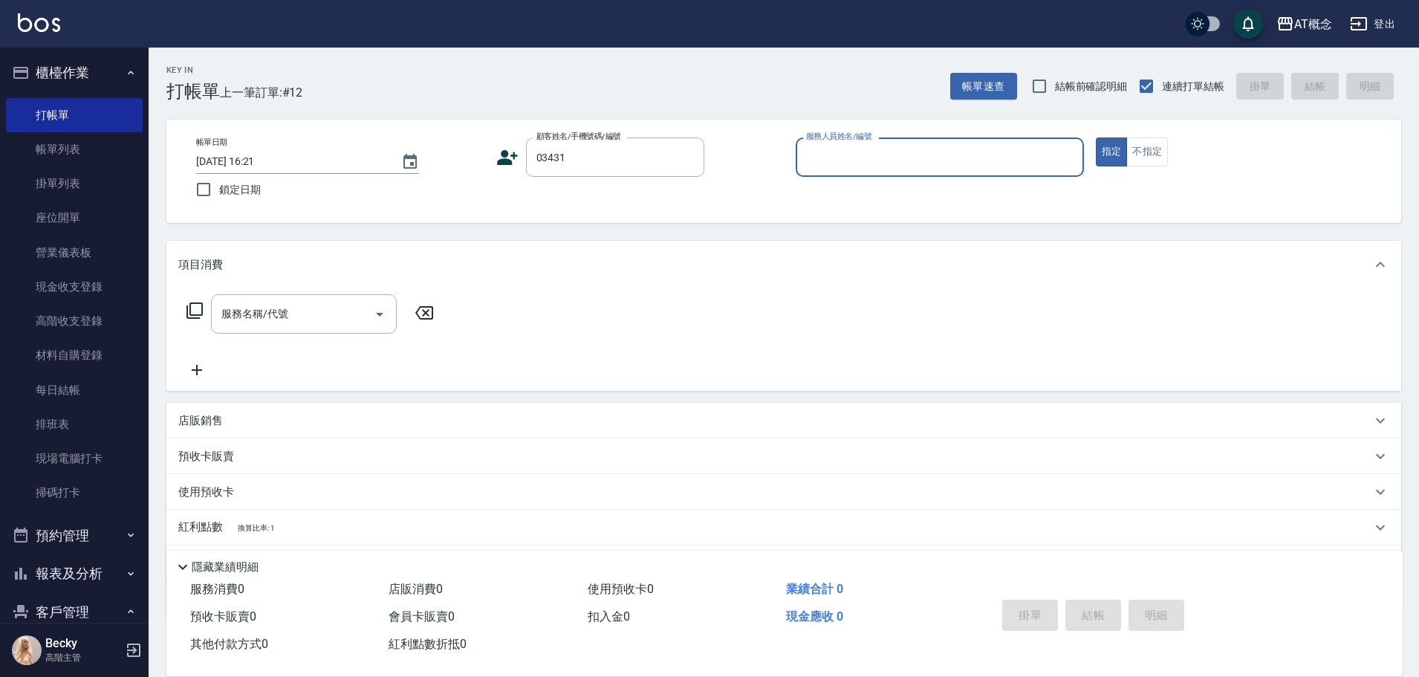
type input "鄧彥妤/0922316503/03431"
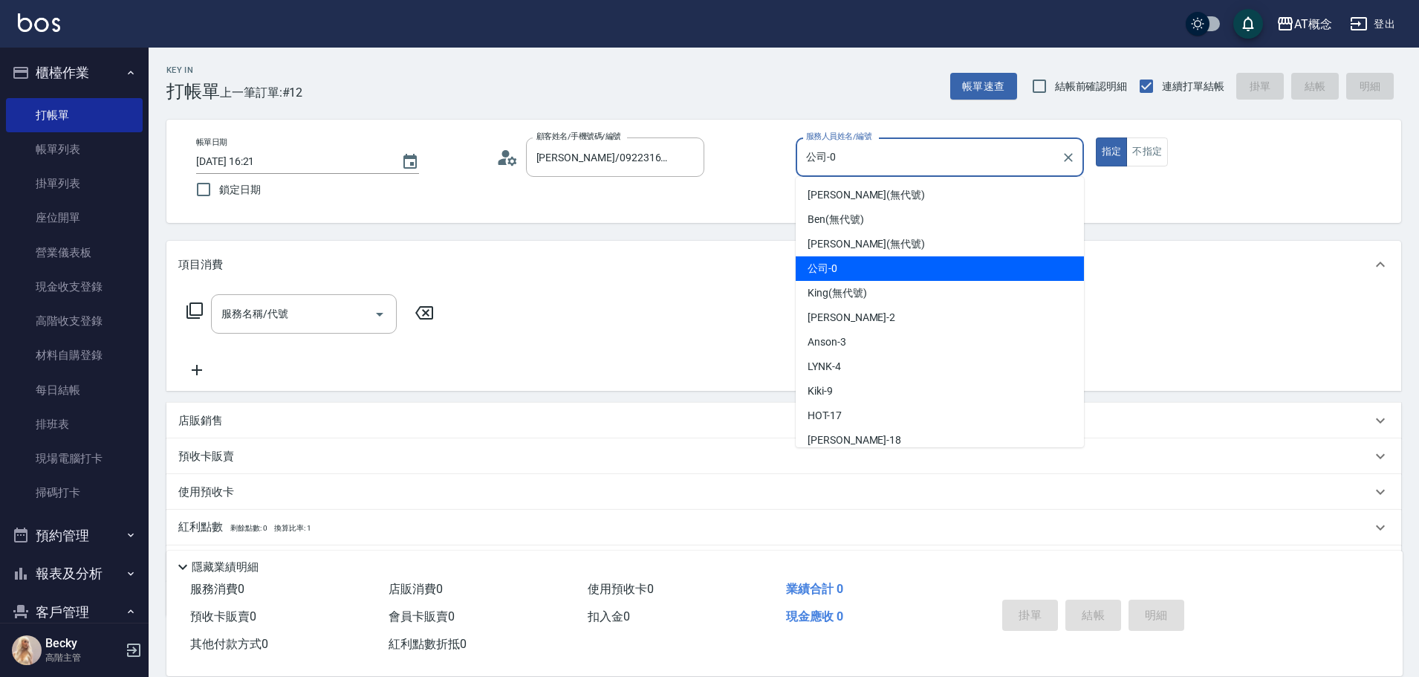
drag, startPoint x: 839, startPoint y: 154, endPoint x: 781, endPoint y: 155, distance: 58.0
click at [781, 155] on div "帳單日期 2025/09/12 16:21 鎖定日期 顧客姓名/手機號碼/編號 鄧彥妤/0922316503/03431 顧客姓名/手機號碼/編號 服務人員姓…" at bounding box center [783, 171] width 1199 height 68
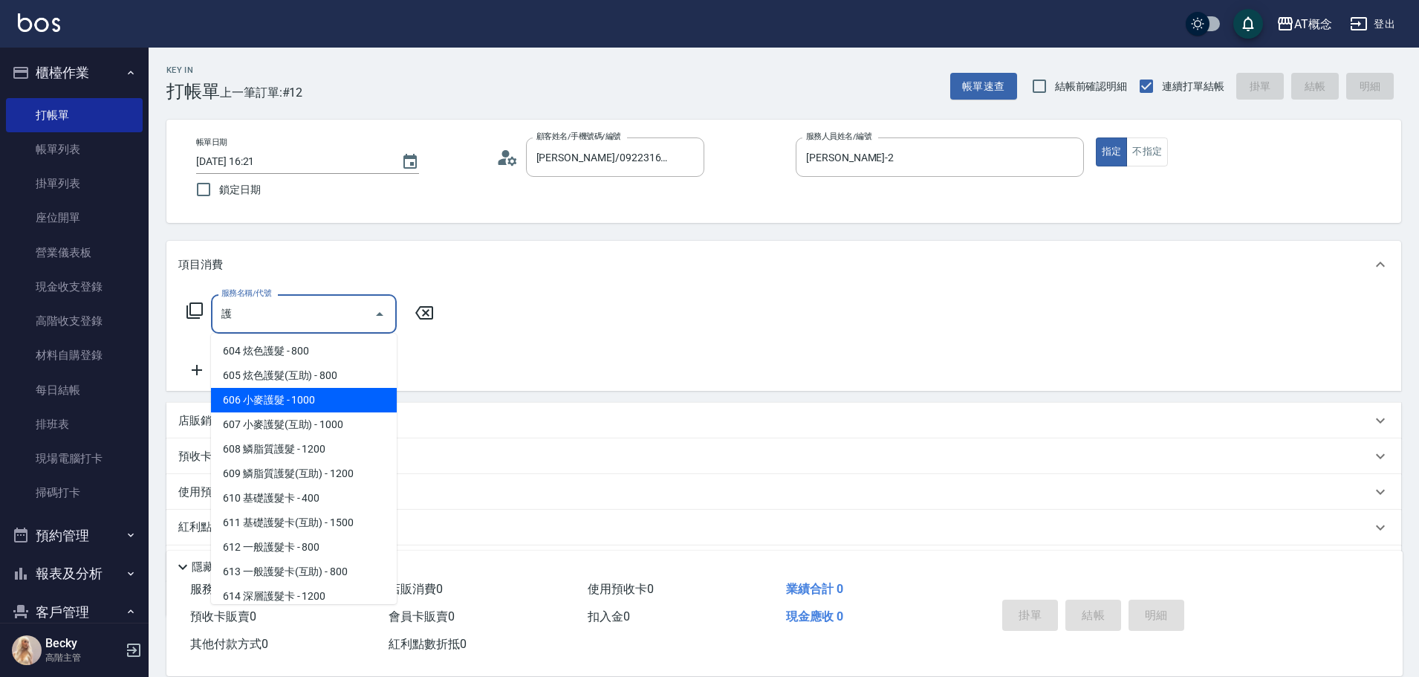
scroll to position [149, 0]
click at [335, 338] on span "603 精油護髮(互助) - 600" at bounding box center [304, 326] width 186 height 25
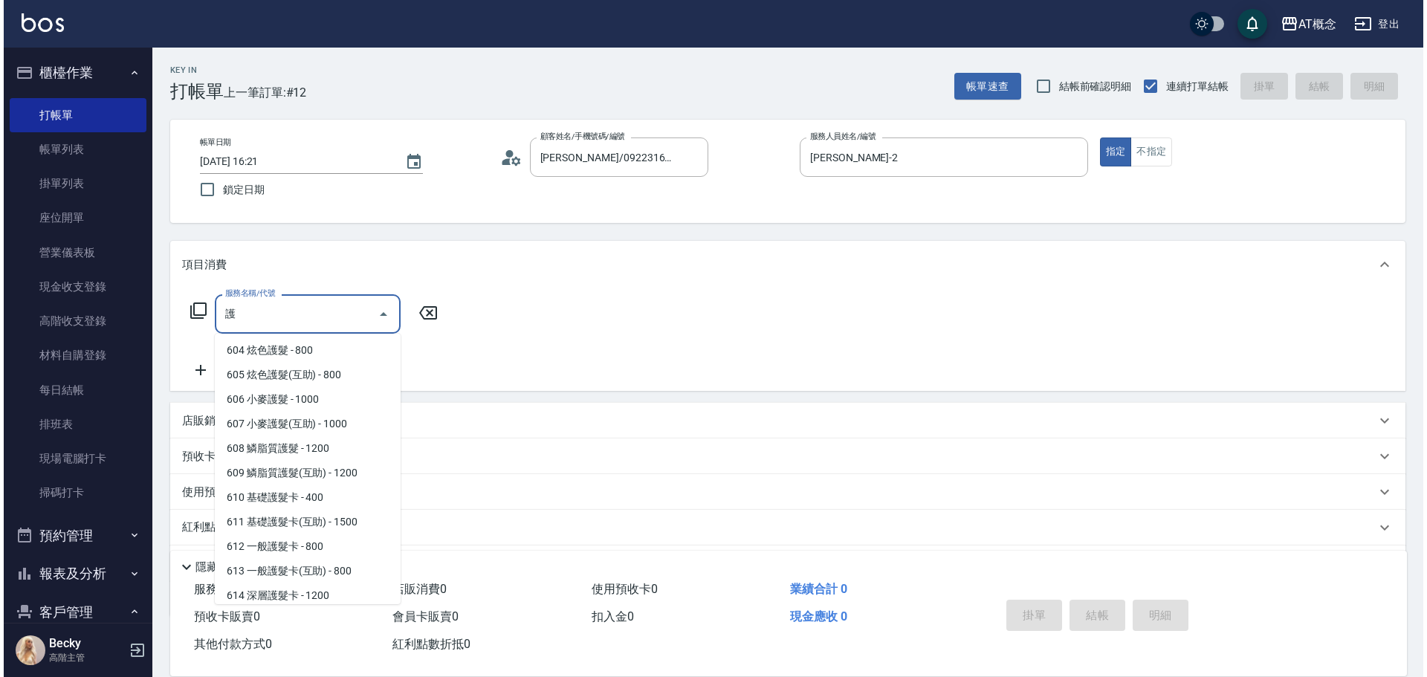
scroll to position [0, 0]
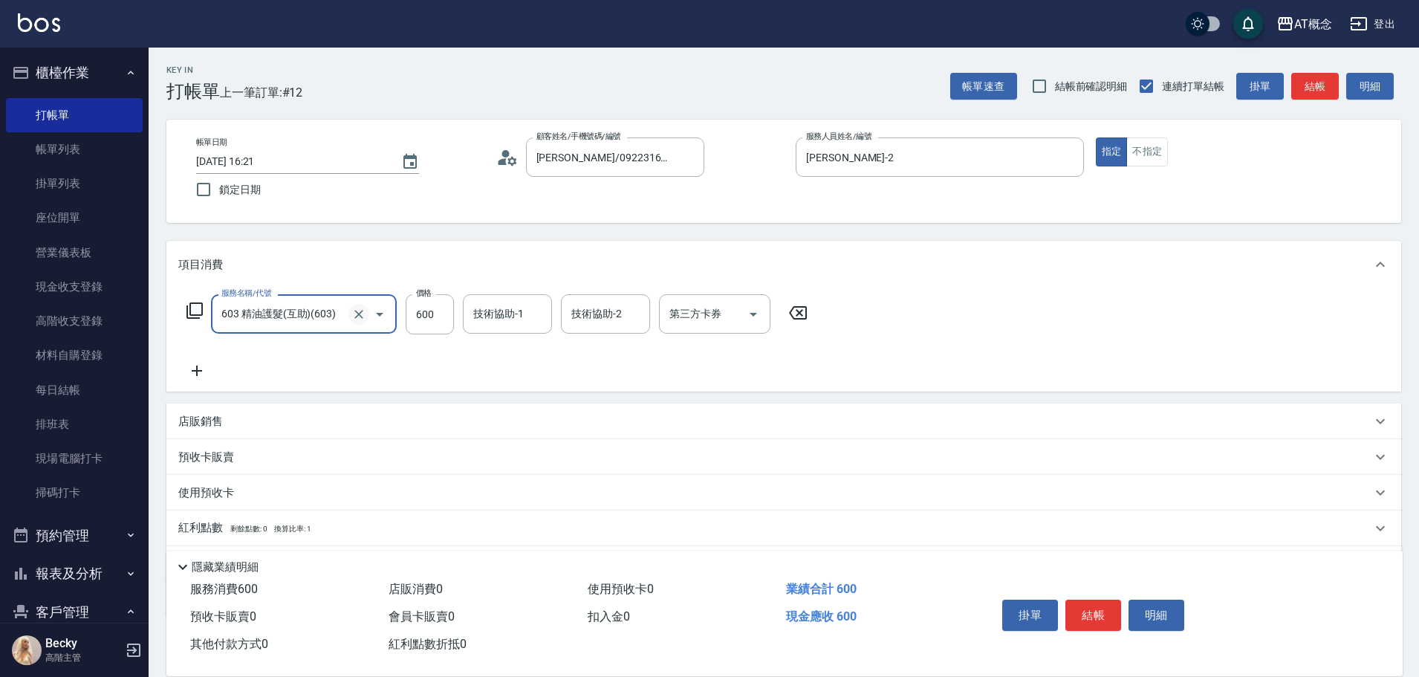
click at [366, 311] on icon "Clear" at bounding box center [358, 314] width 15 height 15
click at [195, 308] on icon at bounding box center [195, 311] width 18 height 18
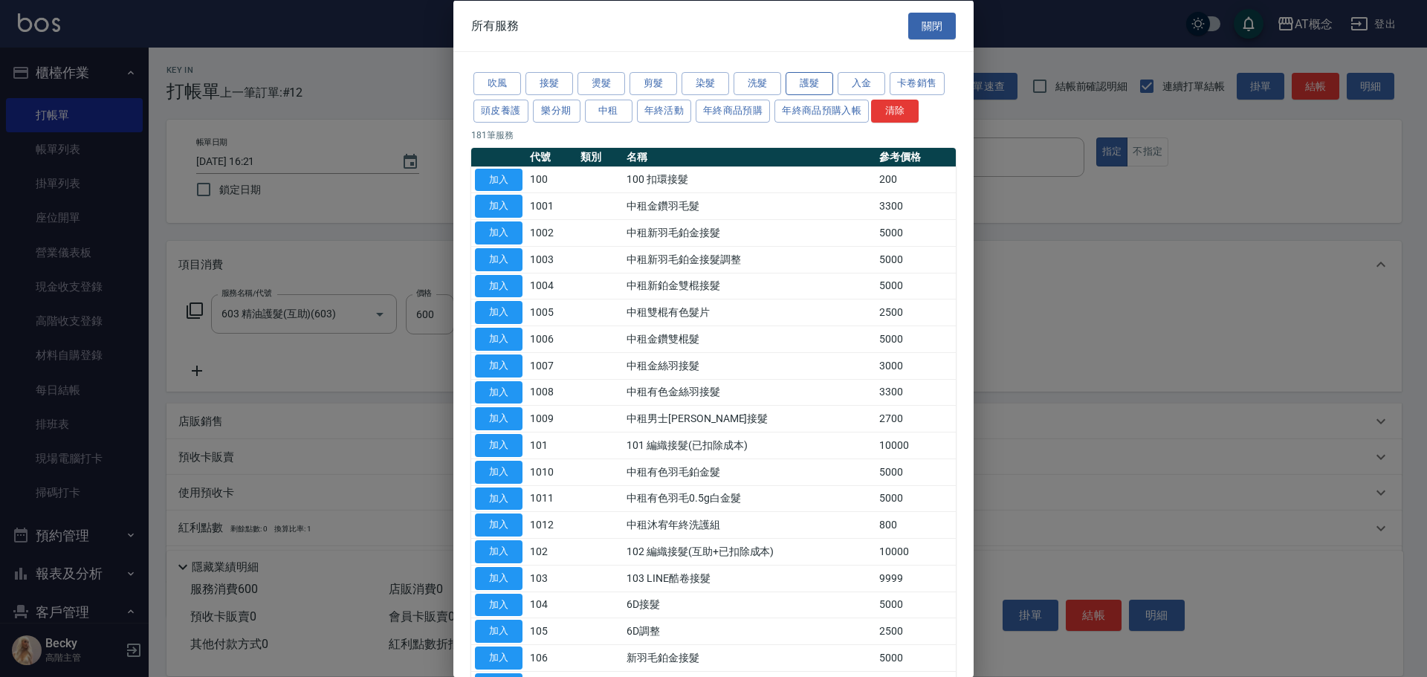
click at [820, 86] on button "護髮" at bounding box center [809, 83] width 48 height 23
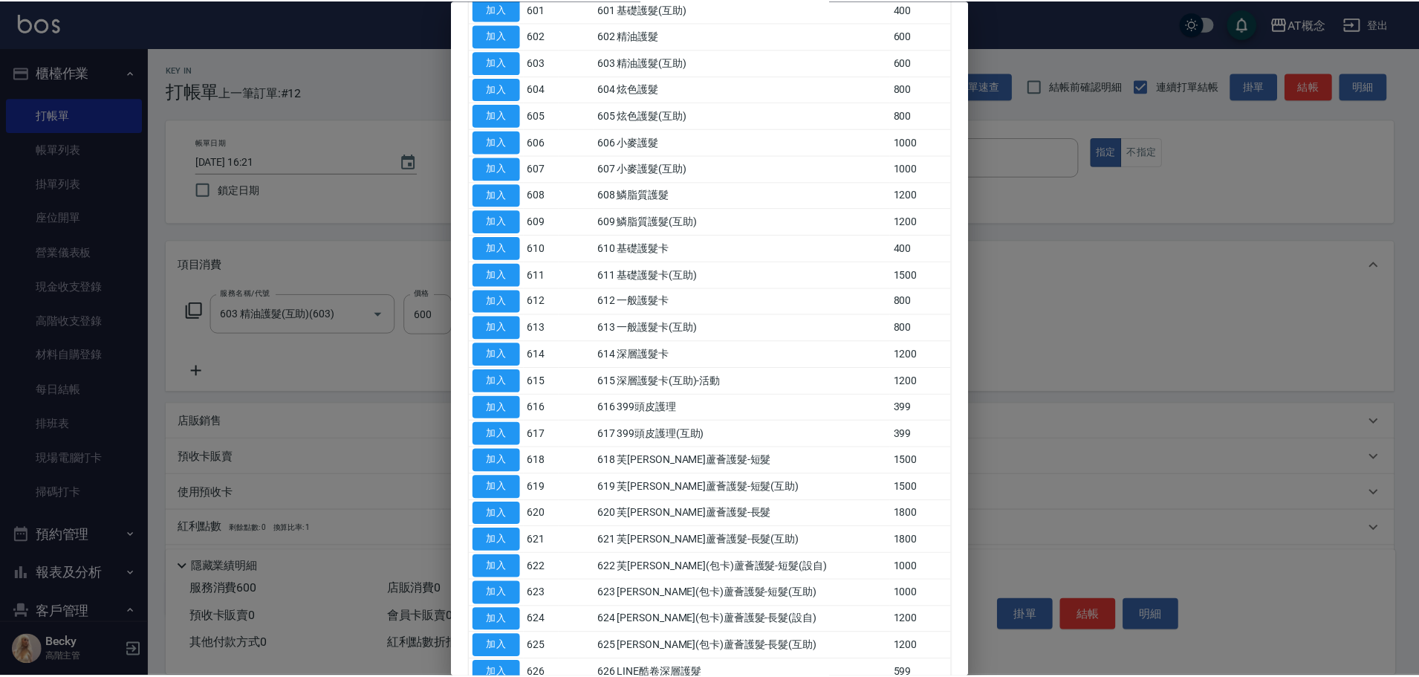
scroll to position [223, 0]
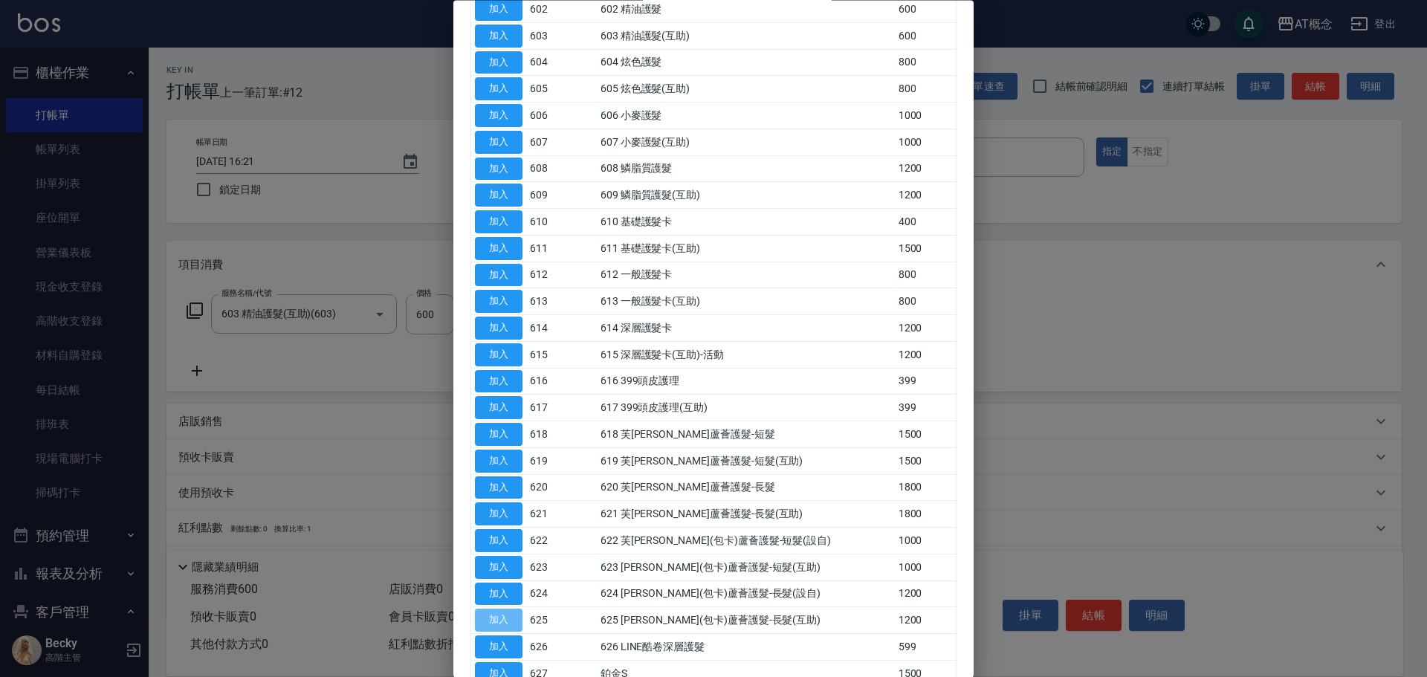
drag, startPoint x: 516, startPoint y: 622, endPoint x: 563, endPoint y: 586, distance: 59.9
click at [522, 617] on button "加入" at bounding box center [499, 620] width 48 height 23
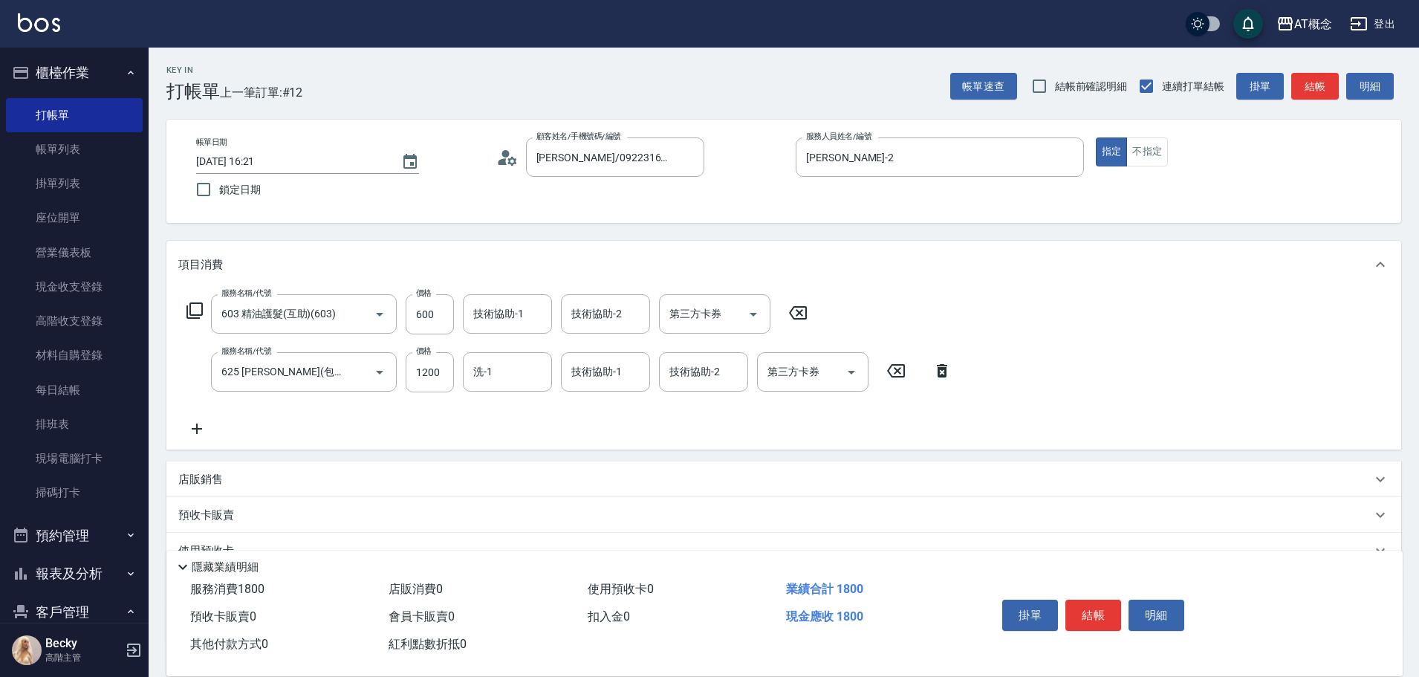
click at [800, 316] on icon at bounding box center [798, 313] width 37 height 18
click at [504, 377] on input "洗-1" at bounding box center [508, 371] width 76 height 26
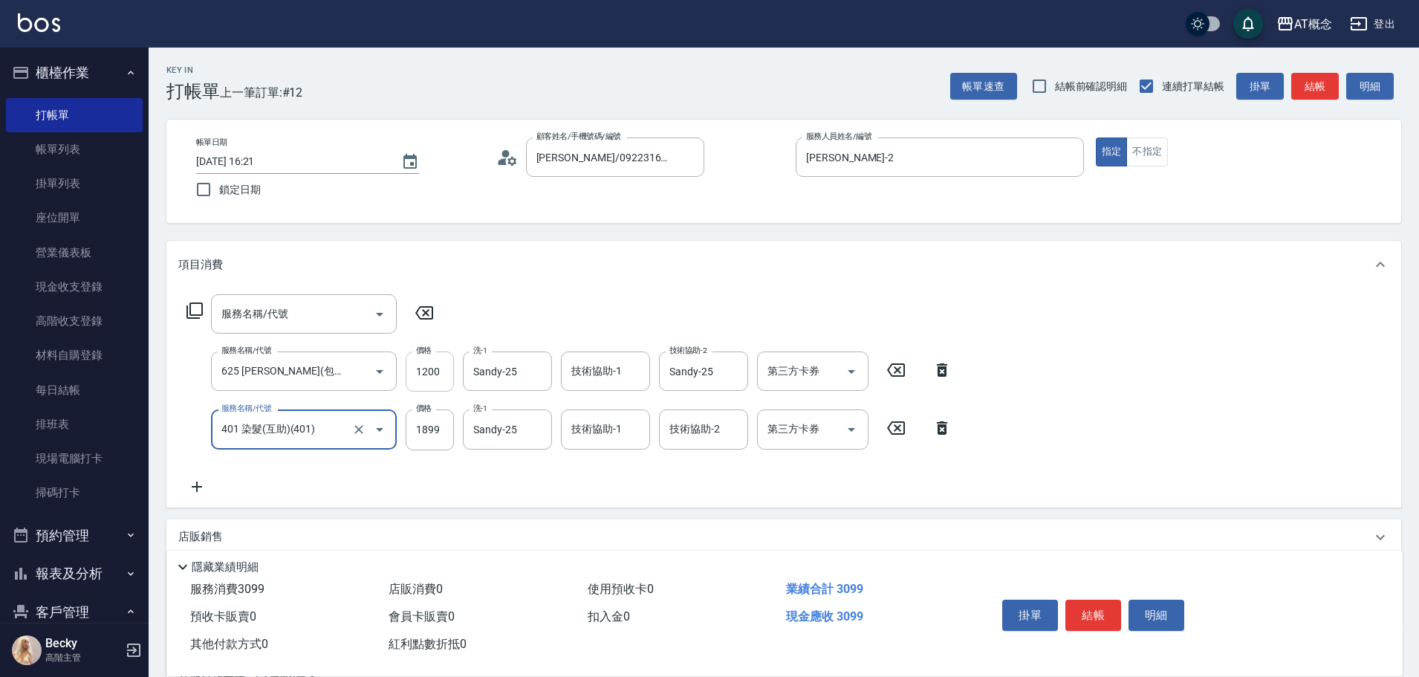
click at [438, 373] on input "1200" at bounding box center [430, 371] width 48 height 40
click at [435, 374] on input "1200" at bounding box center [430, 371] width 48 height 40
drag, startPoint x: 417, startPoint y: 372, endPoint x: 466, endPoint y: 377, distance: 49.2
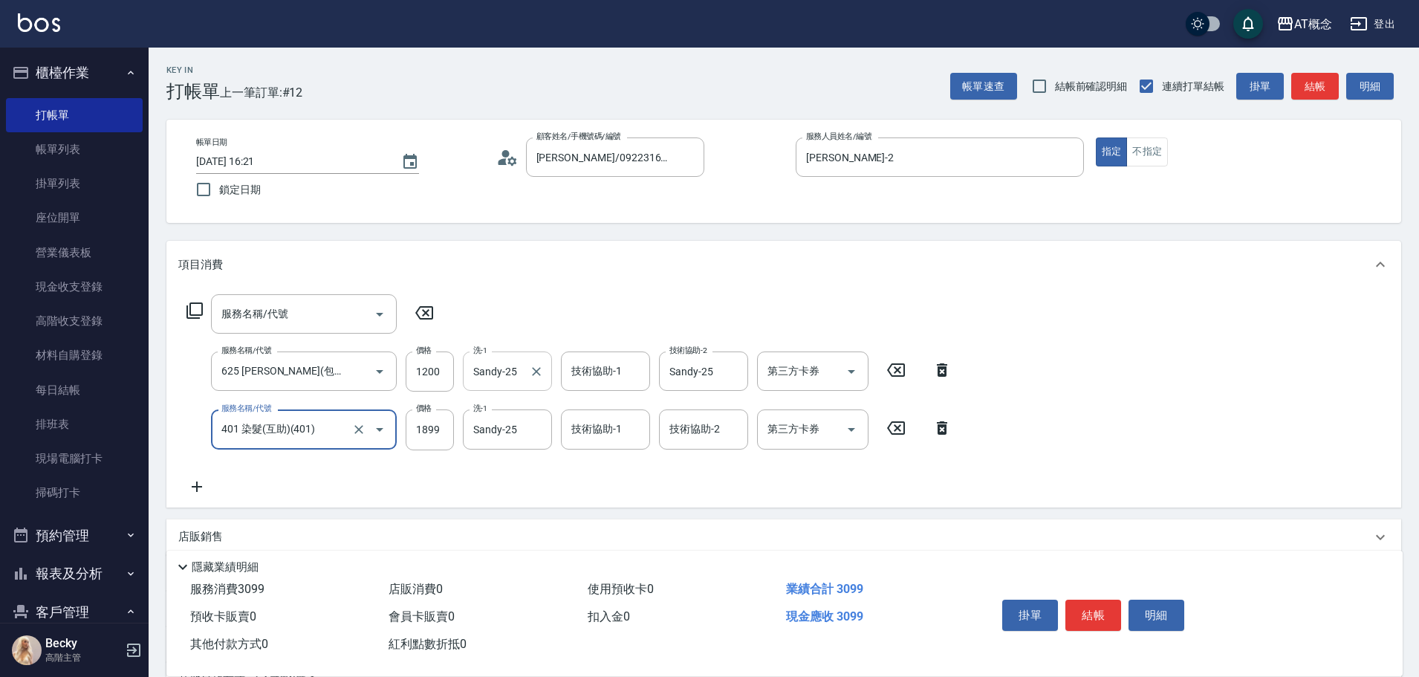
click at [466, 377] on div "服務名稱/代號 625 芙米勒(包卡)蘆薈護髮-長髮(互助)(625) 服務名稱/代號 價格 1200 價格 洗-1 Sandy-25 洗-1 技術協助-1 …" at bounding box center [569, 371] width 782 height 40
click at [438, 372] on input "1200" at bounding box center [430, 371] width 48 height 40
click at [412, 376] on input "1200" at bounding box center [430, 371] width 48 height 40
click at [352, 361] on div at bounding box center [370, 370] width 42 height 39
click at [448, 372] on input "1200" at bounding box center [430, 371] width 48 height 40
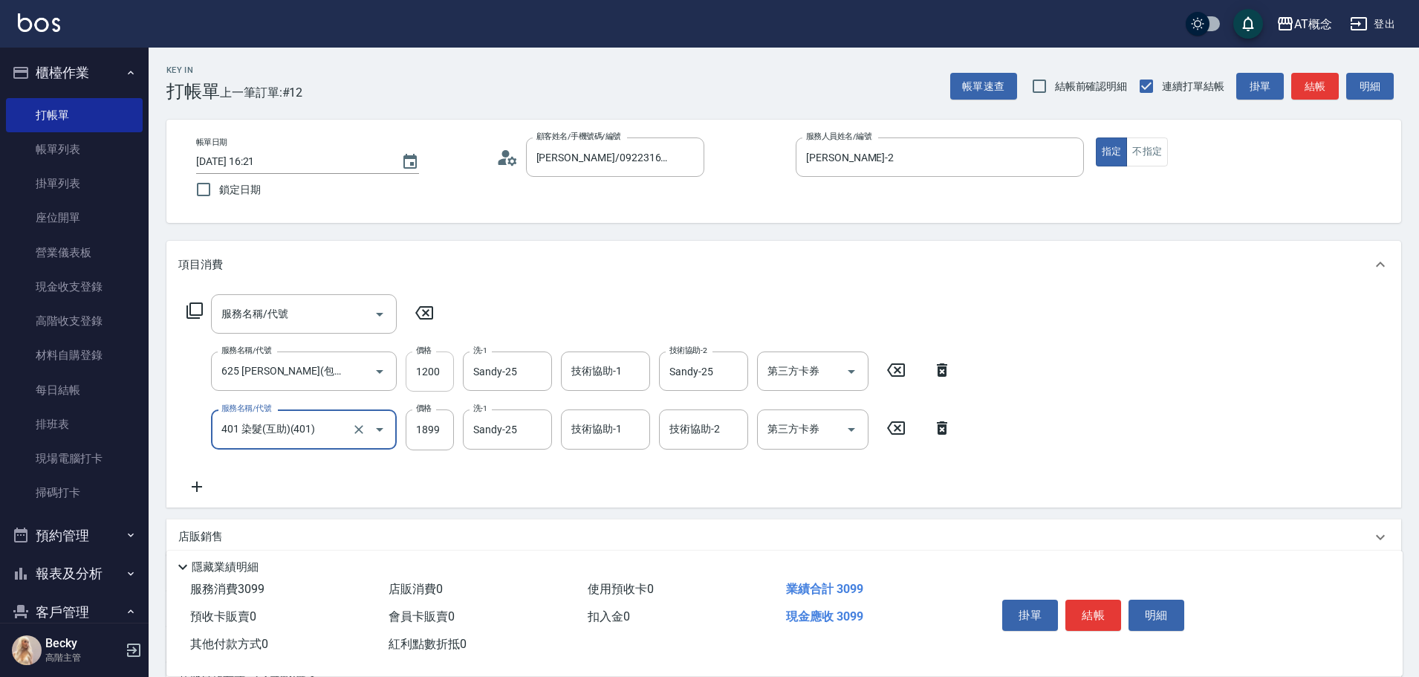
click at [447, 372] on input "1200" at bounding box center [430, 371] width 48 height 40
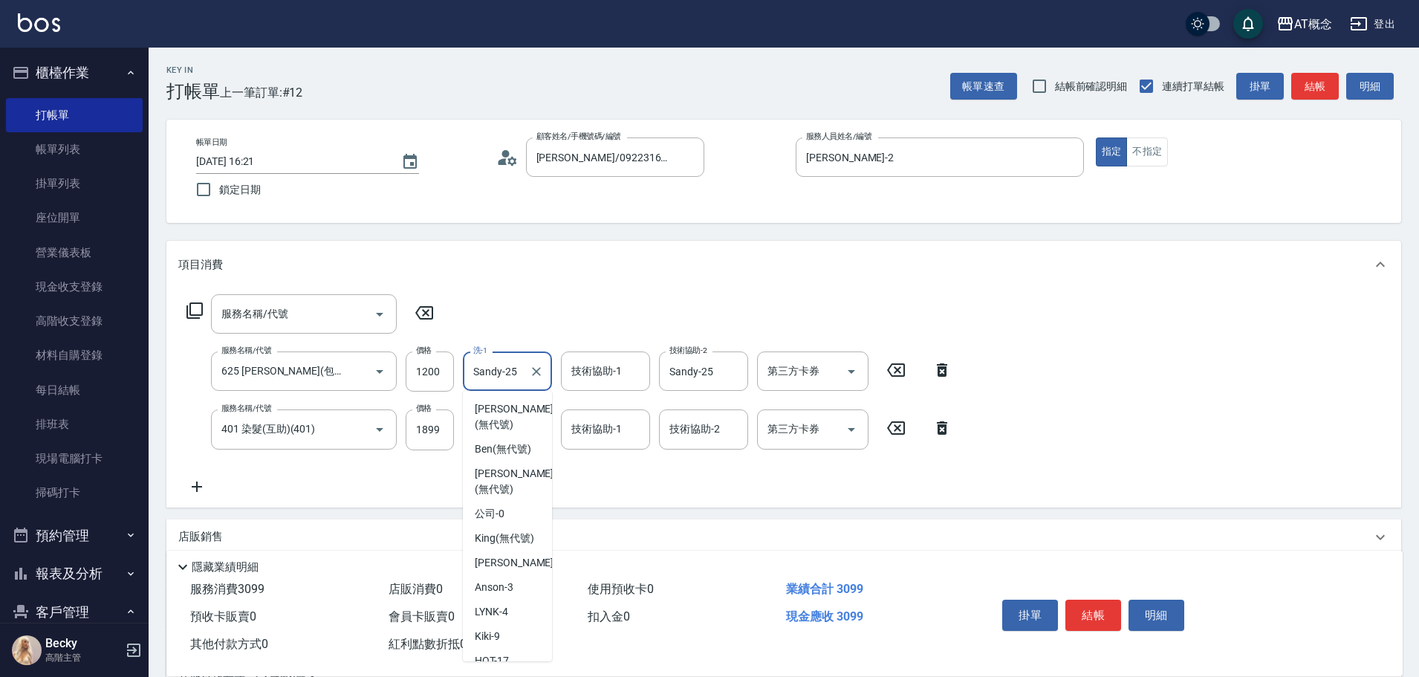
click at [513, 380] on input "Sandy-25" at bounding box center [497, 371] width 54 height 26
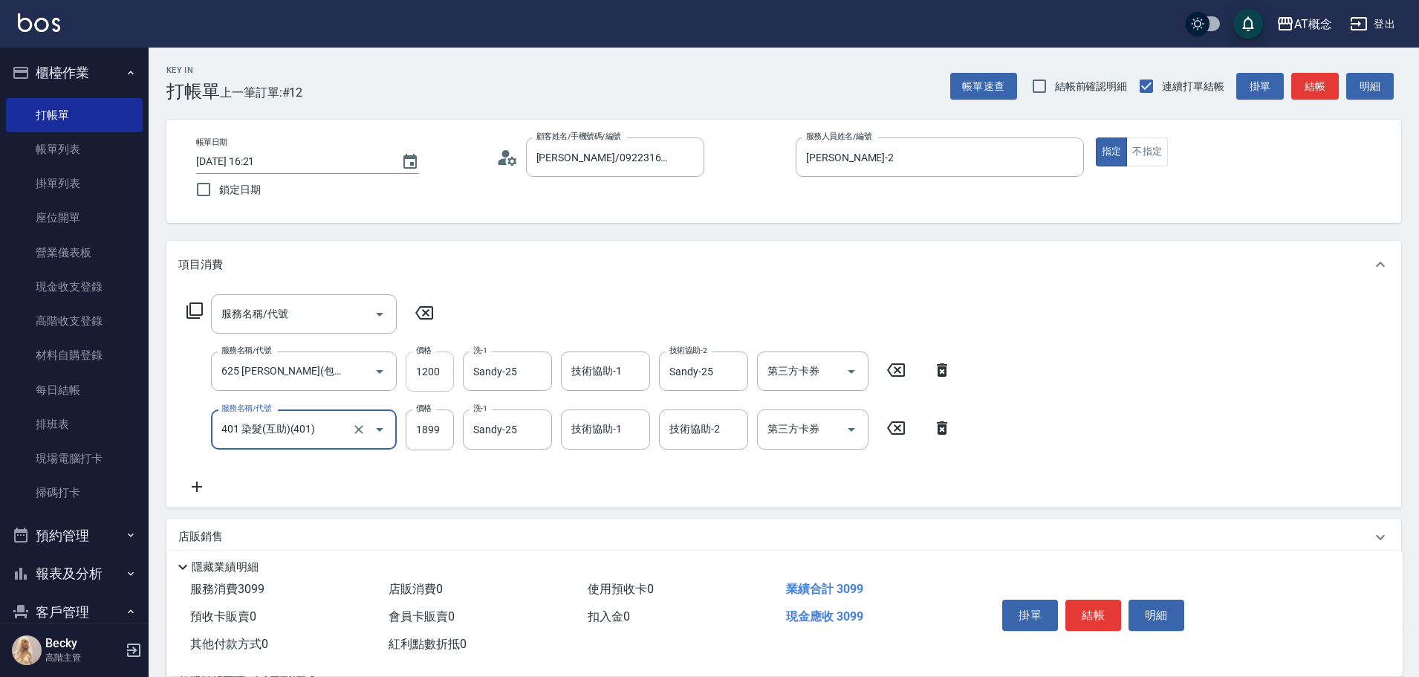
click at [421, 380] on input "1200" at bounding box center [430, 371] width 48 height 40
click at [421, 313] on icon at bounding box center [424, 313] width 37 height 18
click at [448, 369] on input "1200" at bounding box center [430, 371] width 48 height 40
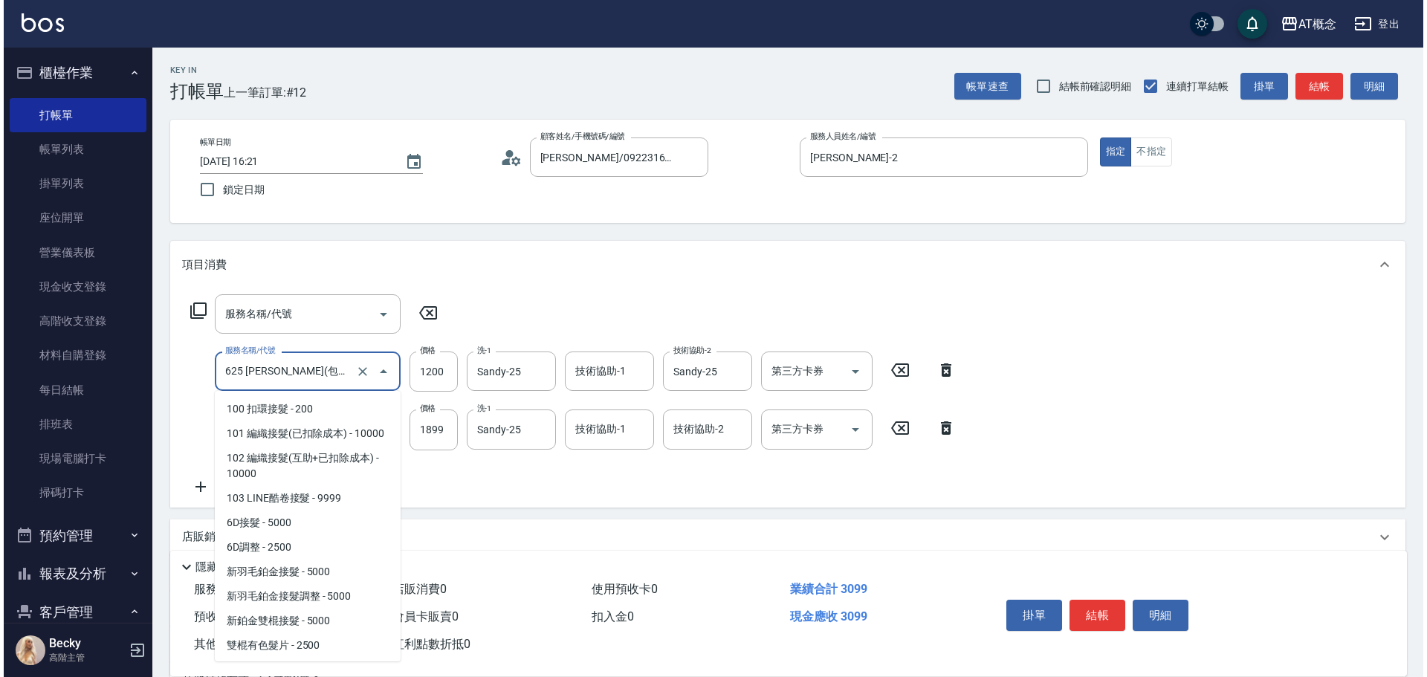
scroll to position [2386, 0]
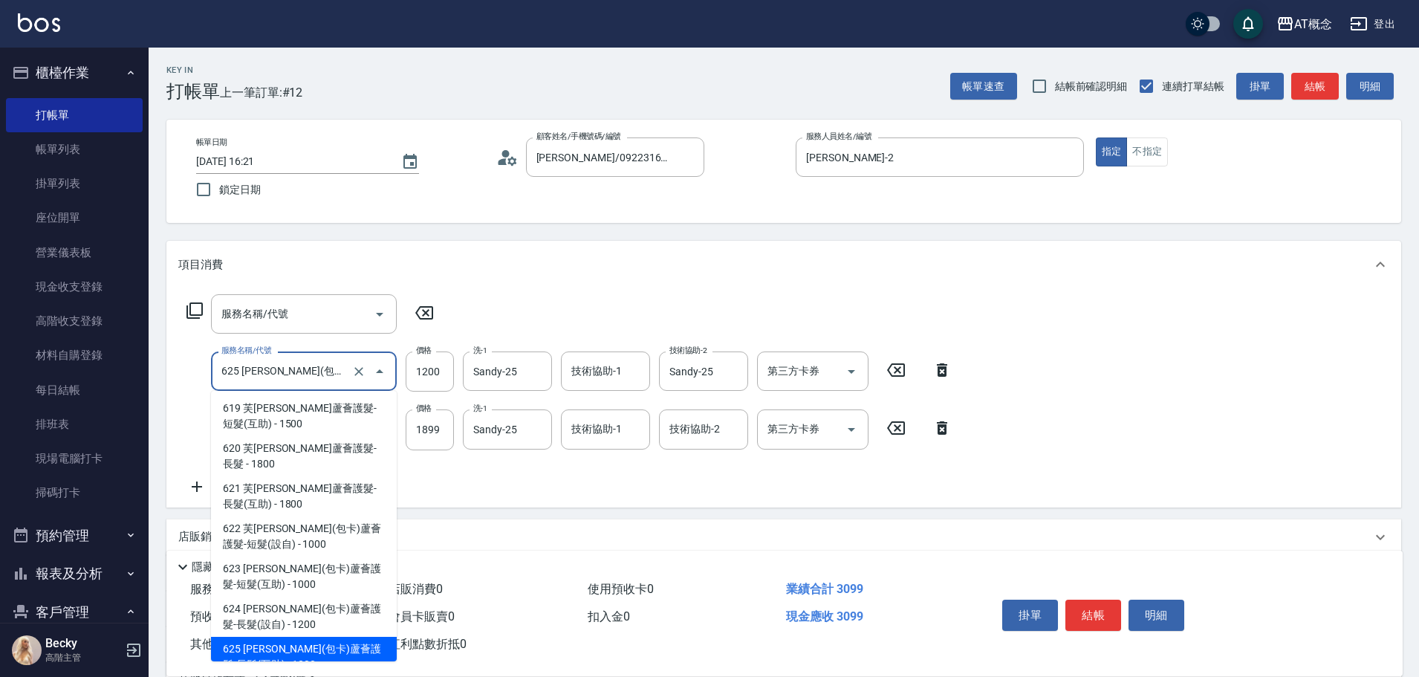
click at [310, 377] on input "625 芙米勒(包卡)蘆薈護髮-長髮(互助)(625)" at bounding box center [283, 371] width 131 height 26
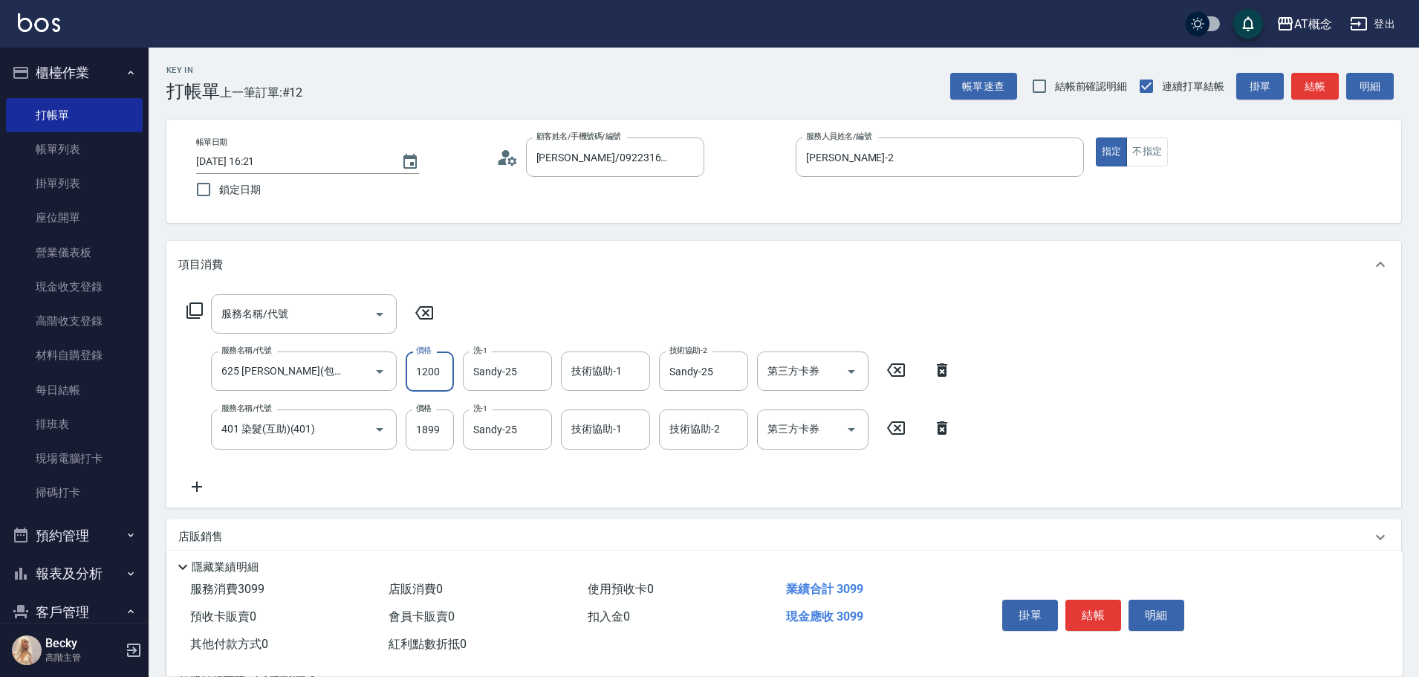
click at [435, 366] on input "1200" at bounding box center [430, 371] width 48 height 40
click at [254, 368] on input "625 芙米勒(包卡)蘆薈護髮-長髮(互助)(625)" at bounding box center [283, 371] width 131 height 26
click at [198, 311] on icon at bounding box center [195, 311] width 18 height 18
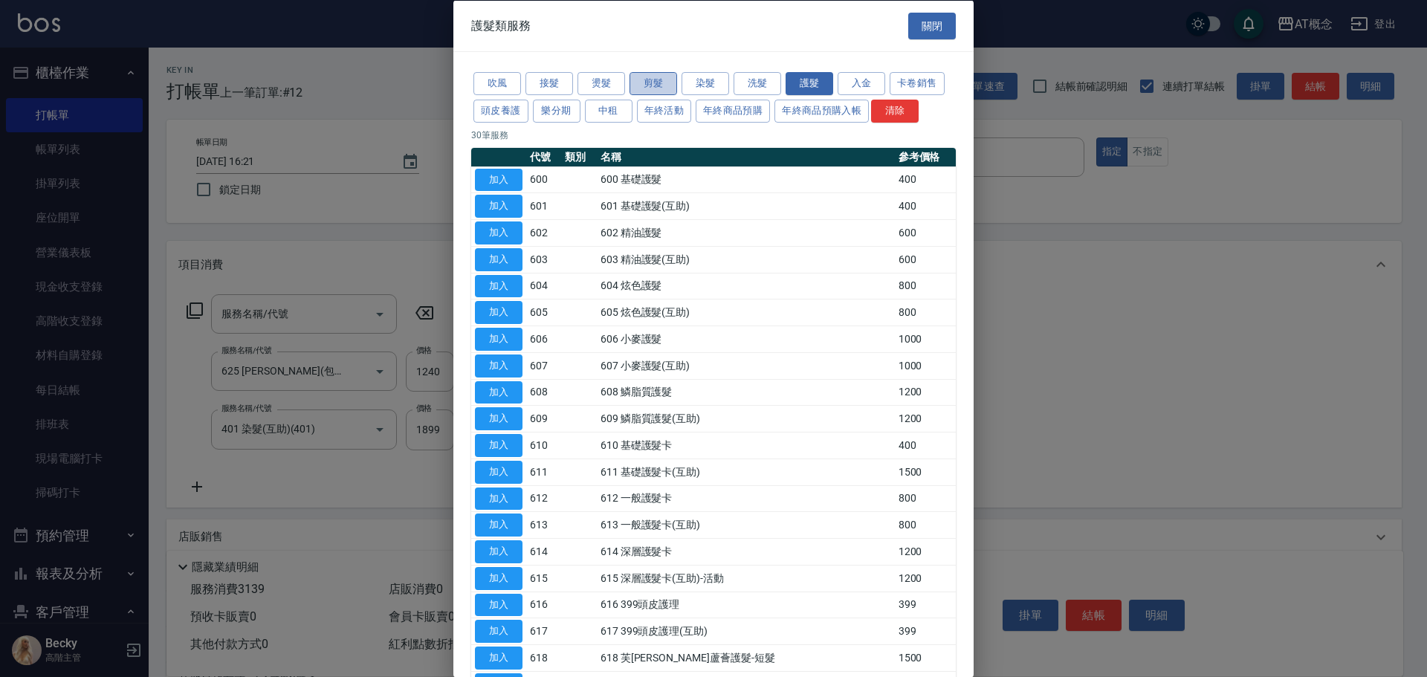
click at [657, 82] on button "剪髮" at bounding box center [653, 83] width 48 height 23
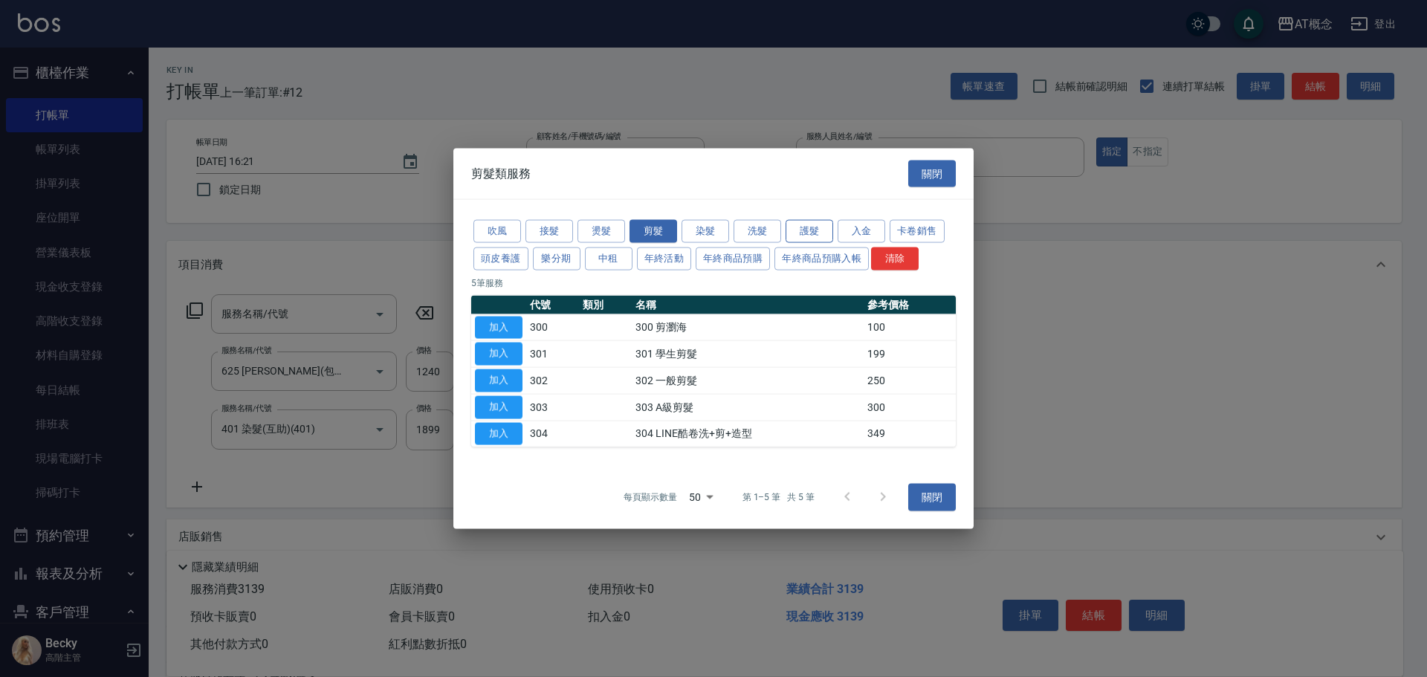
click at [810, 230] on button "護髮" at bounding box center [809, 231] width 48 height 23
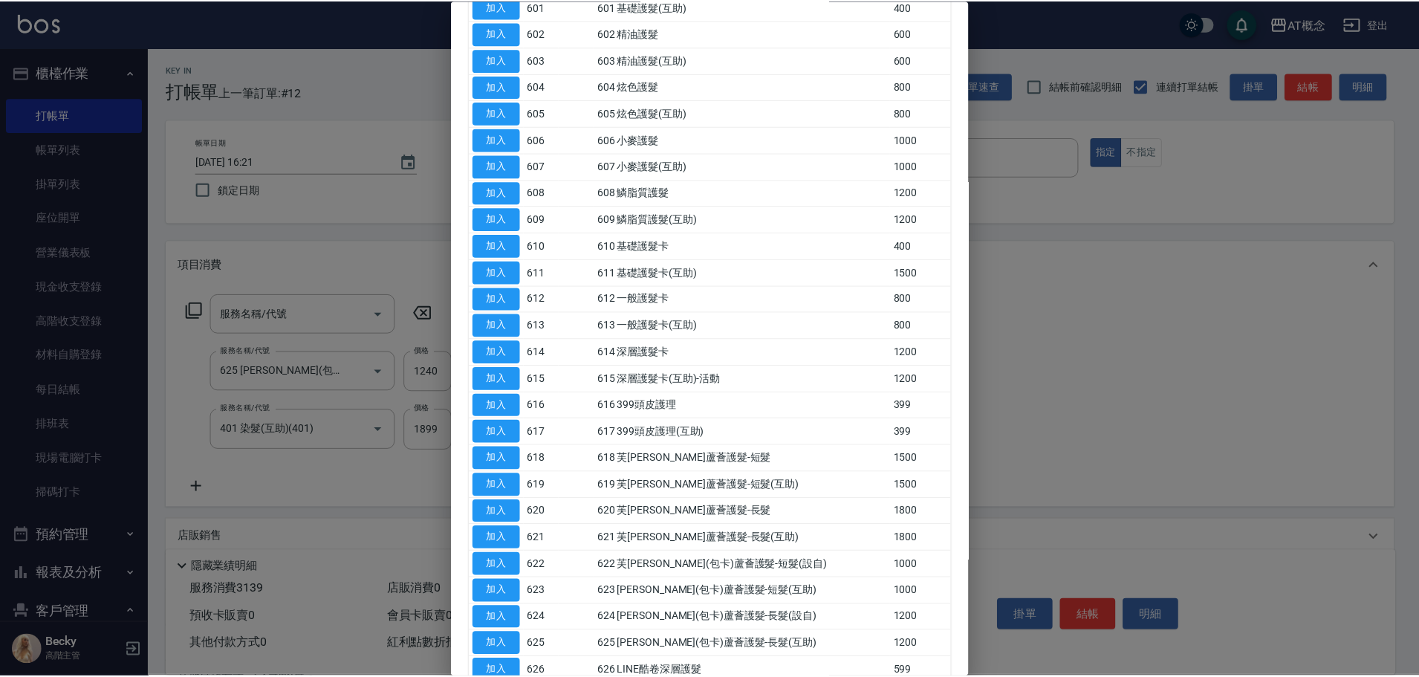
scroll to position [223, 0]
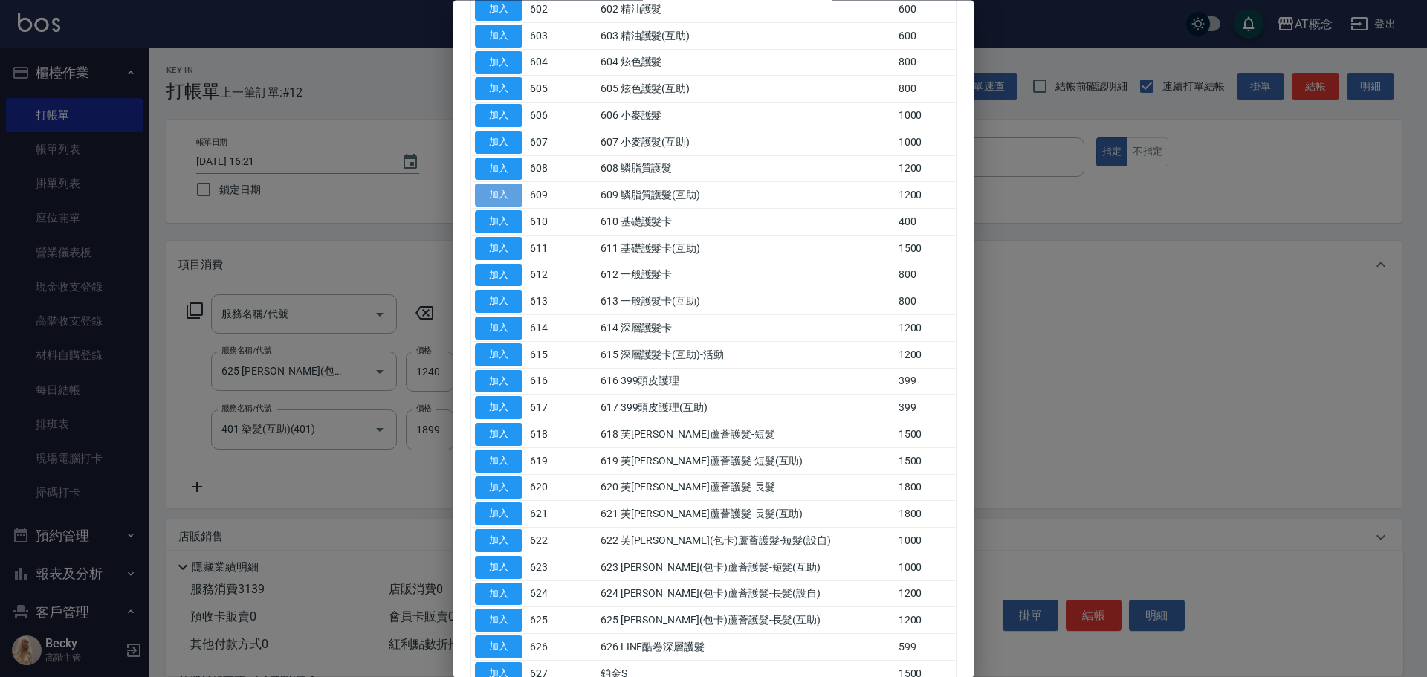
click at [491, 193] on button "加入" at bounding box center [499, 195] width 48 height 23
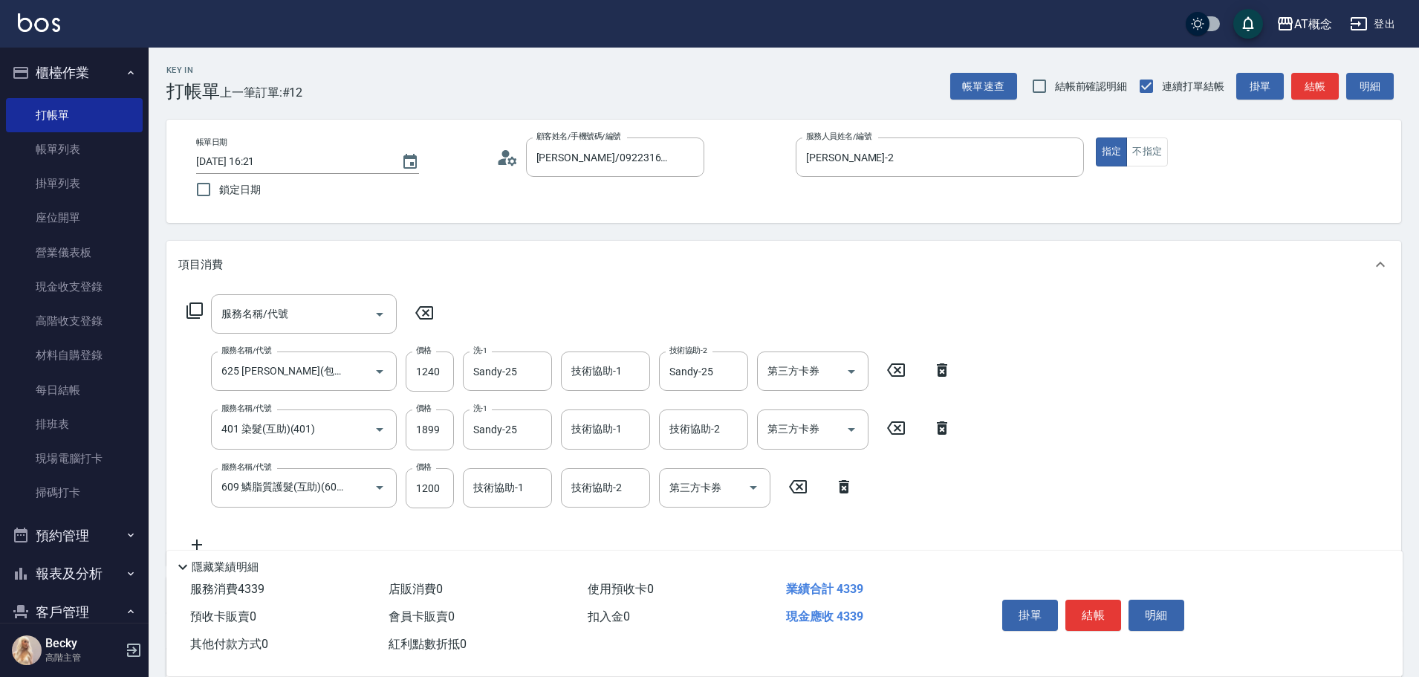
click at [901, 369] on icon at bounding box center [896, 370] width 37 height 18
click at [428, 495] on input "1200" at bounding box center [430, 487] width 48 height 40
click at [468, 372] on icon at bounding box center [470, 369] width 10 height 13
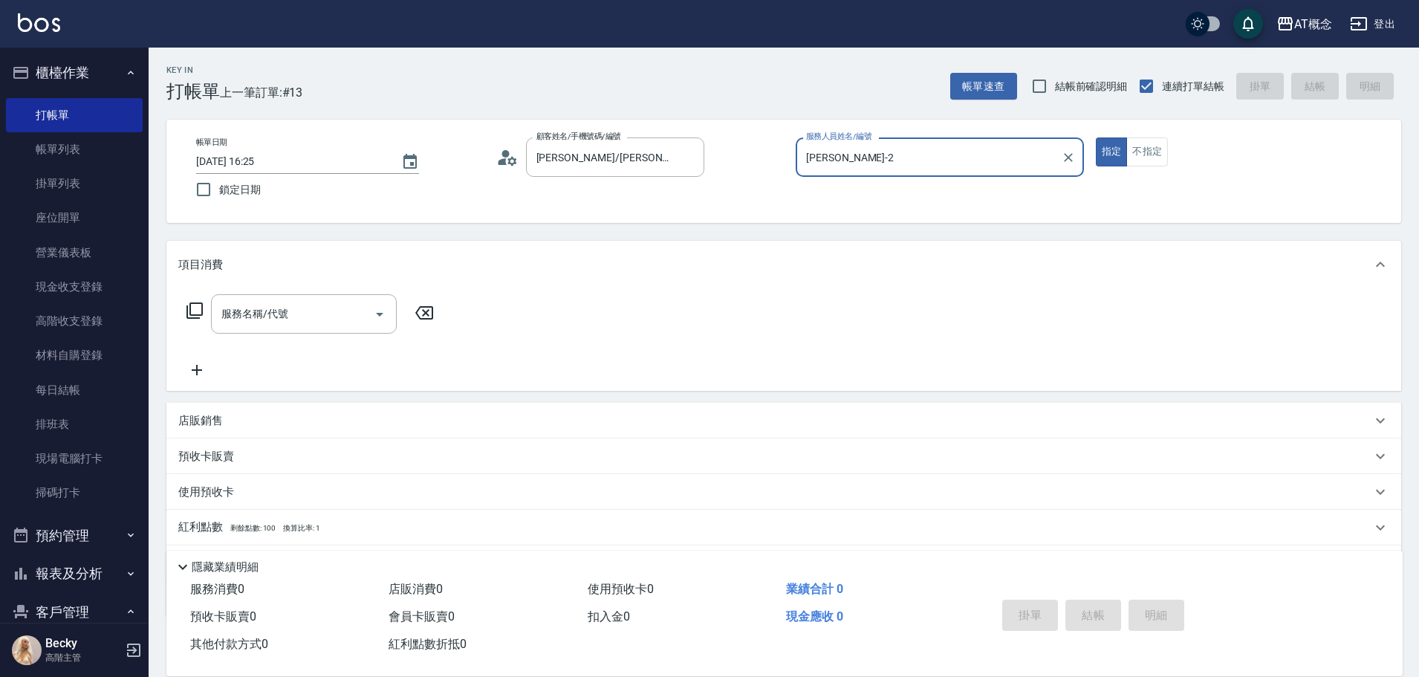
click at [1096, 137] on button "指定" at bounding box center [1112, 151] width 32 height 29
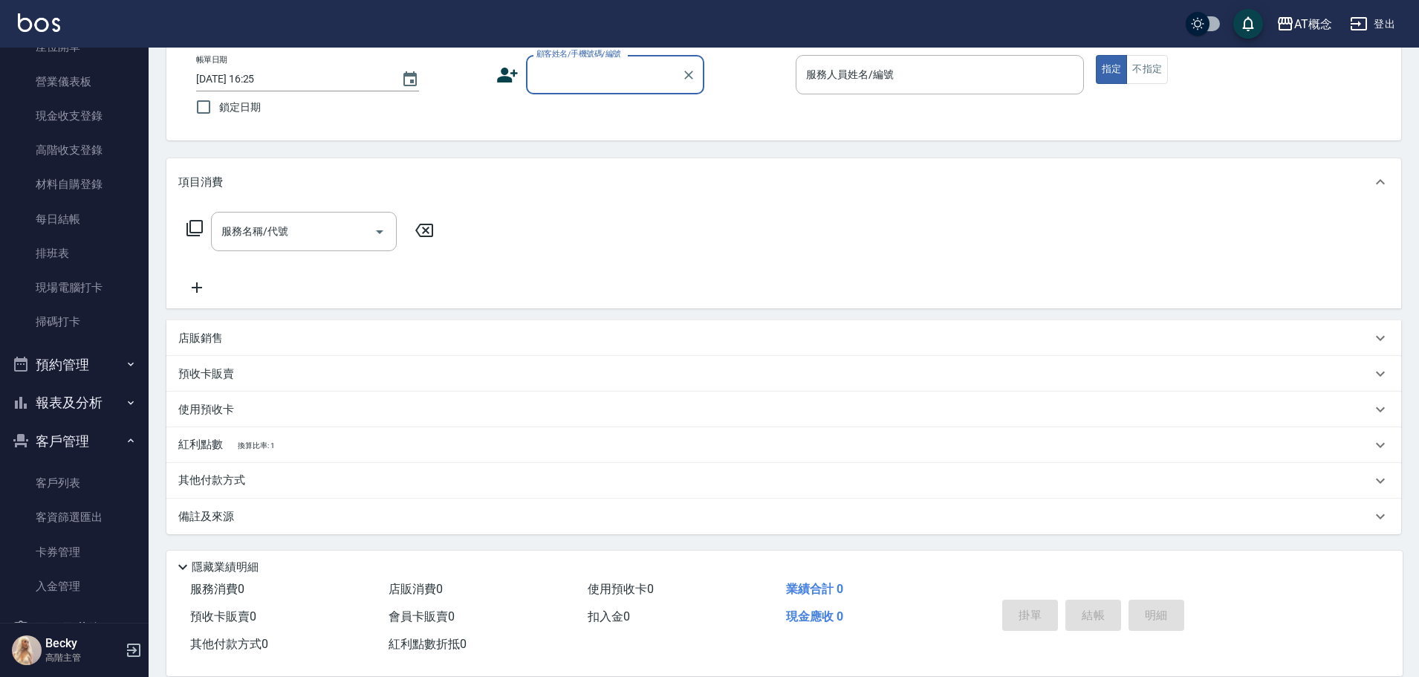
scroll to position [297, 0]
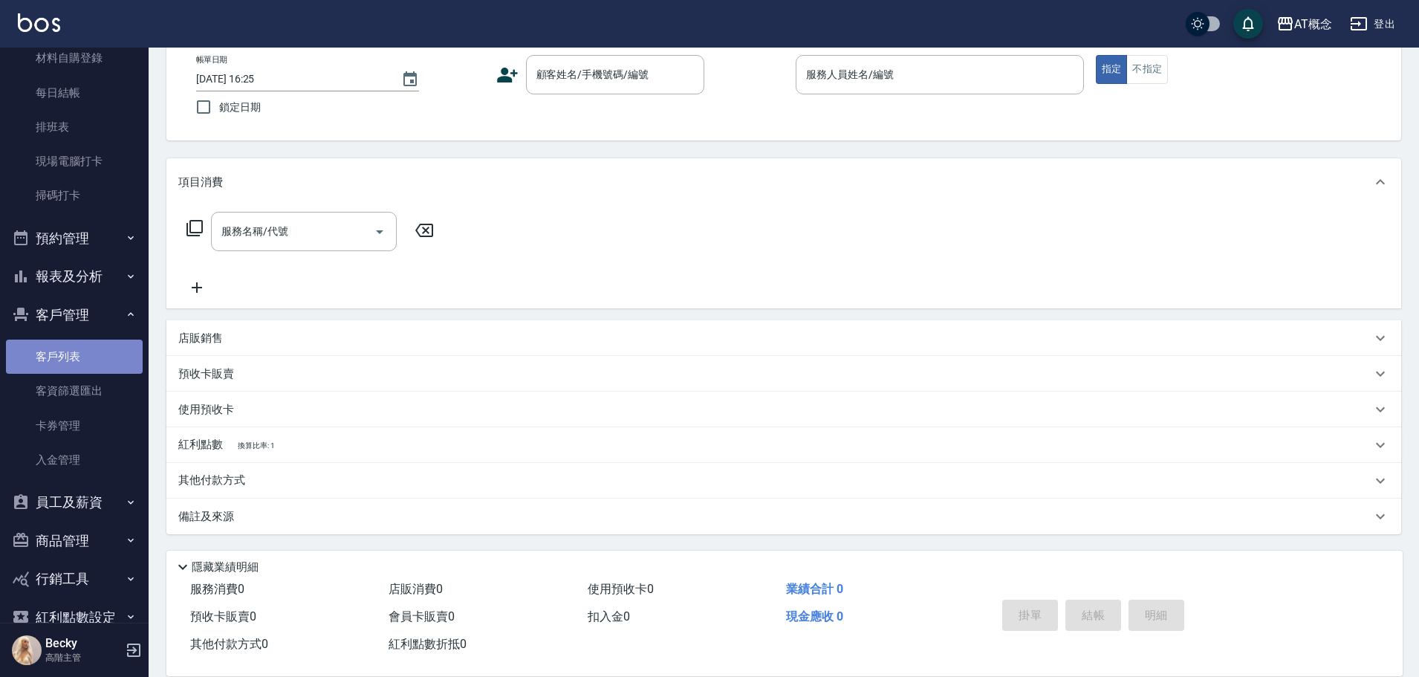
click at [84, 357] on link "客戶列表" at bounding box center [74, 357] width 137 height 34
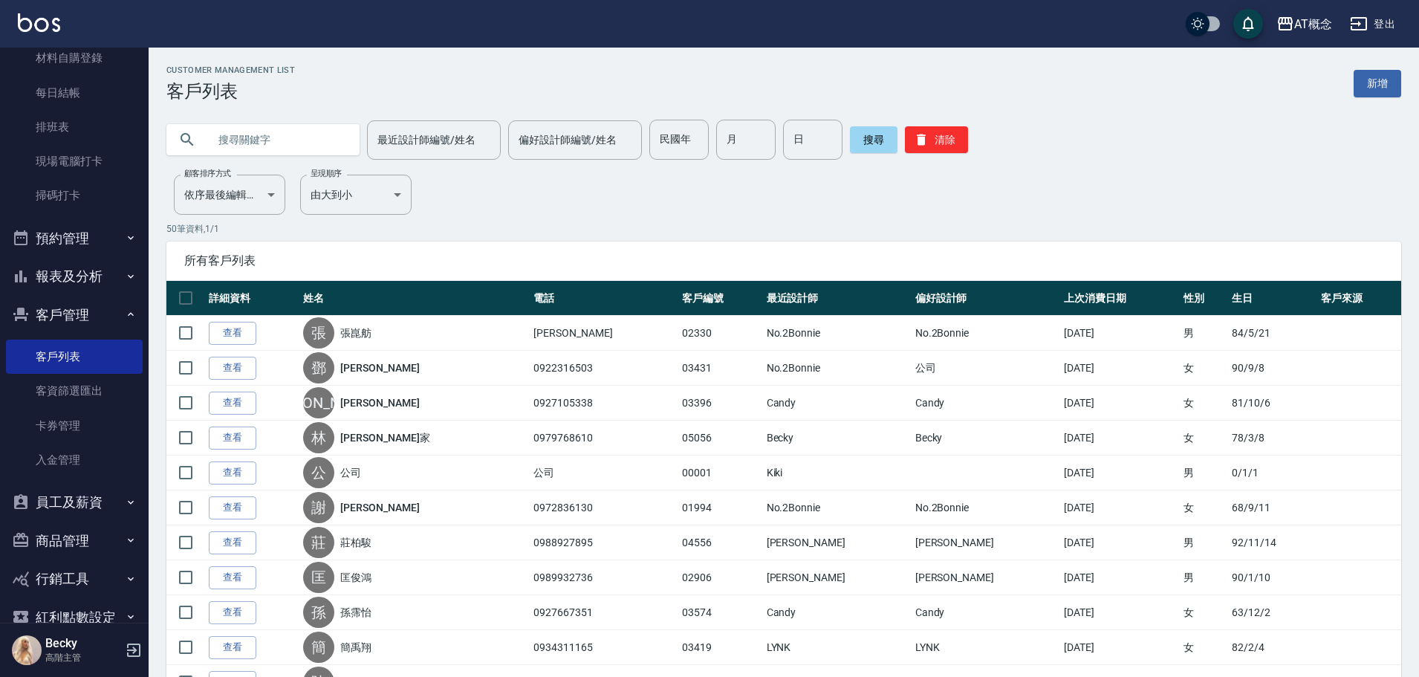
click at [235, 135] on input "text" at bounding box center [278, 140] width 140 height 40
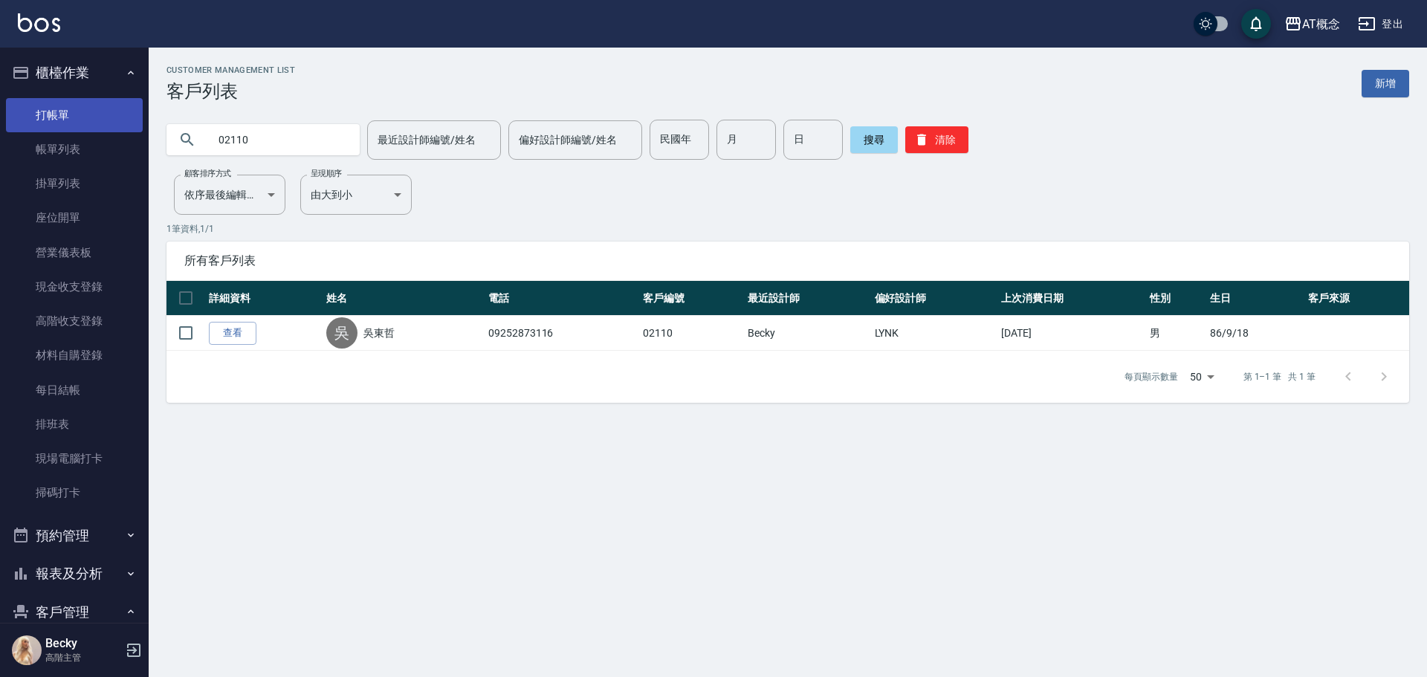
click at [62, 106] on link "打帳單" at bounding box center [74, 115] width 137 height 34
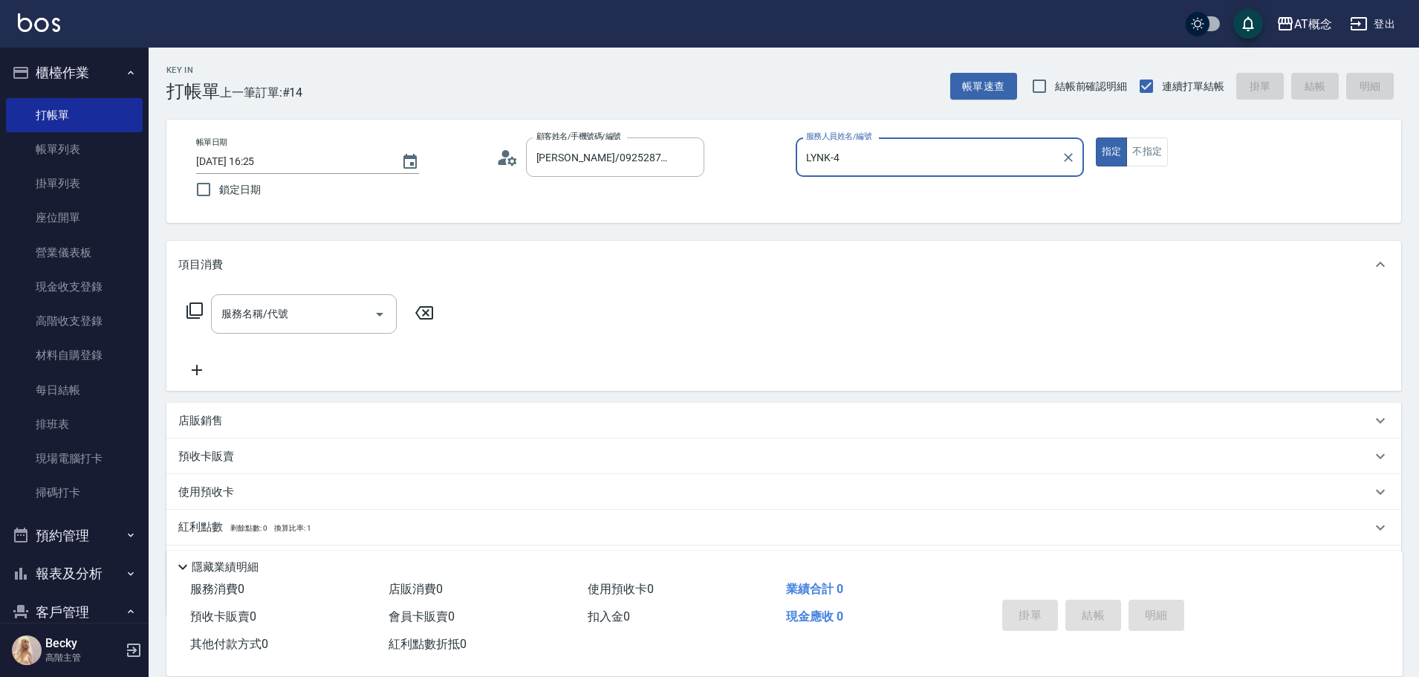
click at [1096, 137] on button "指定" at bounding box center [1112, 151] width 32 height 29
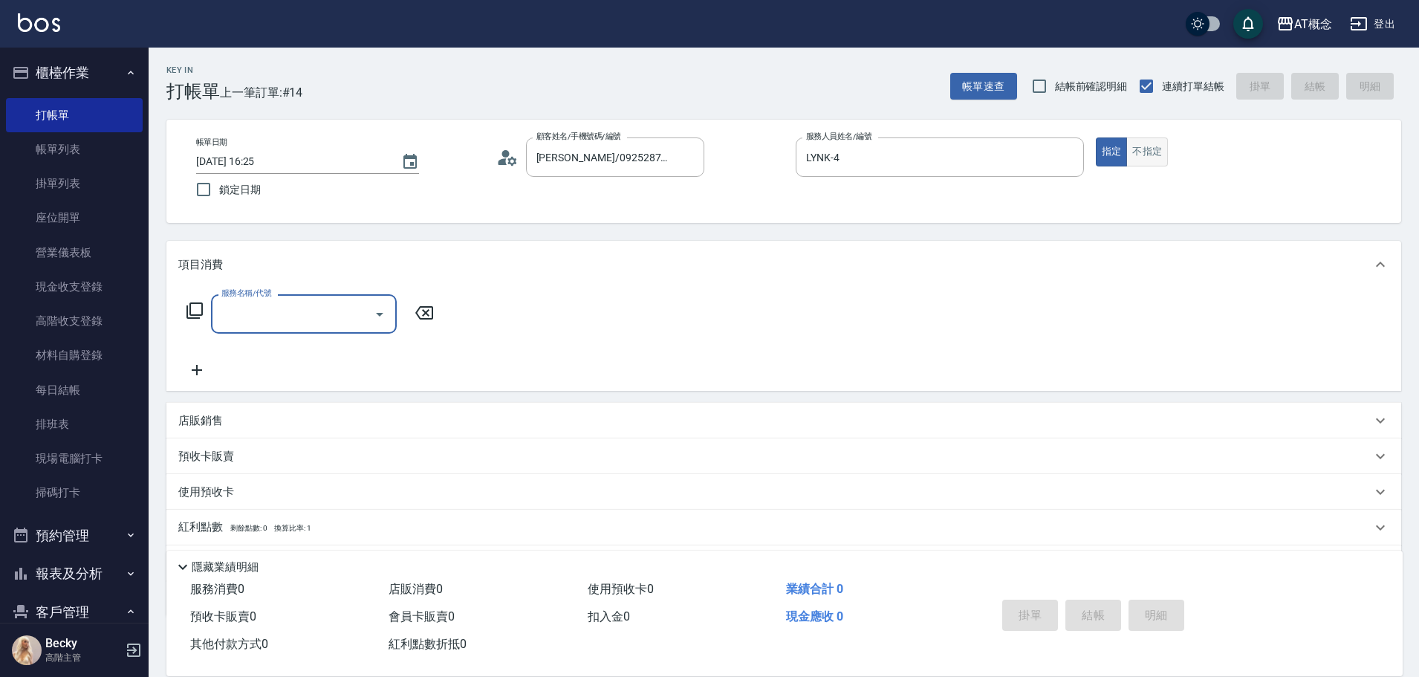
click at [1146, 158] on button "不指定" at bounding box center [1148, 151] width 42 height 29
drag, startPoint x: 300, startPoint y: 334, endPoint x: 299, endPoint y: 317, distance: 17.1
click at [300, 328] on div "服務名稱/代號 服務名稱/代號" at bounding box center [310, 336] width 265 height 85
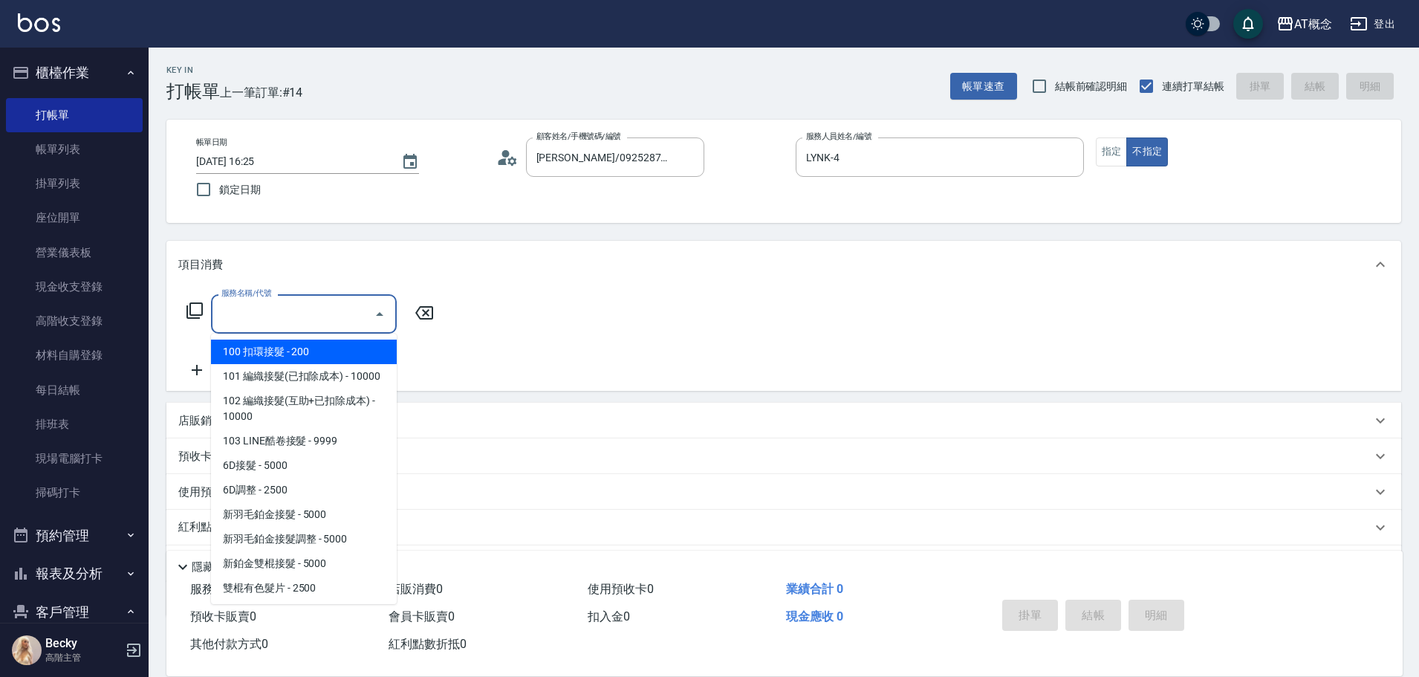
click at [299, 317] on input "服務名稱/代號" at bounding box center [293, 314] width 150 height 26
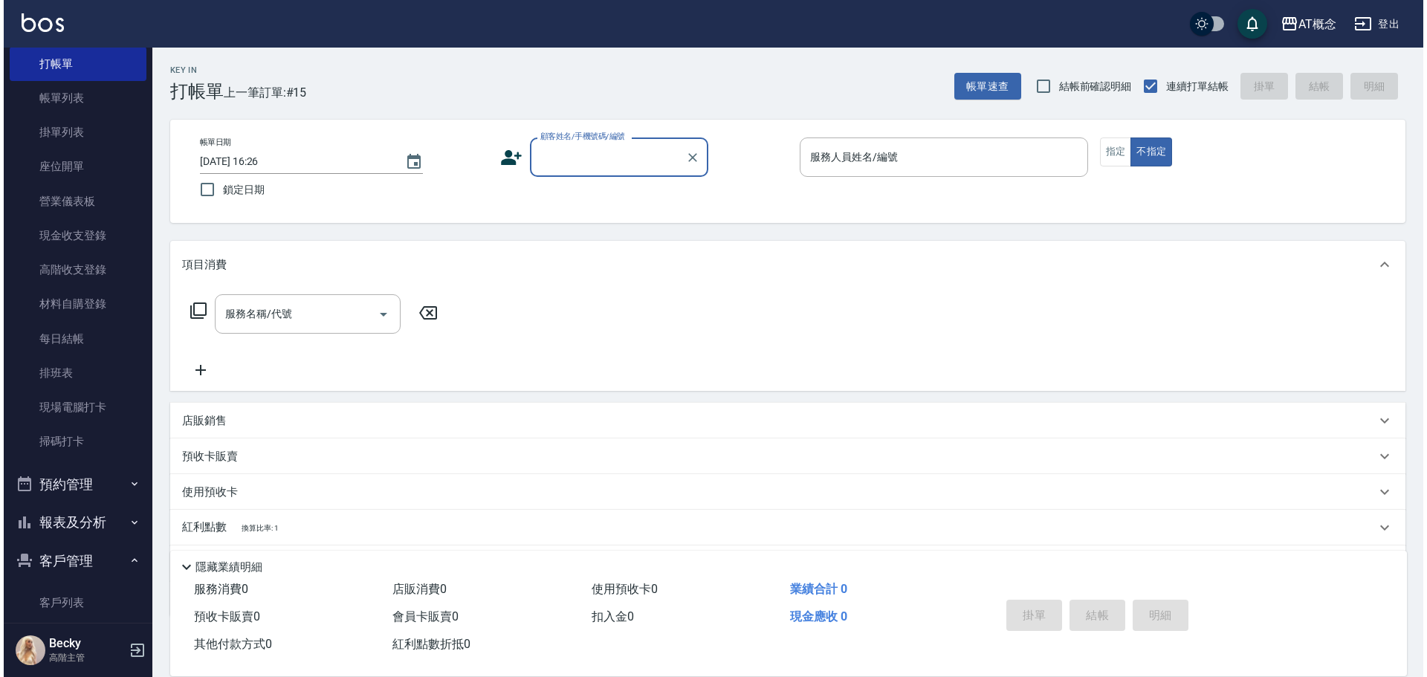
scroll to position [74, 0]
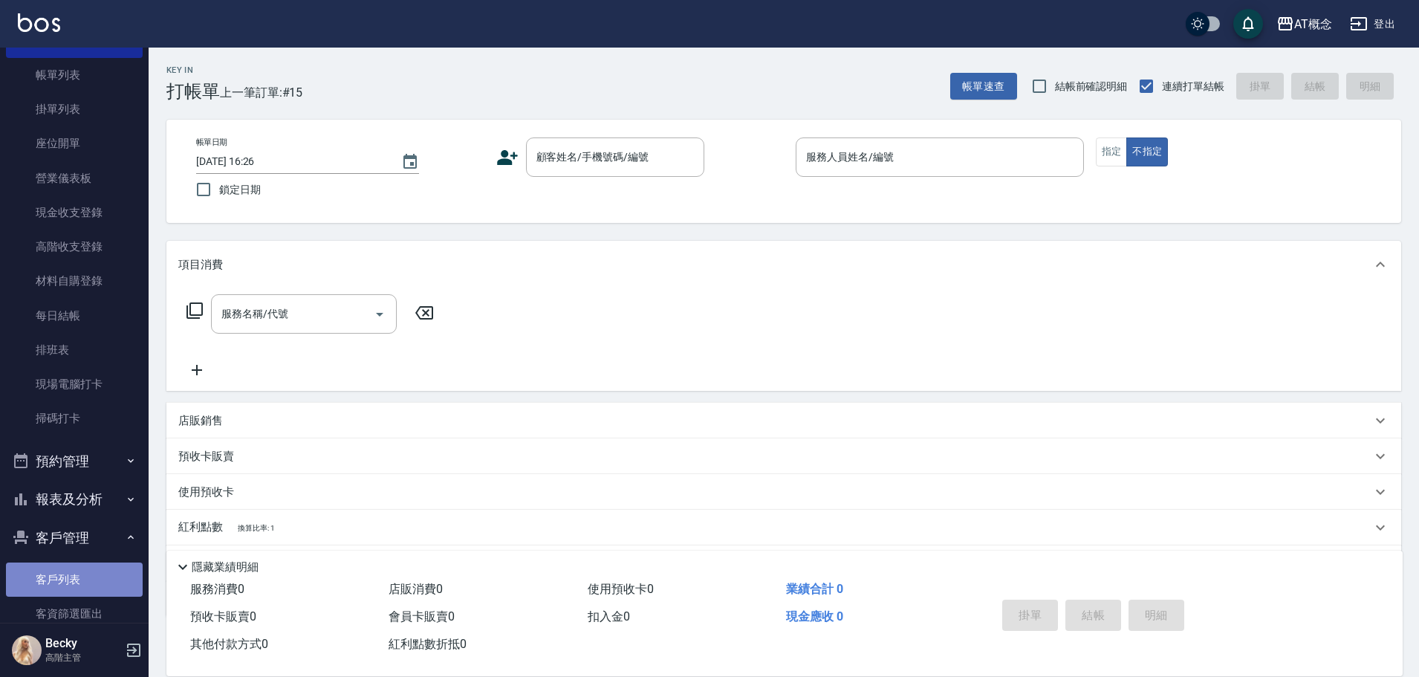
click at [76, 579] on link "客戶列表" at bounding box center [74, 580] width 137 height 34
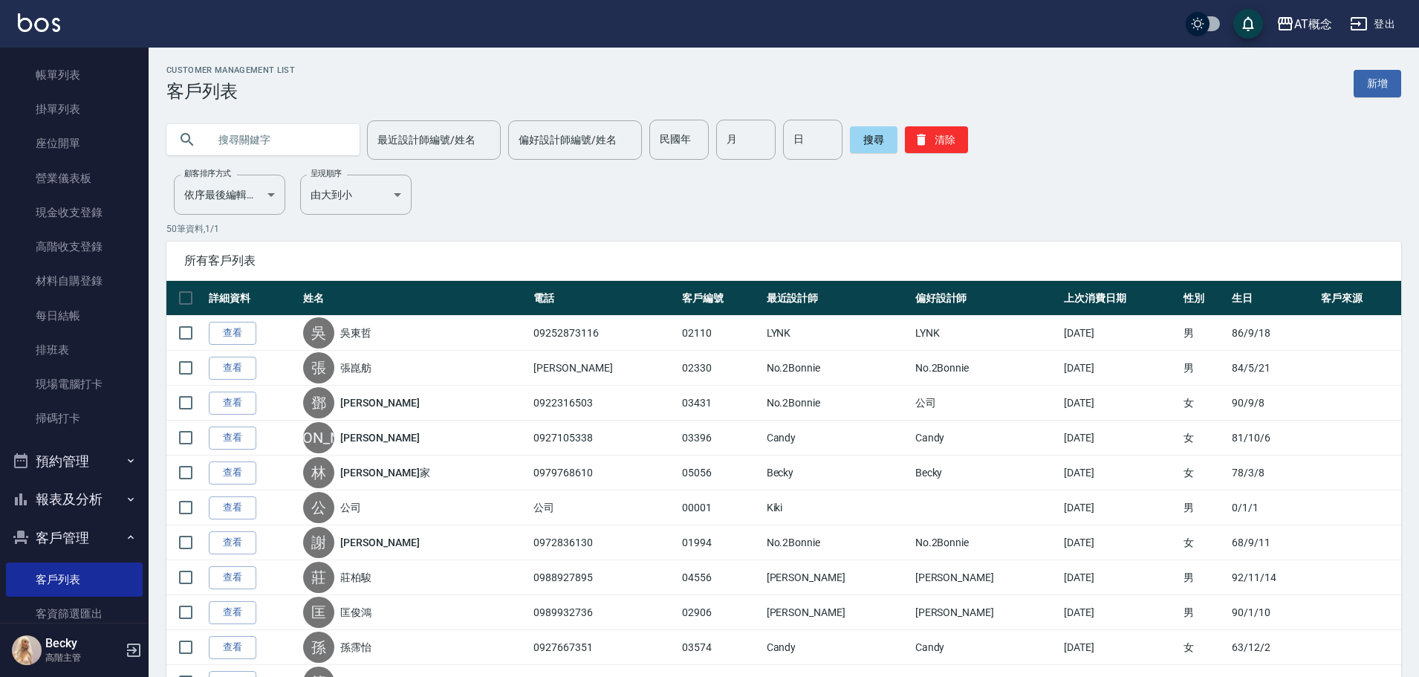
click at [292, 144] on input "text" at bounding box center [278, 140] width 140 height 40
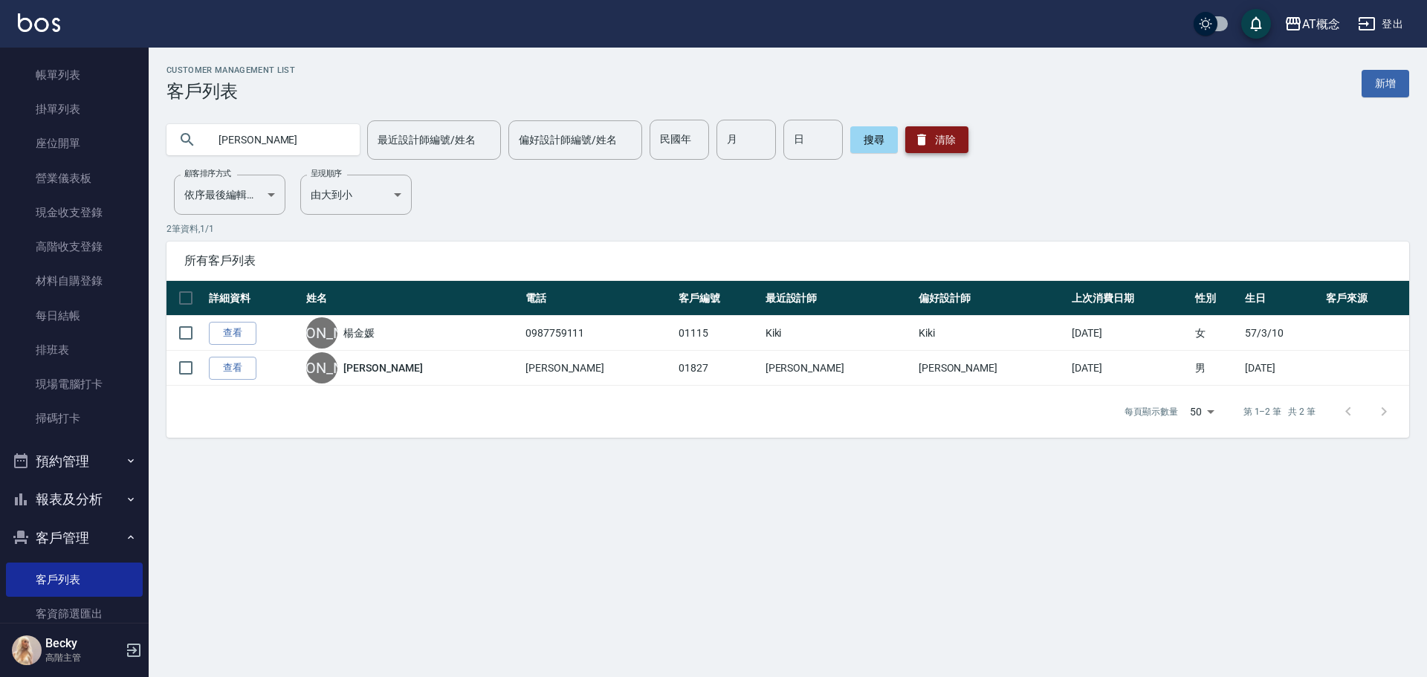
click at [942, 141] on button "清除" at bounding box center [936, 139] width 63 height 27
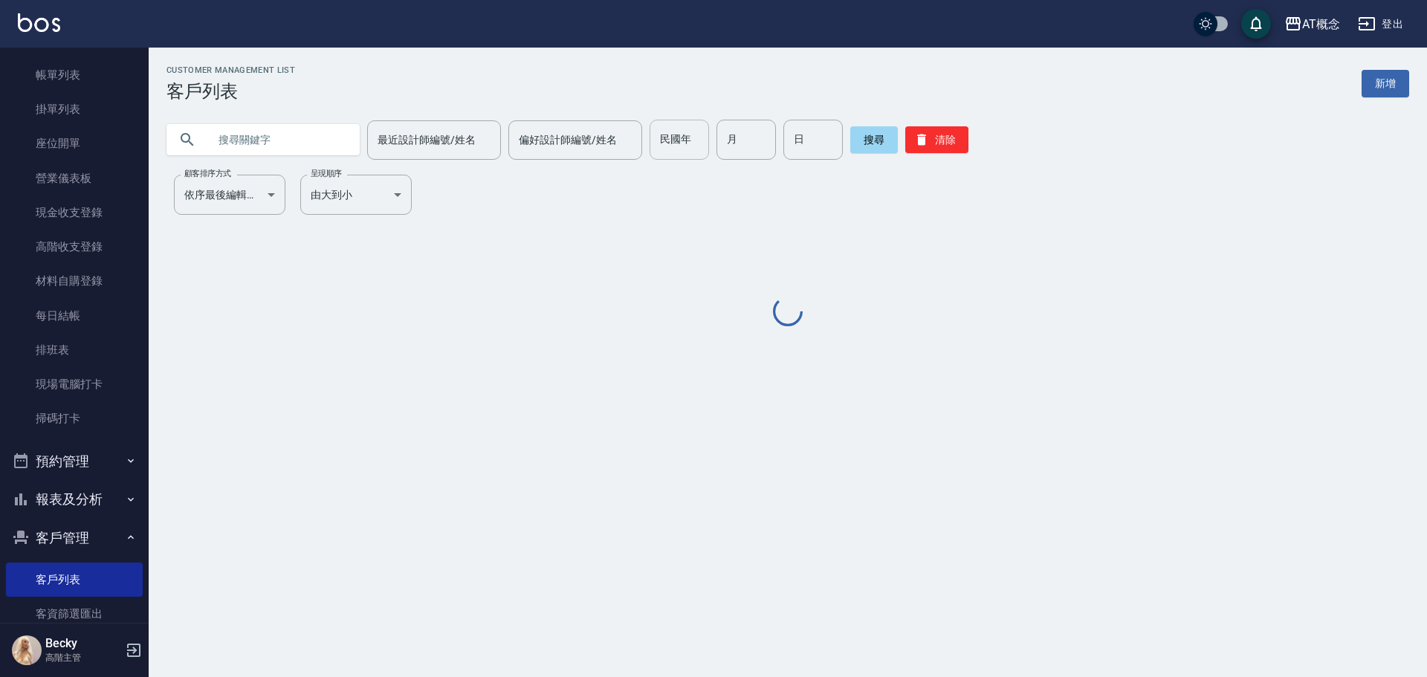
click at [684, 149] on input "民國年" at bounding box center [678, 140] width 59 height 40
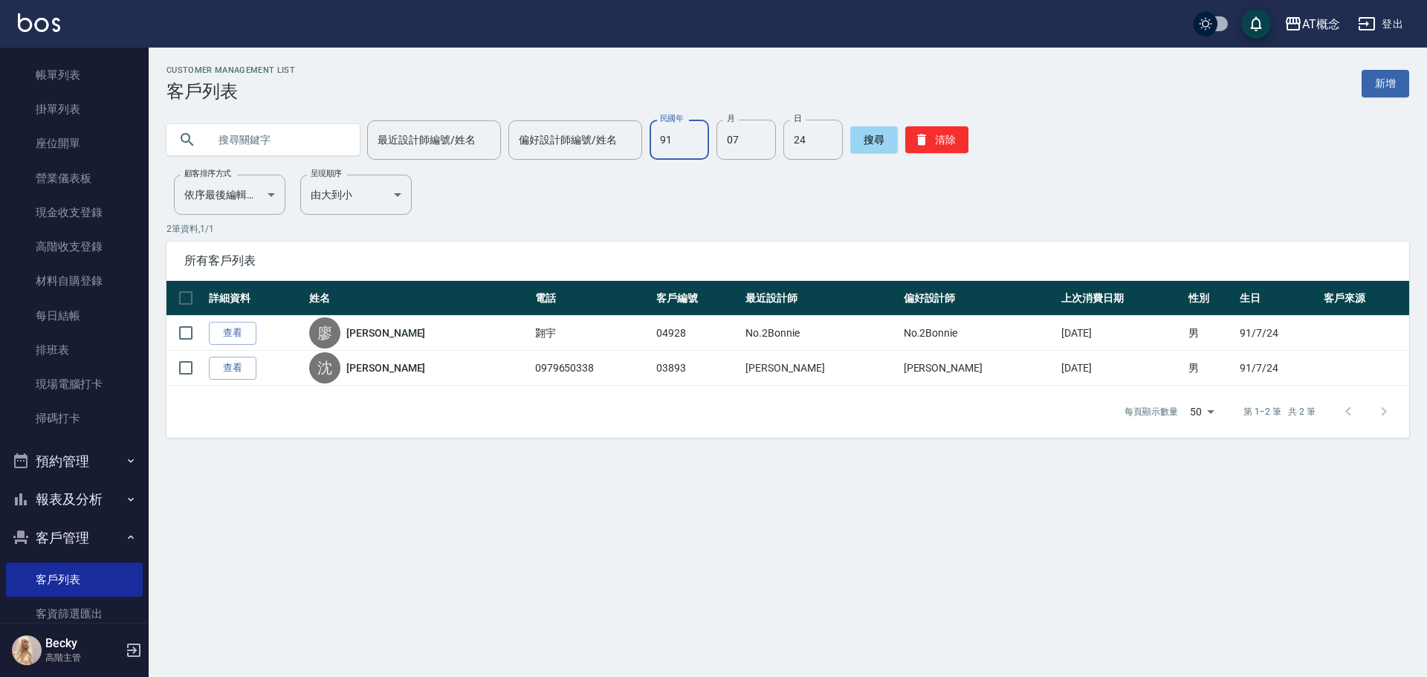
click at [683, 144] on input "91" at bounding box center [678, 140] width 59 height 40
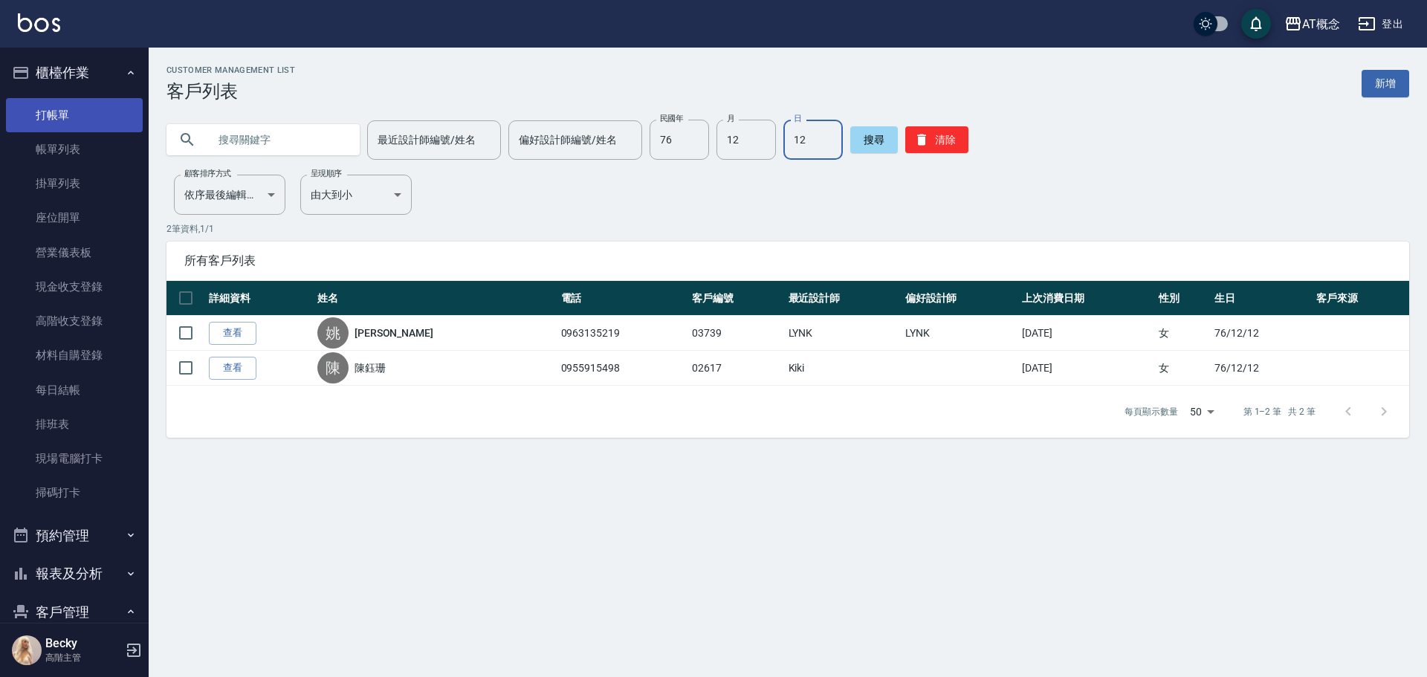
click at [72, 121] on link "打帳單" at bounding box center [74, 115] width 137 height 34
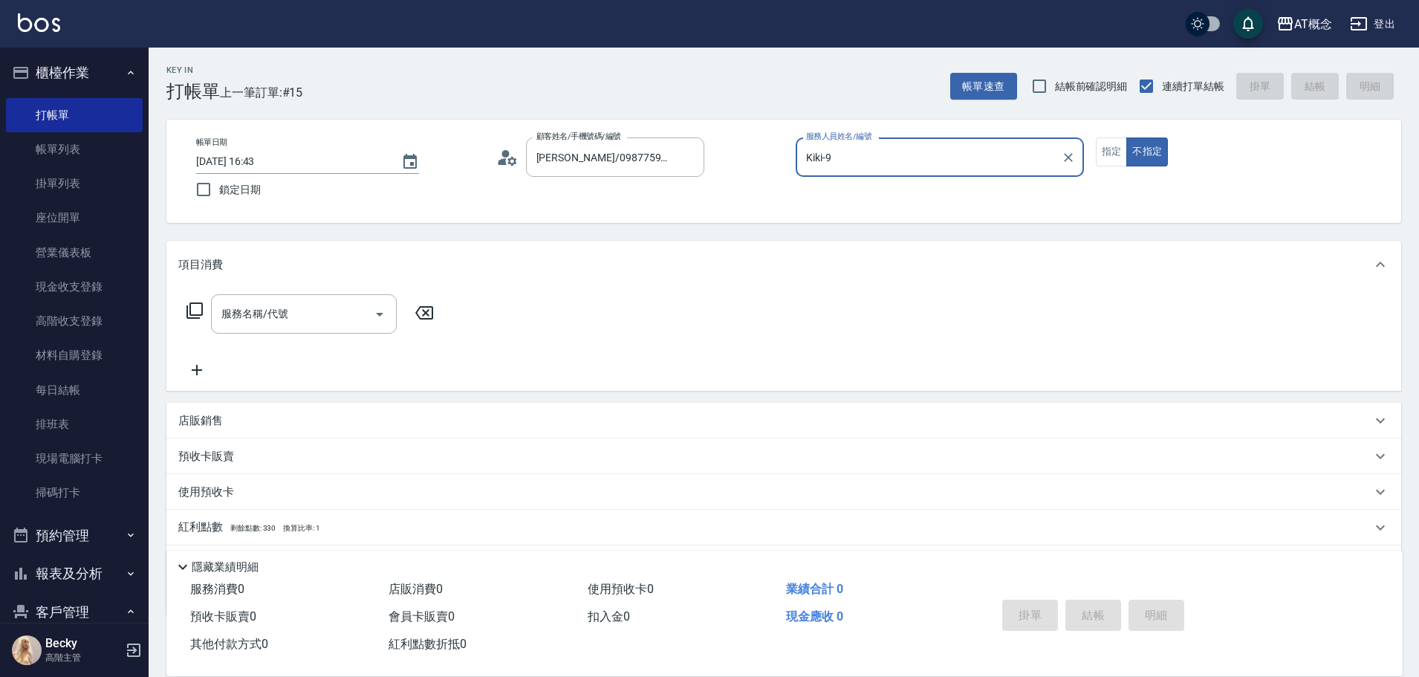
click at [1127, 137] on button "不指定" at bounding box center [1148, 151] width 42 height 29
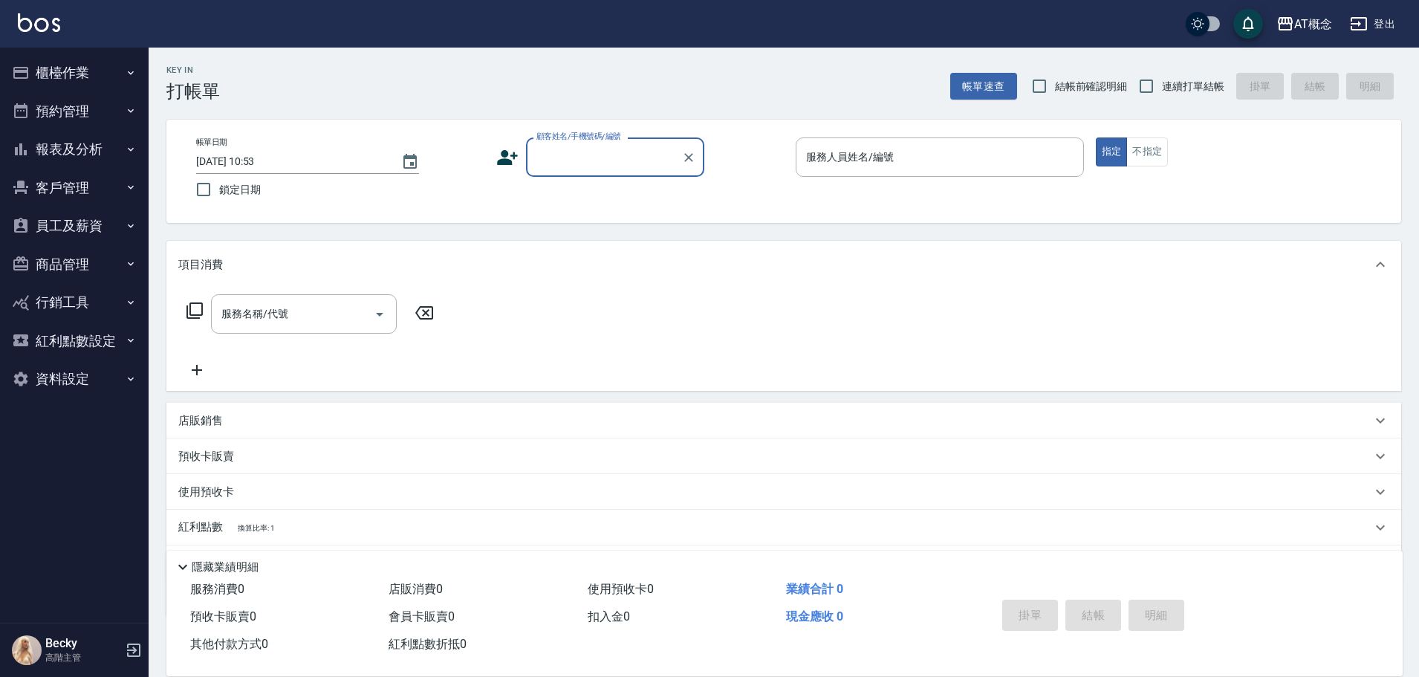
click at [65, 177] on button "客戶管理" at bounding box center [74, 188] width 137 height 39
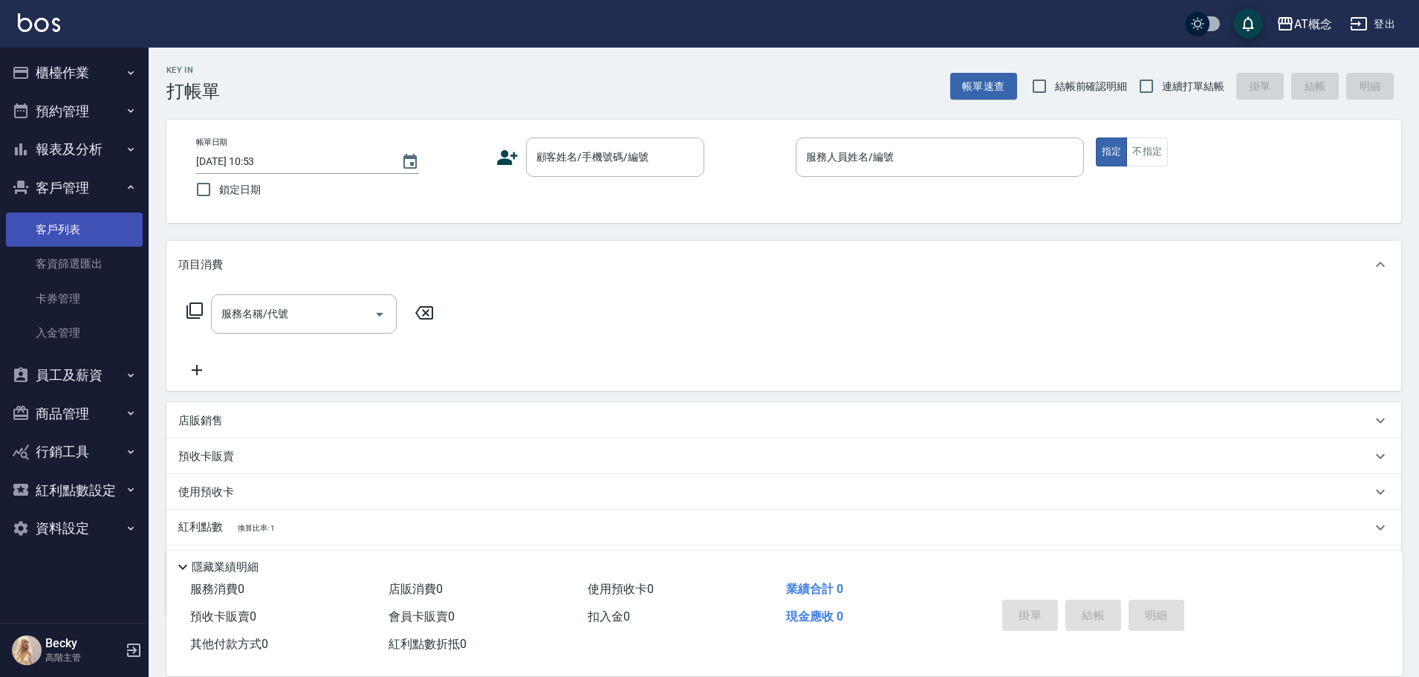
click at [52, 235] on link "客戶列表" at bounding box center [74, 230] width 137 height 34
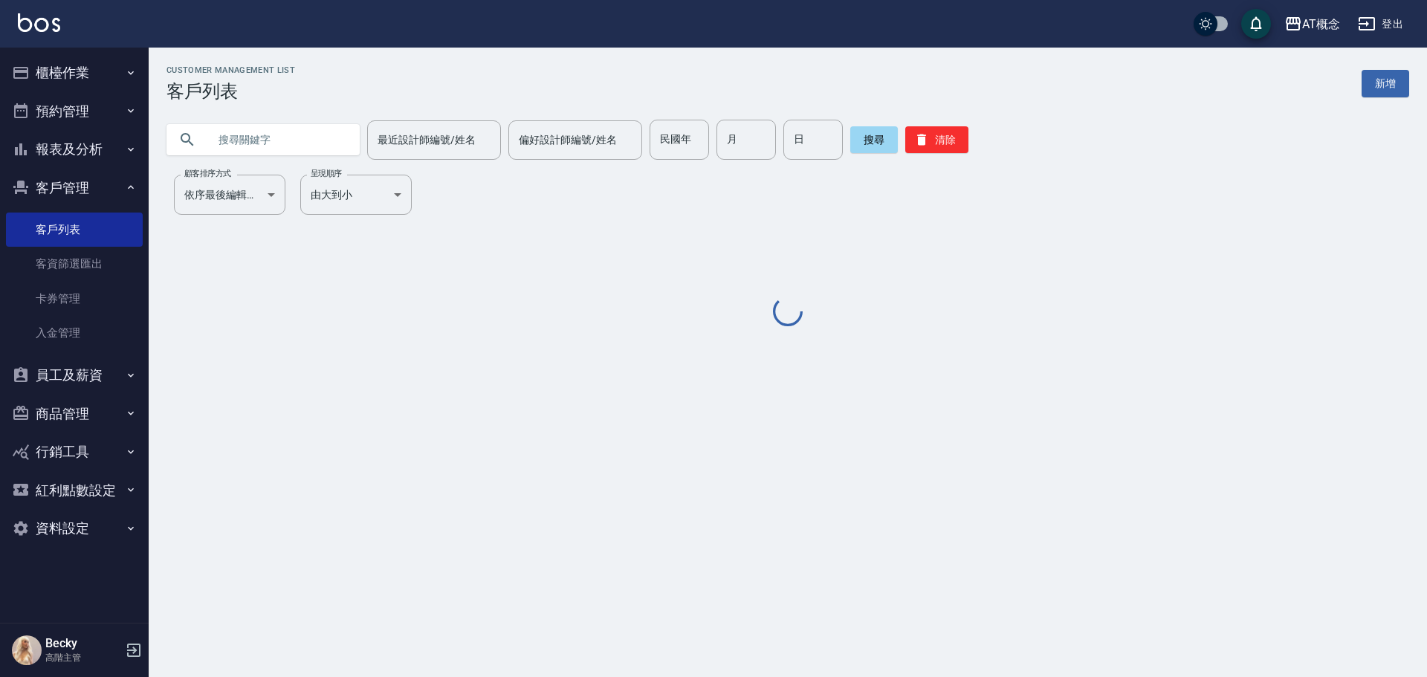
click at [302, 146] on input "text" at bounding box center [278, 140] width 140 height 40
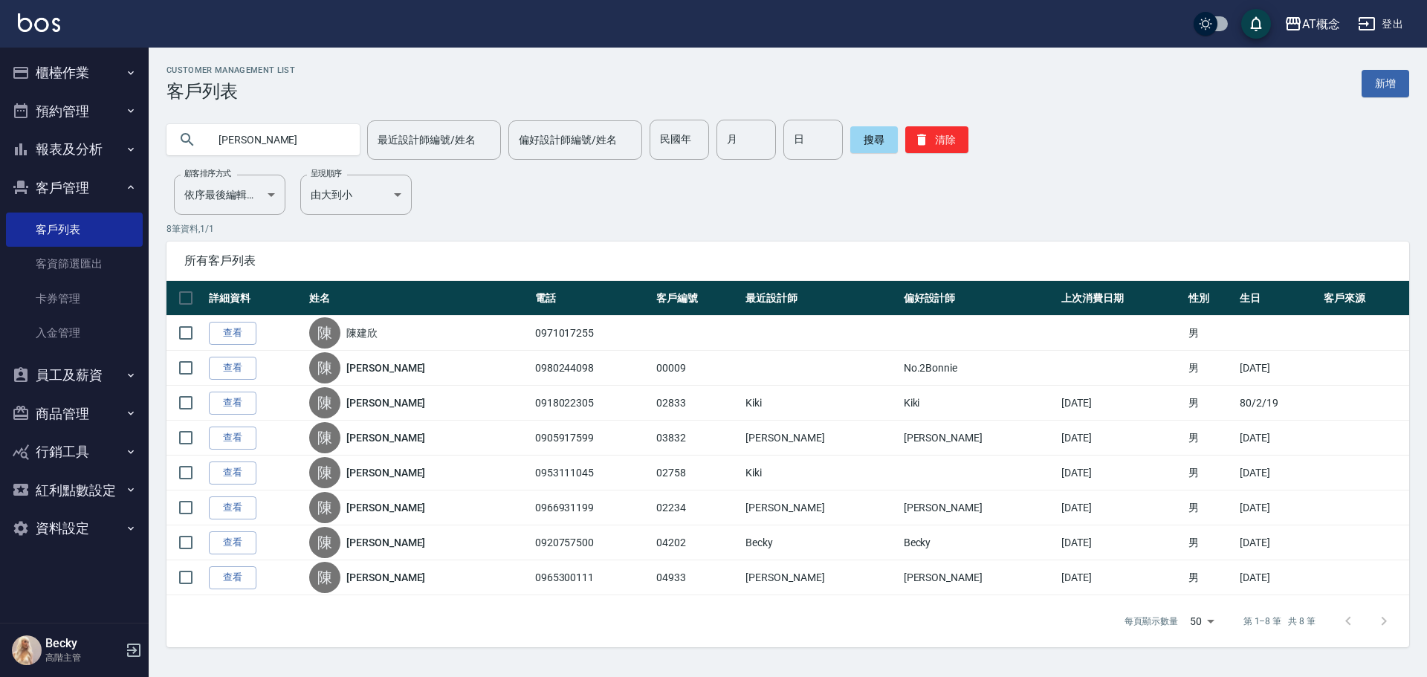
click at [230, 146] on input "[PERSON_NAME]" at bounding box center [278, 140] width 140 height 40
click at [238, 143] on input "建" at bounding box center [278, 140] width 140 height 40
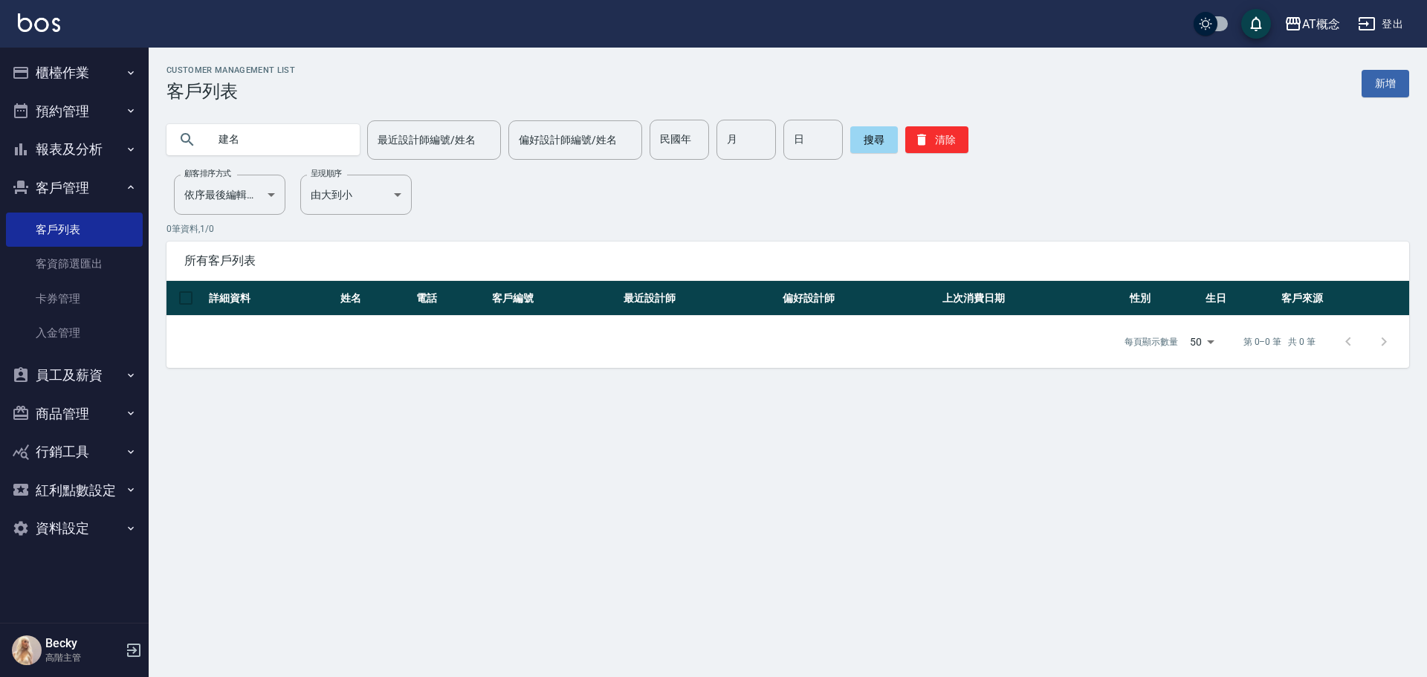
type input "建名"
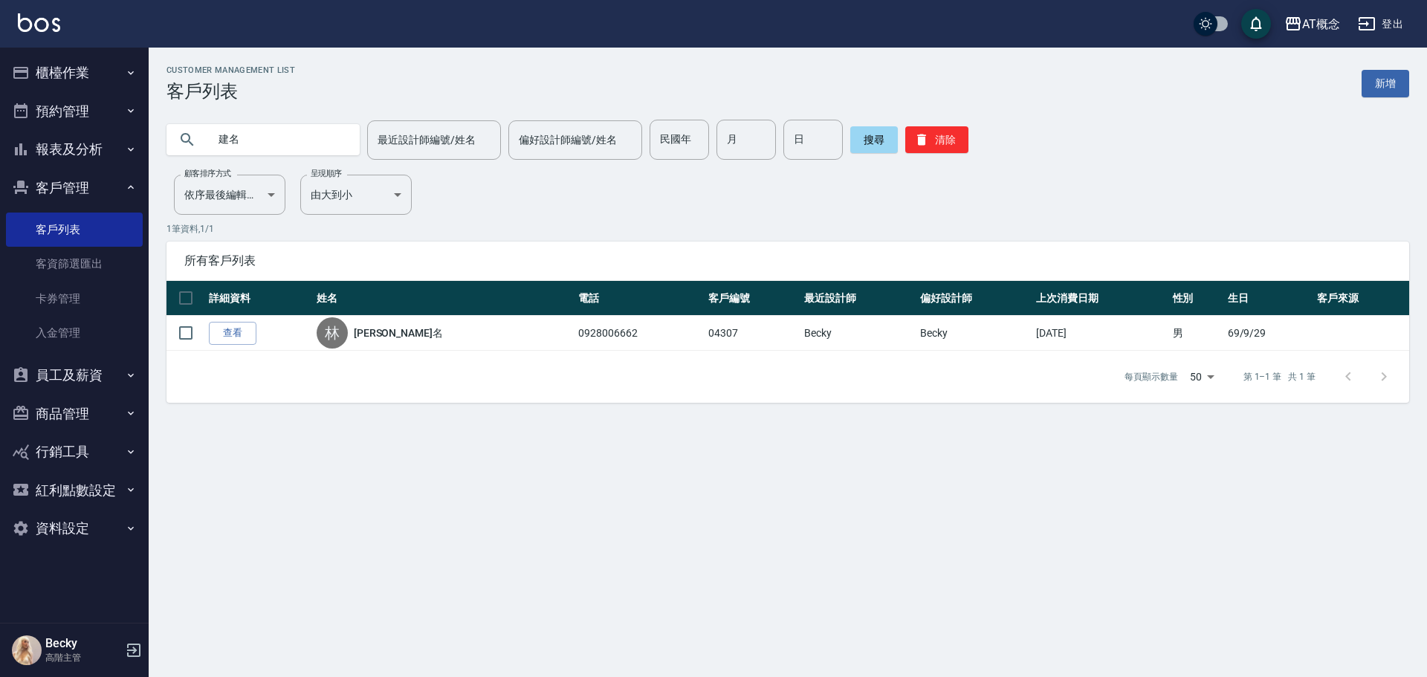
click at [80, 110] on button "預約管理" at bounding box center [74, 111] width 137 height 39
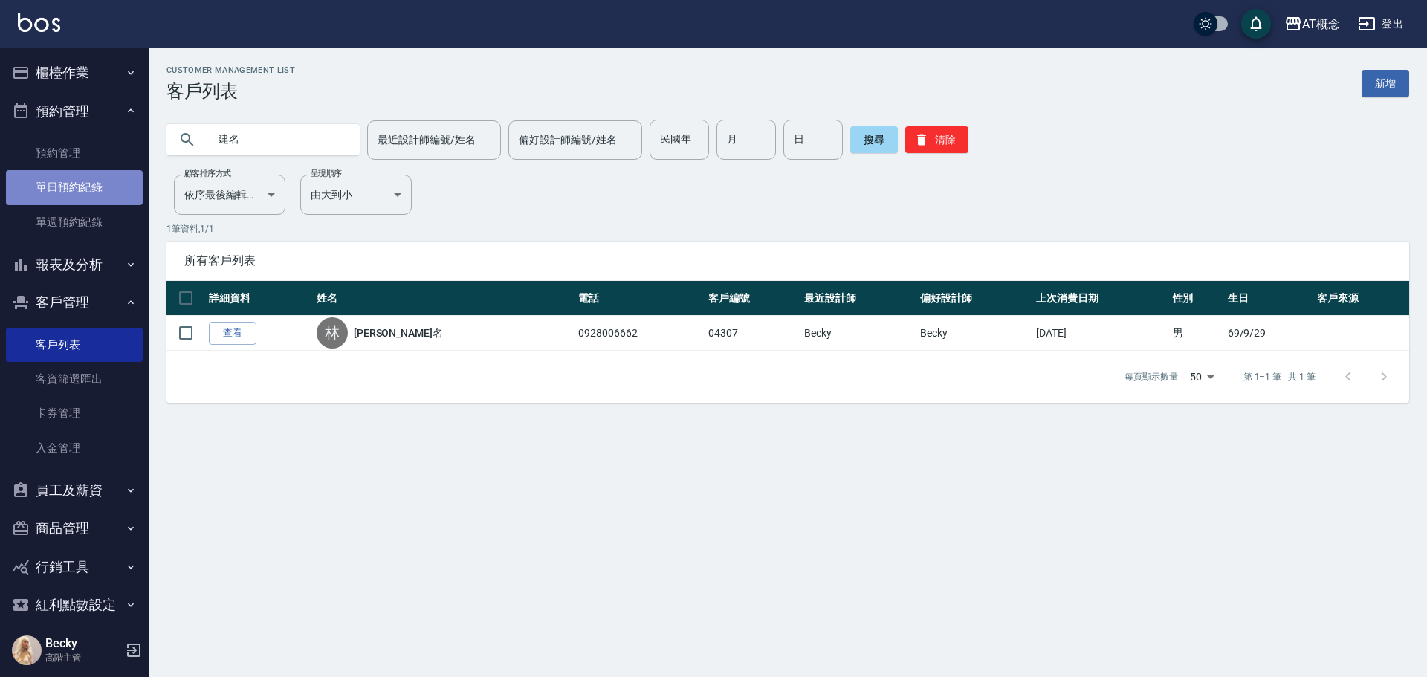
click at [91, 195] on link "單日預約紀錄" at bounding box center [74, 187] width 137 height 34
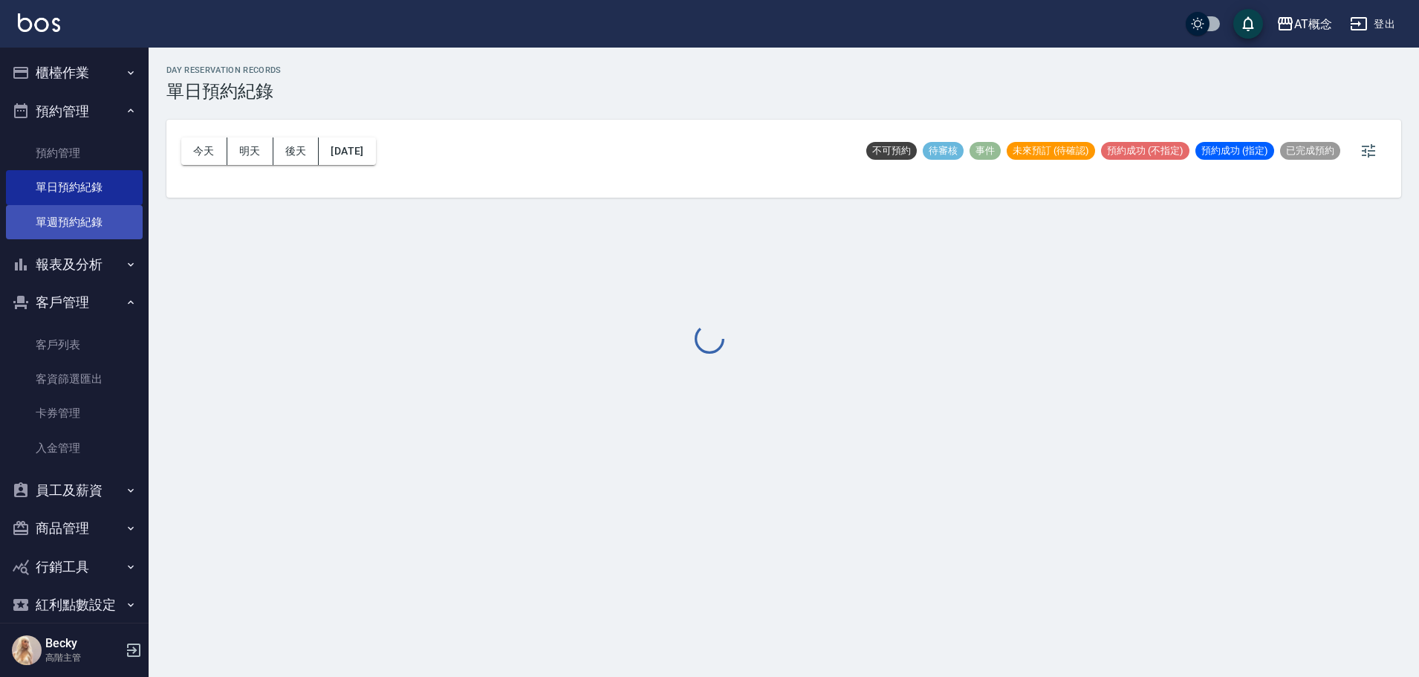
click at [89, 223] on link "單週預約紀錄" at bounding box center [74, 222] width 137 height 34
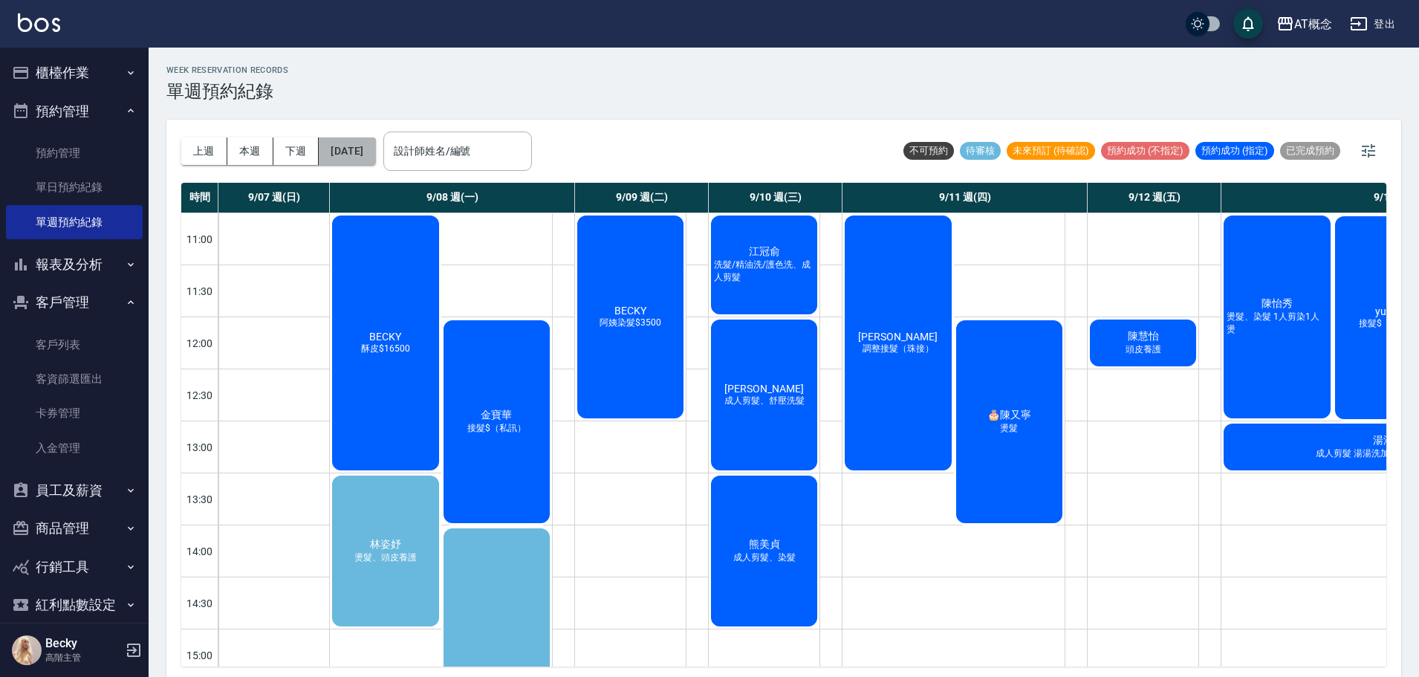
click at [375, 148] on button "[DATE]" at bounding box center [347, 150] width 56 height 27
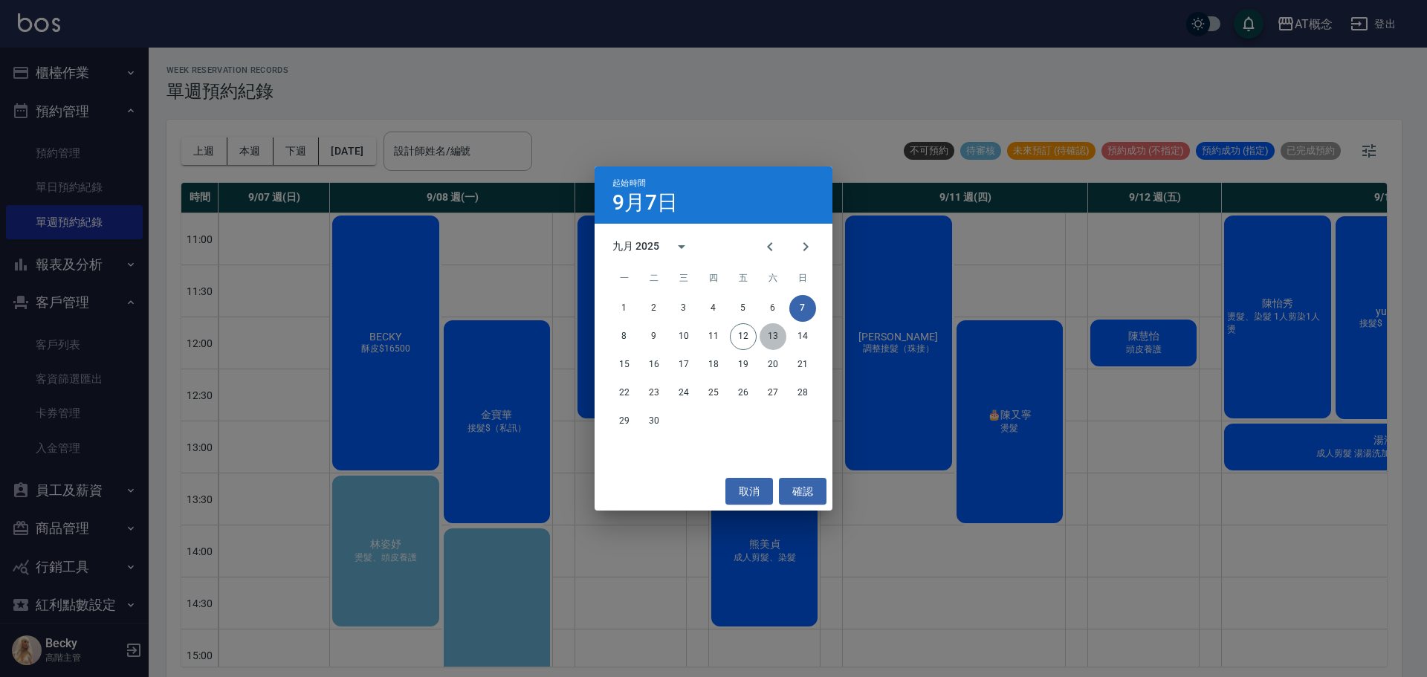
click at [769, 341] on button "13" at bounding box center [772, 336] width 27 height 27
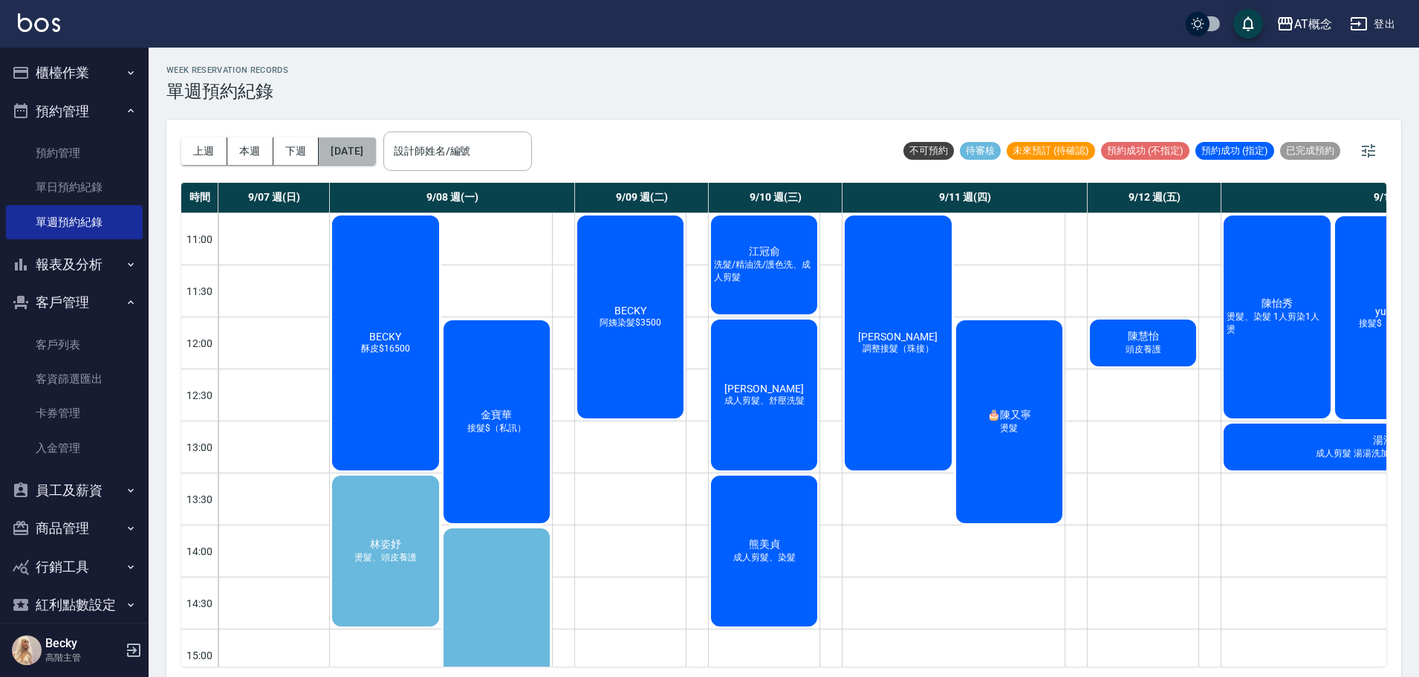
click at [375, 157] on button "[DATE]" at bounding box center [347, 150] width 56 height 27
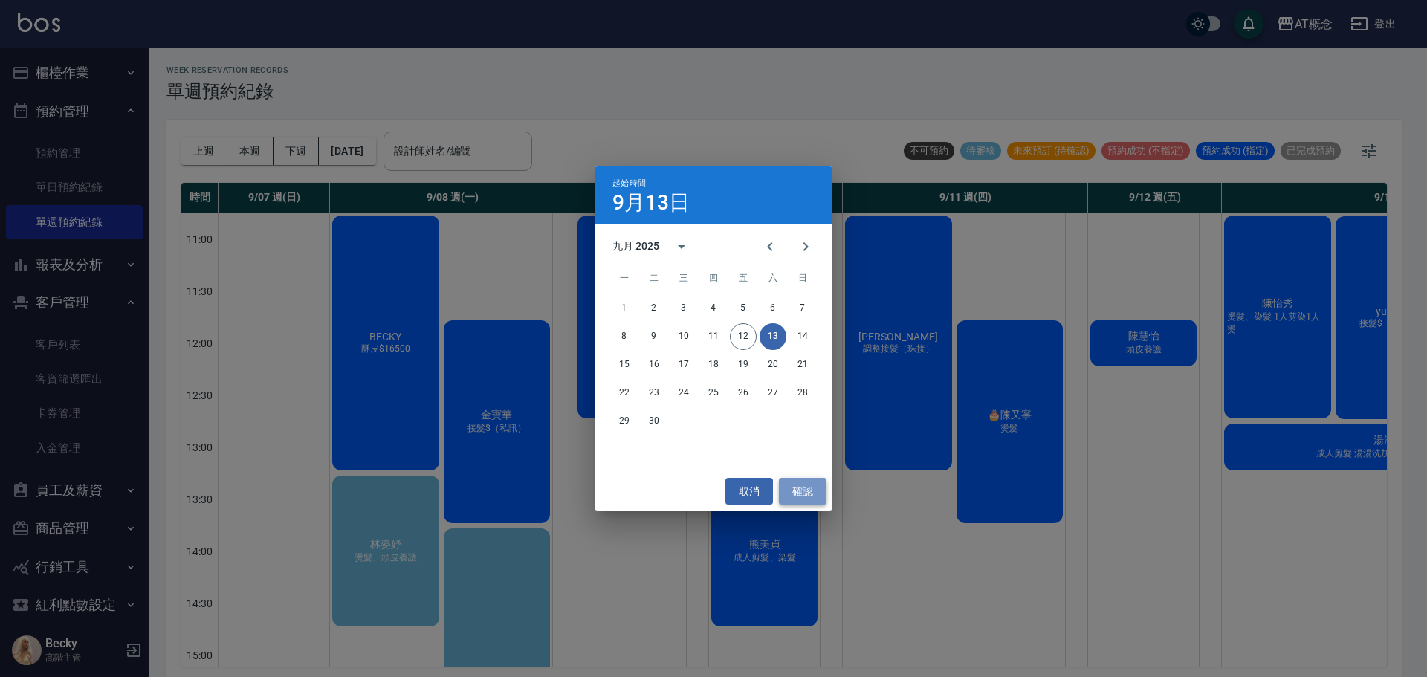
click at [807, 493] on button "確認" at bounding box center [803, 491] width 48 height 27
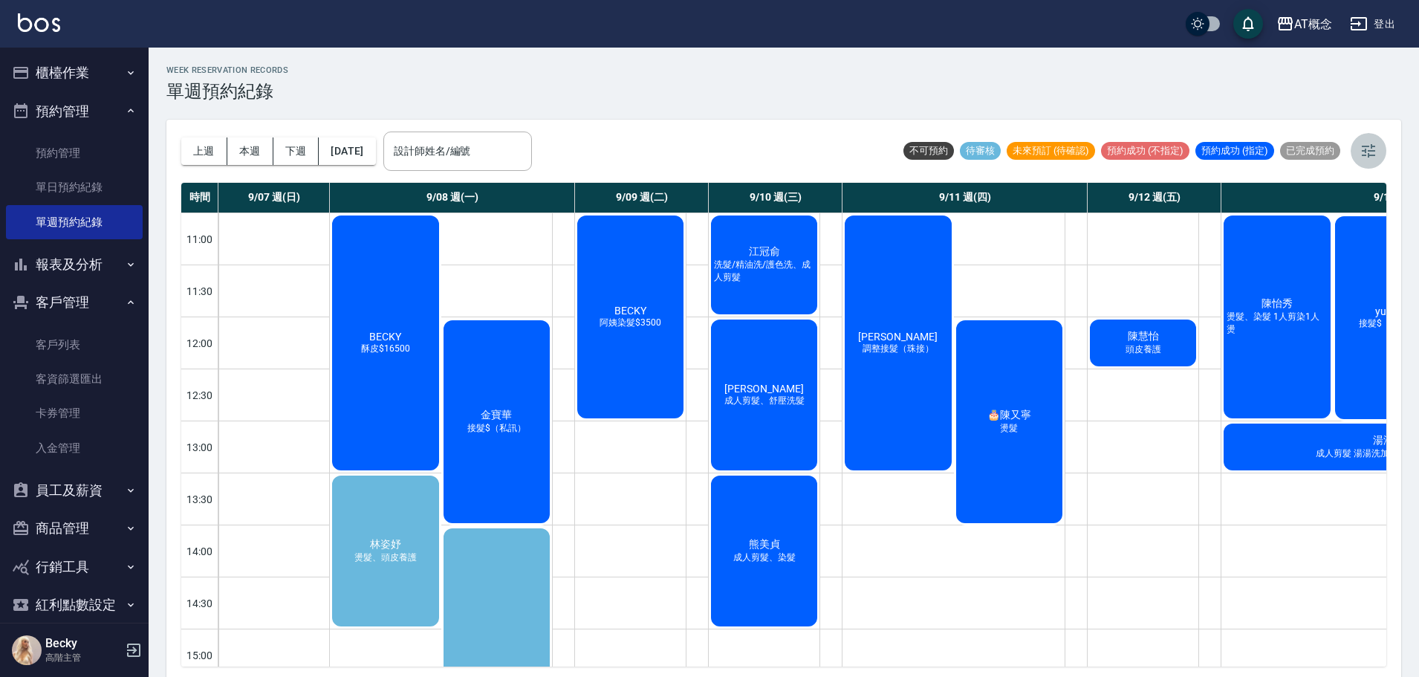
click at [1367, 142] on icon "button" at bounding box center [1369, 151] width 18 height 18
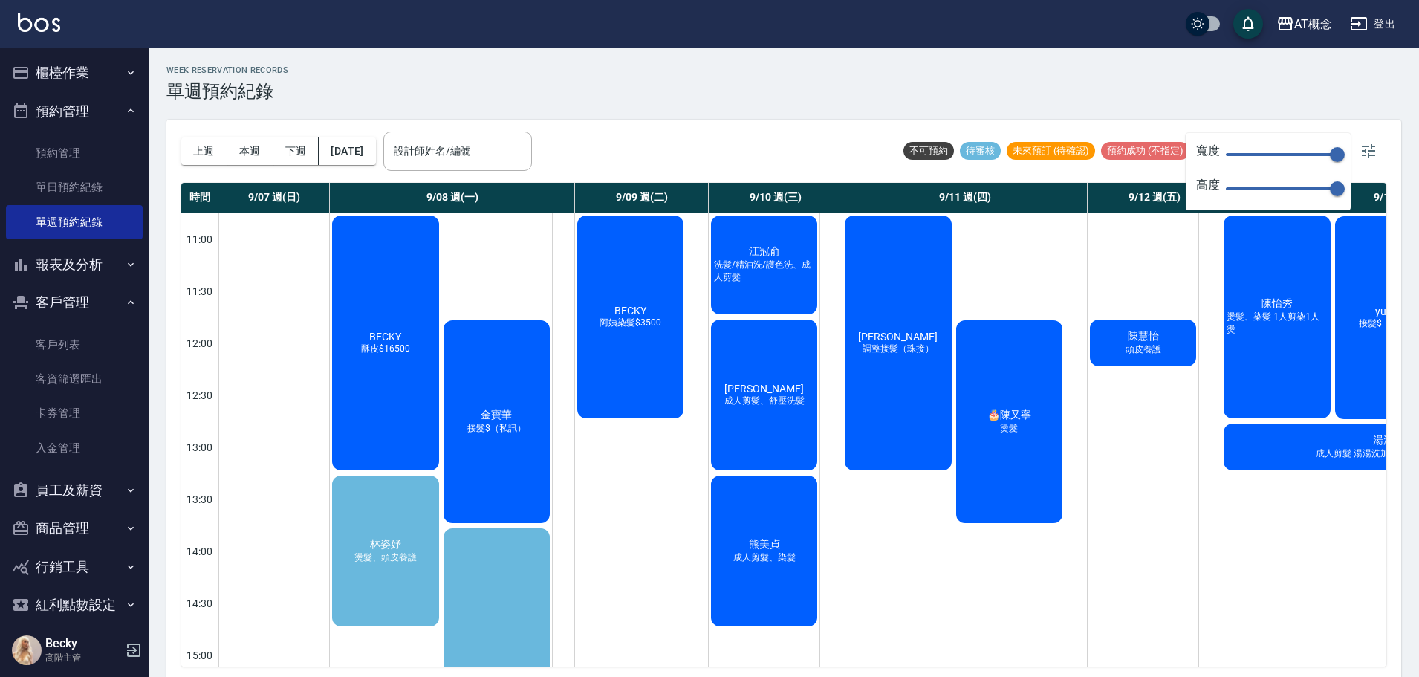
type input "45"
click at [1260, 152] on span "150" at bounding box center [1281, 154] width 111 height 22
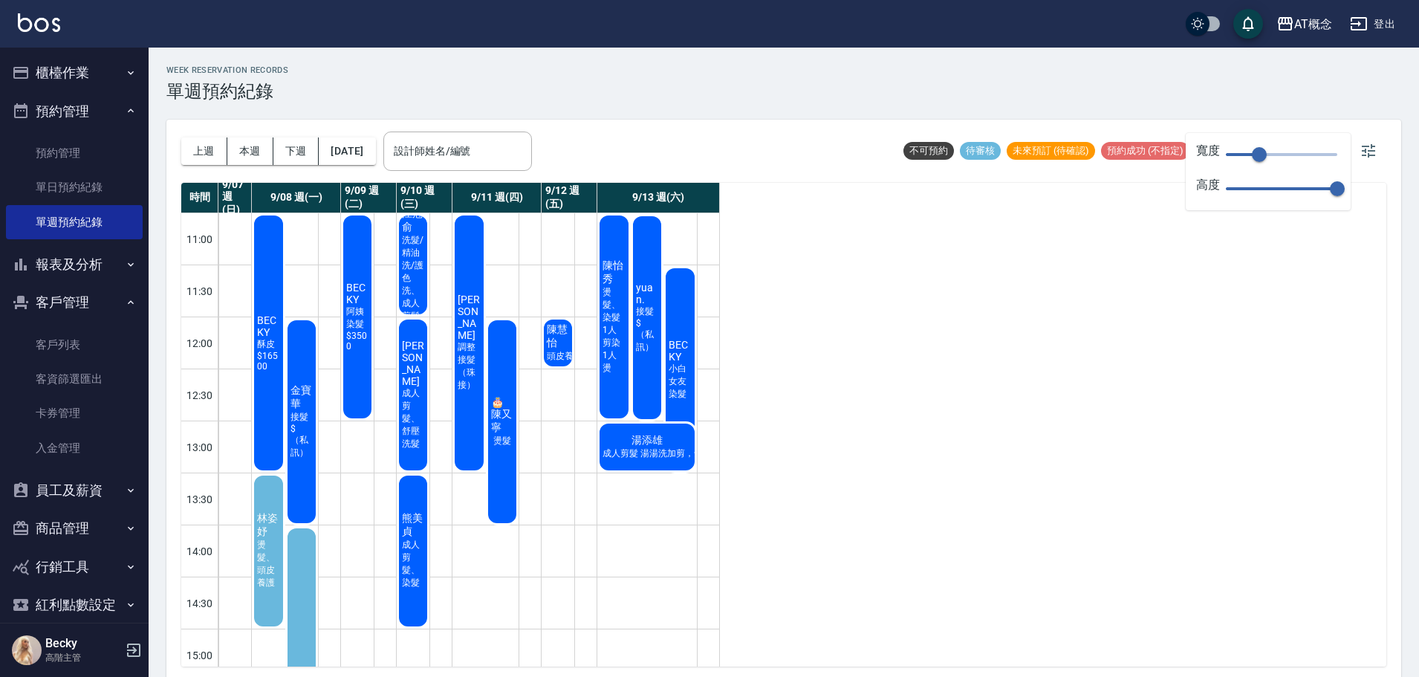
type input "25"
click at [1266, 189] on span "70" at bounding box center [1281, 189] width 111 height 22
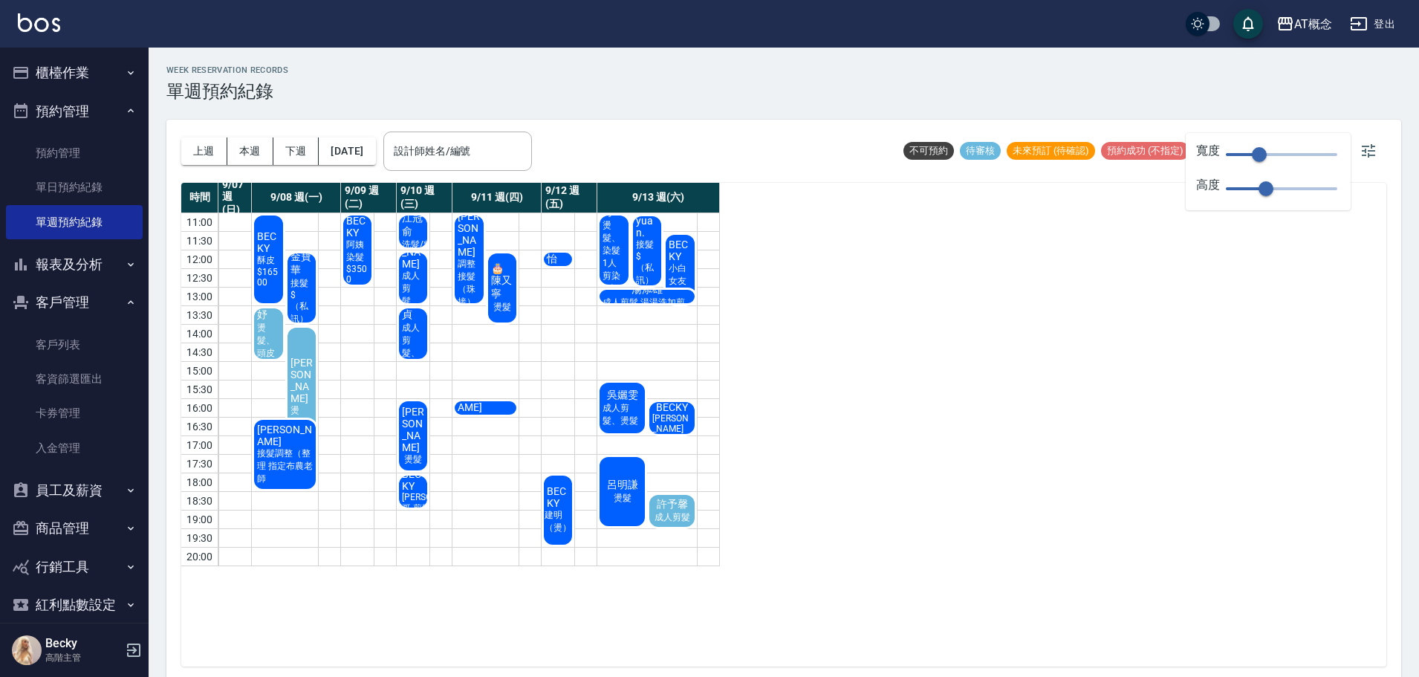
click at [663, 203] on div "9/13 週(六)" at bounding box center [658, 198] width 123 height 30
type input "75"
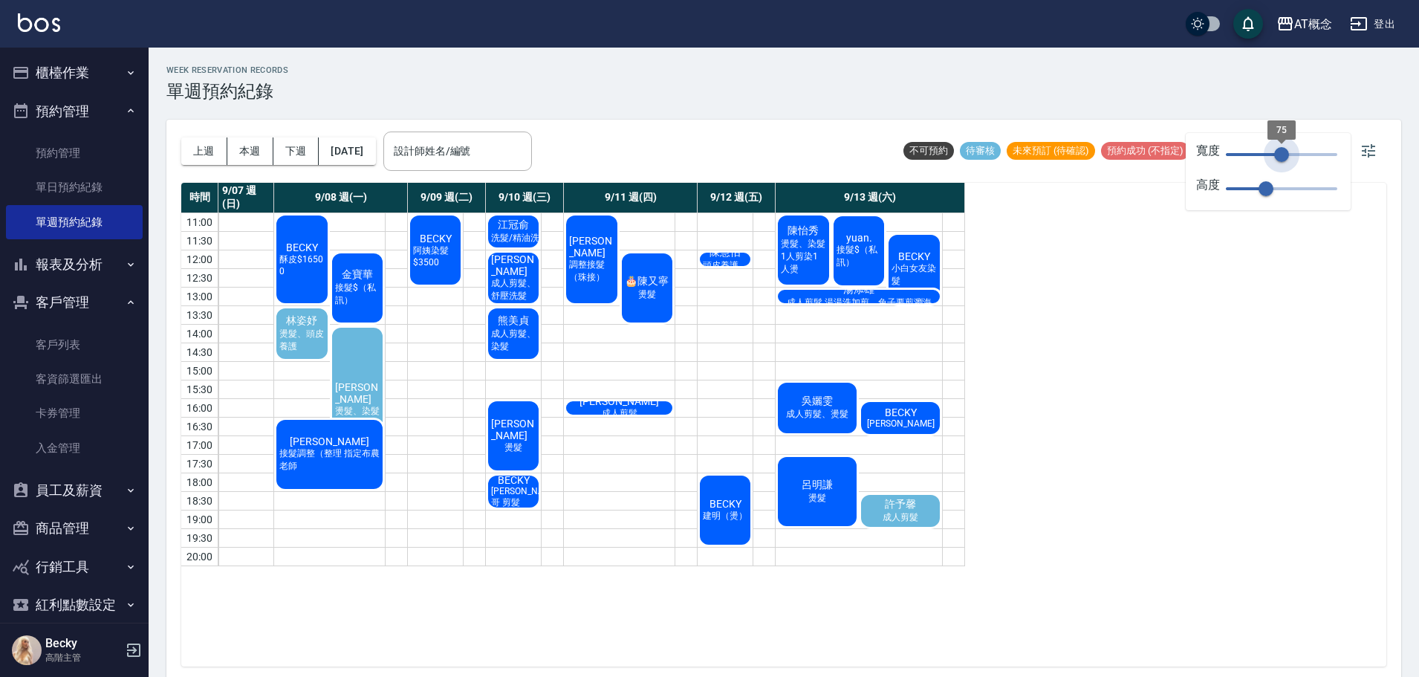
click at [1282, 152] on span "75" at bounding box center [1281, 154] width 111 height 22
type input "30"
click at [1274, 189] on span "25" at bounding box center [1266, 188] width 15 height 15
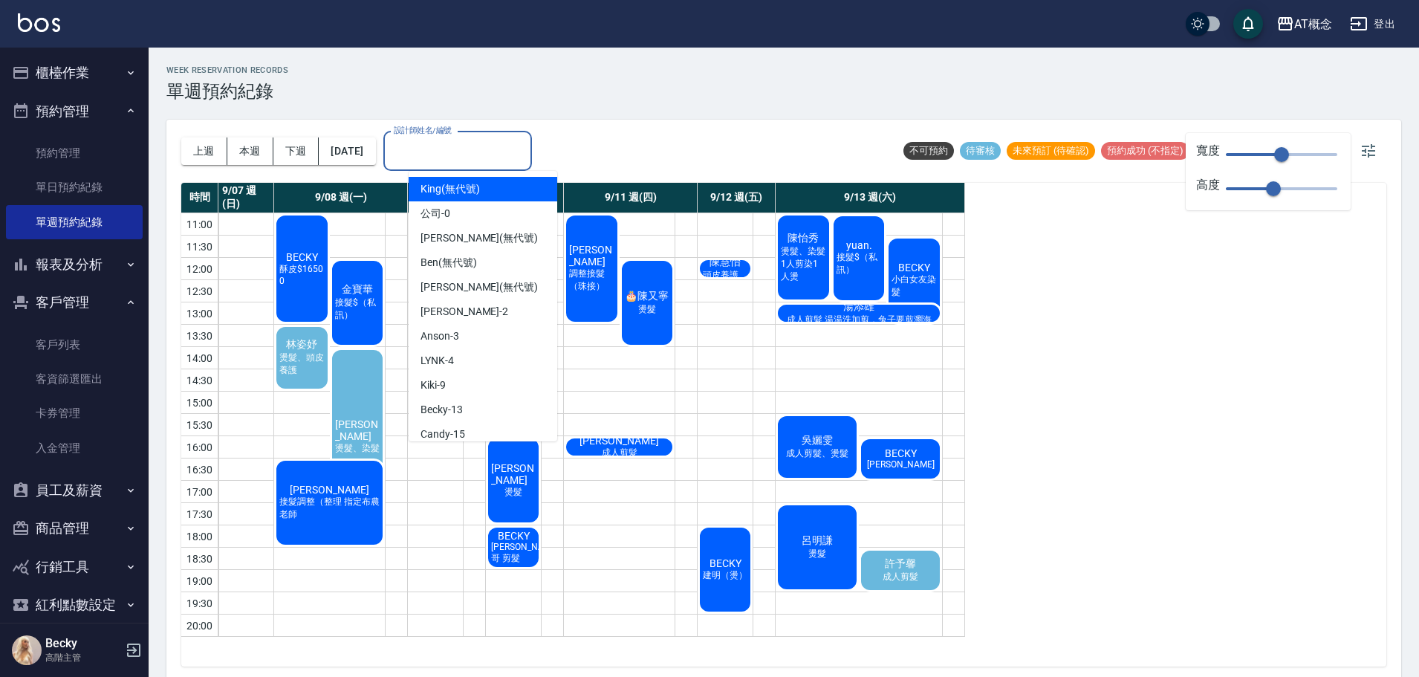
click at [460, 150] on input "設計師姓名/編號" at bounding box center [457, 151] width 135 height 26
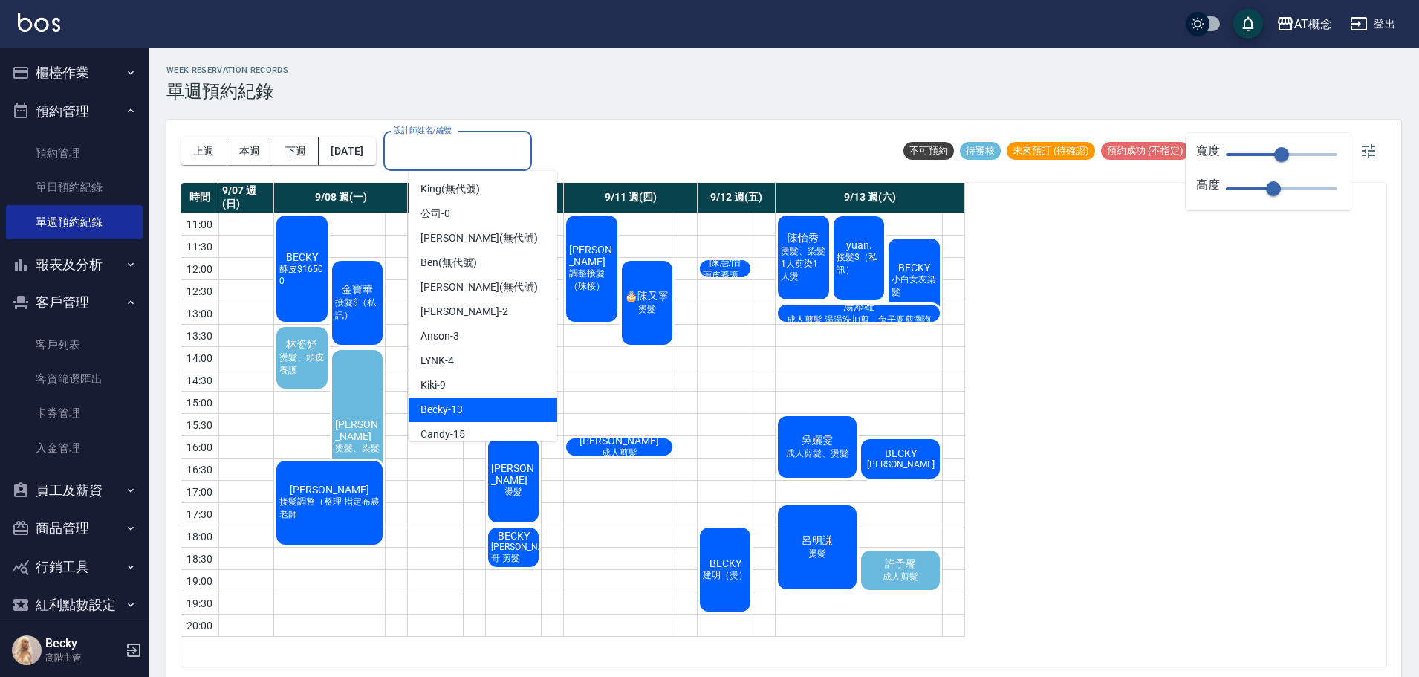
click at [448, 413] on div "Becky -13" at bounding box center [483, 410] width 149 height 25
type input "Becky-13"
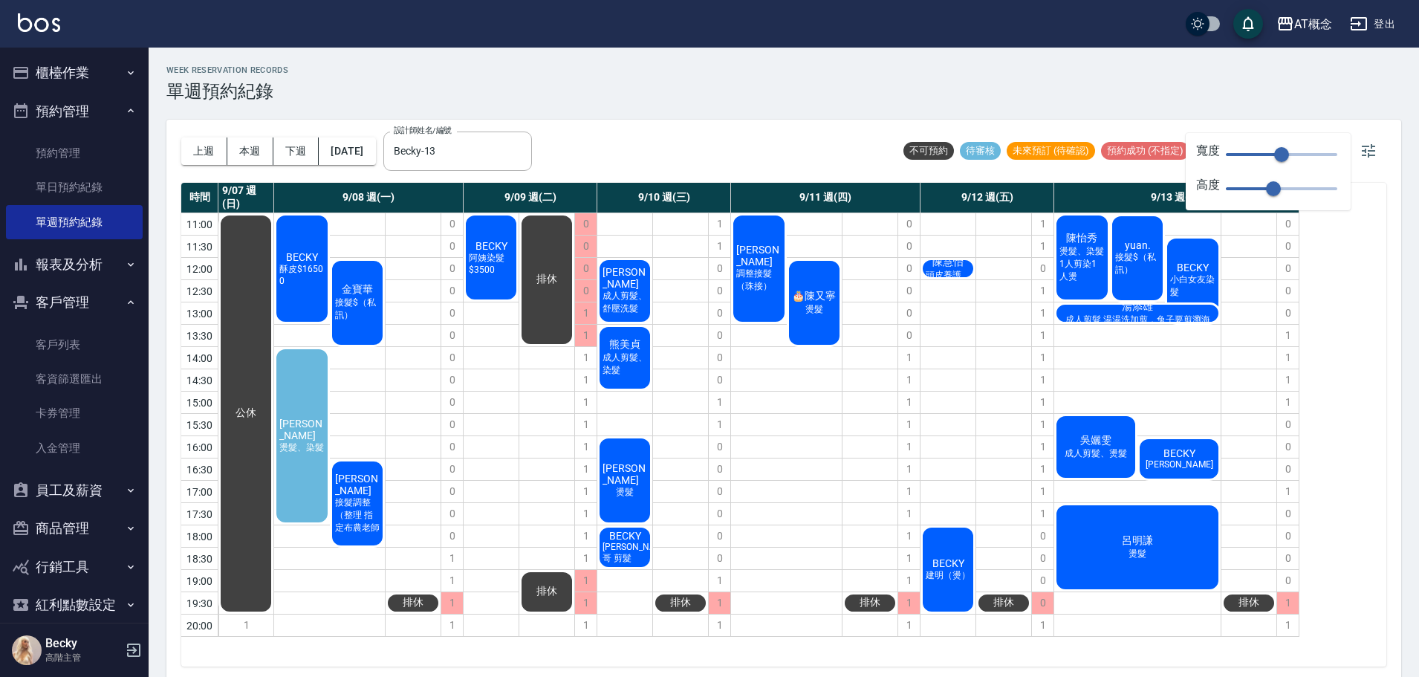
click at [1135, 315] on span "成人剪髮 湯湯洗加剪，兔子要剪瀏海" at bounding box center [1138, 320] width 151 height 13
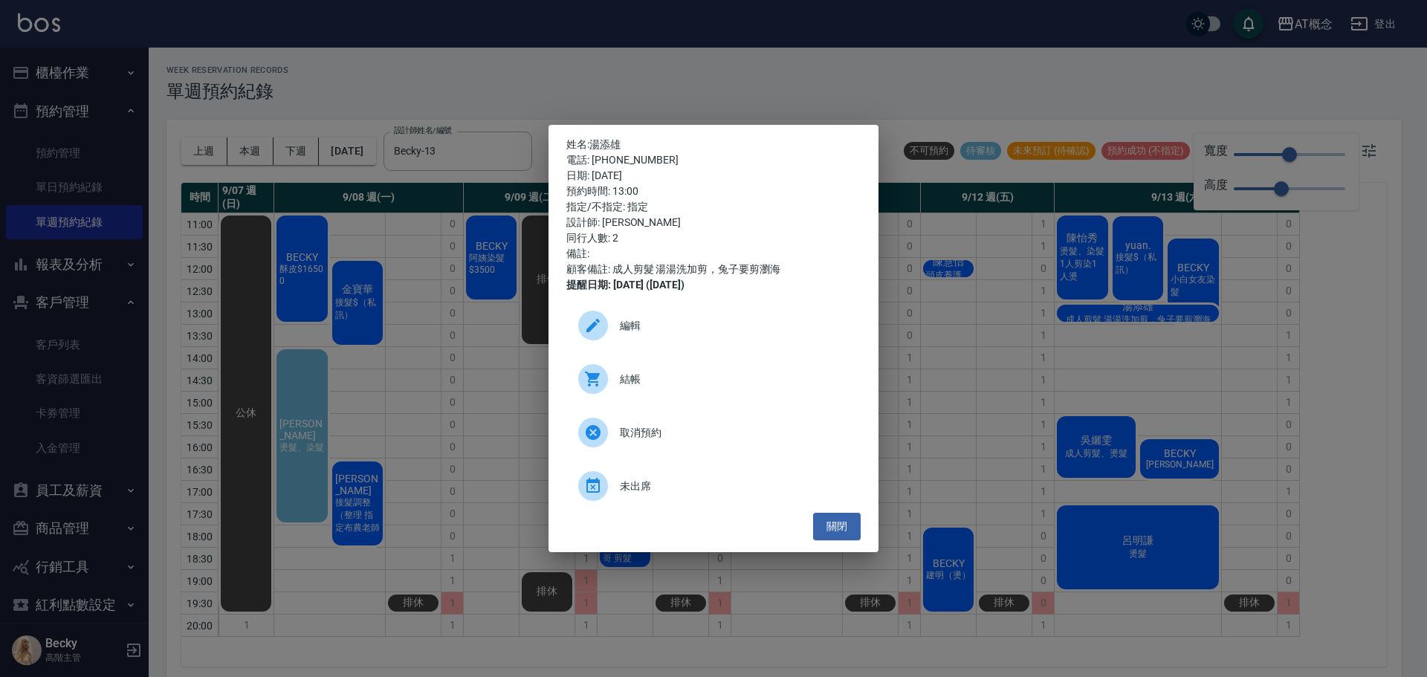
click at [1087, 255] on div "姓名: [PERSON_NAME] 電話: [PHONE_NUMBER] 日期: [DATE] 預約時間: 13:00 指定/不指定: 指定 設計師: [PE…" at bounding box center [713, 338] width 1427 height 677
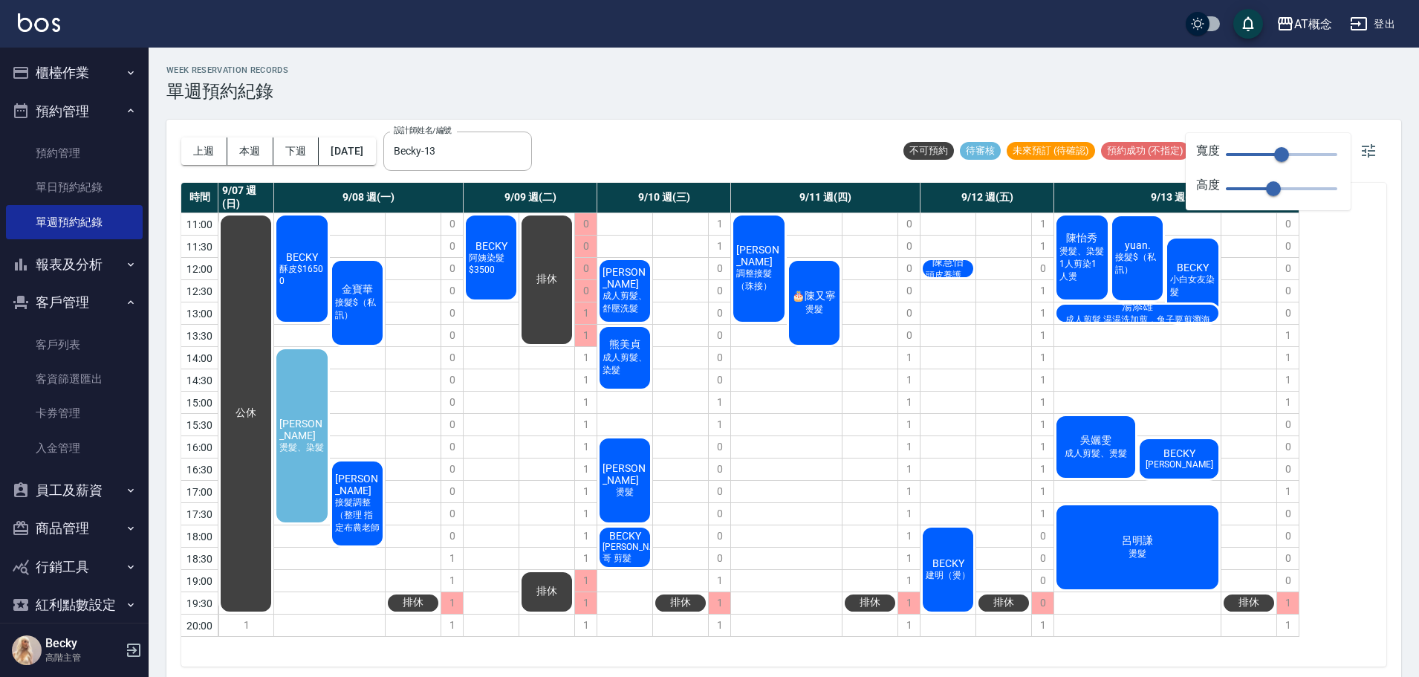
click at [1087, 255] on span "燙髮、染髮 1人剪染1人燙" at bounding box center [1082, 264] width 51 height 38
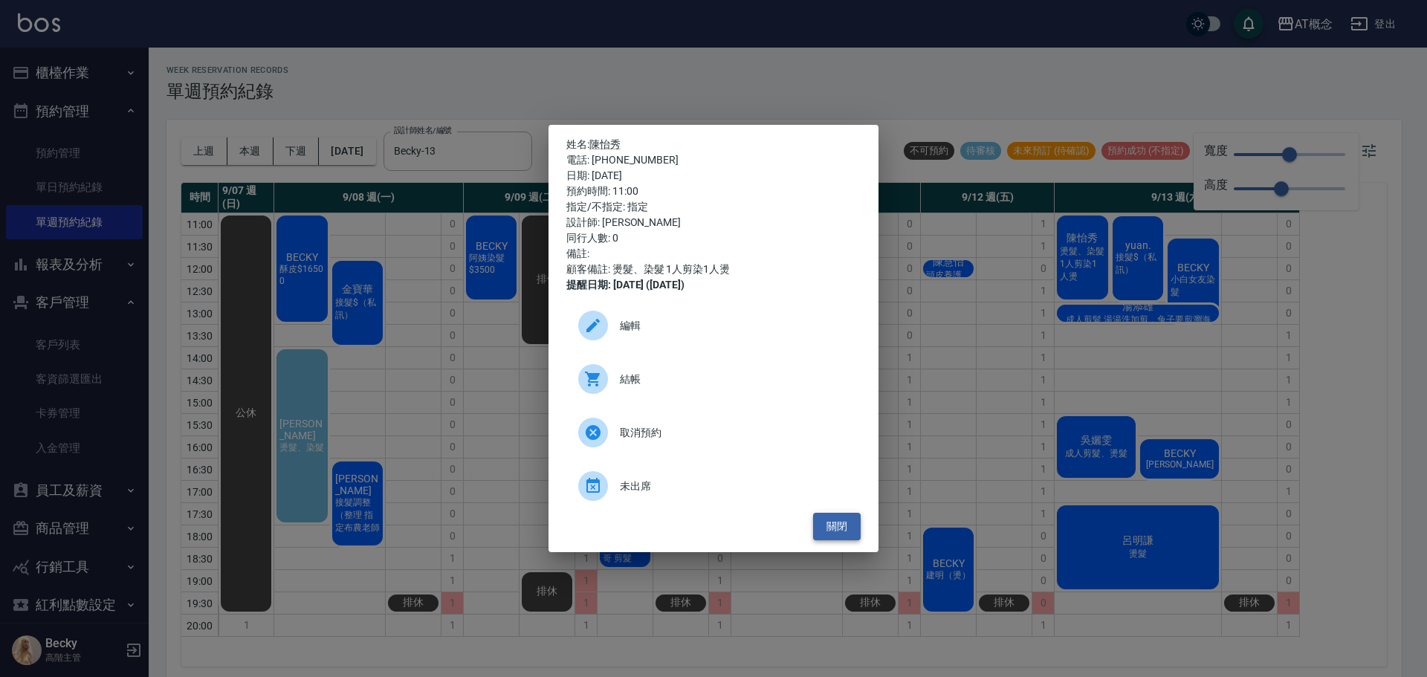
click at [823, 526] on button "關閉" at bounding box center [837, 526] width 48 height 27
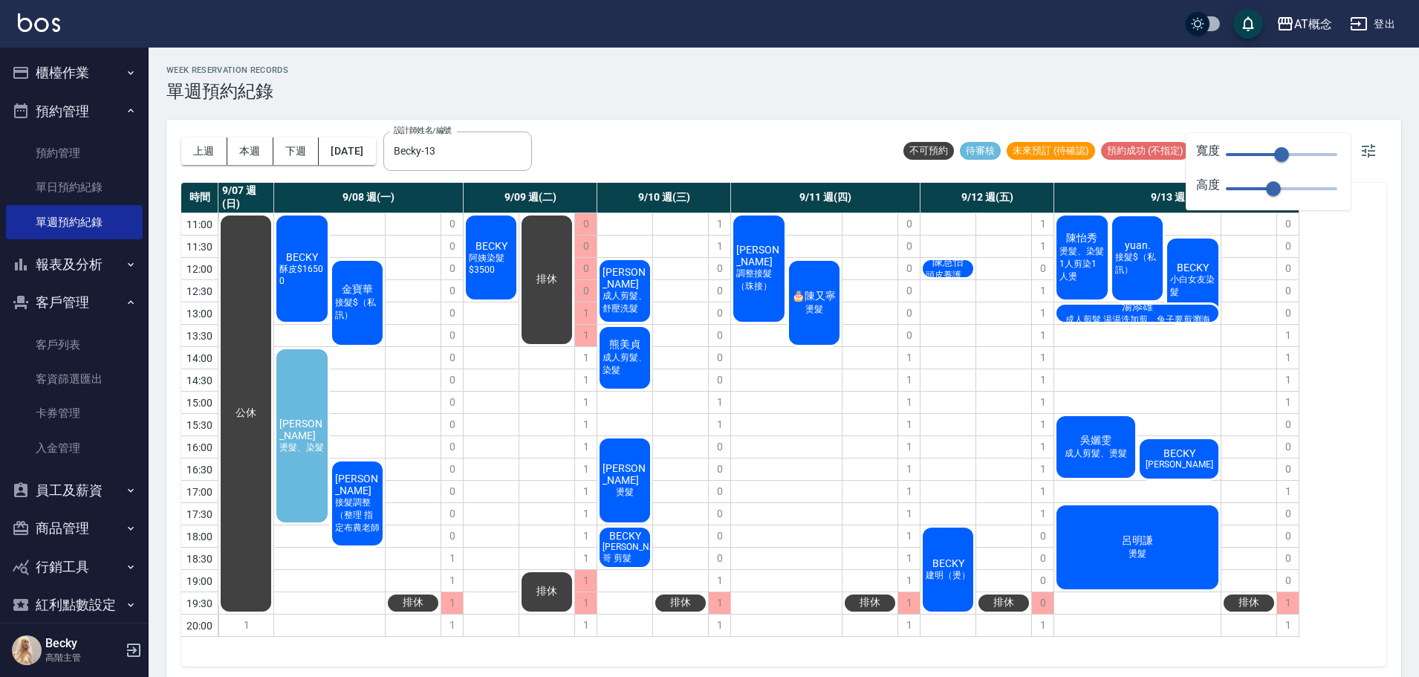
click at [1139, 268] on span "接髮$（私訊）" at bounding box center [1137, 263] width 51 height 25
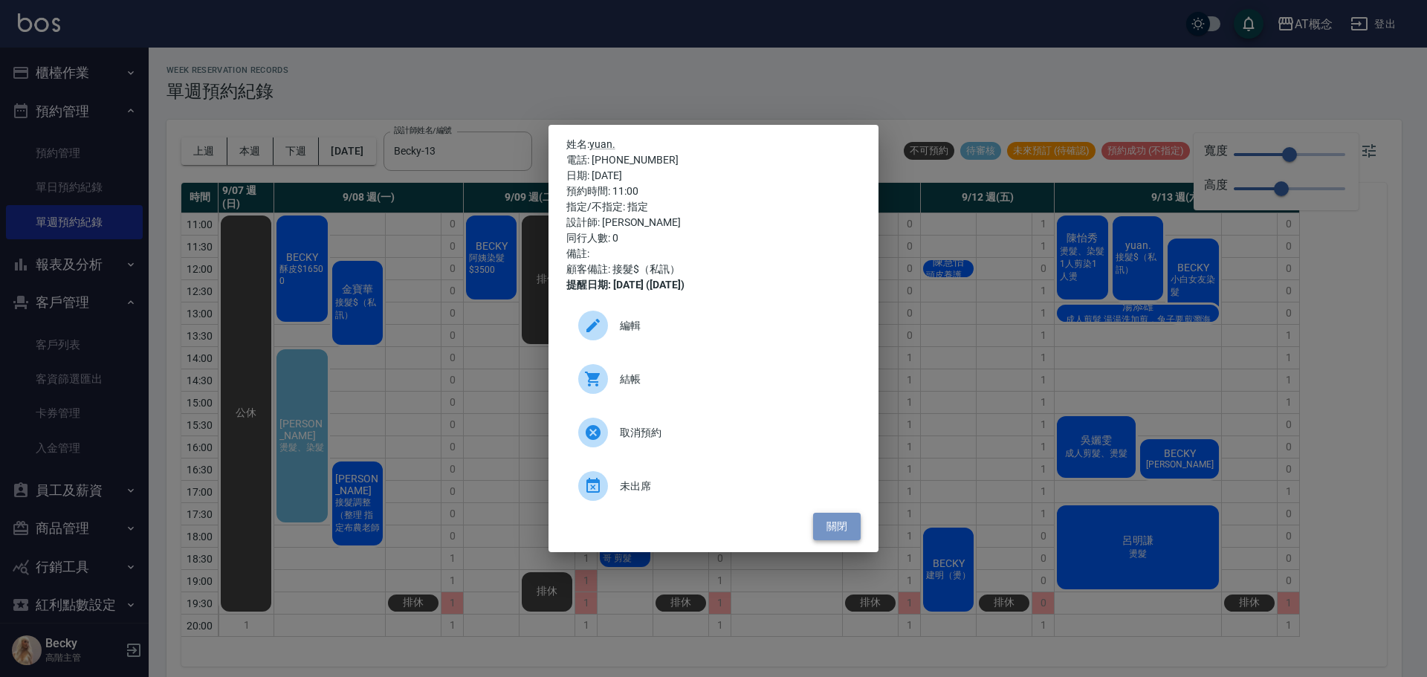
click at [825, 532] on button "關閉" at bounding box center [837, 526] width 48 height 27
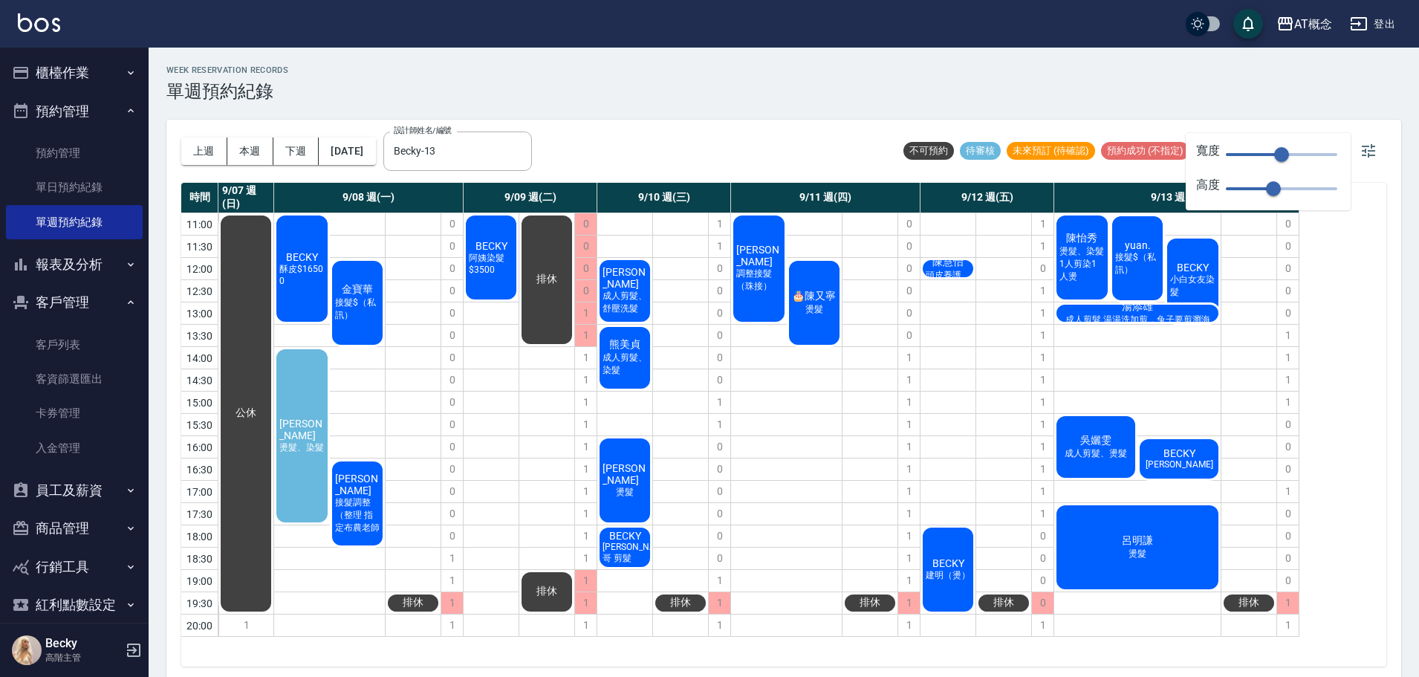
click at [1205, 278] on span "小白女友染髮" at bounding box center [1192, 285] width 51 height 25
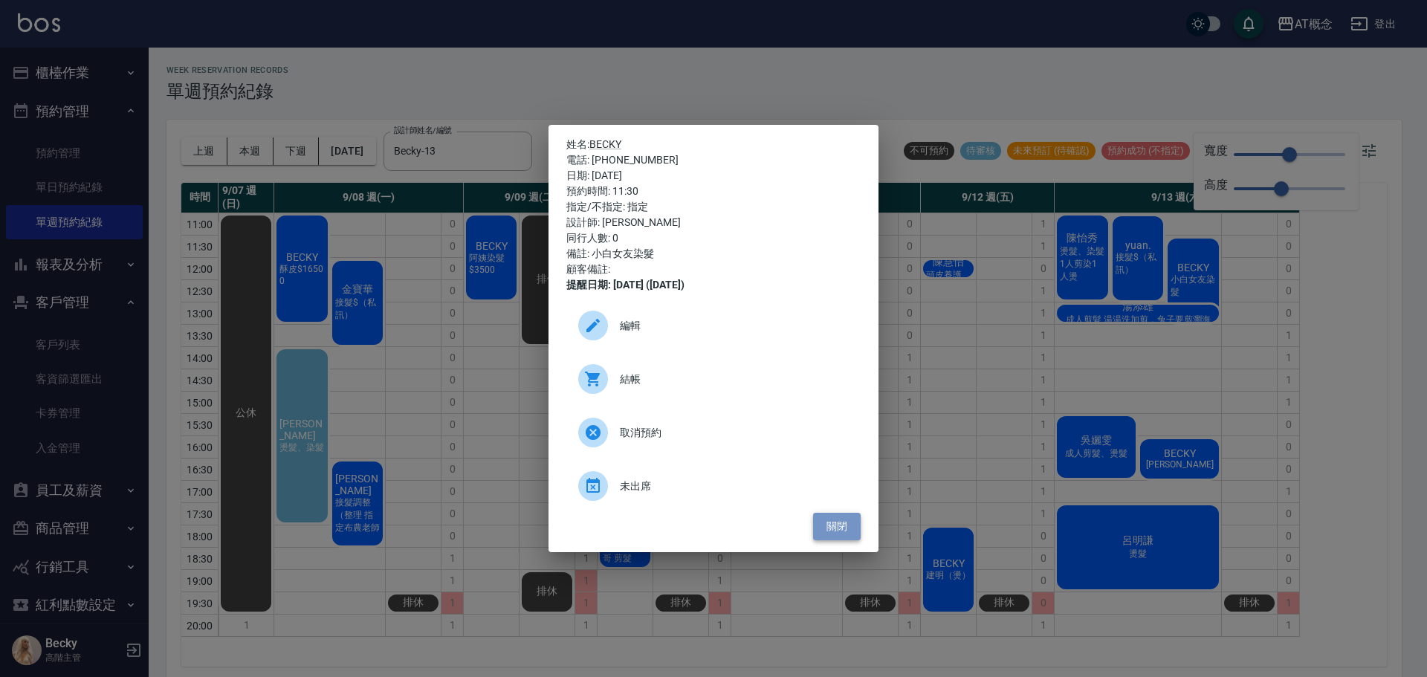
click at [841, 526] on button "關閉" at bounding box center [837, 526] width 48 height 27
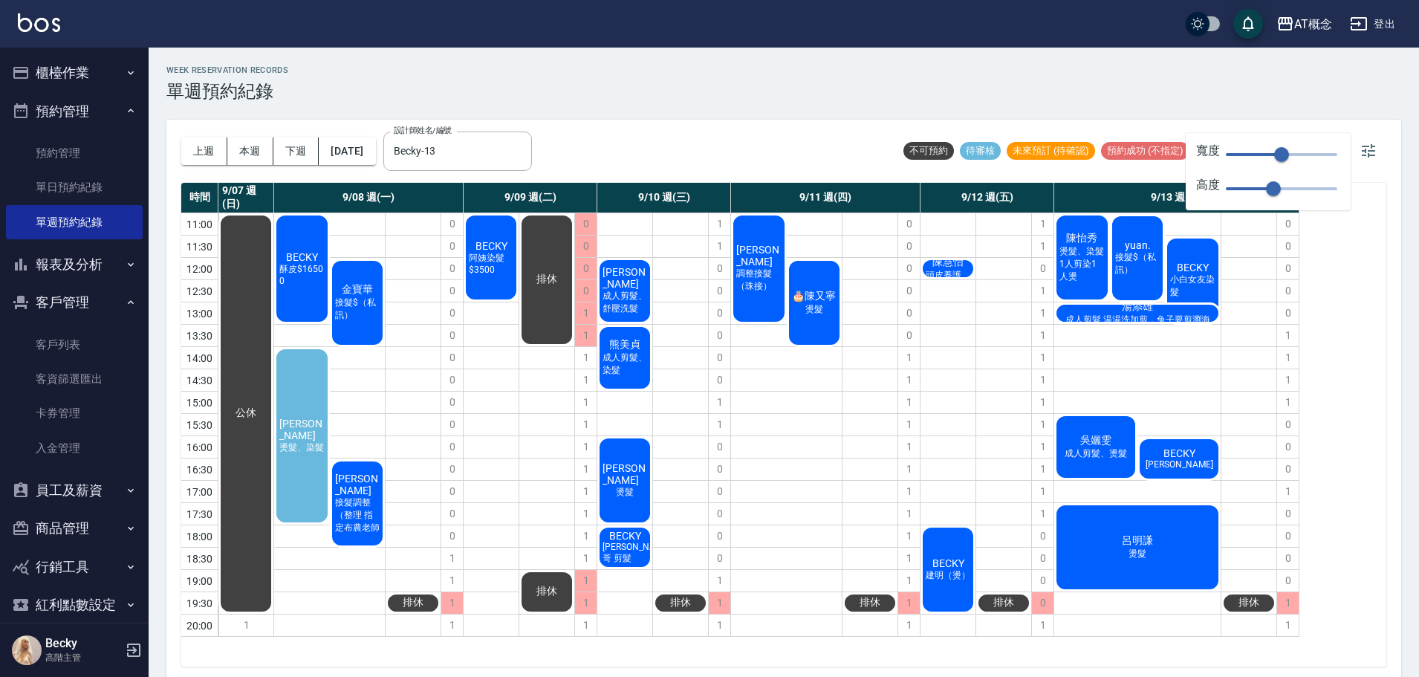
click at [1119, 317] on span "成人剪髮 湯湯洗加剪，兔子要剪瀏海" at bounding box center [1137, 320] width 151 height 13
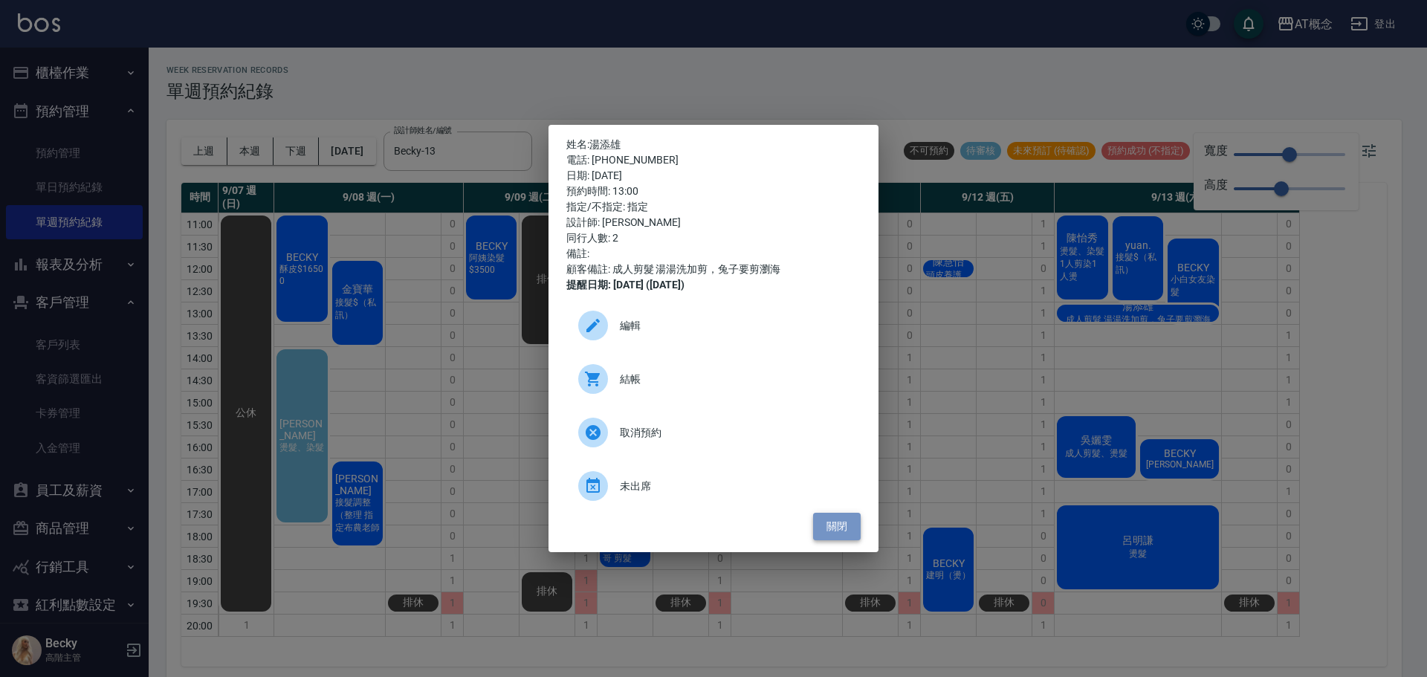
click at [832, 528] on button "關閉" at bounding box center [837, 526] width 48 height 27
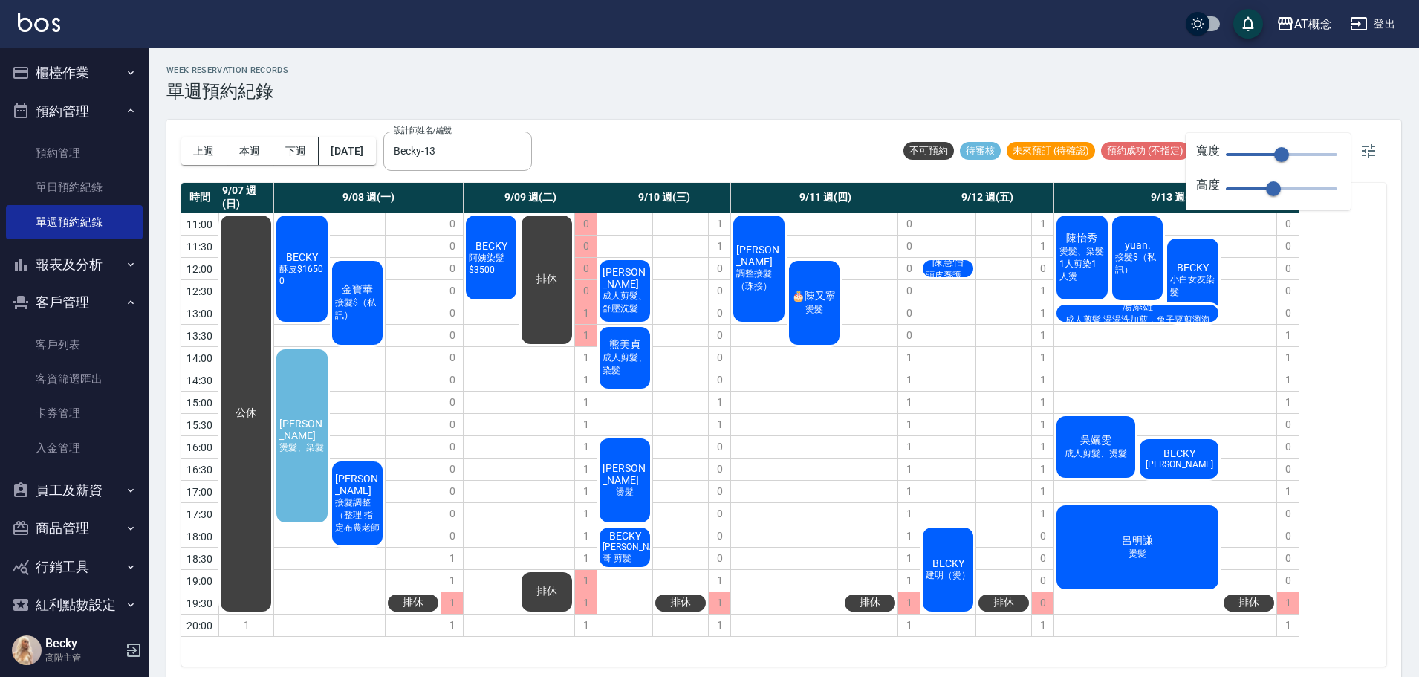
click at [1101, 458] on span "成人剪髮、燙髮" at bounding box center [1096, 453] width 68 height 13
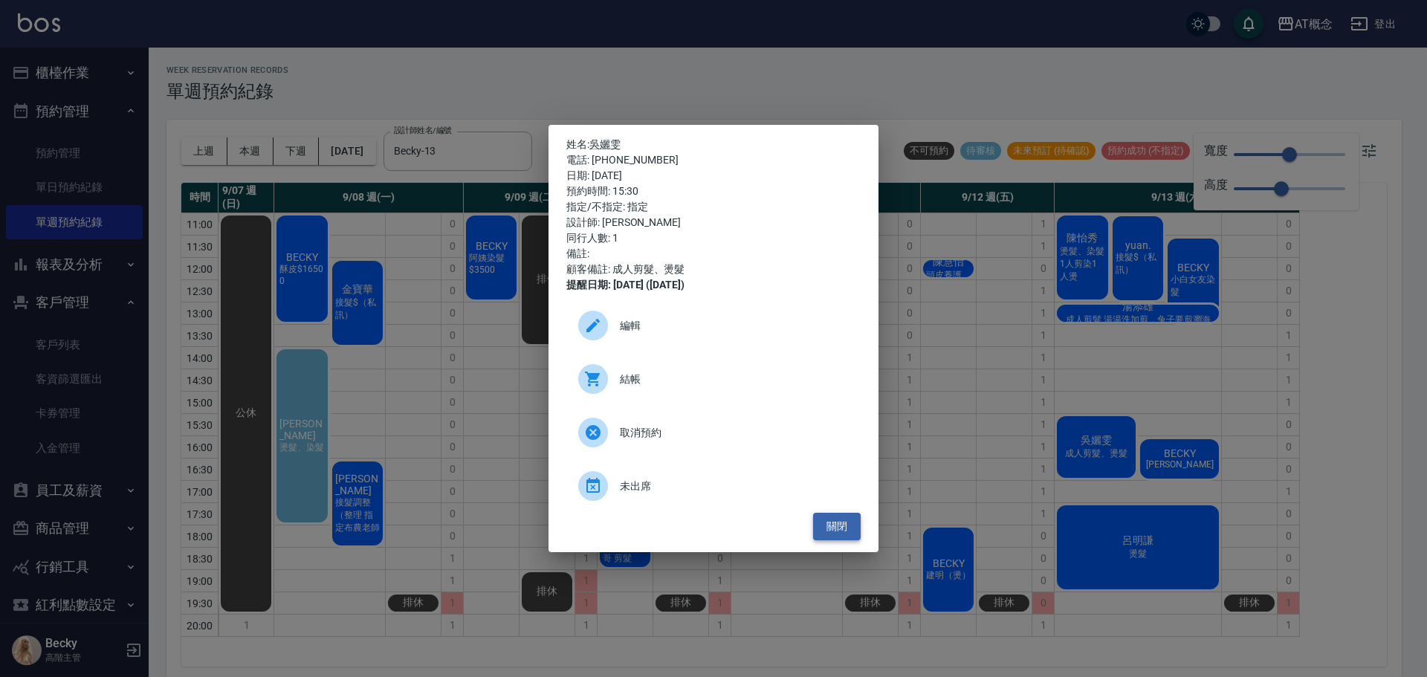
click at [846, 525] on button "關閉" at bounding box center [837, 526] width 48 height 27
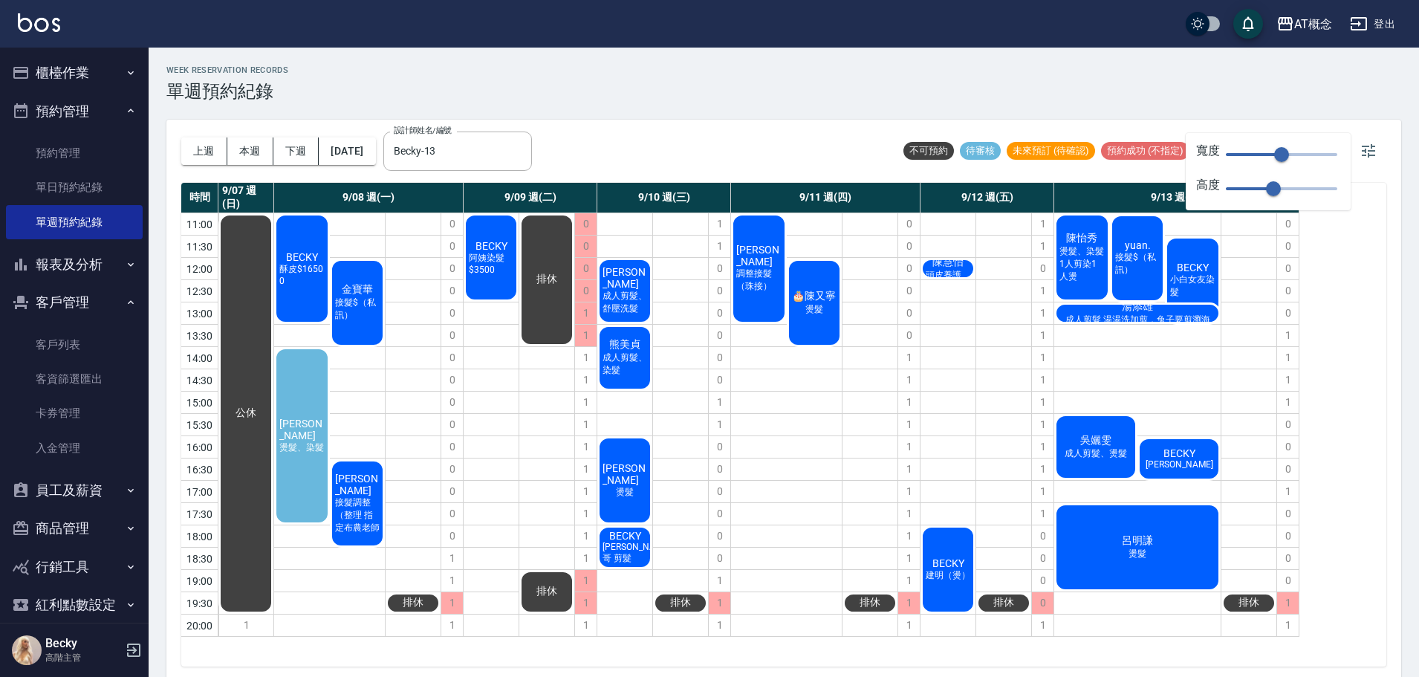
click at [1202, 464] on div "BECKY [PERSON_NAME]" at bounding box center [1179, 459] width 83 height 44
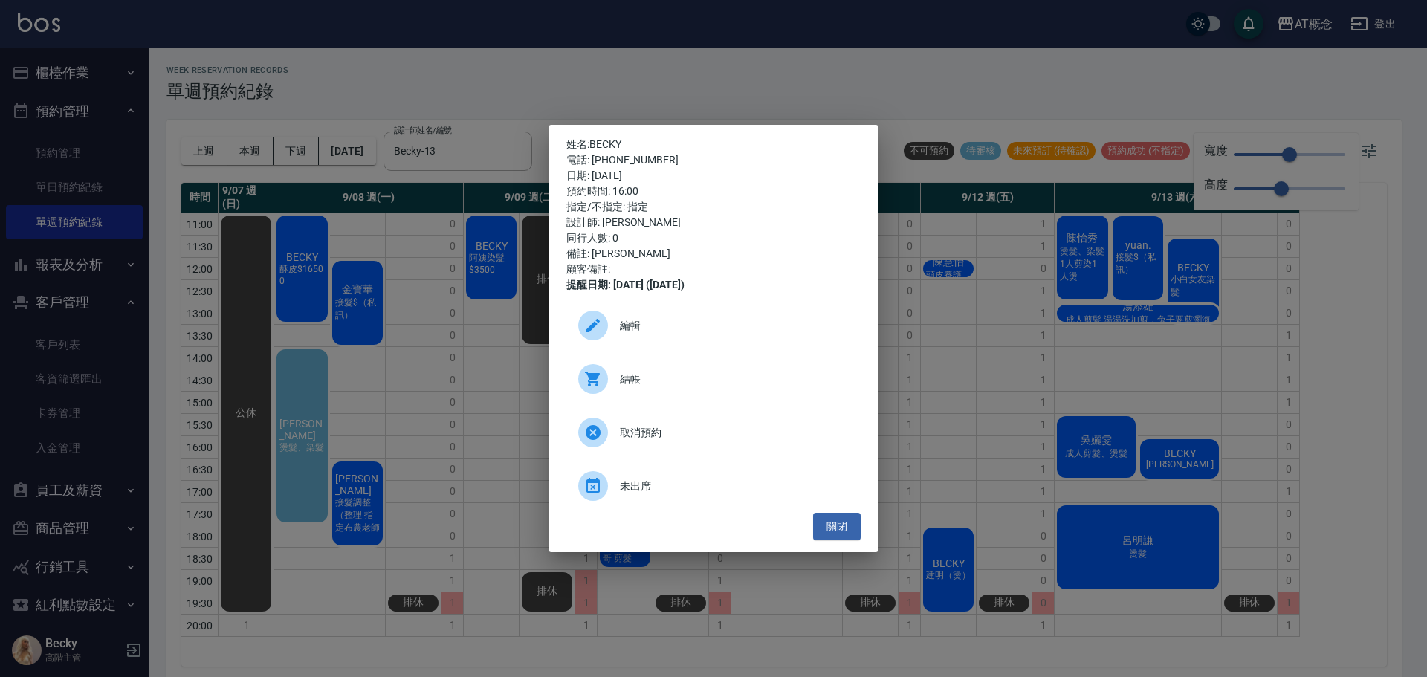
click at [1132, 553] on div "姓名: BECKY 電話: [PHONE_NUMBER] 日期: [DATE] 預約時間: 16:00 指定/不指定: 指定 設計師: [PERSON_NAM…" at bounding box center [713, 338] width 1427 height 677
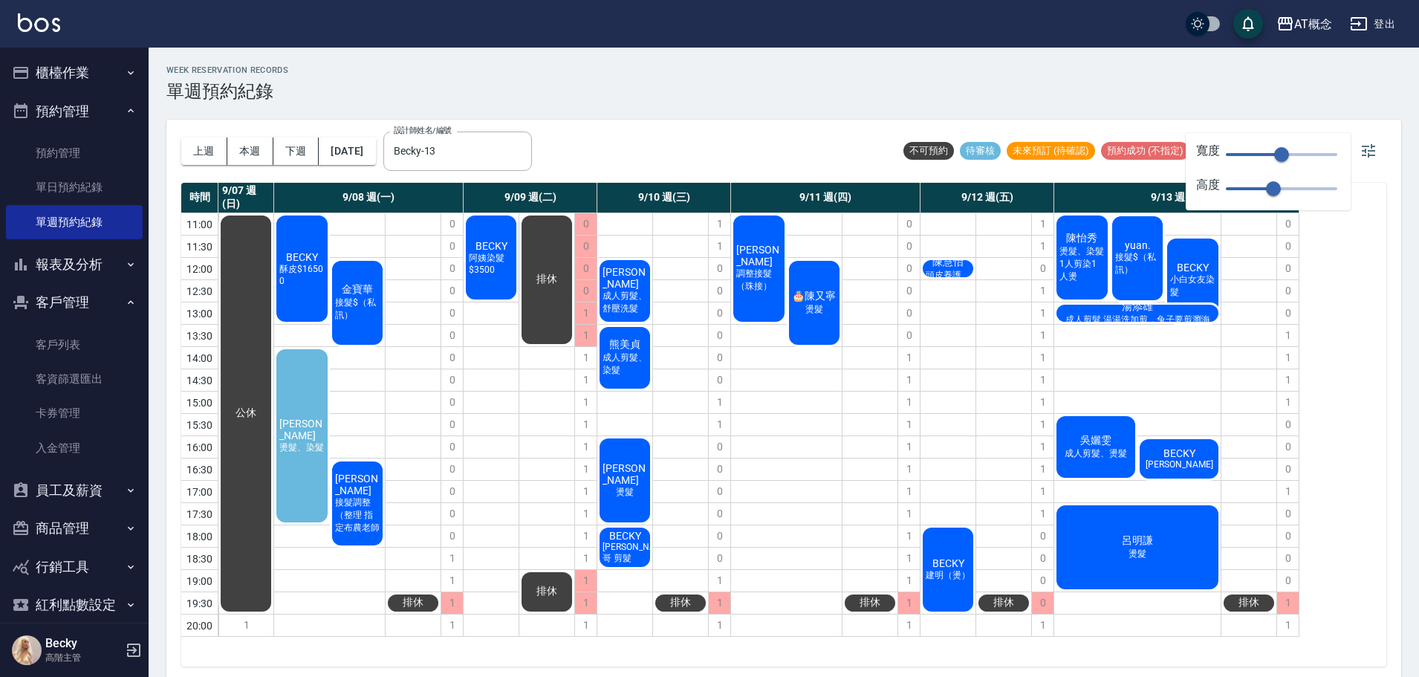
click at [1132, 553] on span "燙髮" at bounding box center [1138, 554] width 24 height 13
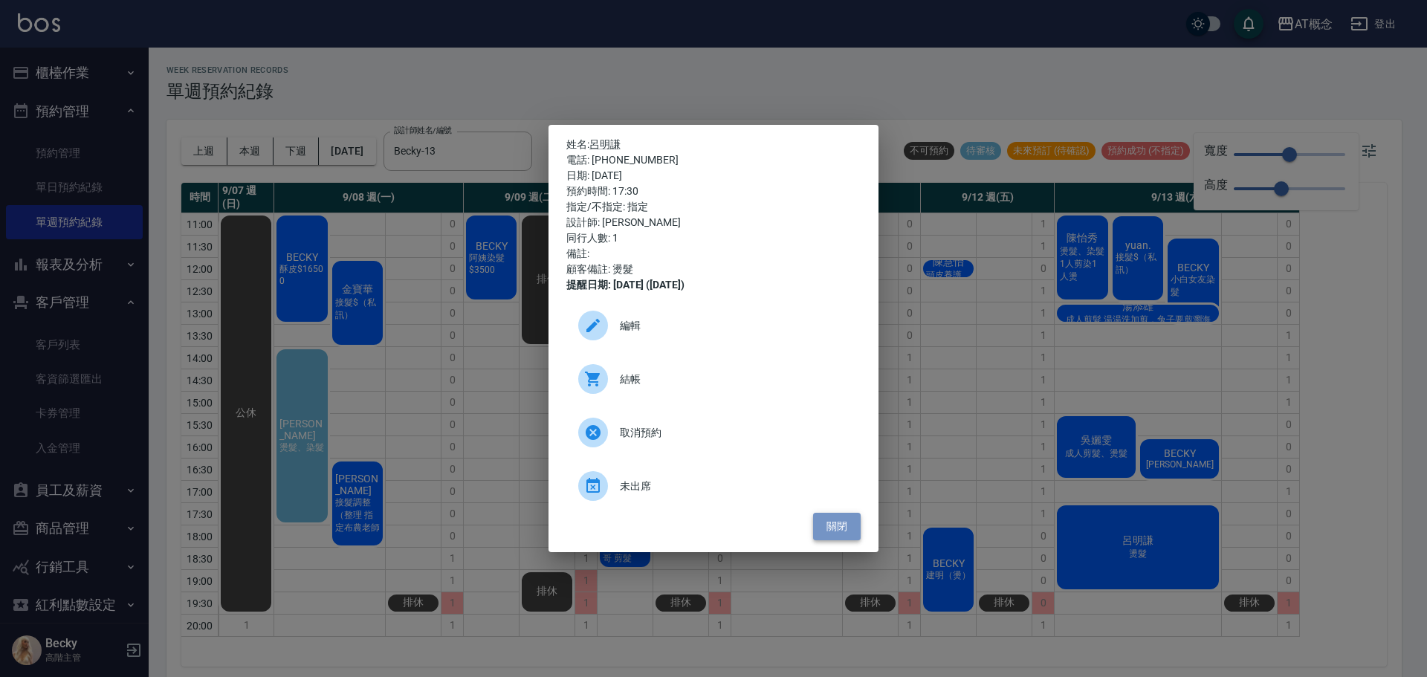
click at [838, 526] on button "關閉" at bounding box center [837, 526] width 48 height 27
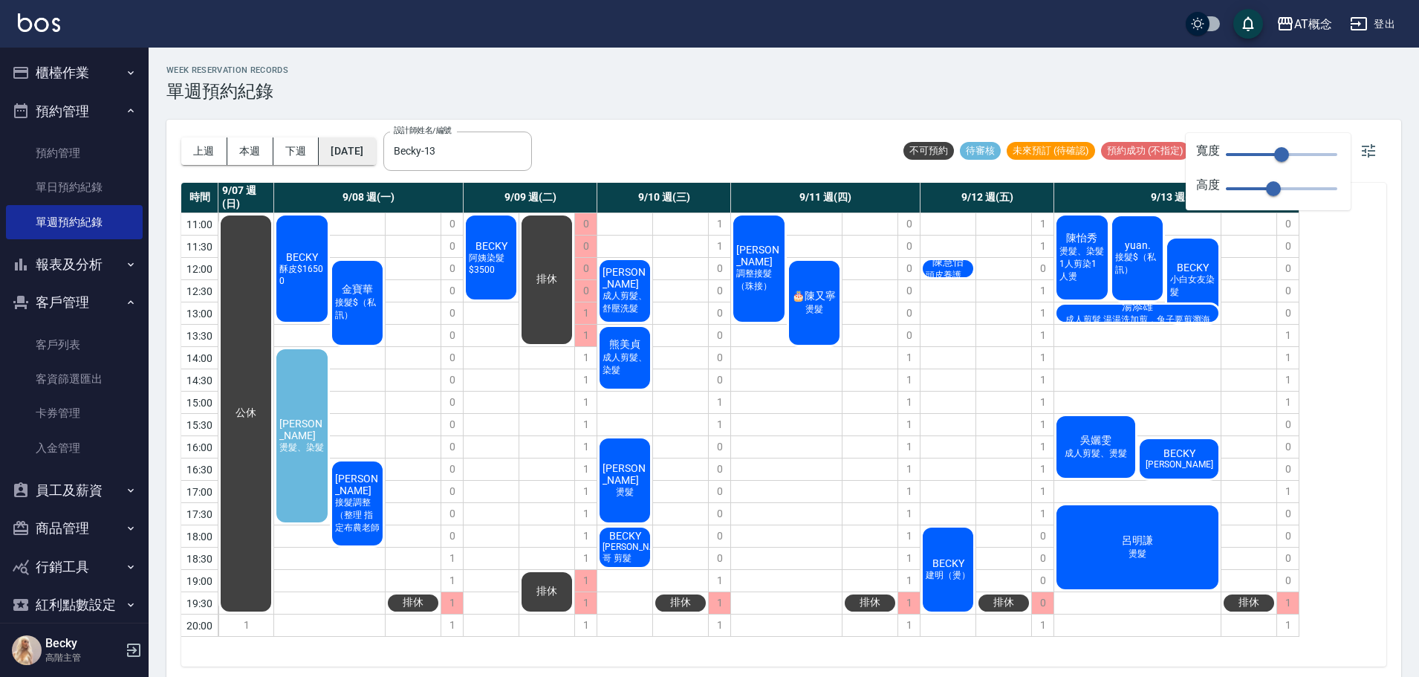
click at [362, 158] on button "[DATE]" at bounding box center [347, 150] width 56 height 27
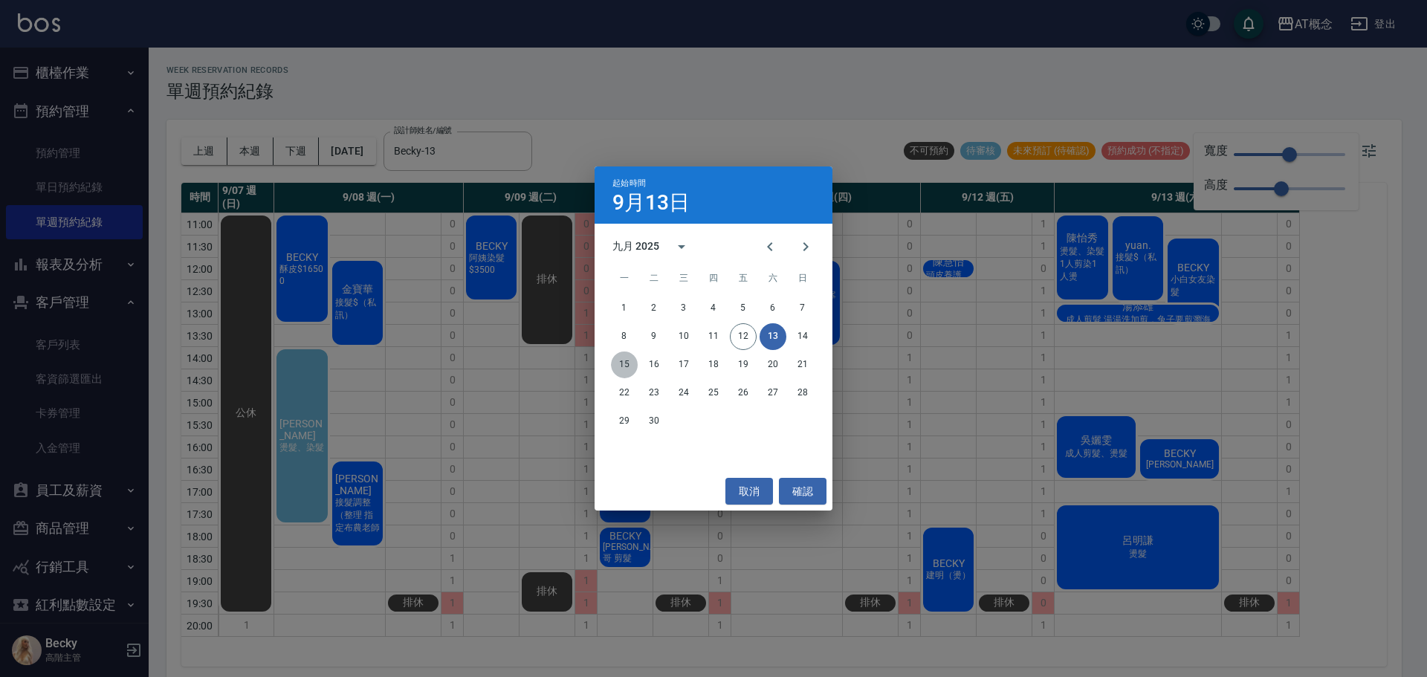
click at [630, 366] on button "15" at bounding box center [624, 364] width 27 height 27
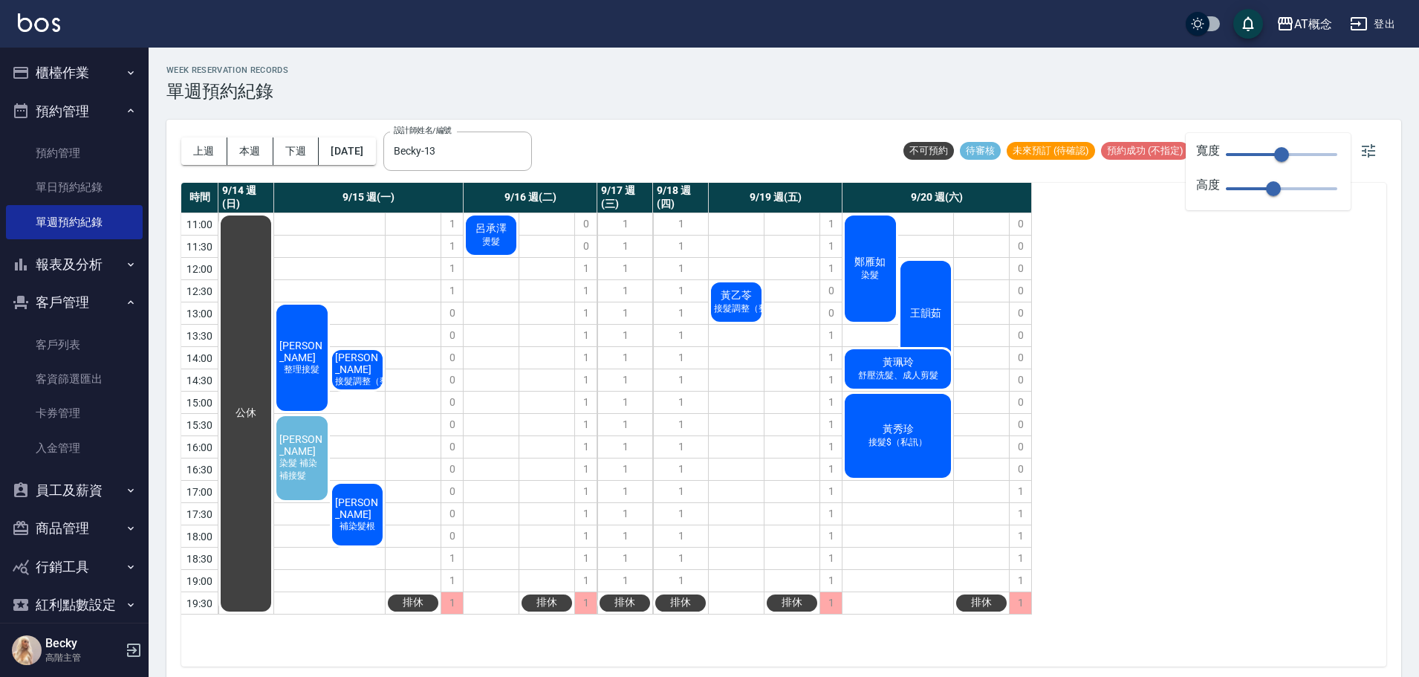
click at [299, 334] on div "Zang ziwu 整理接髮" at bounding box center [302, 357] width 56 height 111
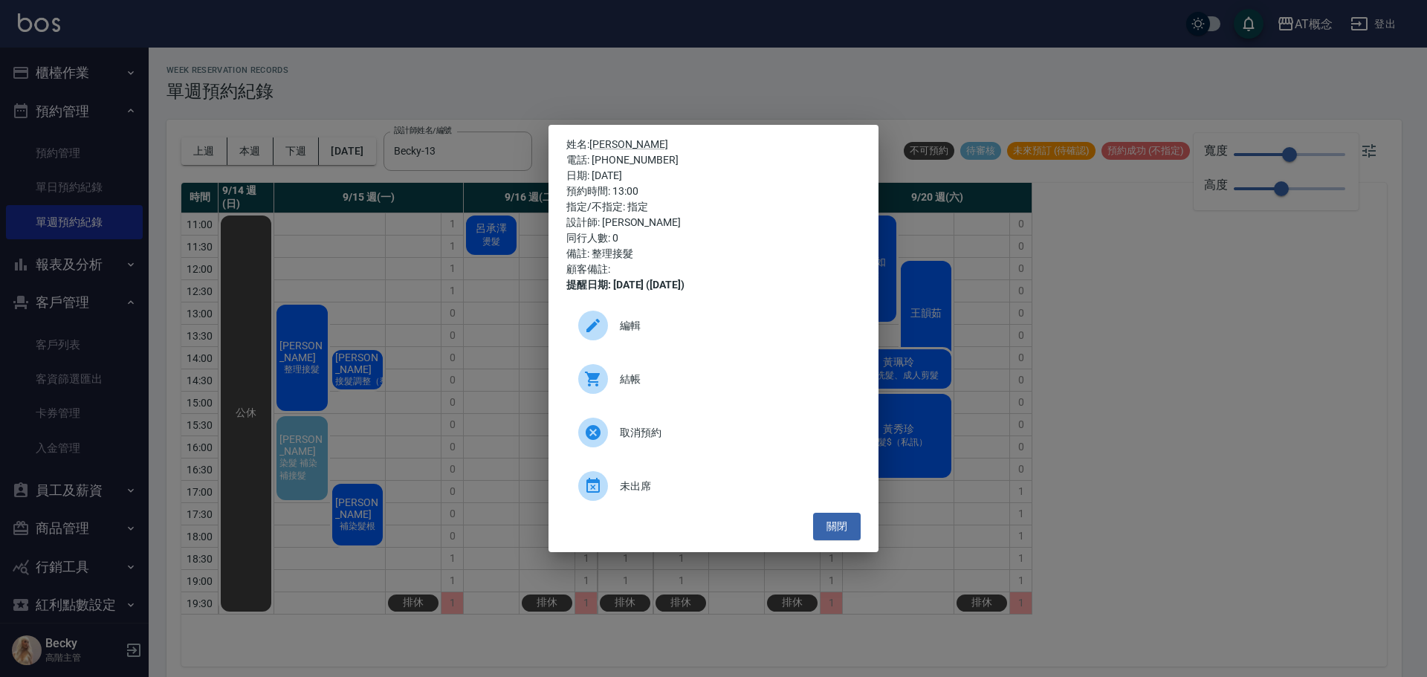
click at [355, 377] on div "姓名: [PERSON_NAME] 電話: [PHONE_NUMBER] 日期: [DATE] 預約時間: 13:00 指定/不指定: 指定 設計師: [PE…" at bounding box center [713, 338] width 1427 height 677
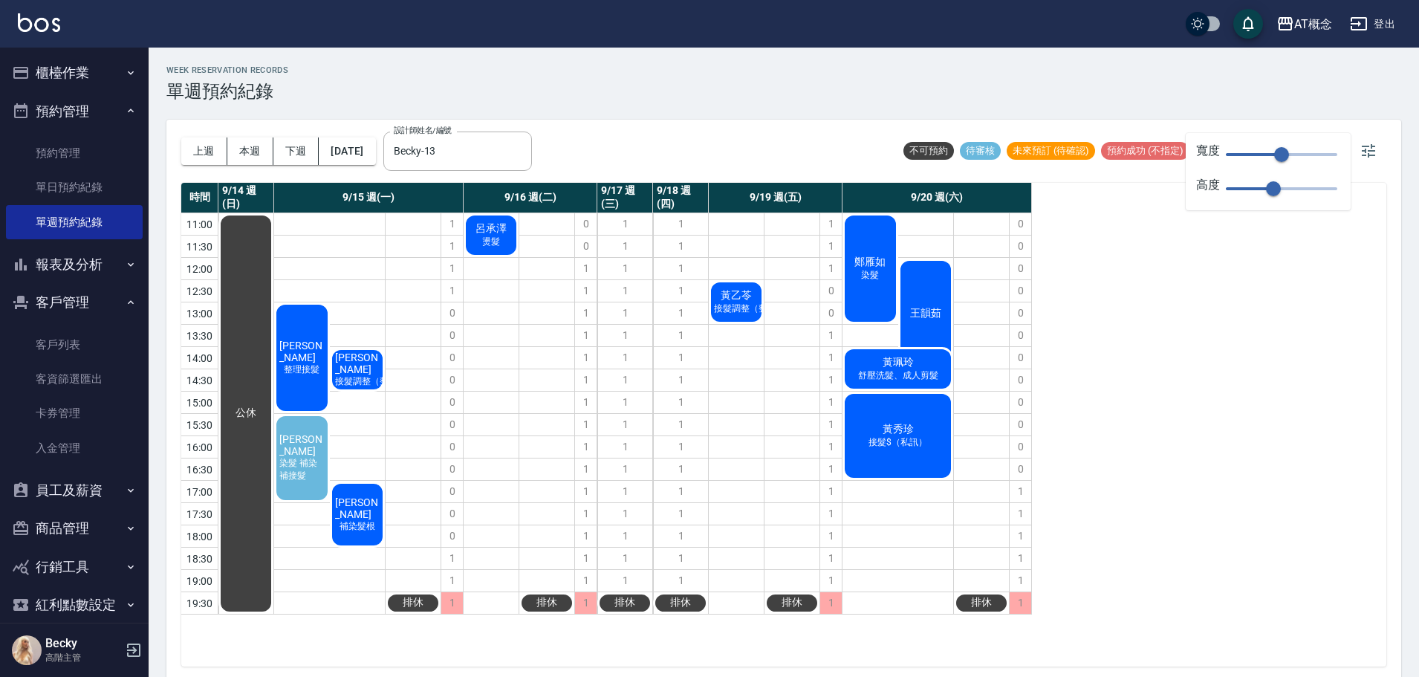
click at [351, 368] on span "[PERSON_NAME]" at bounding box center [357, 363] width 51 height 24
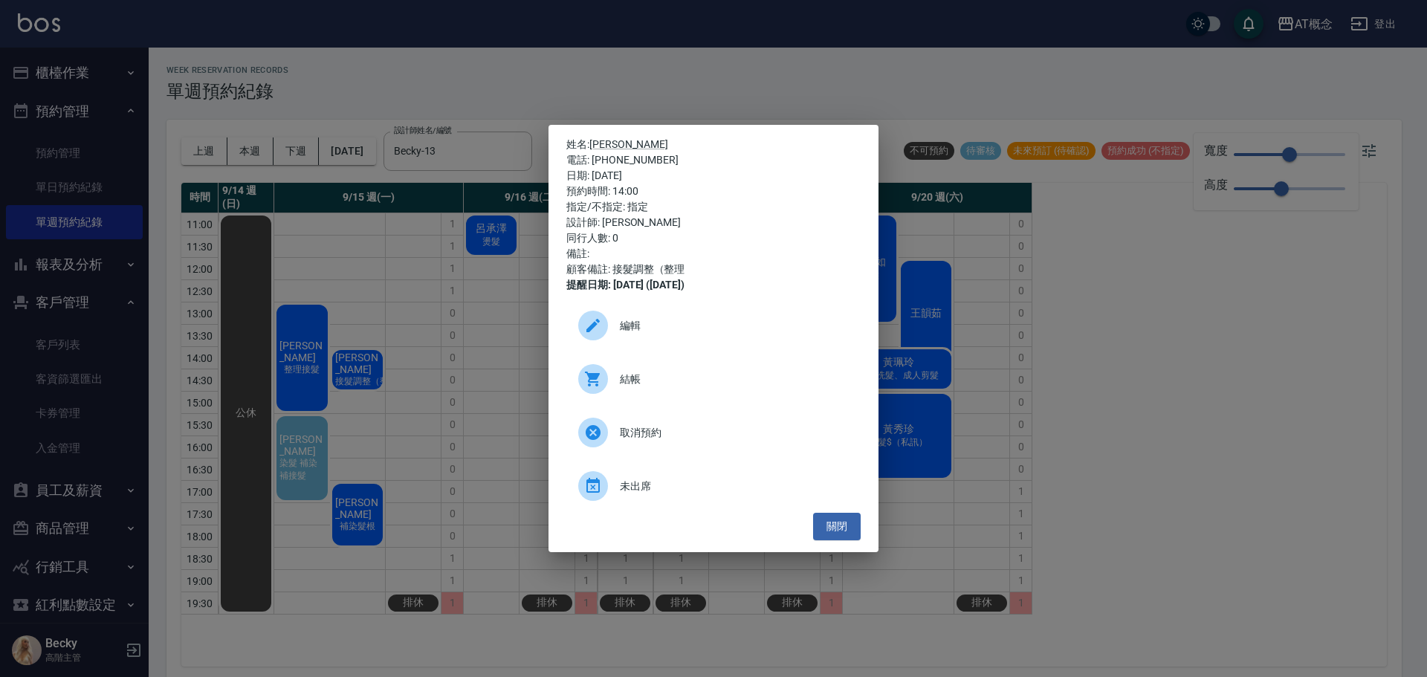
click at [304, 447] on div "姓名: [PERSON_NAME] 電話: [PHONE_NUMBER] 日期: [DATE] 預約時間: 14:00 指定/不指定: 指定 設計師: [PE…" at bounding box center [713, 338] width 1427 height 677
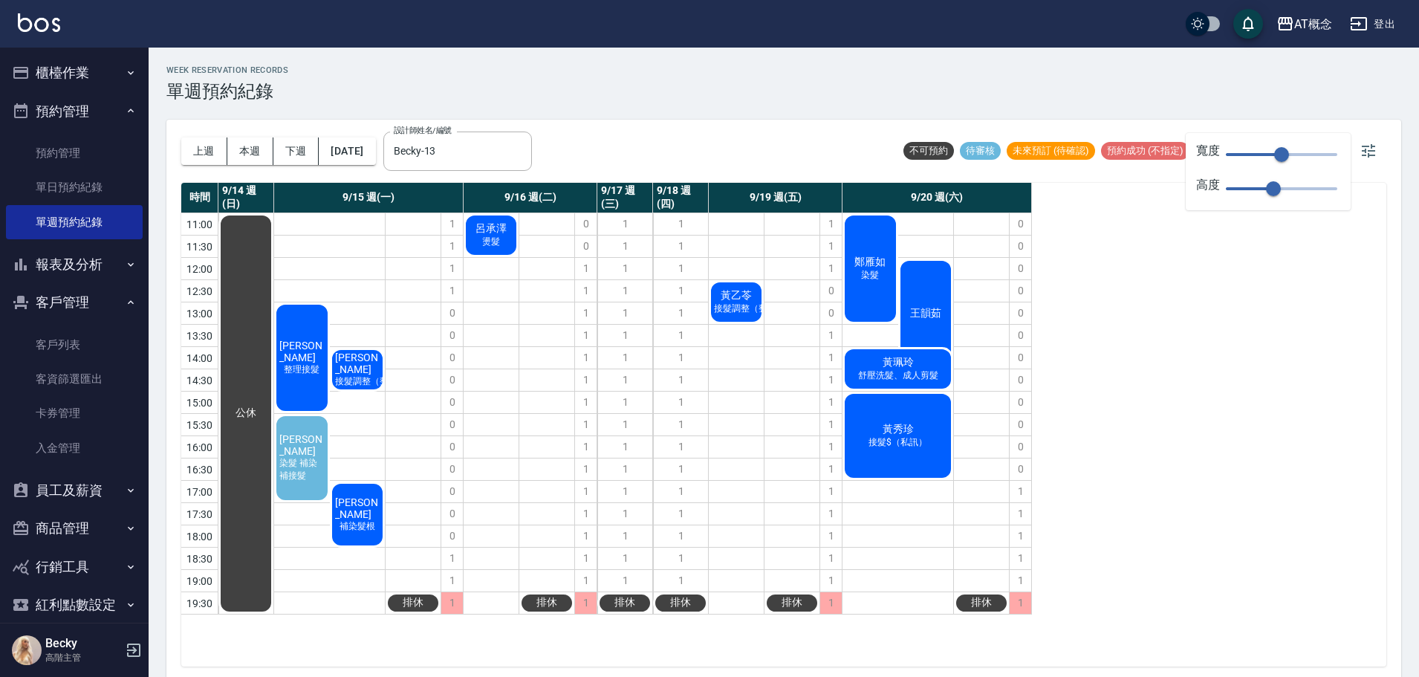
click at [299, 476] on span "染髮 補染 補接髮" at bounding box center [301, 469] width 51 height 25
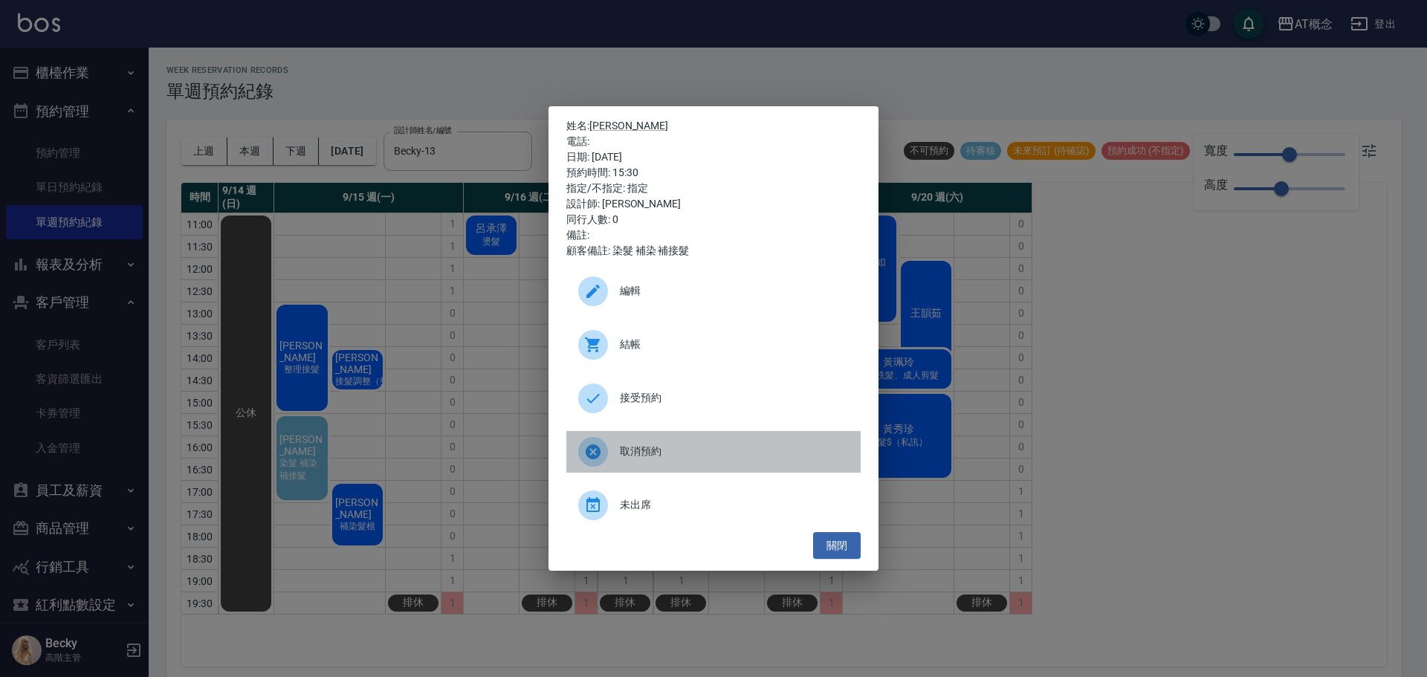
click at [584, 452] on icon at bounding box center [593, 452] width 18 height 18
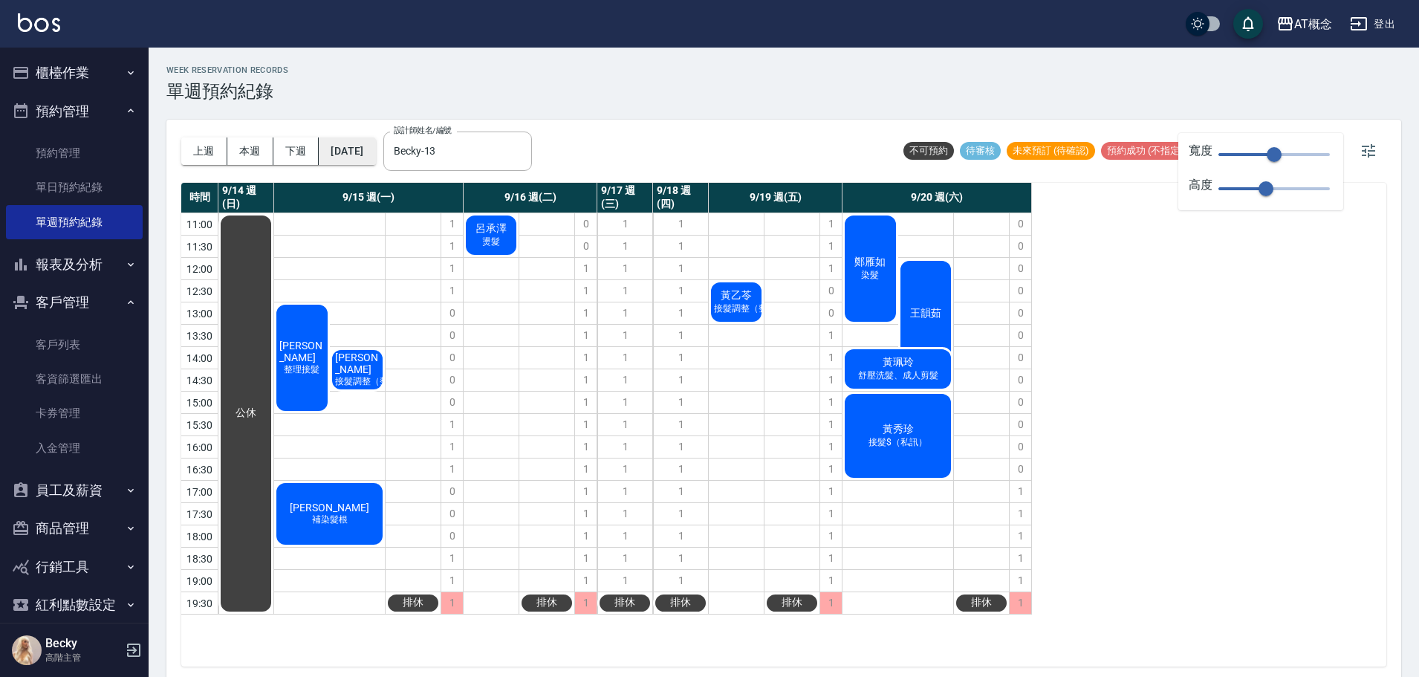
click at [375, 157] on button "[DATE]" at bounding box center [347, 150] width 56 height 27
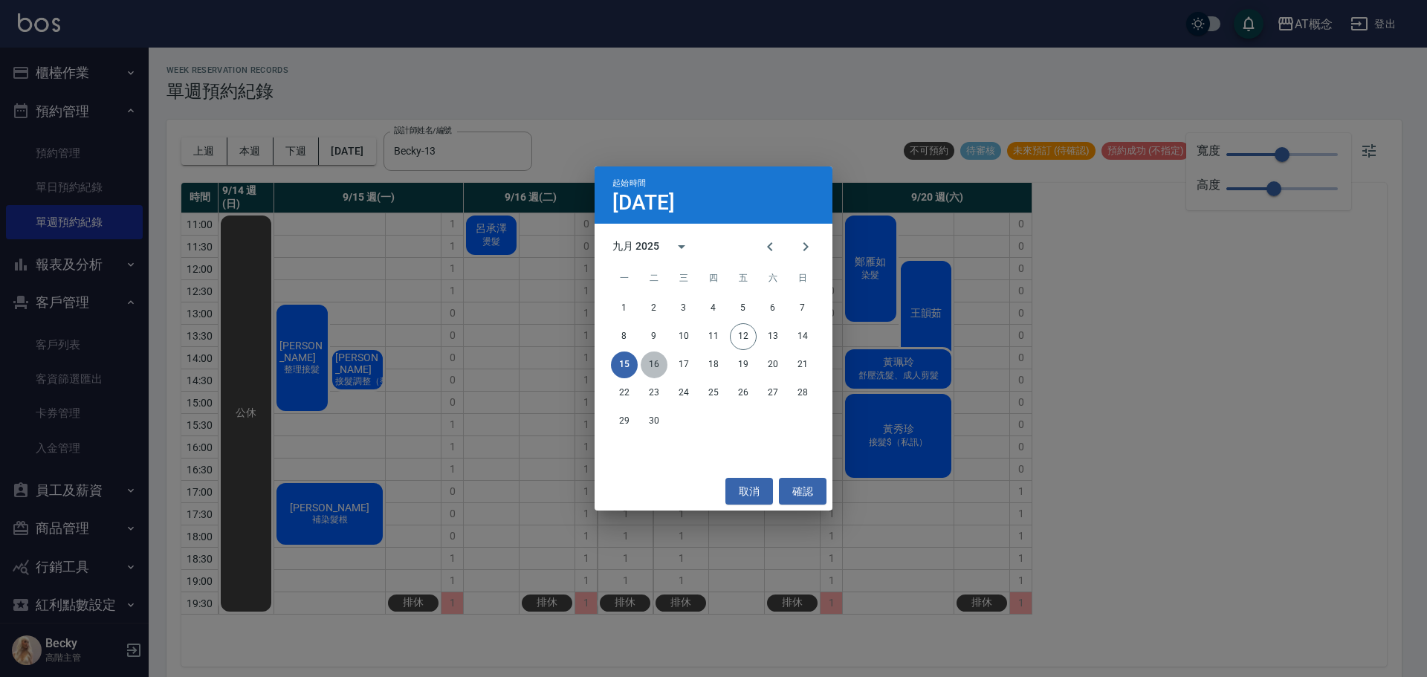
click at [652, 365] on button "16" at bounding box center [654, 364] width 27 height 27
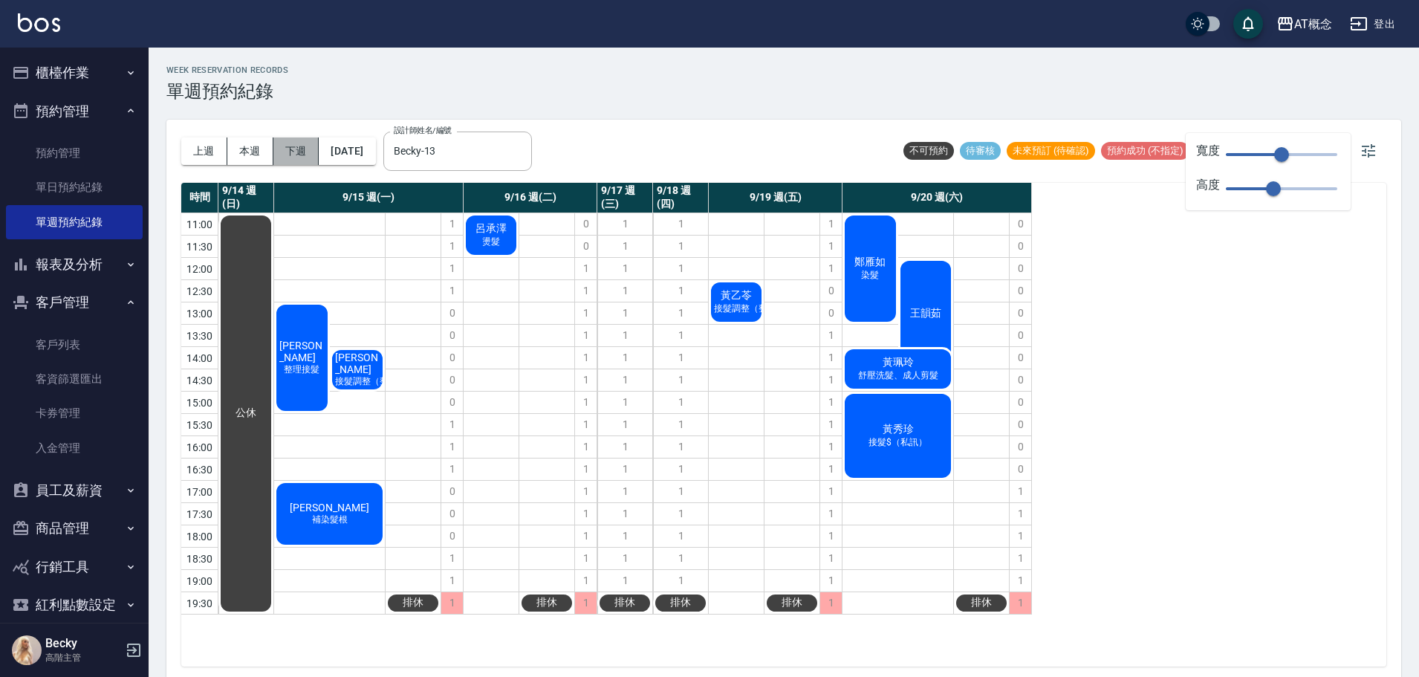
click at [292, 152] on button "下週" at bounding box center [296, 150] width 46 height 27
click at [251, 146] on button "本週" at bounding box center [250, 150] width 46 height 27
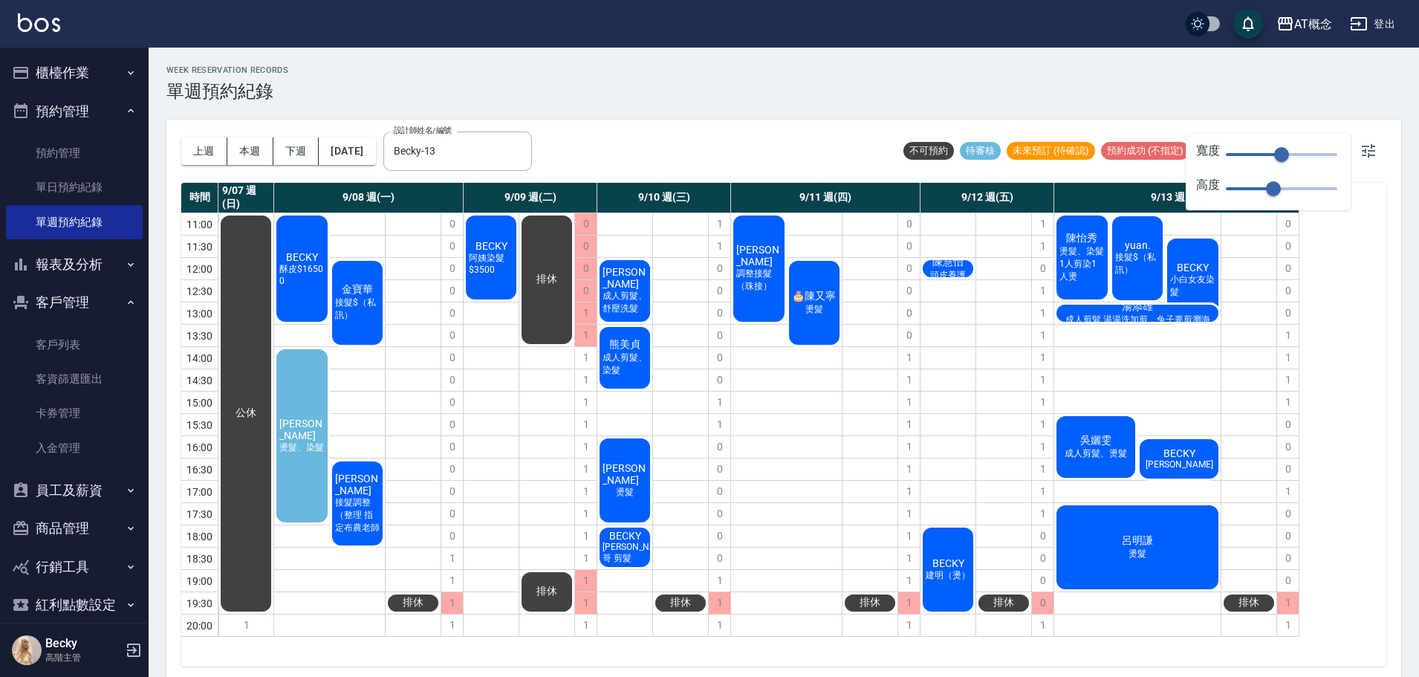
click at [935, 577] on span "建明（燙）" at bounding box center [948, 575] width 51 height 13
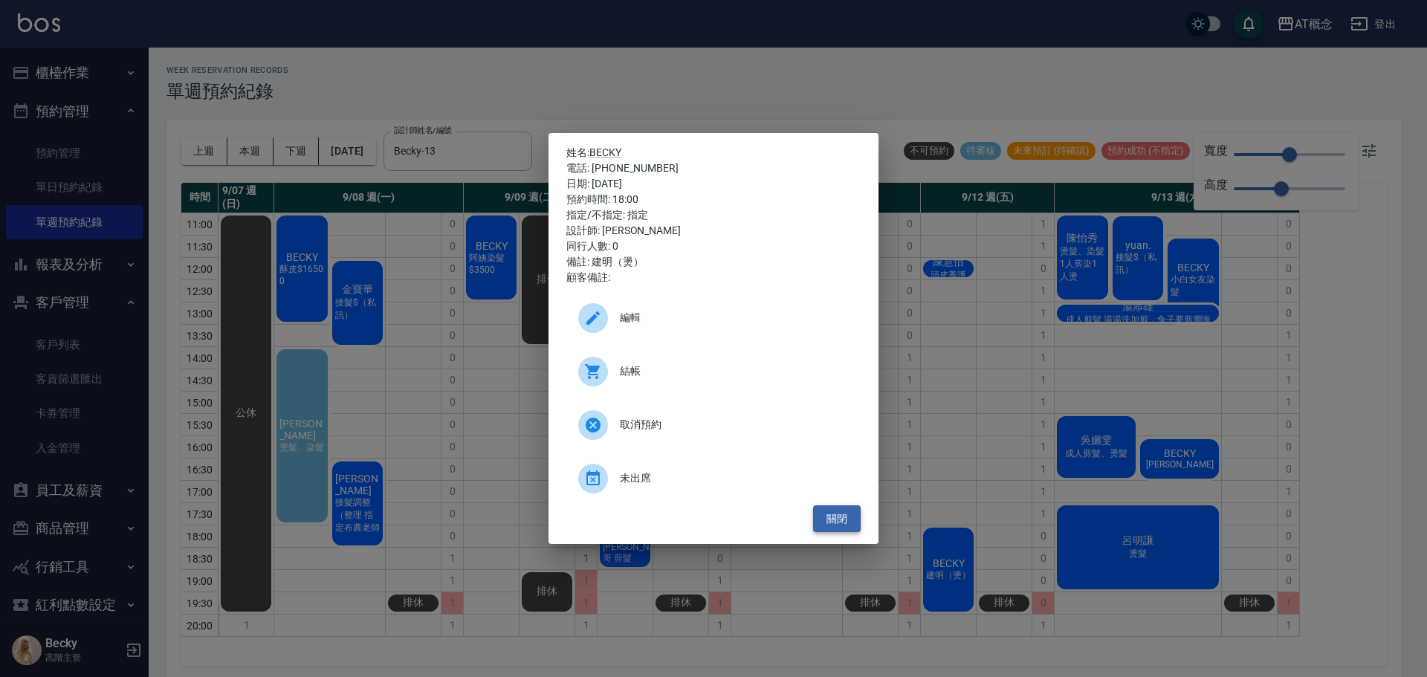
click at [842, 525] on button "關閉" at bounding box center [837, 518] width 48 height 27
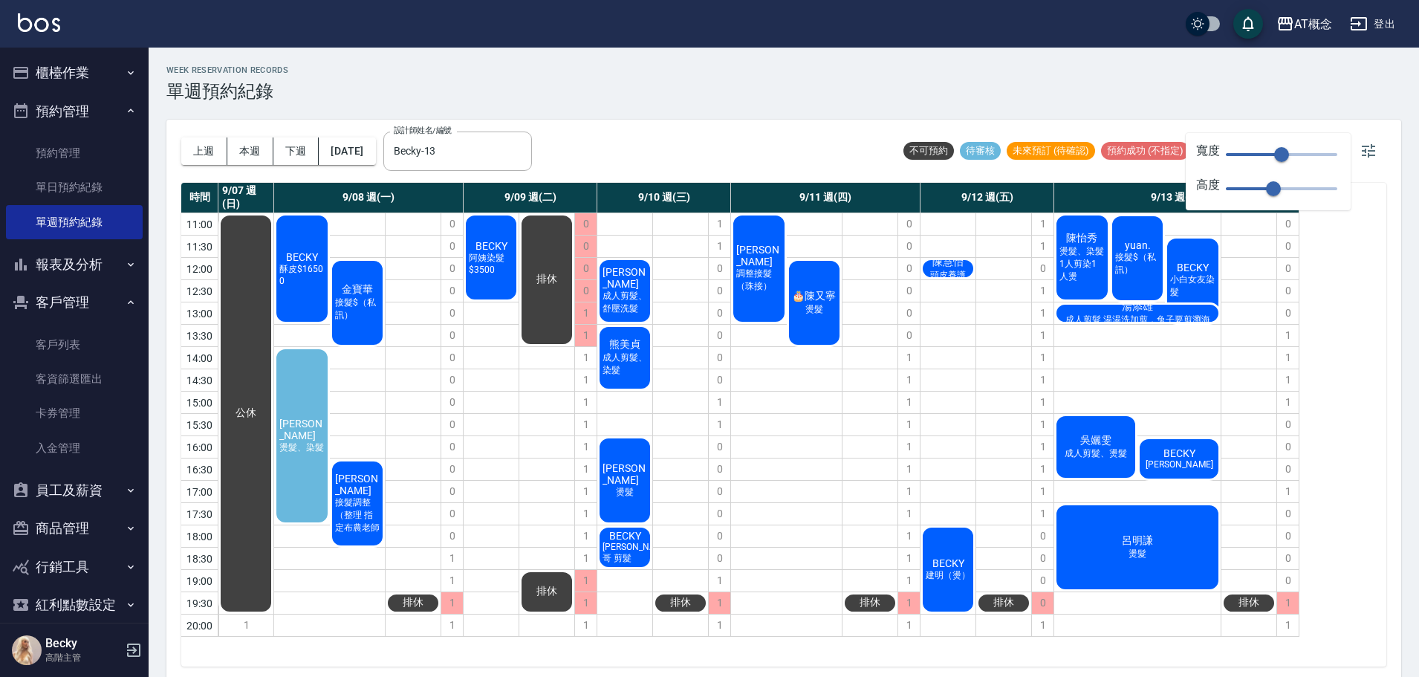
click at [303, 464] on div "[PERSON_NAME] 燙髮、染髮" at bounding box center [302, 436] width 56 height 178
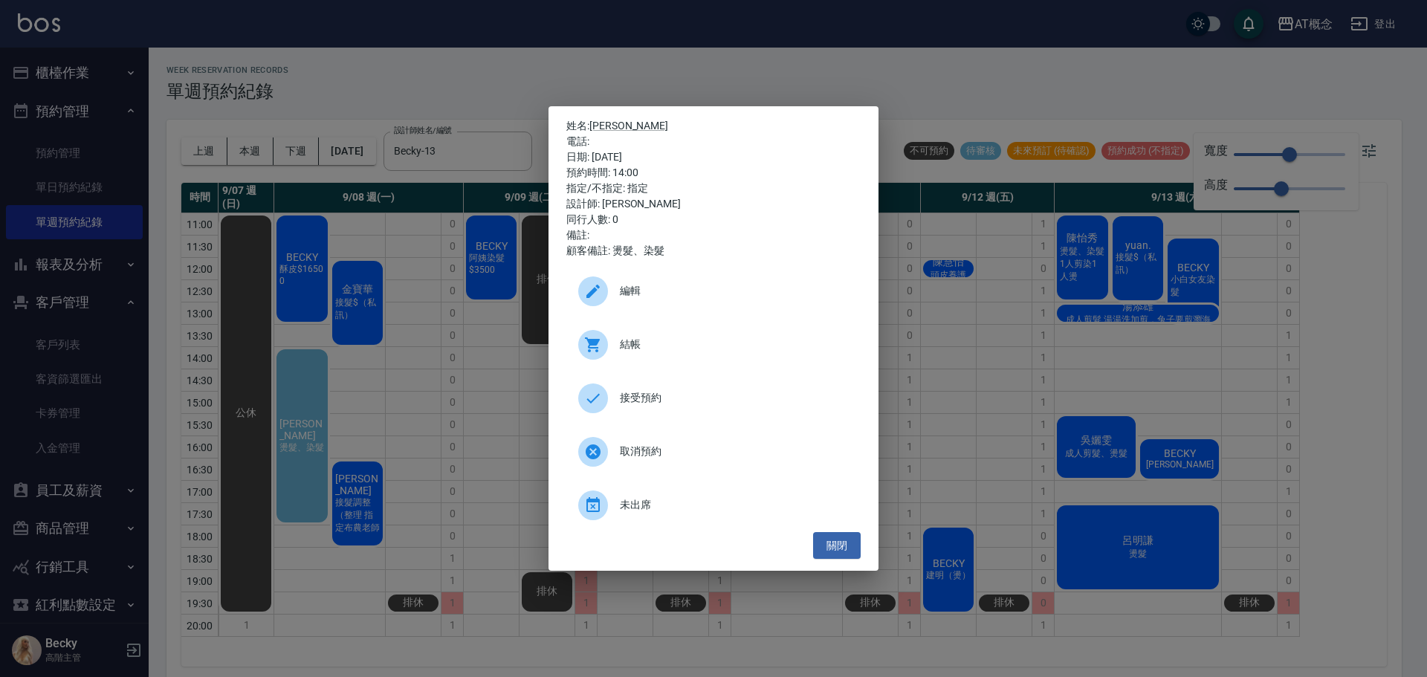
click at [422, 451] on div "姓名: [PERSON_NAME] 電話: 日期: [DATE] 預約時間: 14:00 指定/不指定: 指定 設計師: [PERSON_NAME] 同行人數…" at bounding box center [713, 338] width 1427 height 677
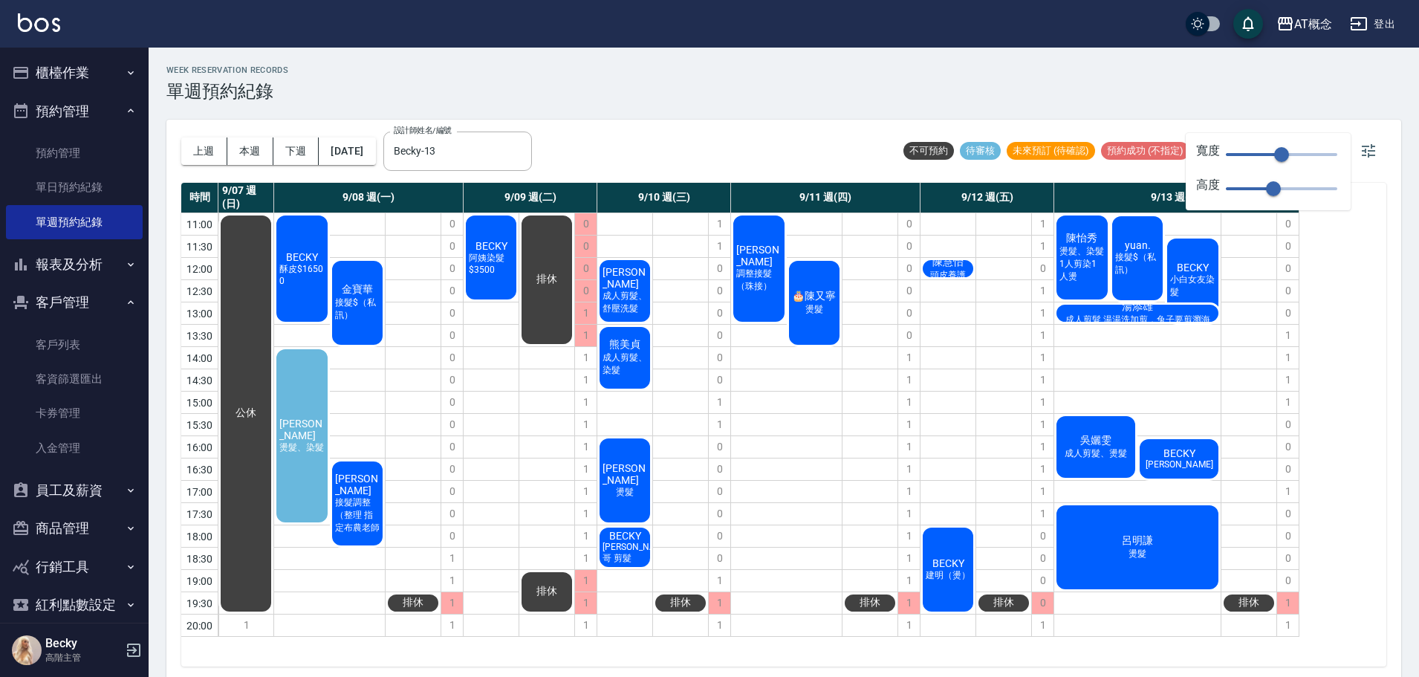
click at [81, 76] on button "櫃檯作業" at bounding box center [74, 73] width 137 height 39
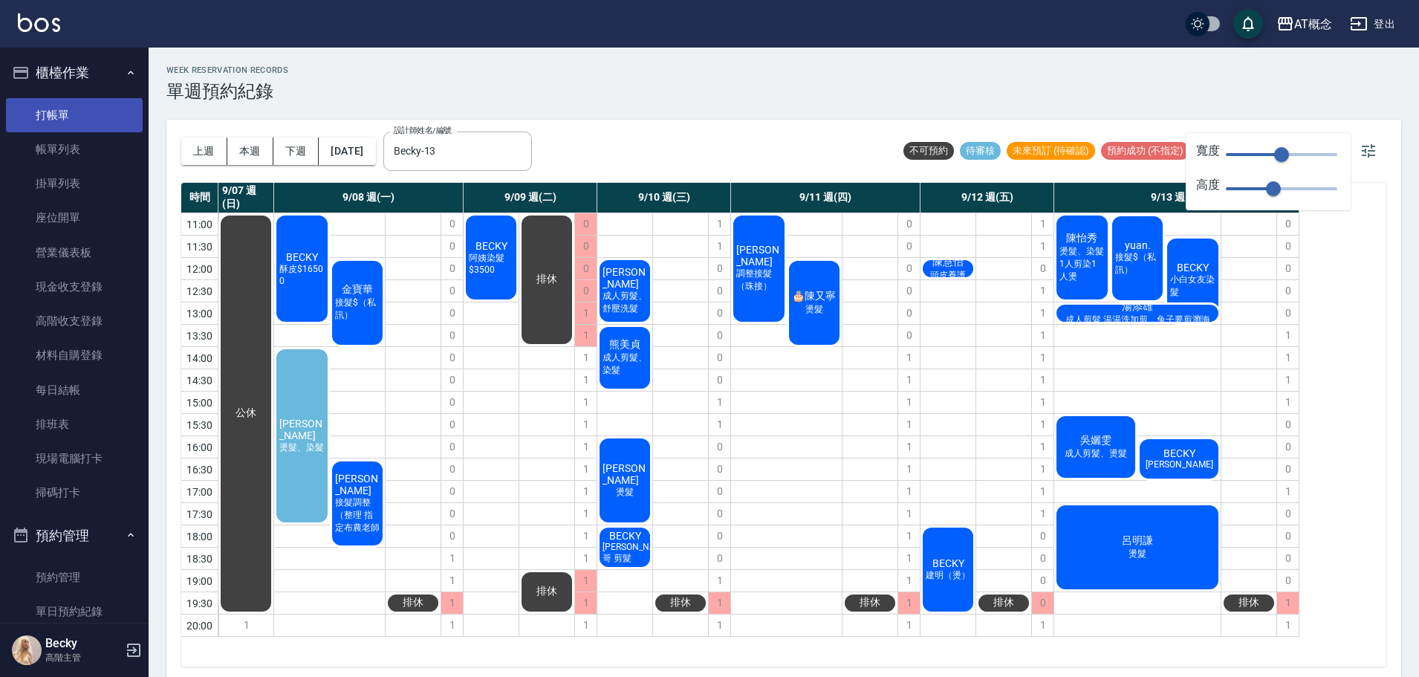
click at [71, 117] on link "打帳單" at bounding box center [74, 115] width 137 height 34
